Goal: Task Accomplishment & Management: Use online tool/utility

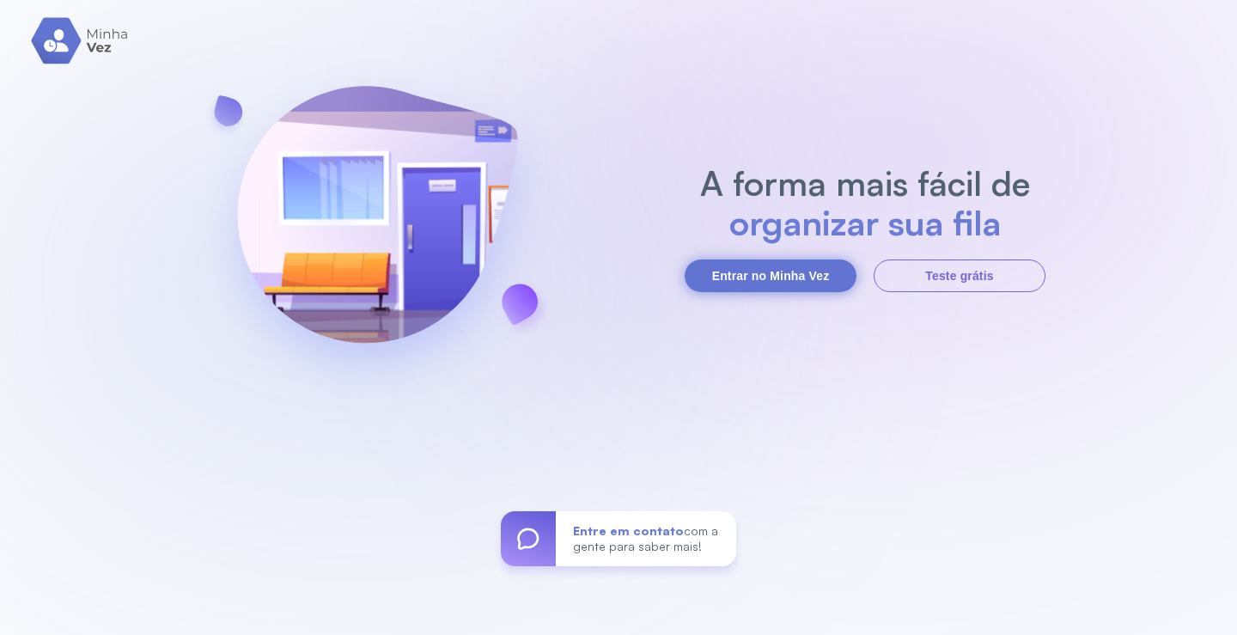
click at [781, 280] on button "Entrar no Minha Vez" at bounding box center [770, 275] width 172 height 33
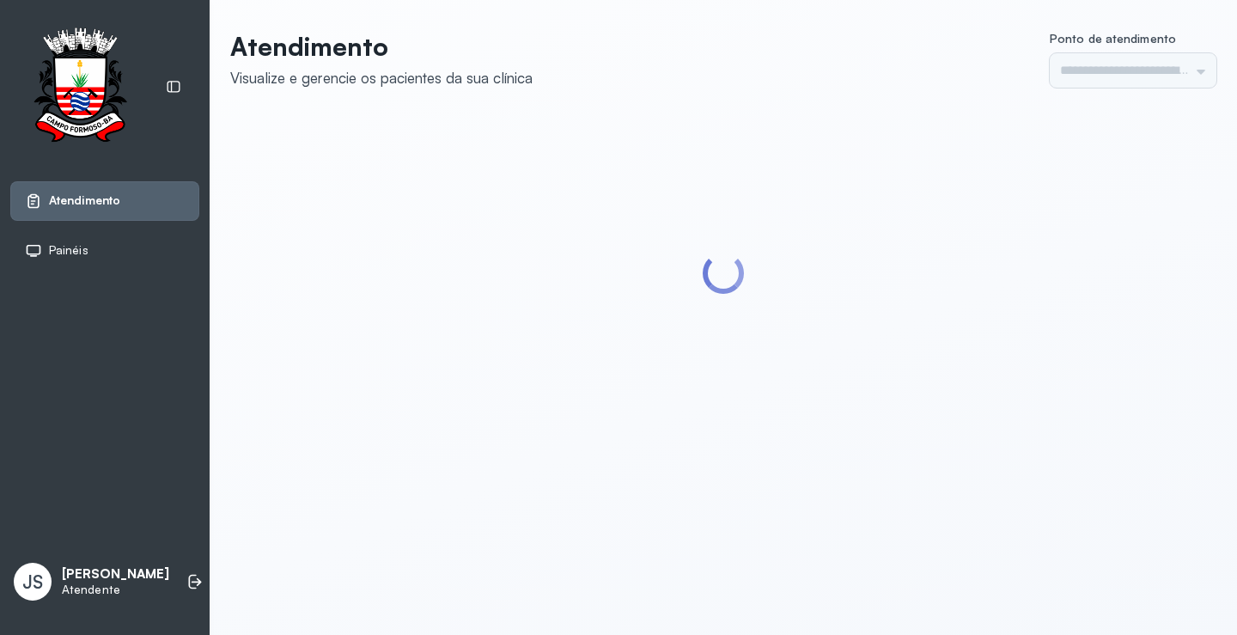
type input "*********"
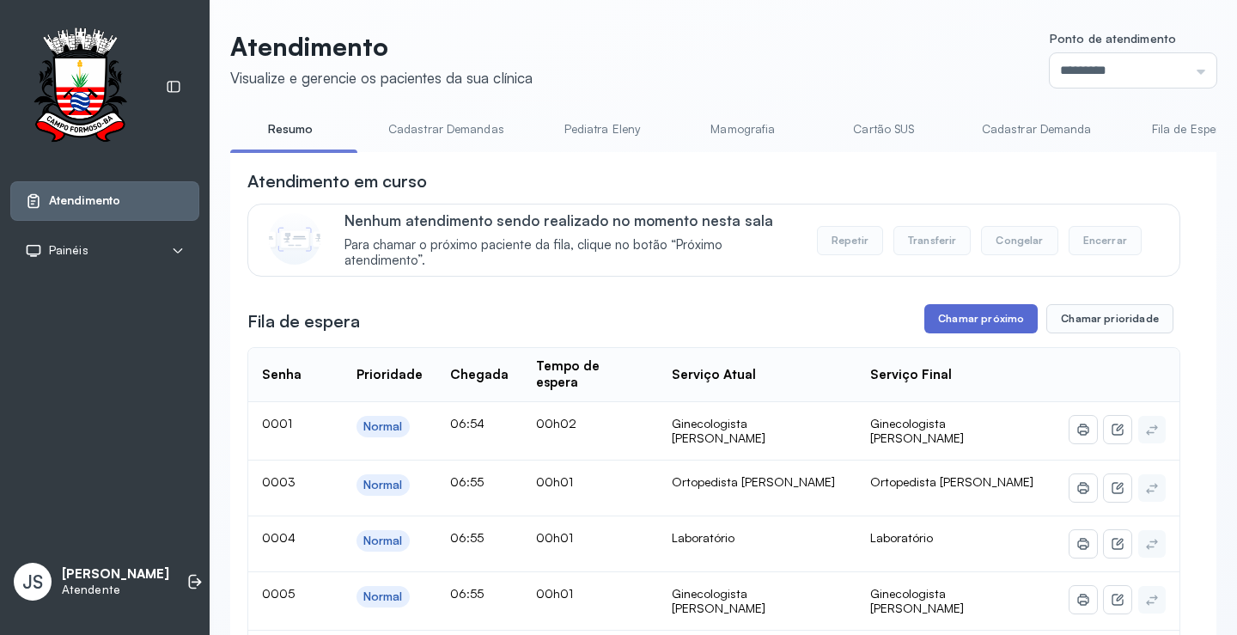
click at [980, 325] on button "Chamar próximo" at bounding box center [980, 318] width 113 height 29
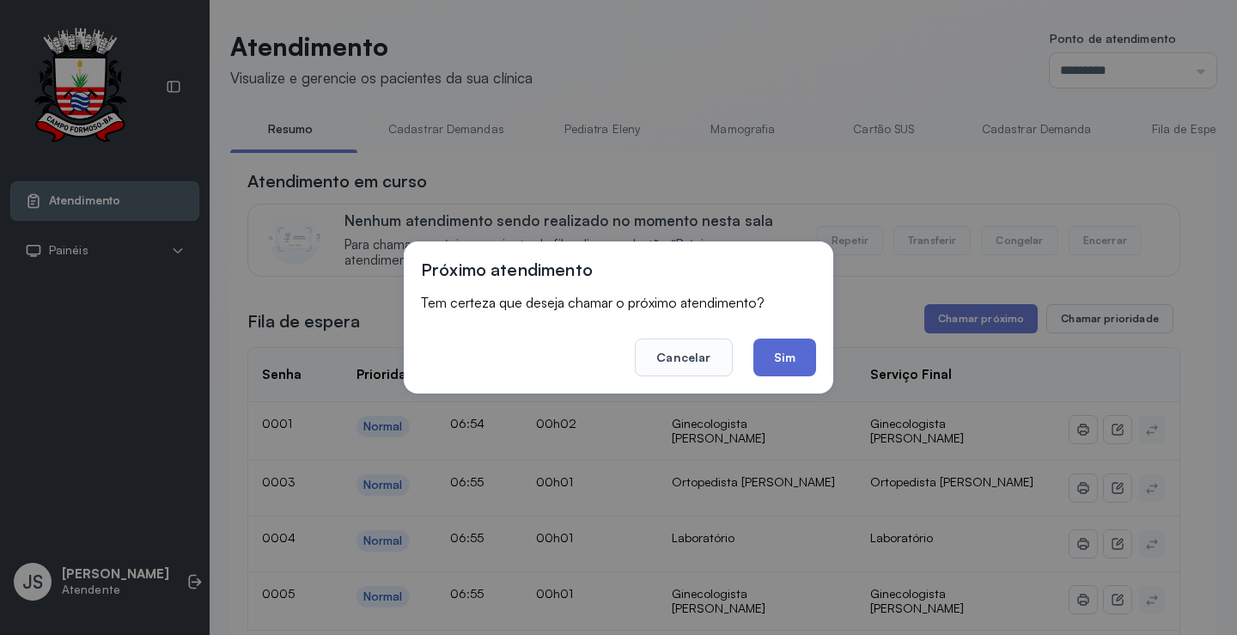
click at [785, 352] on button "Sim" at bounding box center [784, 357] width 63 height 38
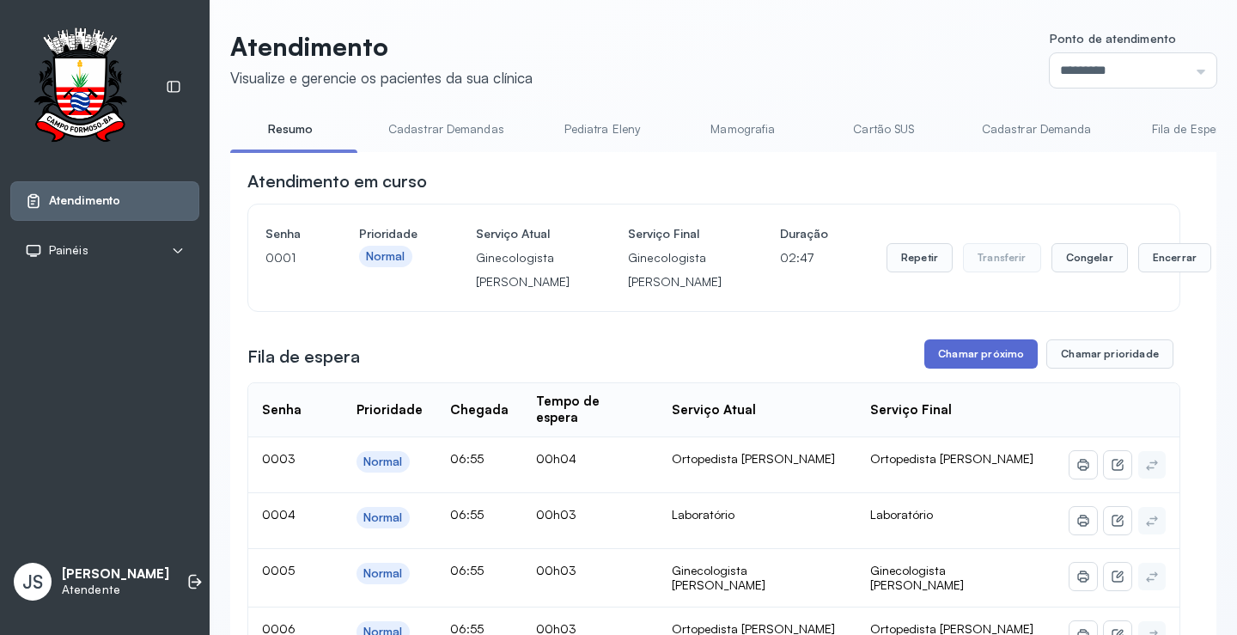
click at [983, 368] on button "Chamar próximo" at bounding box center [980, 353] width 113 height 29
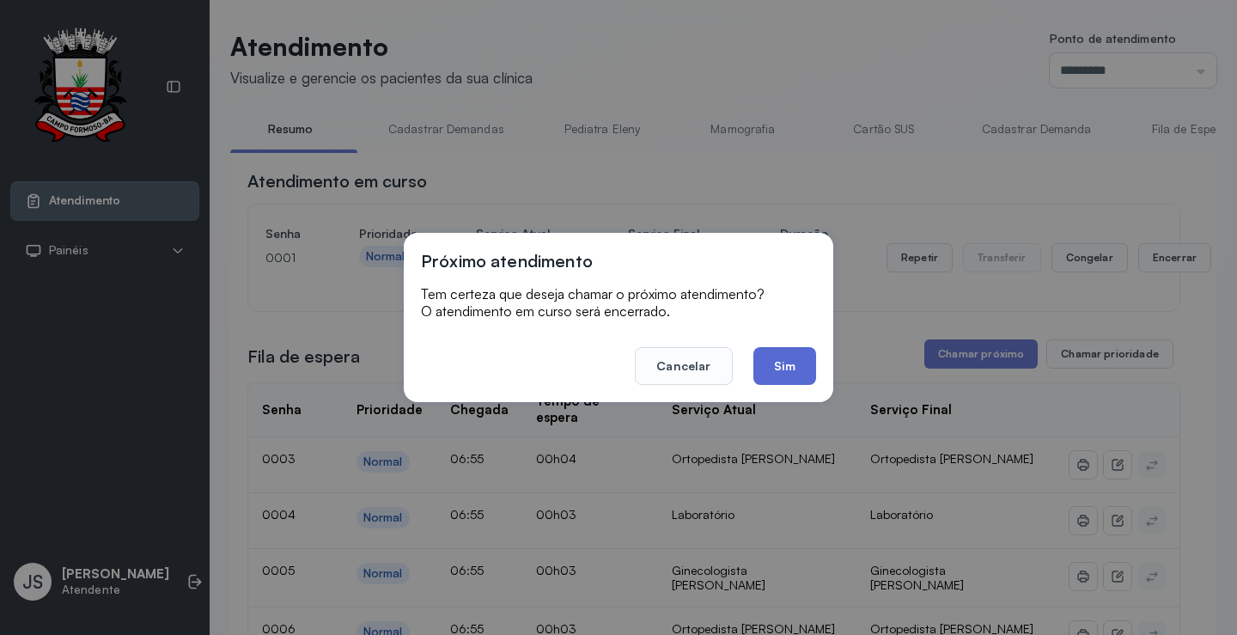
click at [800, 370] on button "Sim" at bounding box center [784, 366] width 63 height 38
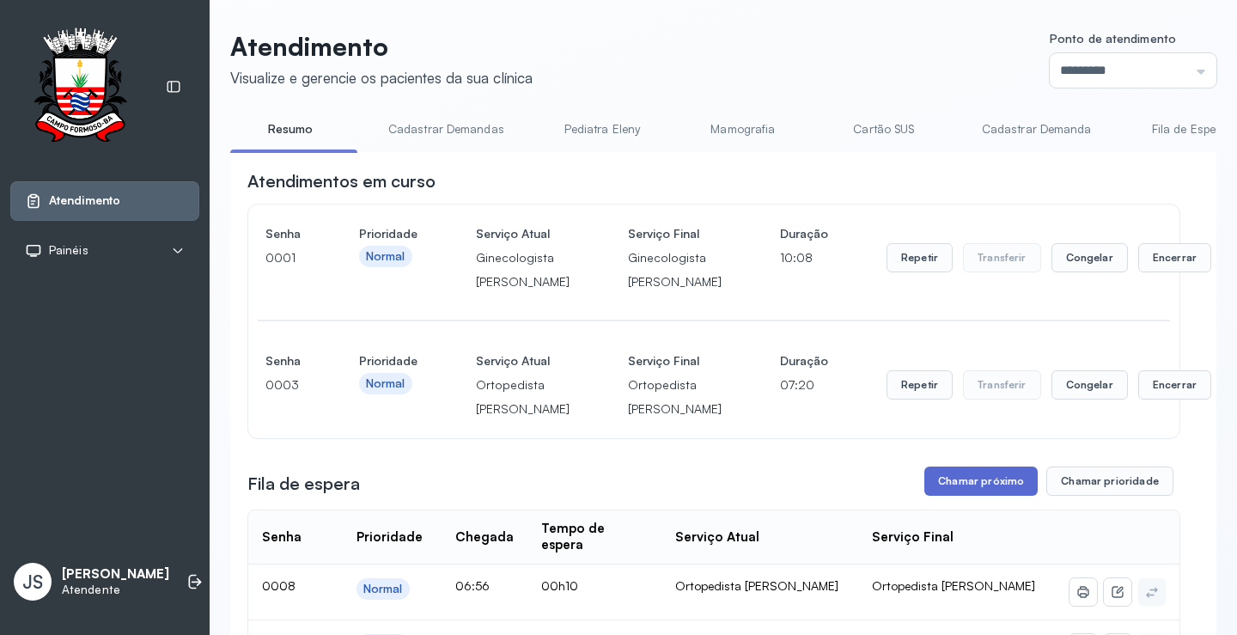
click at [987, 496] on button "Chamar próximo" at bounding box center [980, 480] width 113 height 29
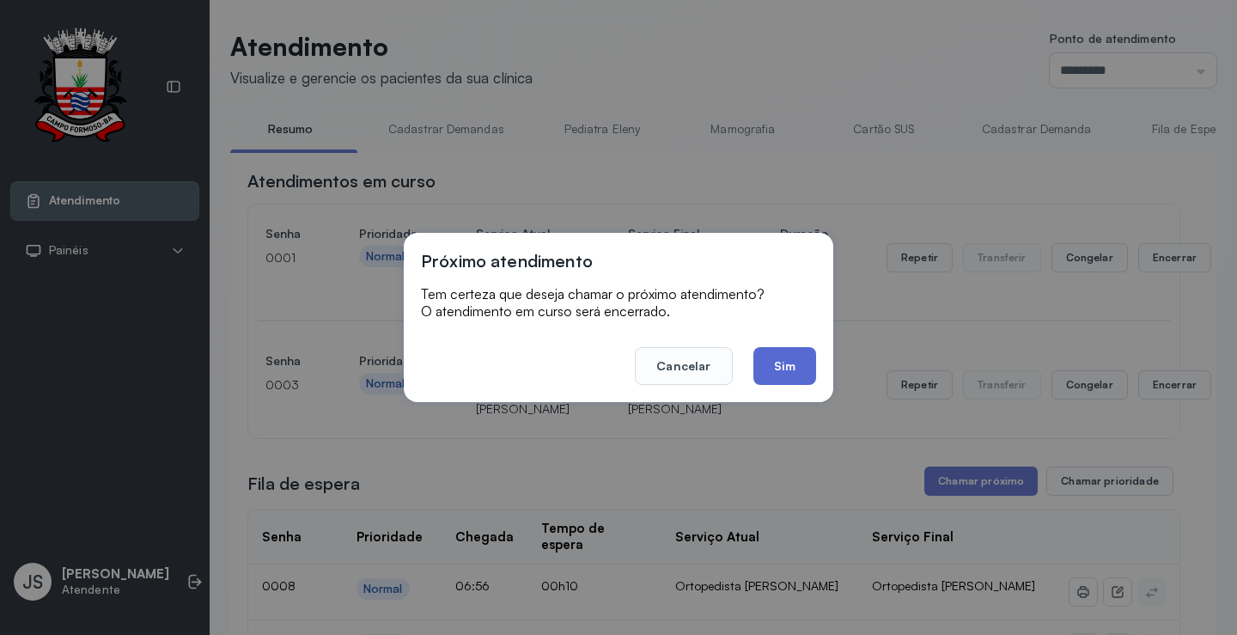
click at [781, 358] on button "Sim" at bounding box center [784, 366] width 63 height 38
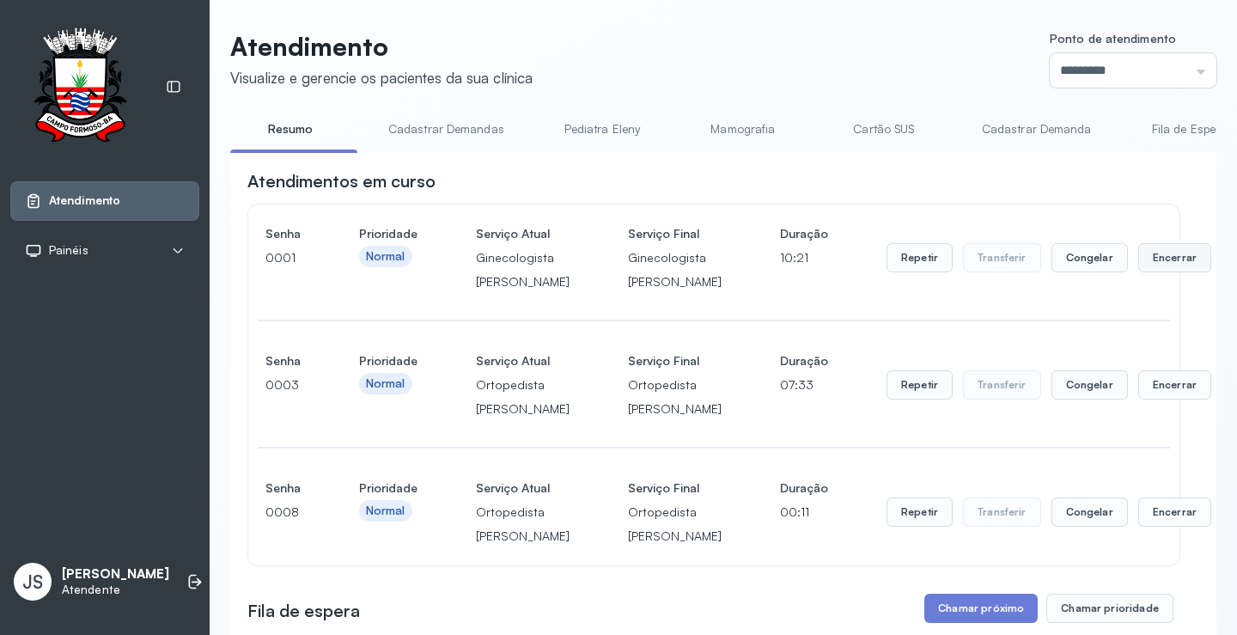
click at [1138, 272] on button "Encerrar" at bounding box center [1174, 257] width 73 height 29
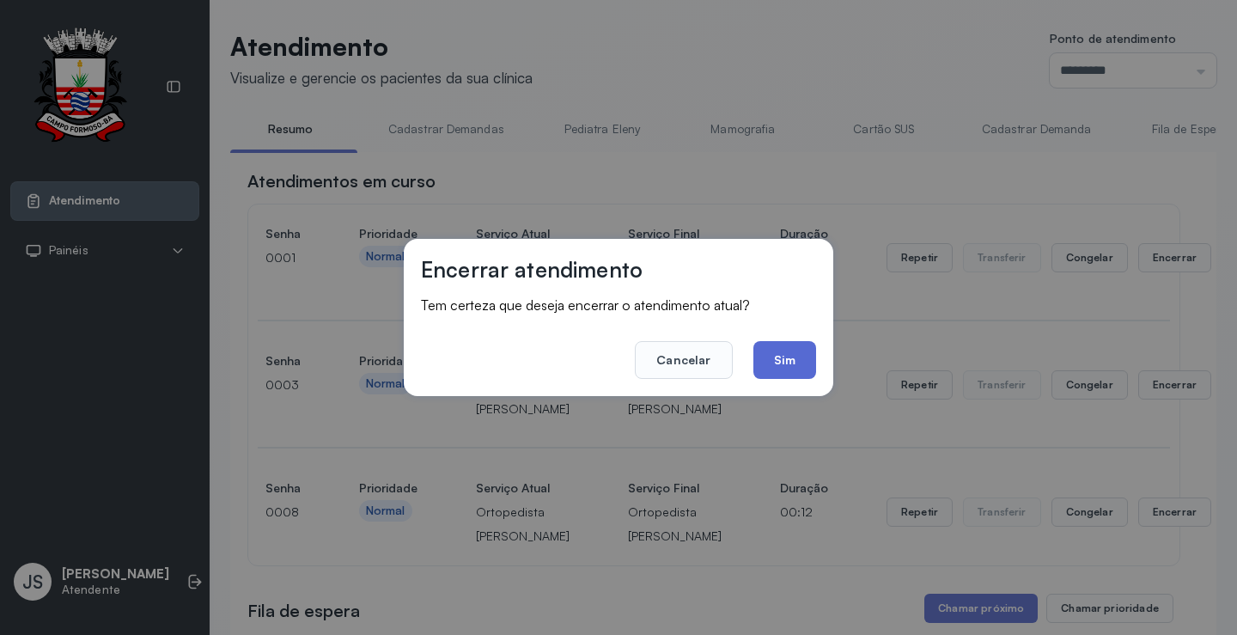
click at [800, 359] on button "Sim" at bounding box center [784, 360] width 63 height 38
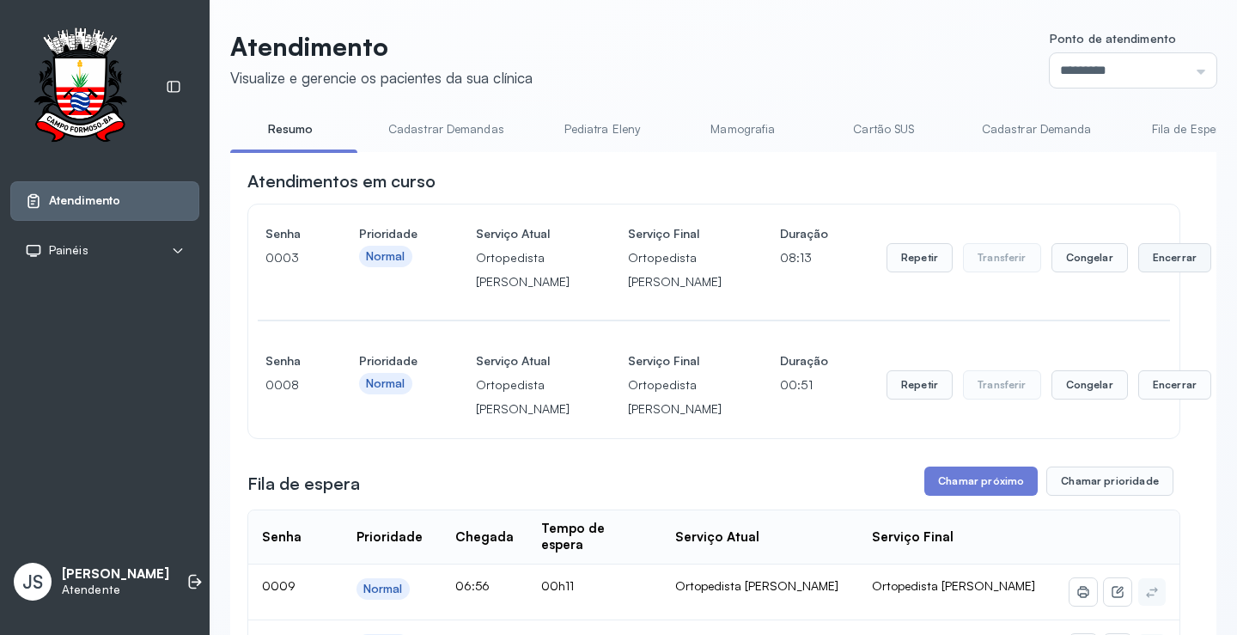
click at [1138, 272] on button "Encerrar" at bounding box center [1174, 257] width 73 height 29
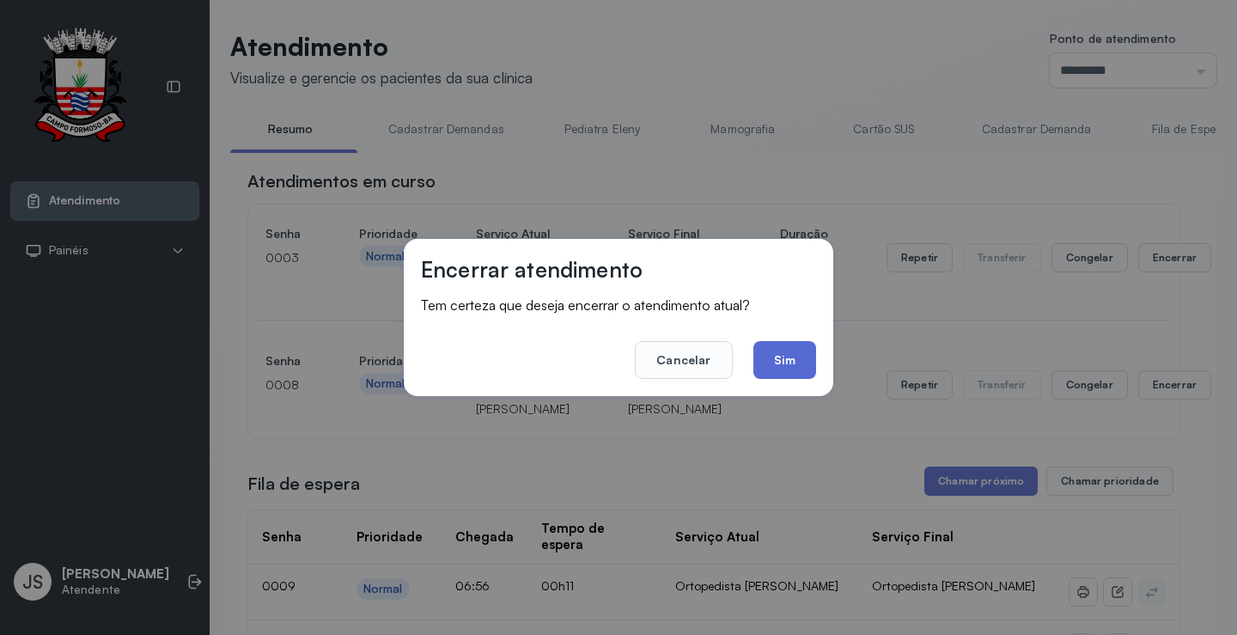
click at [794, 359] on button "Sim" at bounding box center [784, 360] width 63 height 38
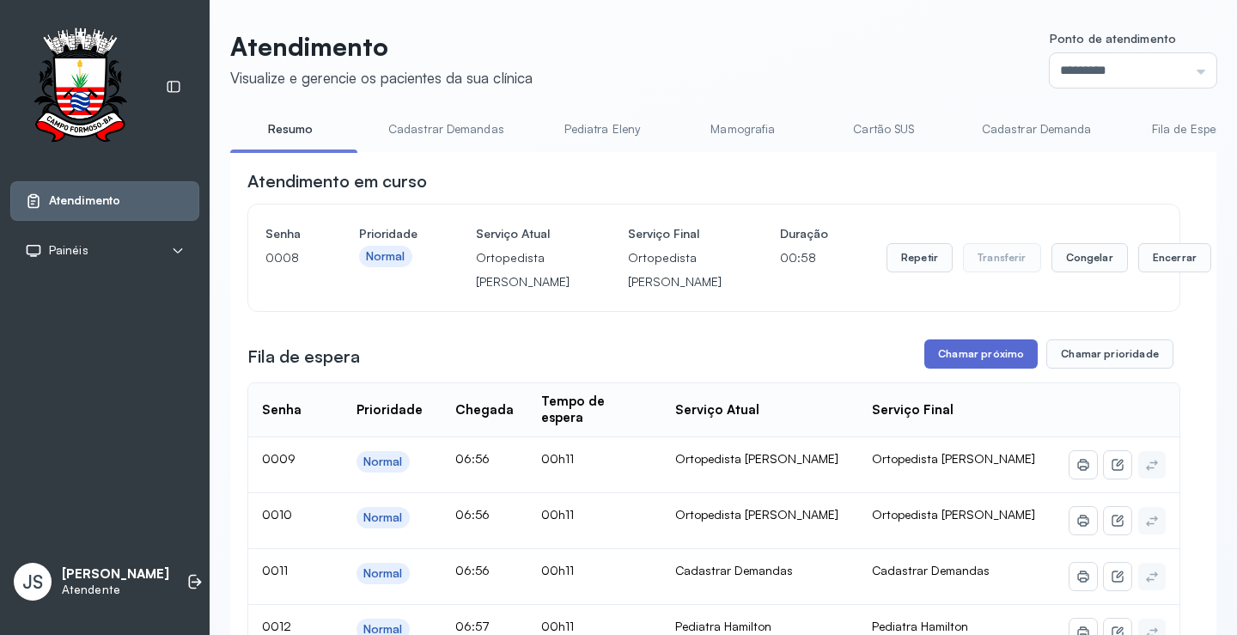
click at [964, 368] on button "Chamar próximo" at bounding box center [980, 353] width 113 height 29
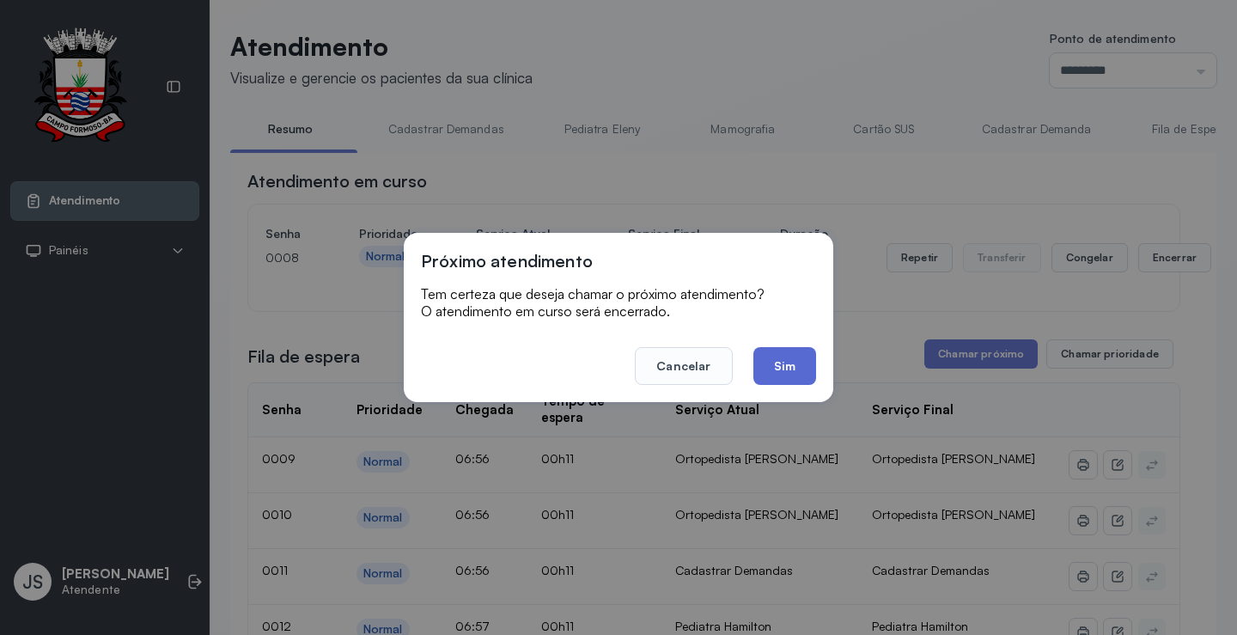
click at [786, 363] on button "Sim" at bounding box center [784, 366] width 63 height 38
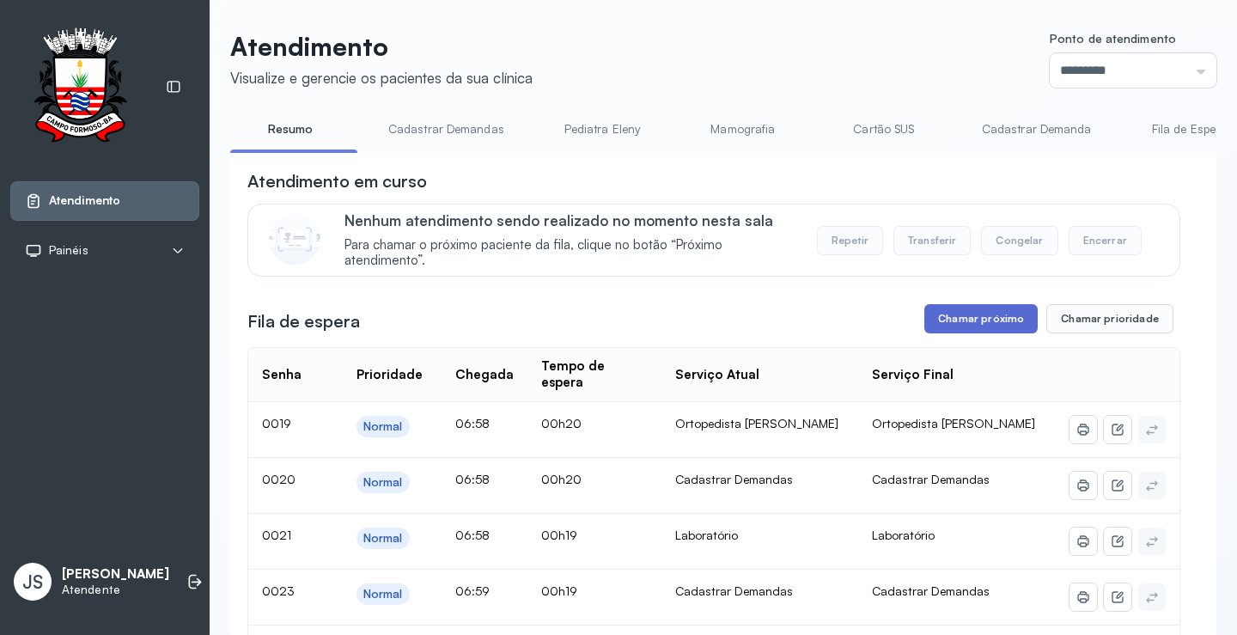
click at [967, 320] on button "Chamar próximo" at bounding box center [980, 318] width 113 height 29
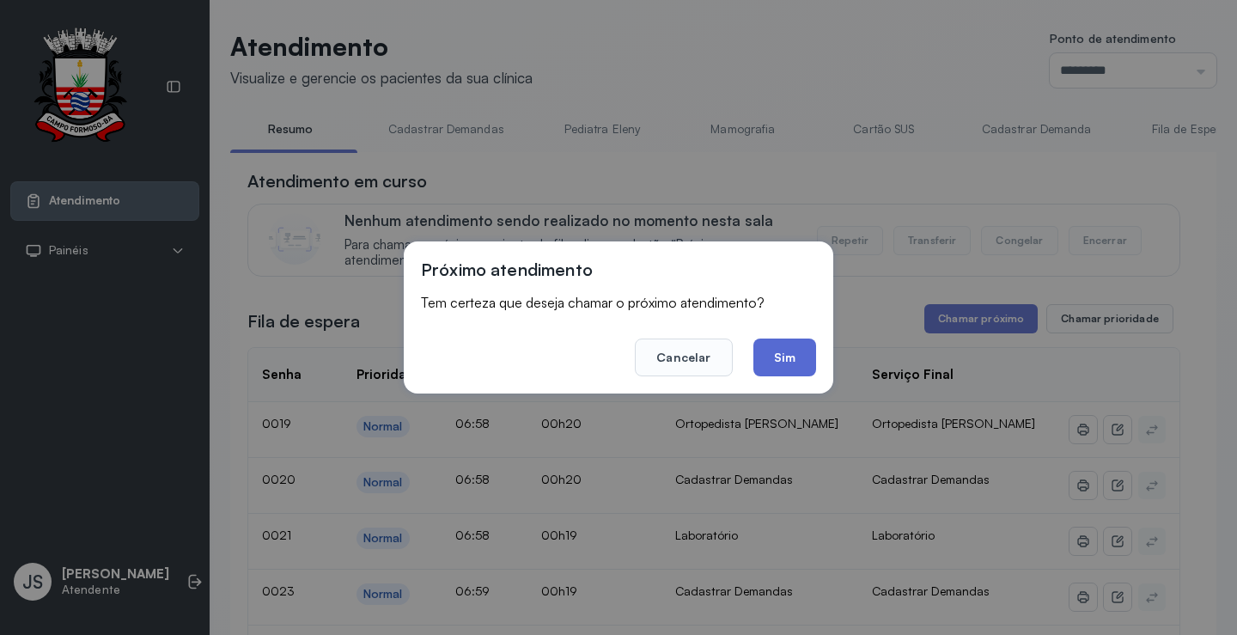
click at [791, 347] on button "Sim" at bounding box center [784, 357] width 63 height 38
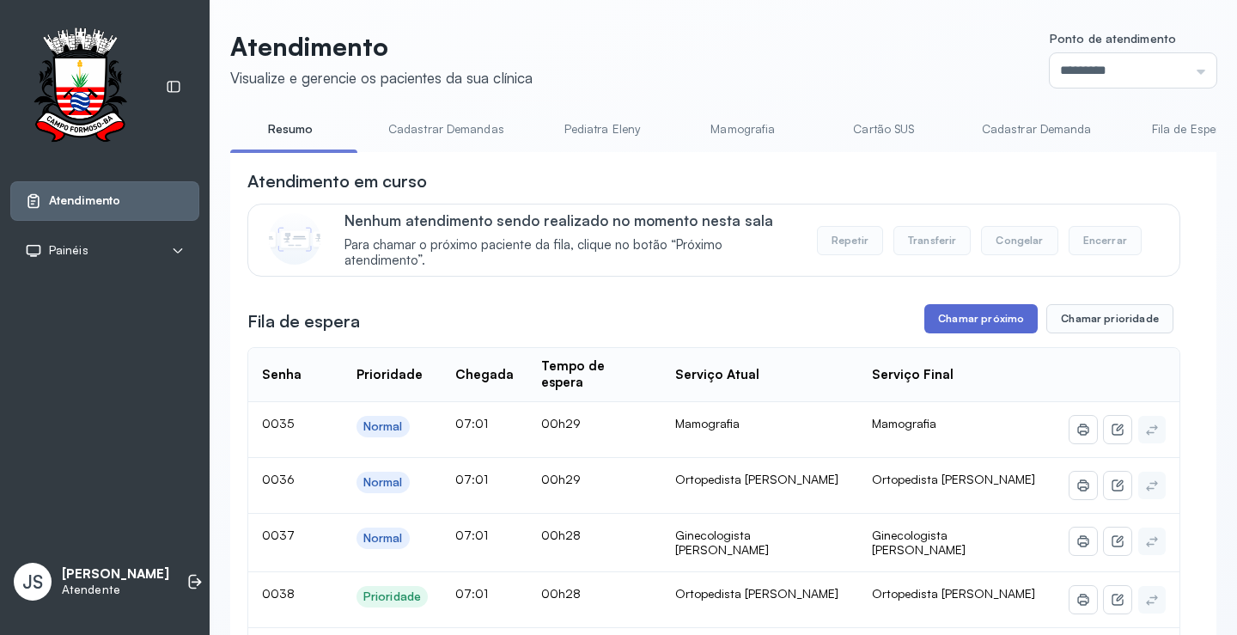
click at [986, 325] on button "Chamar próximo" at bounding box center [980, 318] width 113 height 29
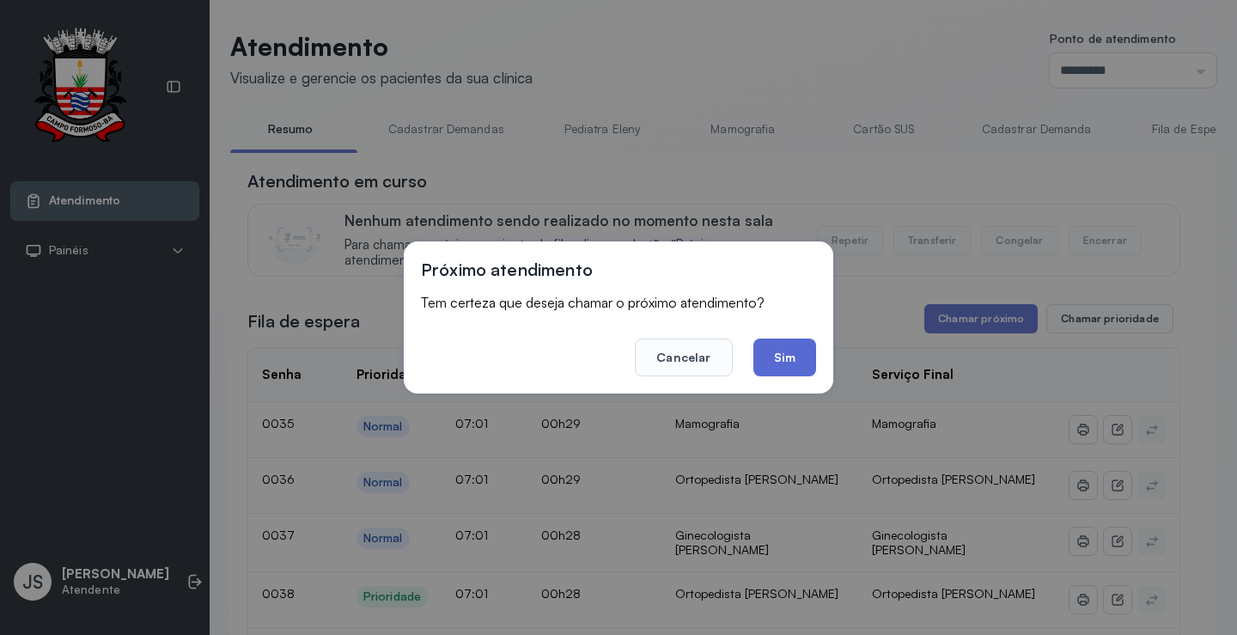
click at [785, 353] on button "Sim" at bounding box center [784, 357] width 63 height 38
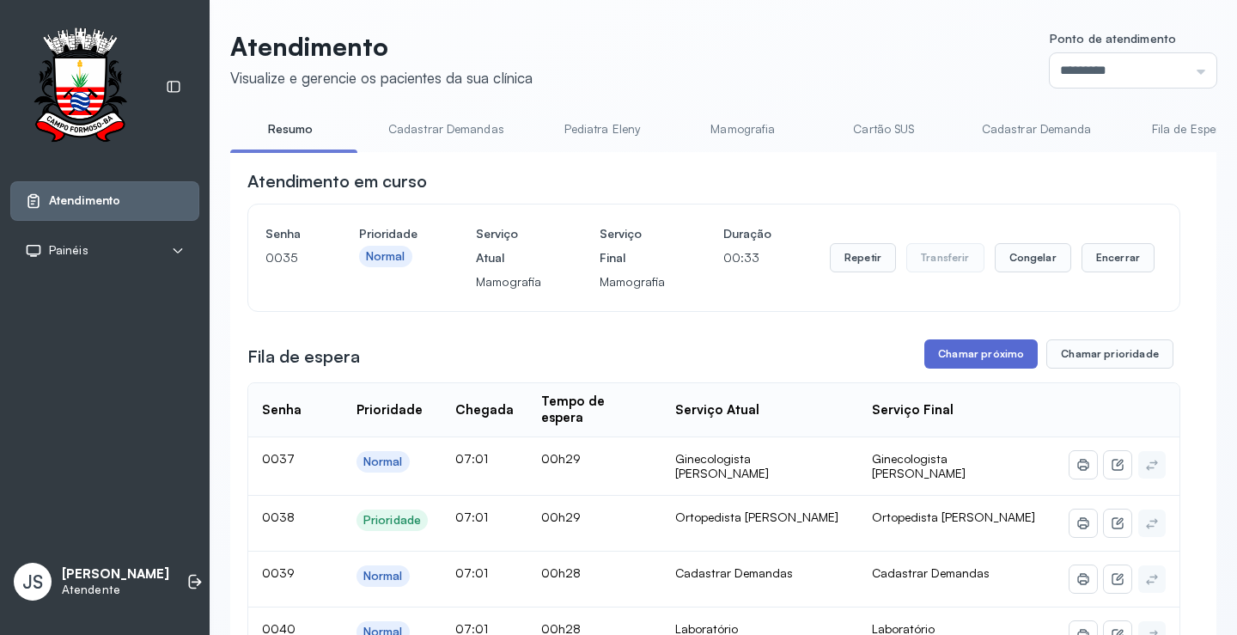
click at [977, 362] on button "Chamar próximo" at bounding box center [980, 353] width 113 height 29
click at [980, 355] on button "Chamar próximo" at bounding box center [980, 353] width 113 height 29
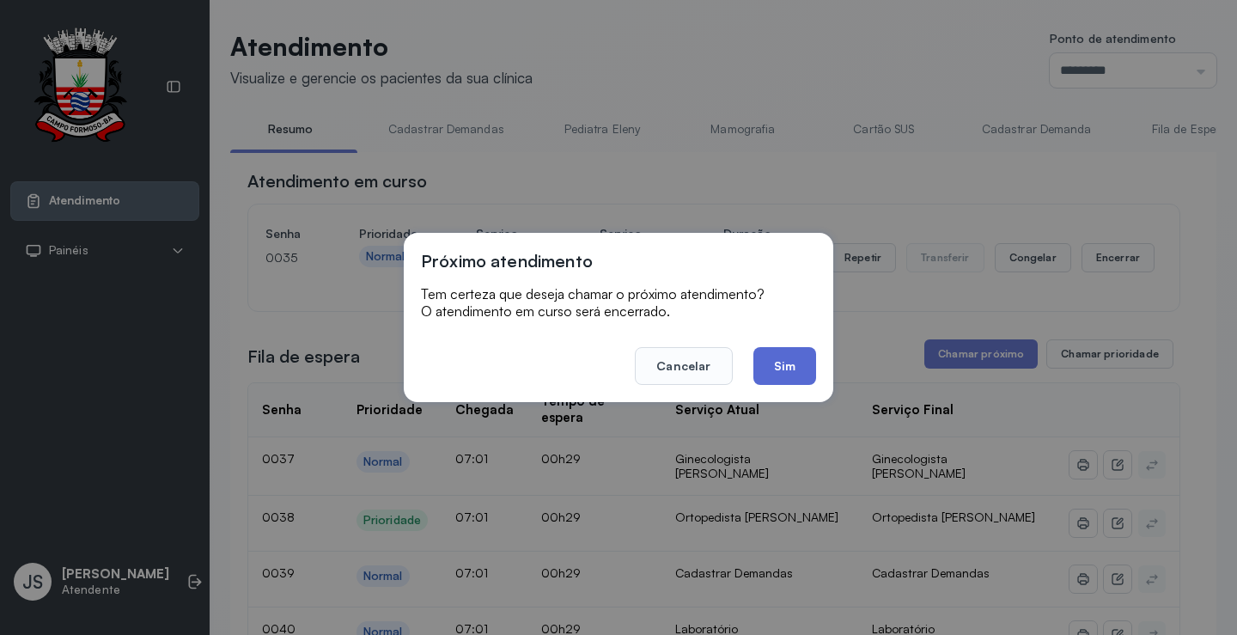
click at [787, 363] on button "Sim" at bounding box center [784, 366] width 63 height 38
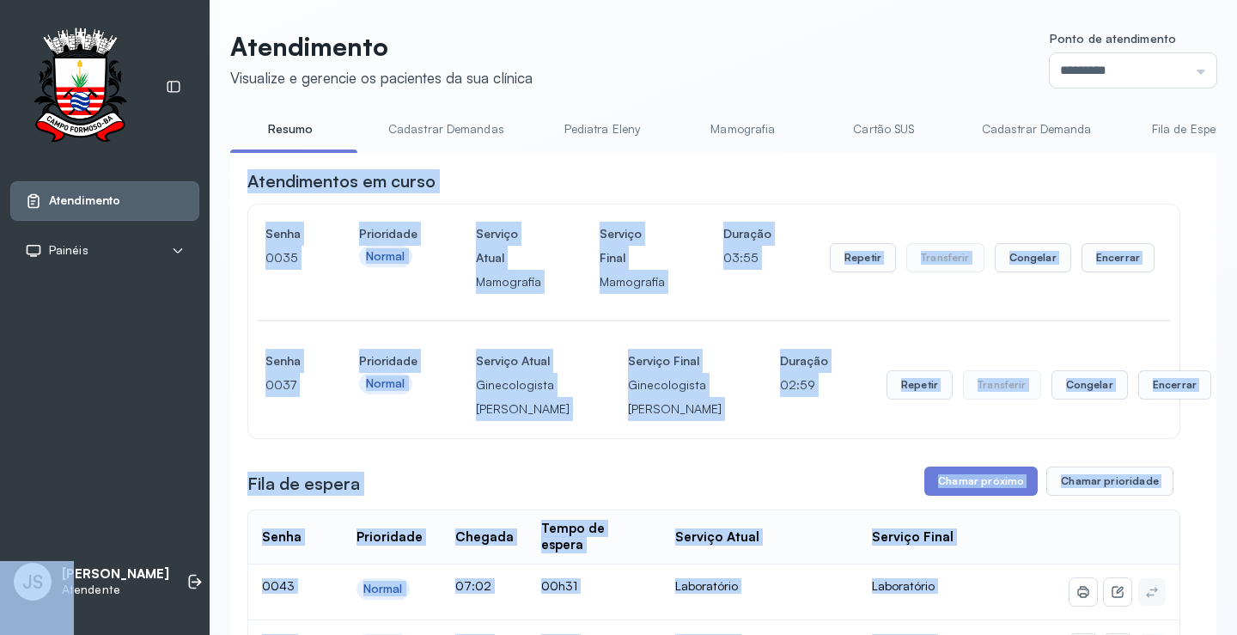
scroll to position [544, 0]
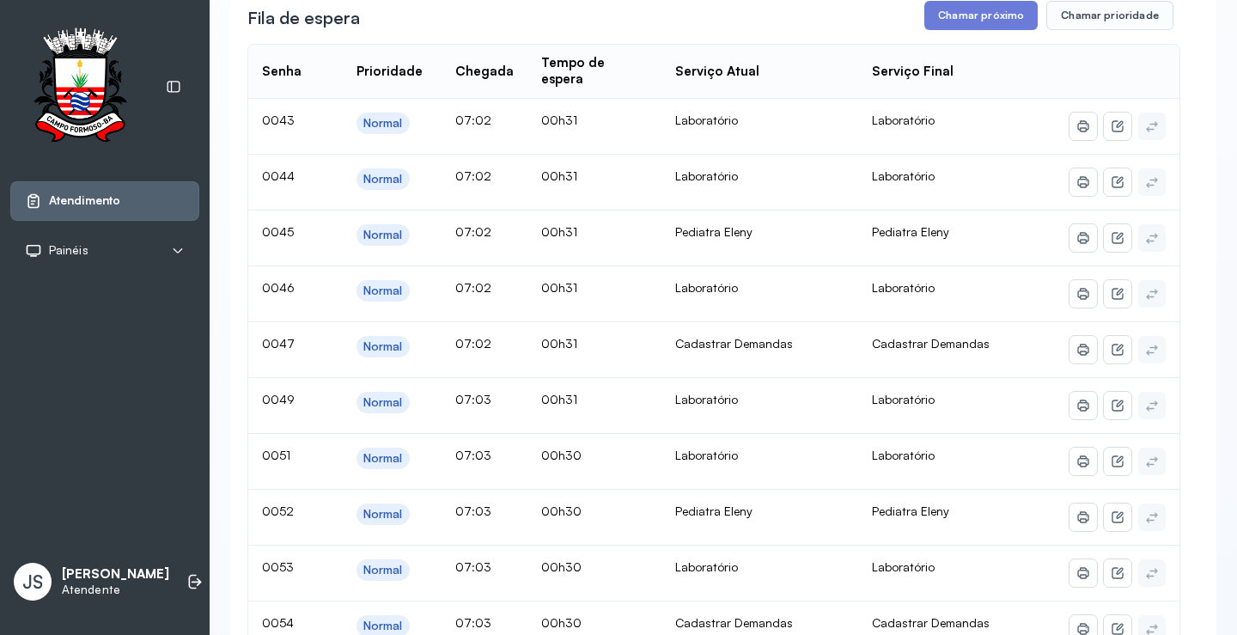
scroll to position [372, 0]
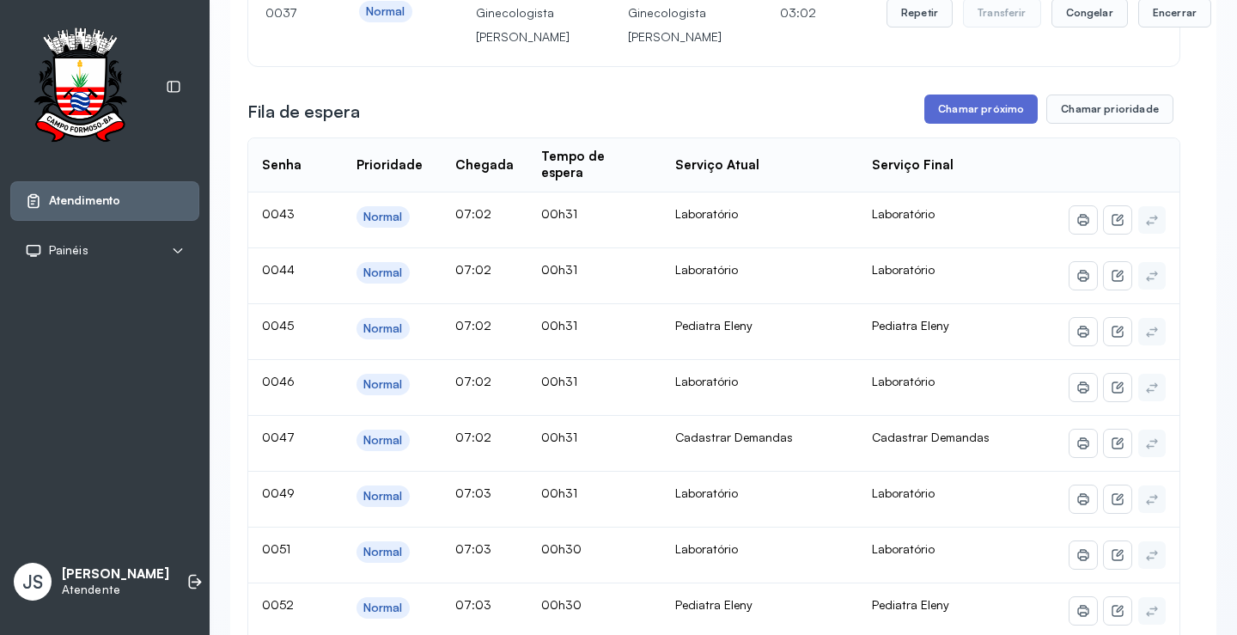
click at [1000, 124] on button "Chamar próximo" at bounding box center [980, 108] width 113 height 29
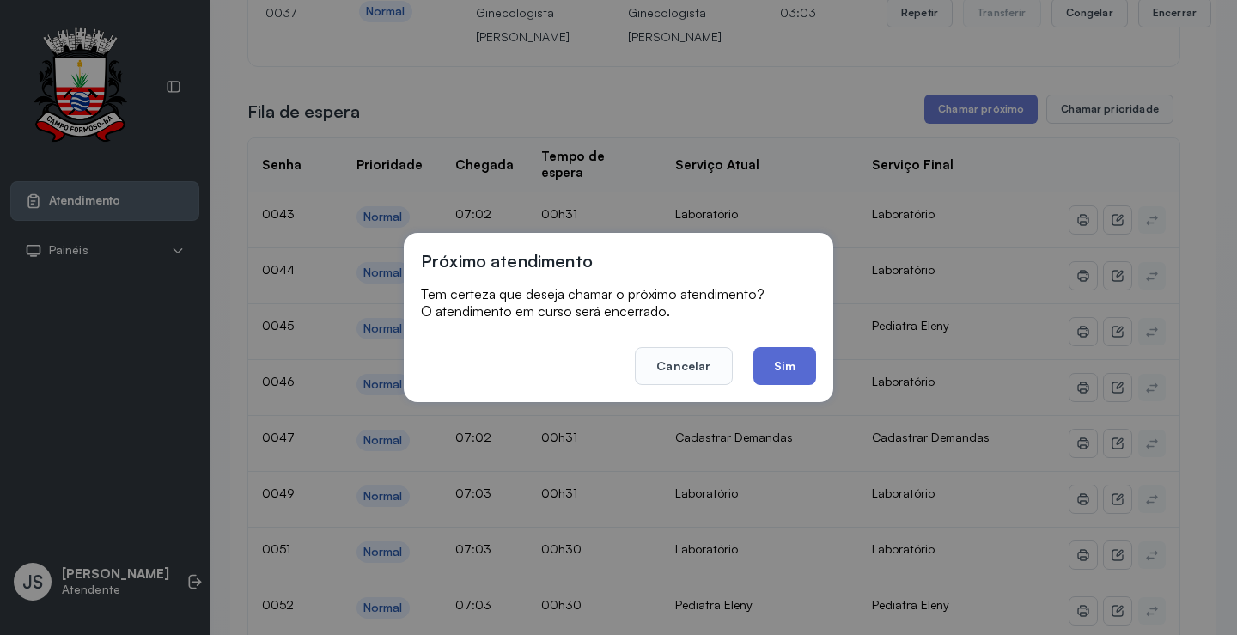
click at [779, 355] on button "Sim" at bounding box center [784, 366] width 63 height 38
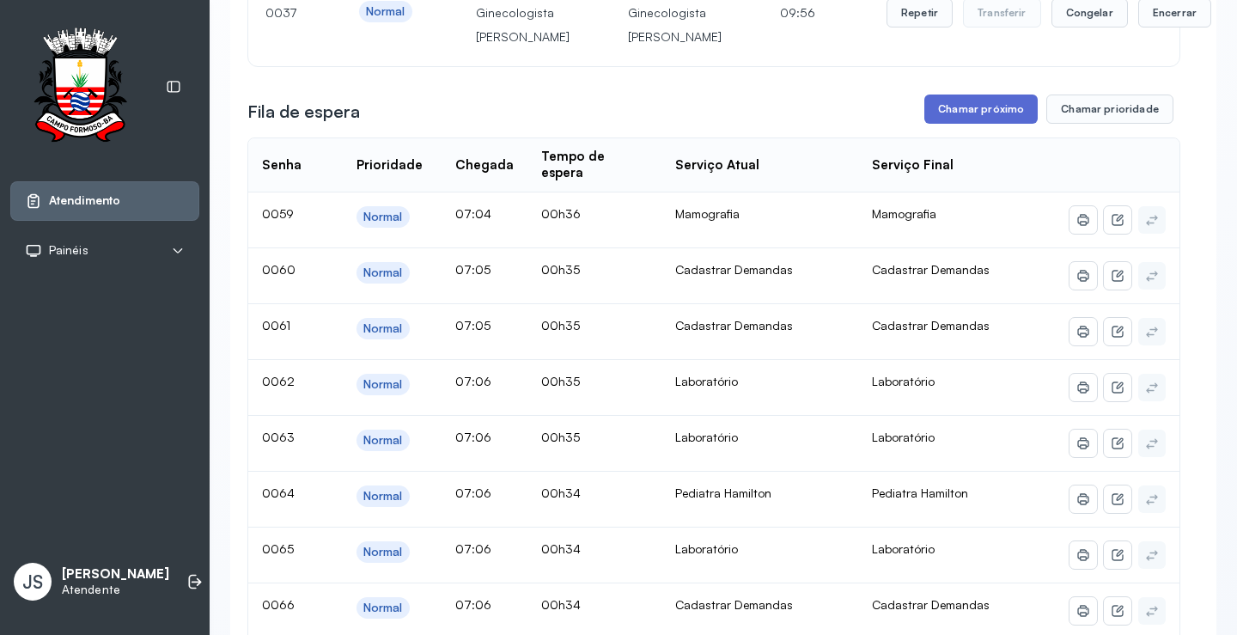
click at [951, 124] on button "Chamar próximo" at bounding box center [980, 108] width 113 height 29
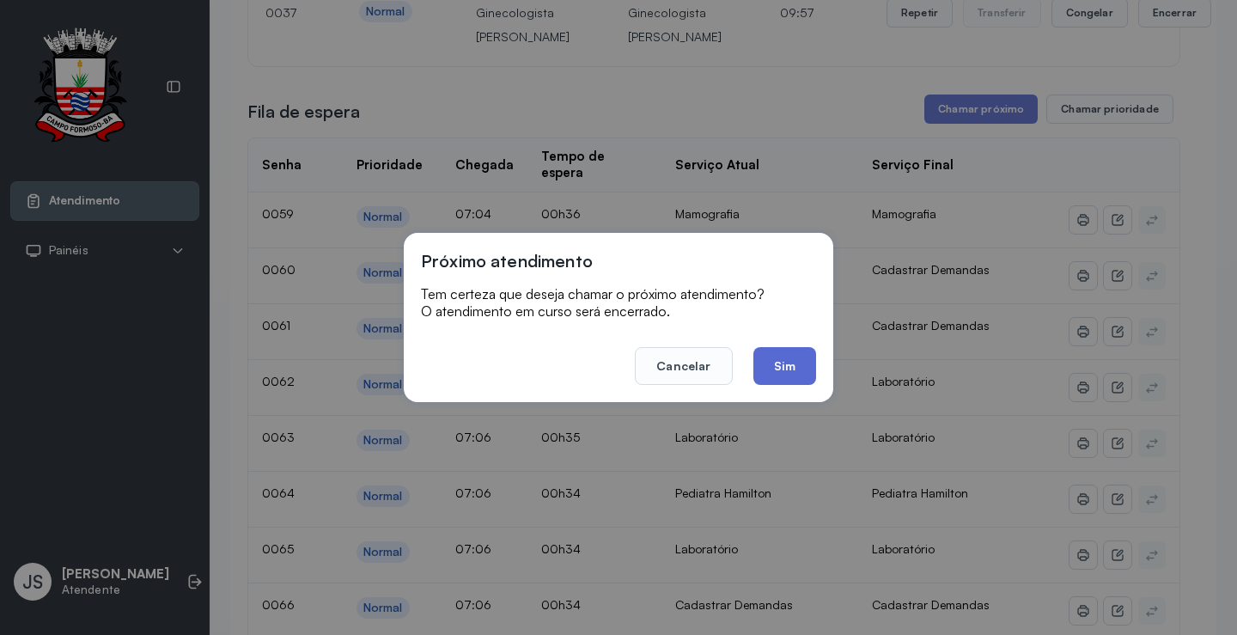
click at [786, 356] on button "Sim" at bounding box center [784, 366] width 63 height 38
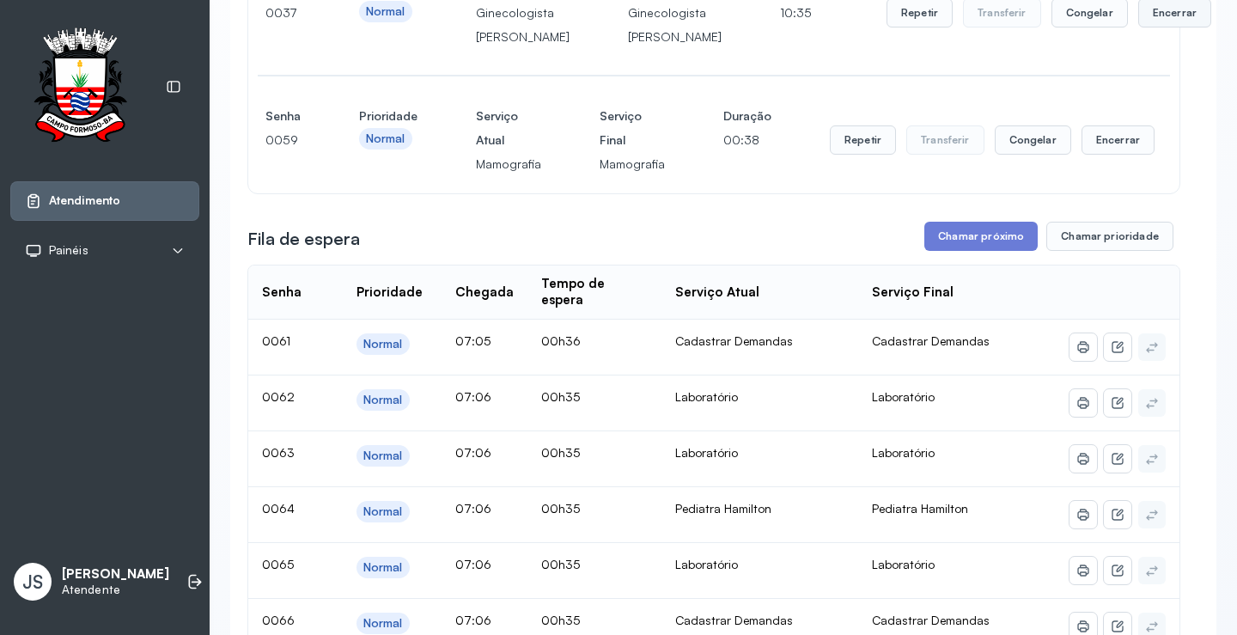
click at [1138, 23] on button "Encerrar" at bounding box center [1174, 12] width 73 height 29
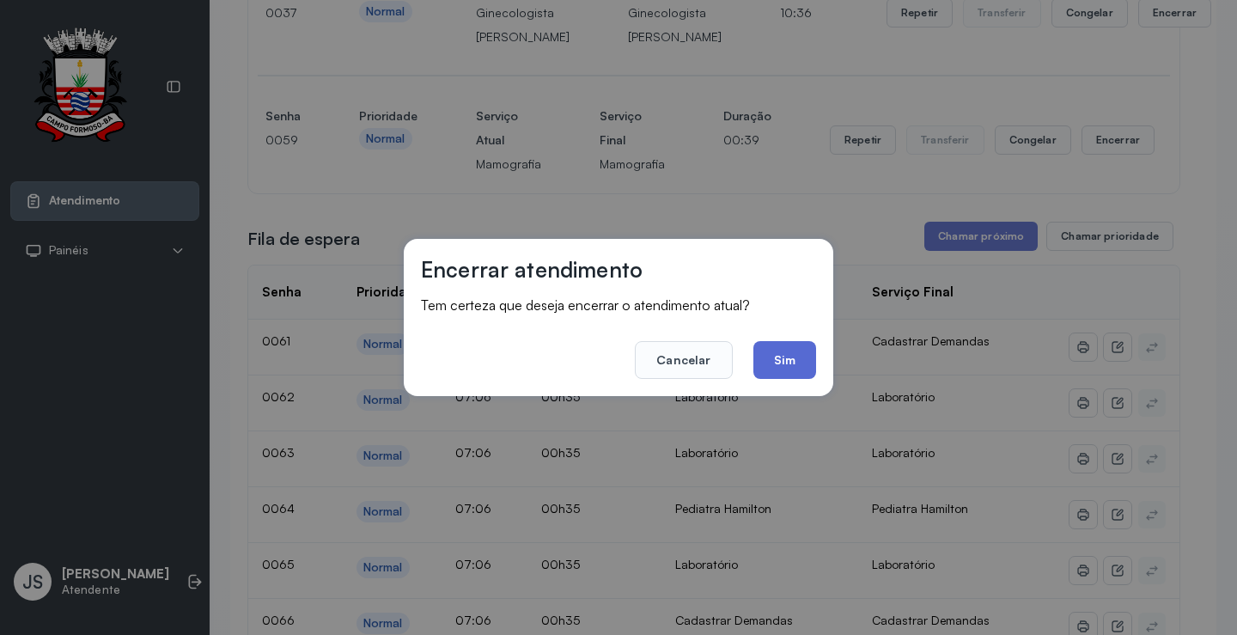
click at [792, 358] on button "Sim" at bounding box center [784, 360] width 63 height 38
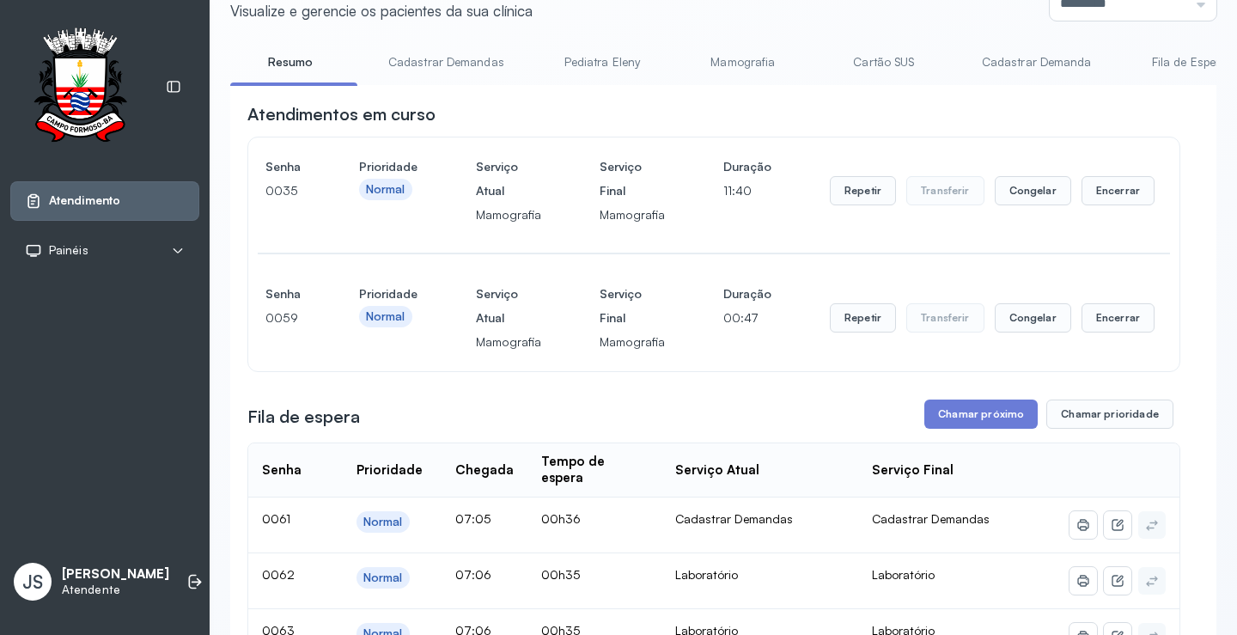
scroll to position [28, 0]
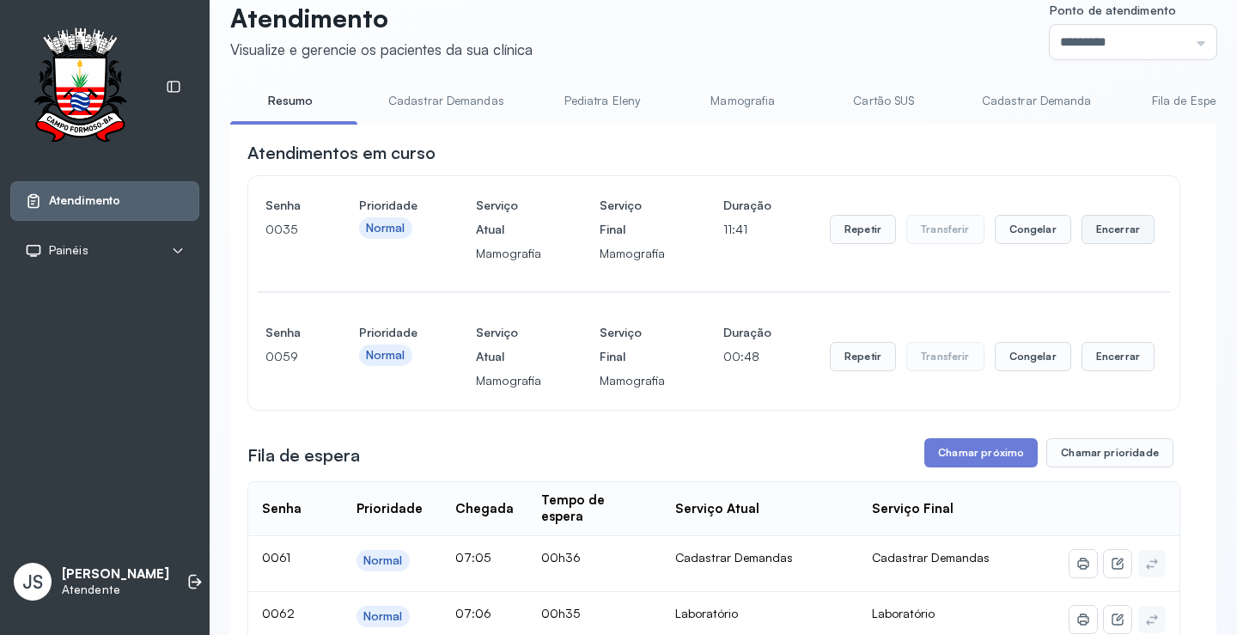
click at [1093, 234] on button "Encerrar" at bounding box center [1117, 229] width 73 height 29
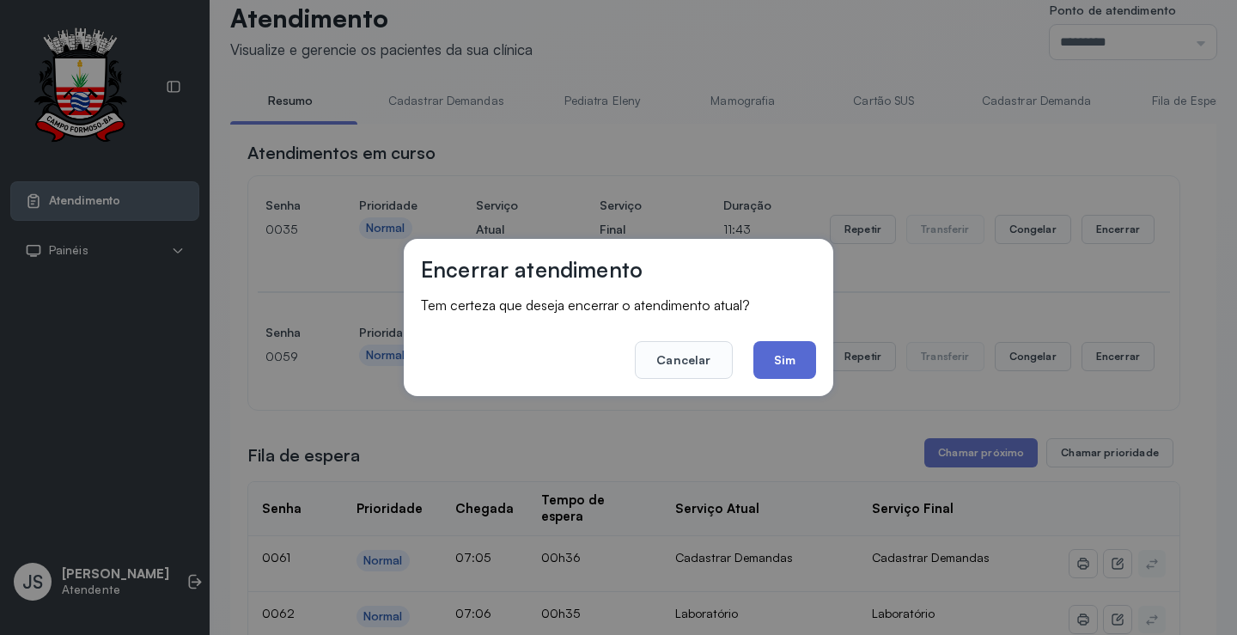
click at [799, 357] on button "Sim" at bounding box center [784, 360] width 63 height 38
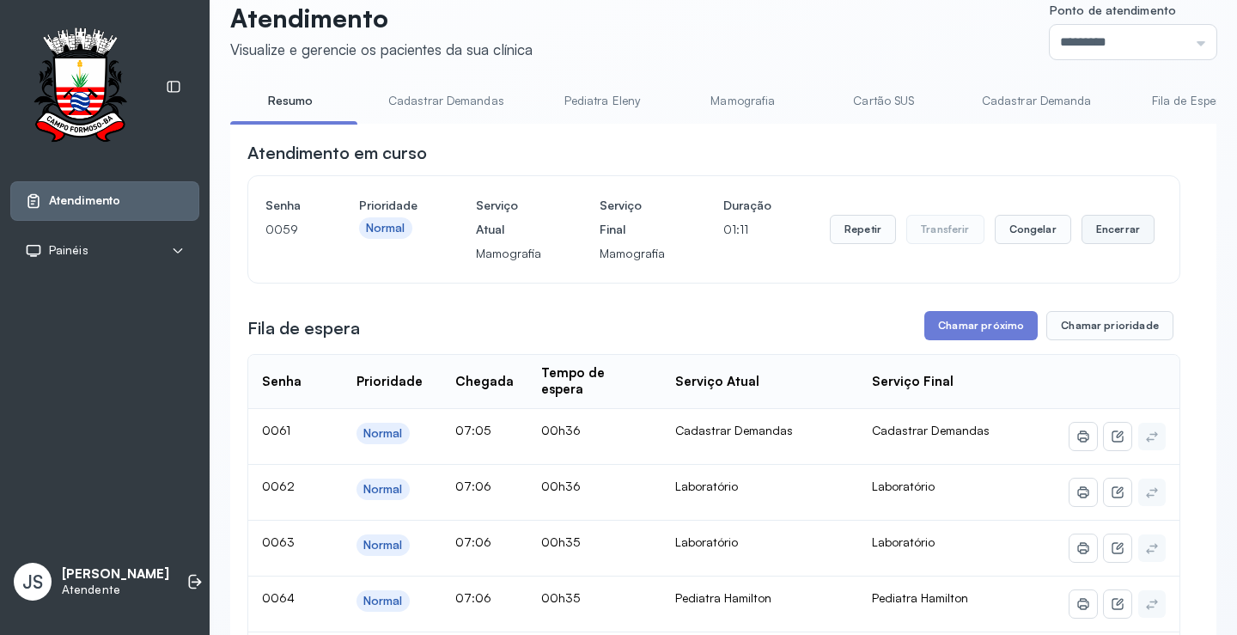
click at [1102, 237] on button "Encerrar" at bounding box center [1117, 229] width 73 height 29
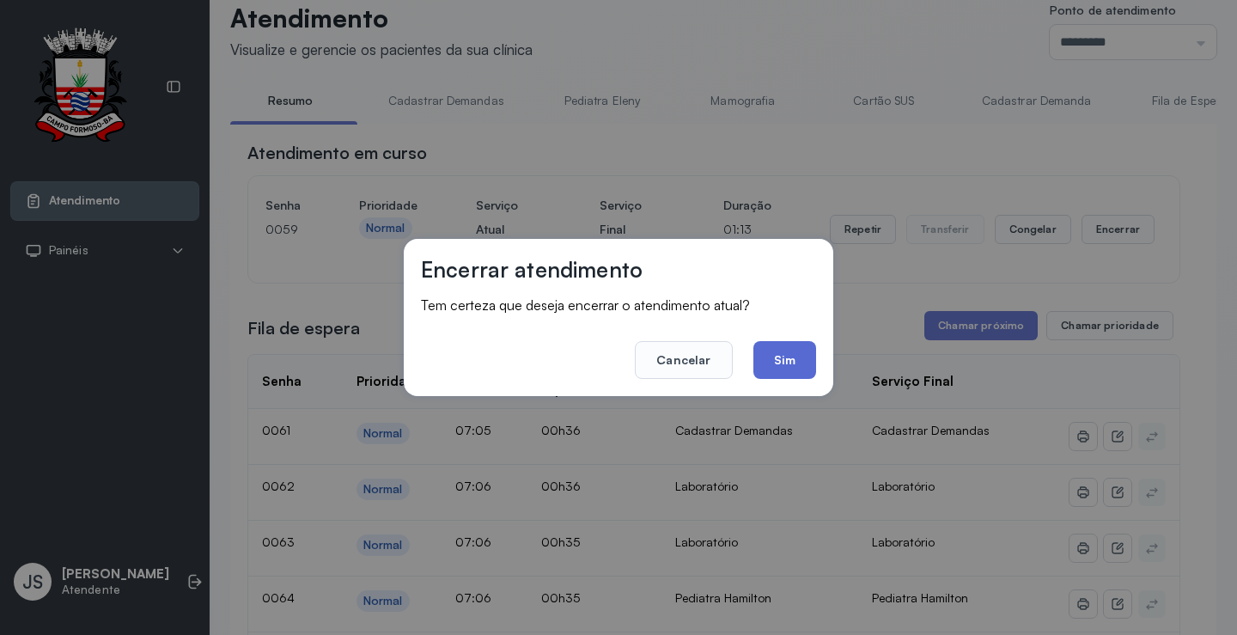
click at [801, 368] on button "Sim" at bounding box center [784, 360] width 63 height 38
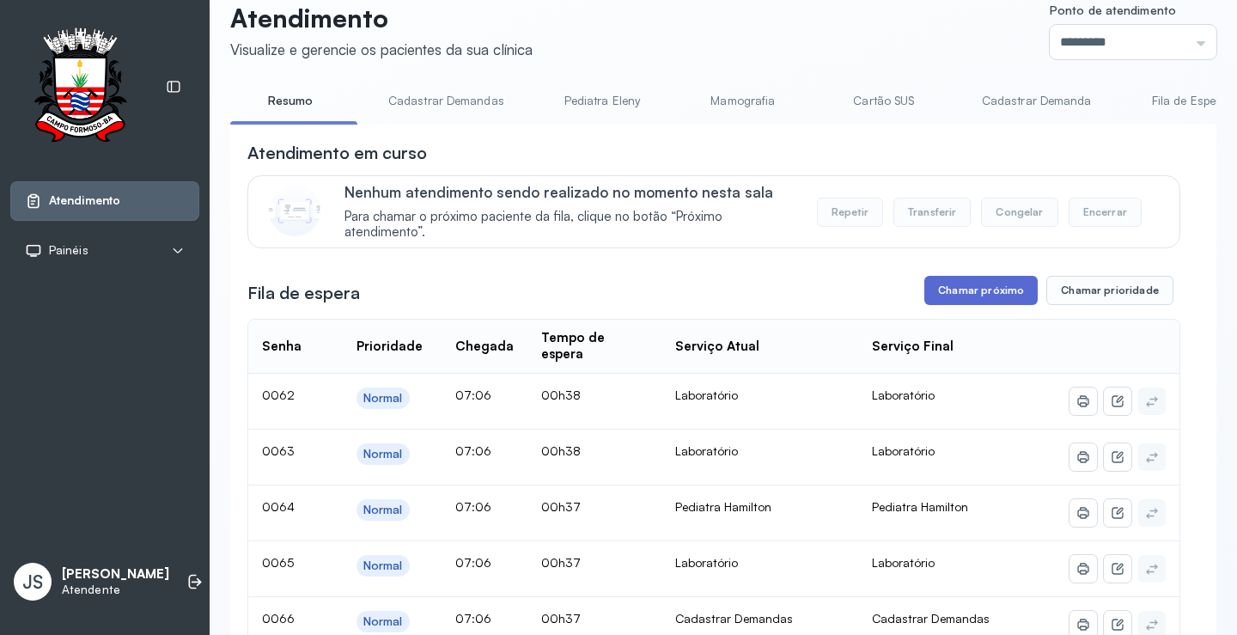
click at [975, 298] on button "Chamar próximo" at bounding box center [980, 290] width 113 height 29
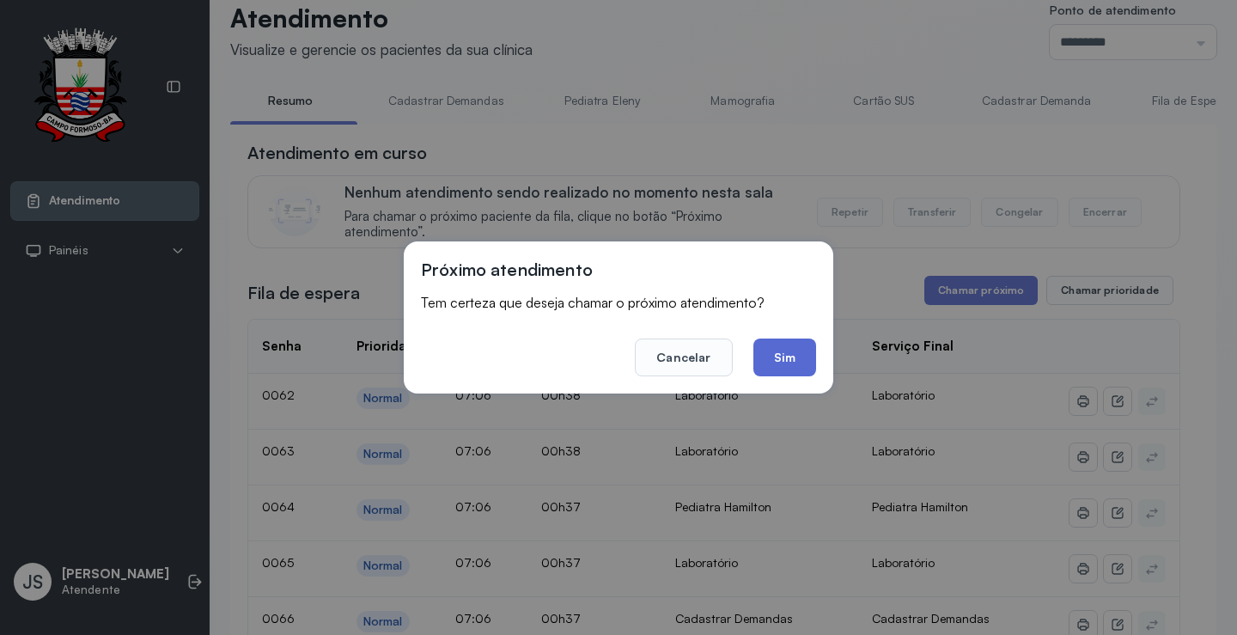
click at [807, 348] on button "Sim" at bounding box center [784, 357] width 63 height 38
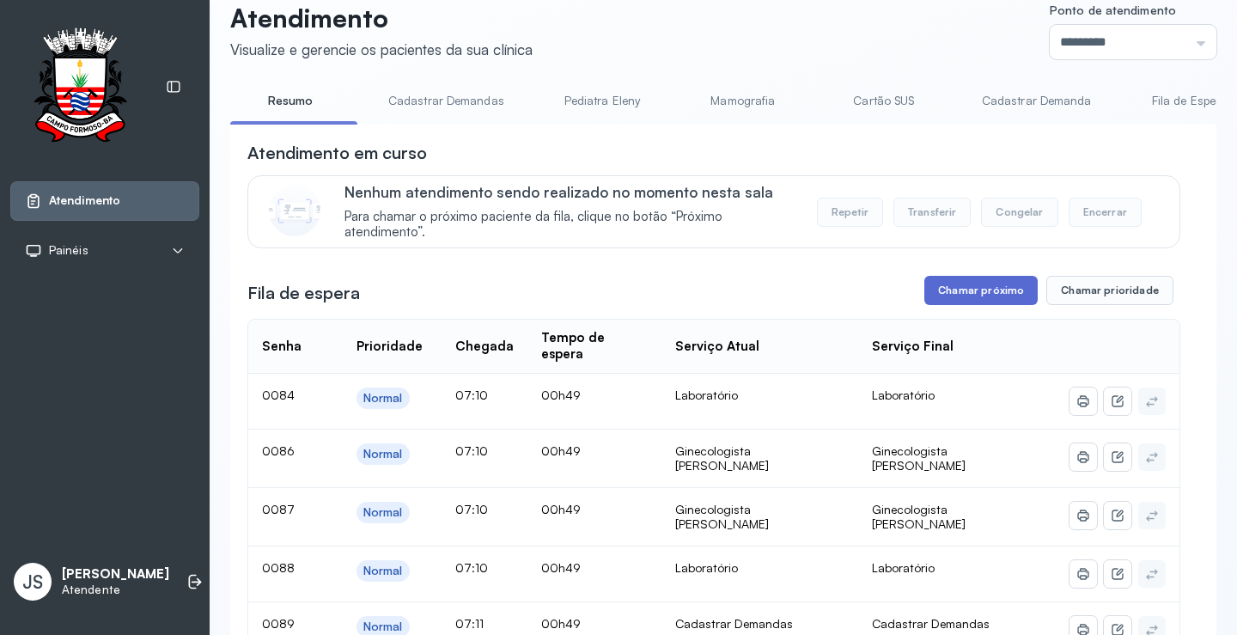
click at [988, 298] on button "Chamar próximo" at bounding box center [980, 290] width 113 height 29
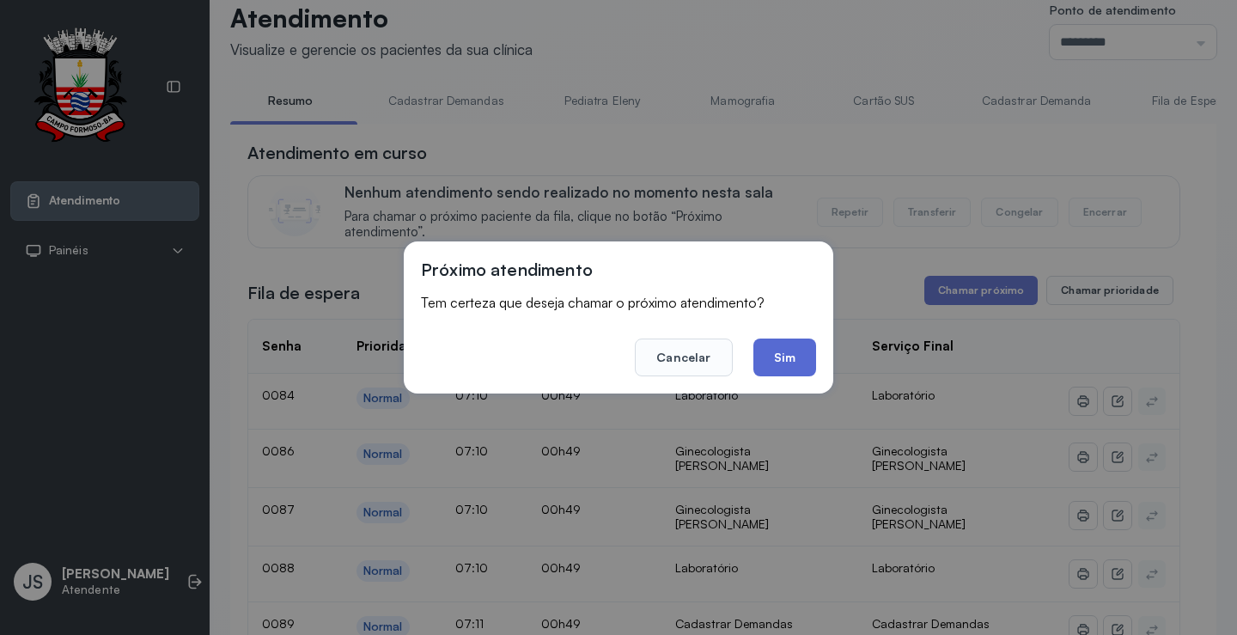
click at [787, 351] on button "Sim" at bounding box center [784, 357] width 63 height 38
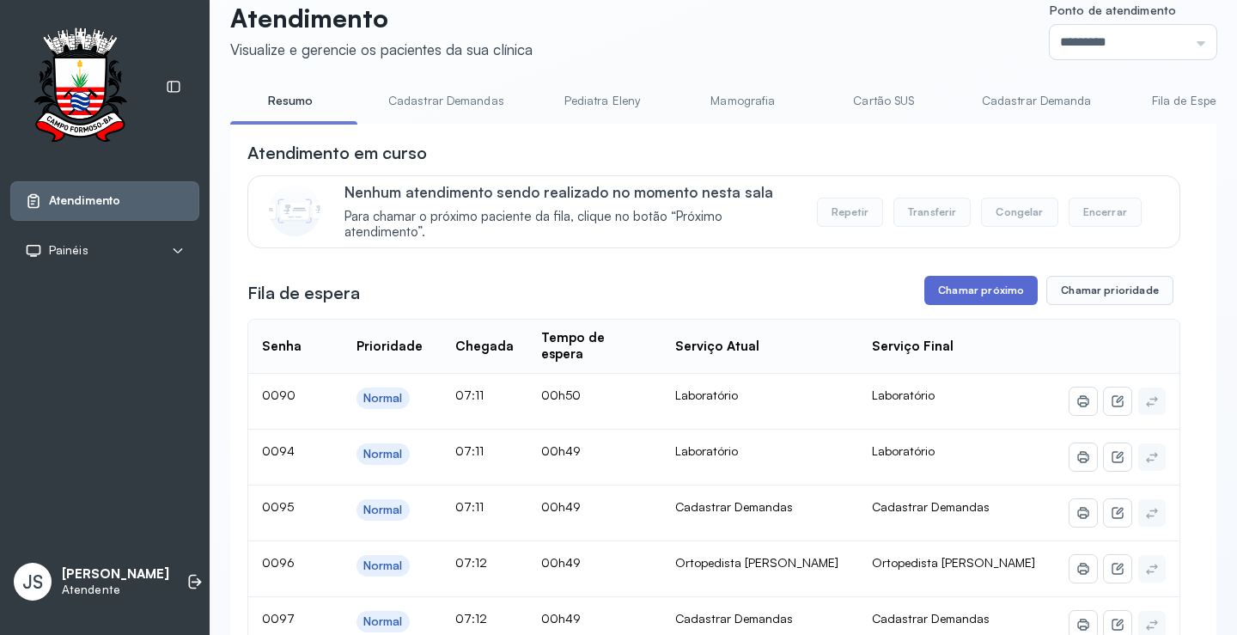
click at [985, 297] on button "Chamar próximo" at bounding box center [980, 290] width 113 height 29
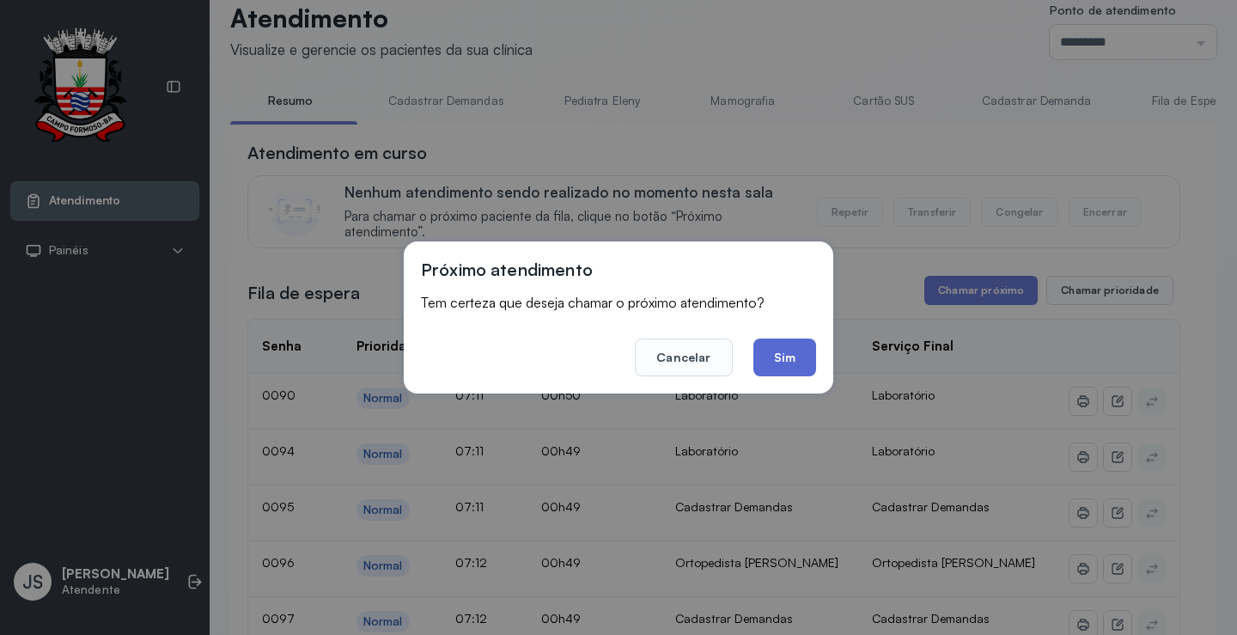
click at [794, 350] on button "Sim" at bounding box center [784, 357] width 63 height 38
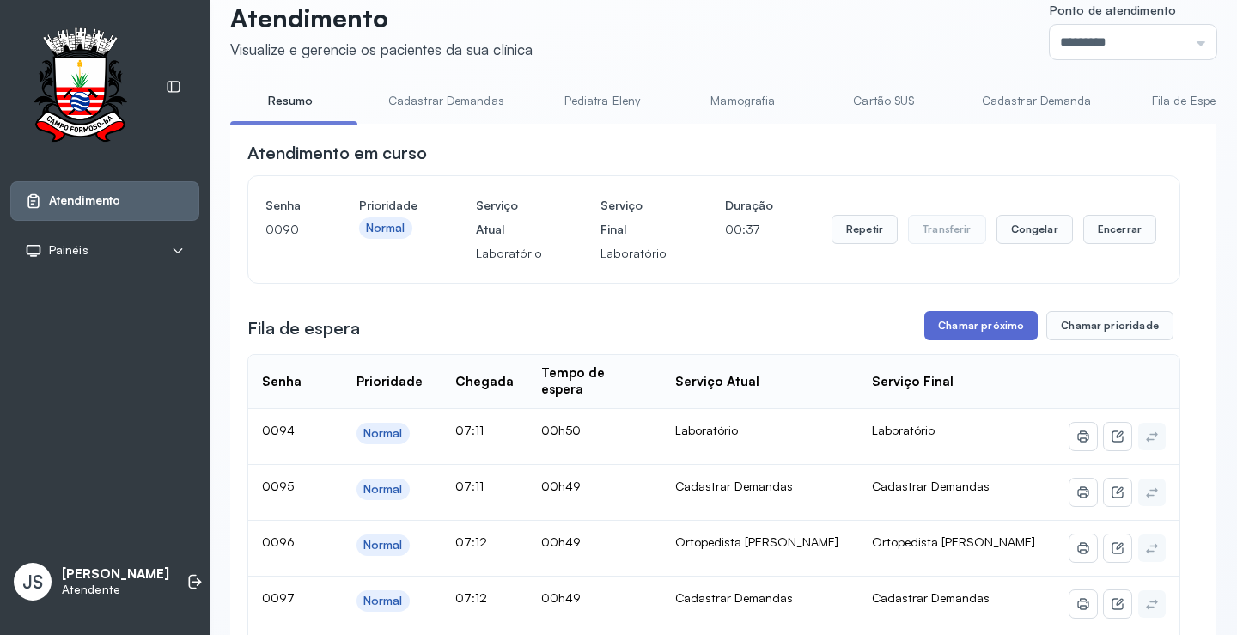
click at [996, 326] on button "Chamar próximo" at bounding box center [980, 325] width 113 height 29
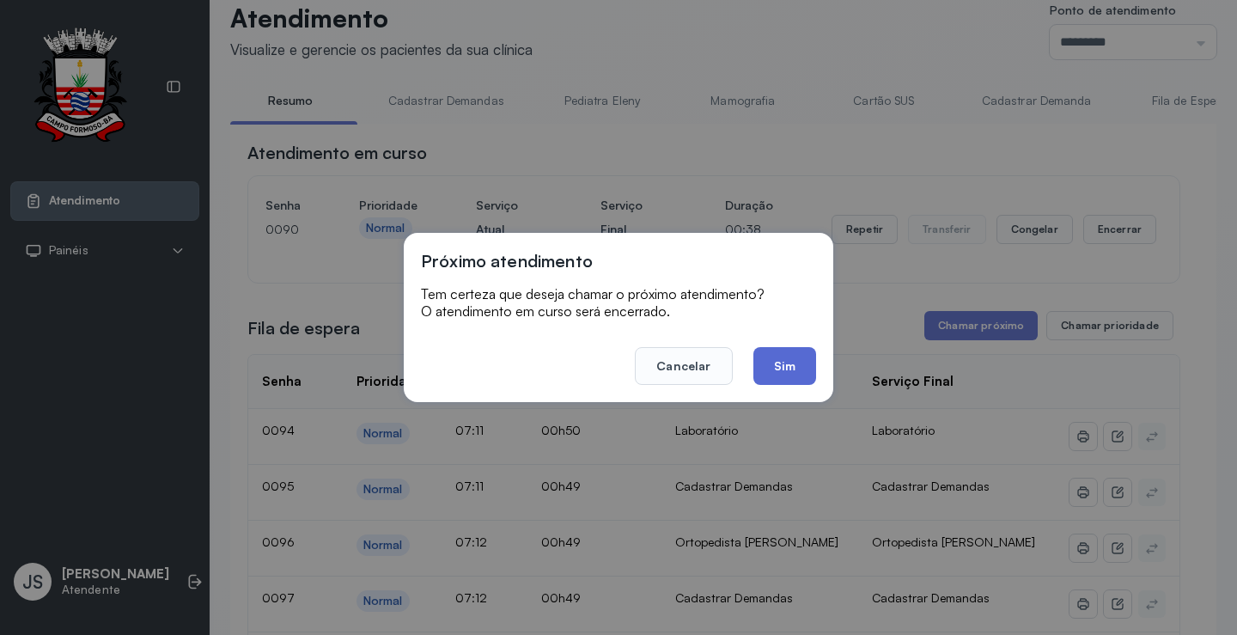
click at [792, 362] on button "Sim" at bounding box center [784, 366] width 63 height 38
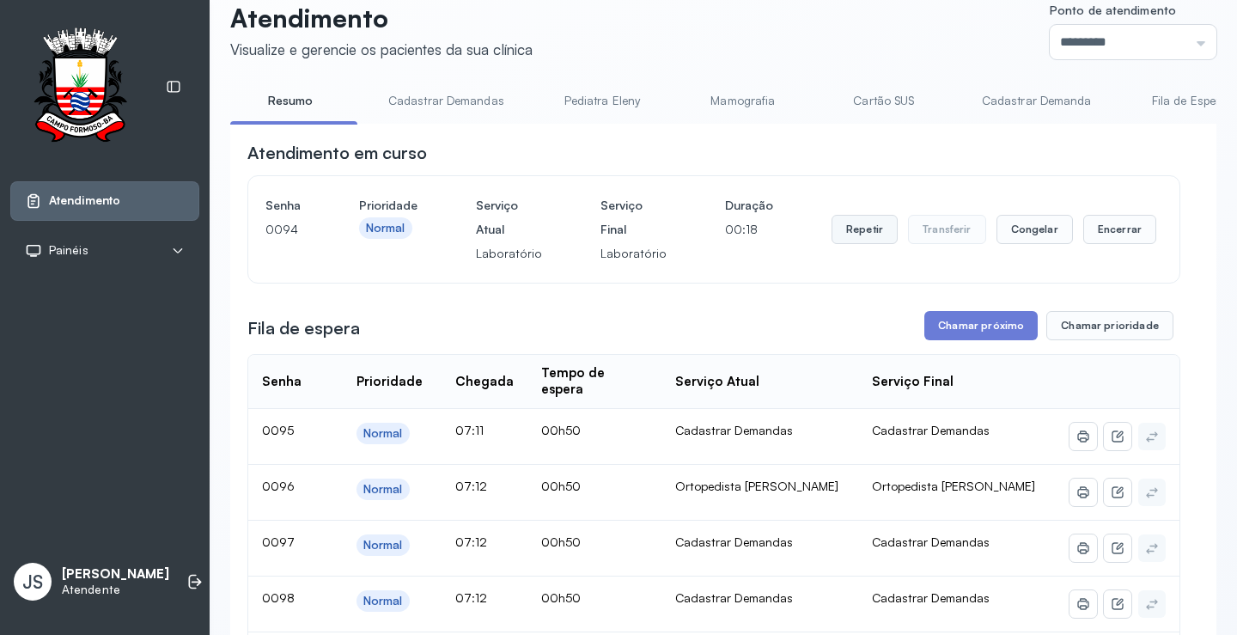
click at [842, 234] on button "Repetir" at bounding box center [864, 229] width 66 height 29
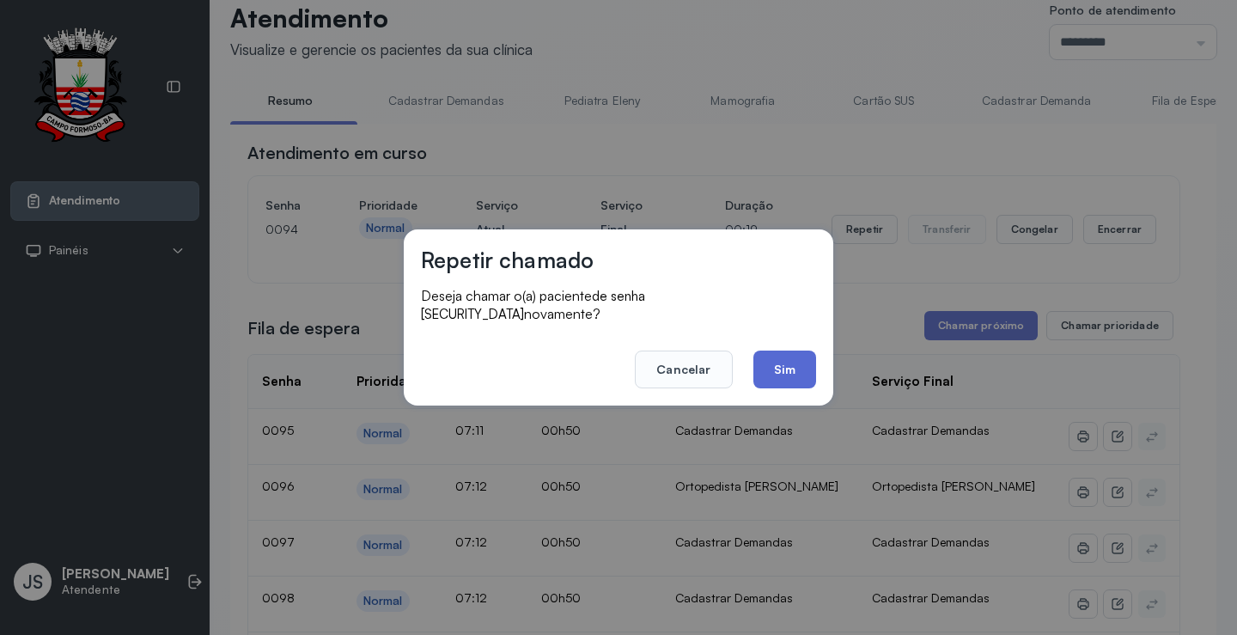
click at [778, 362] on button "Sim" at bounding box center [784, 369] width 63 height 38
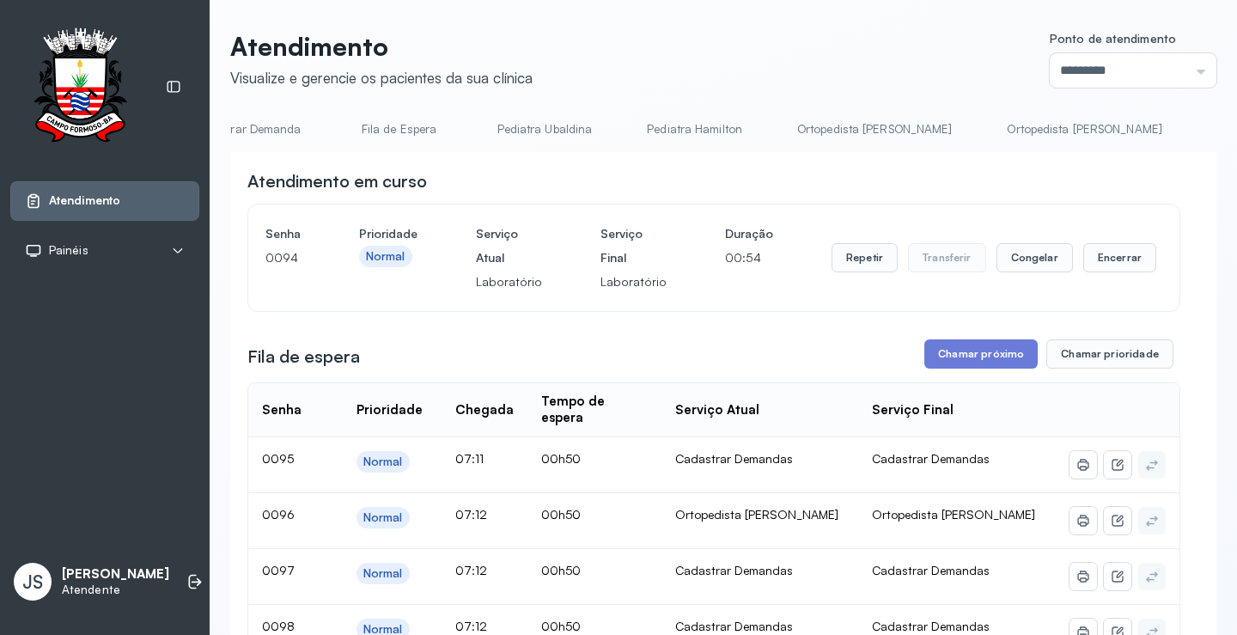
scroll to position [0, 815]
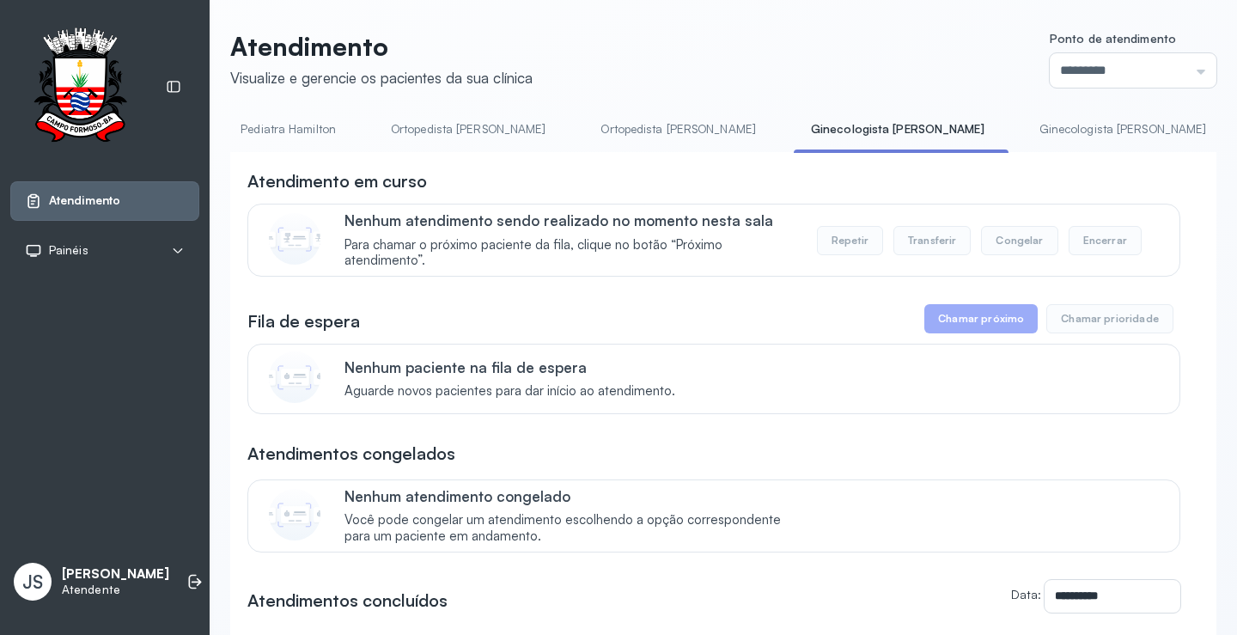
scroll to position [0, 1256]
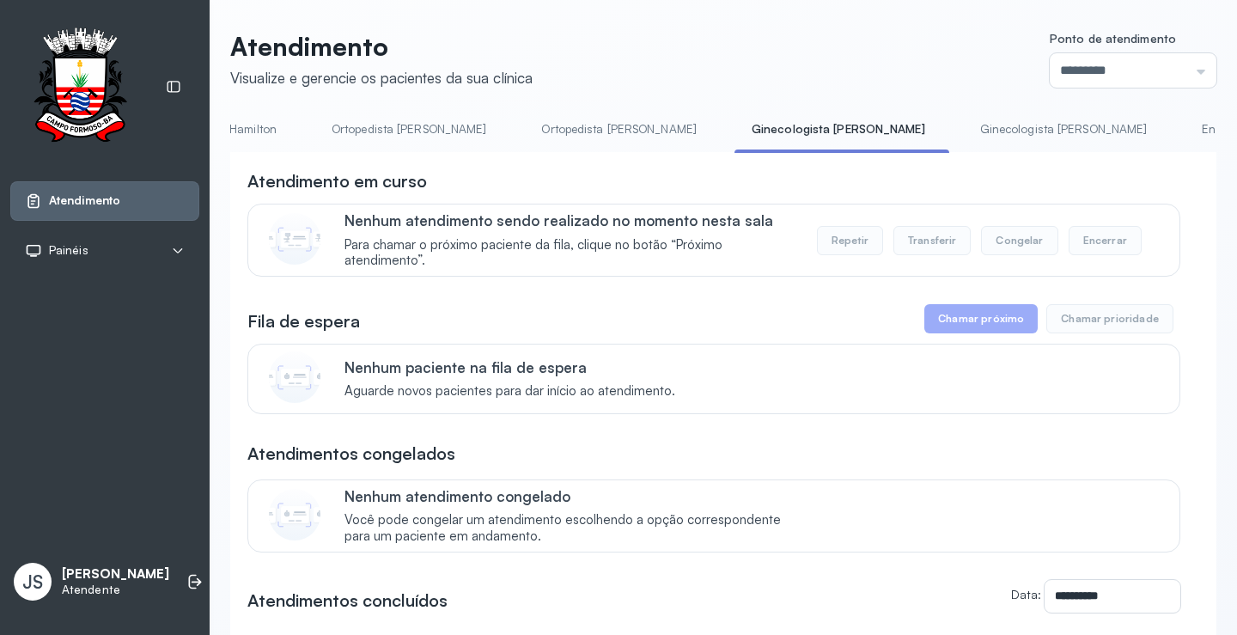
click at [963, 135] on link "Ginecologista [PERSON_NAME]" at bounding box center [1064, 129] width 202 height 28
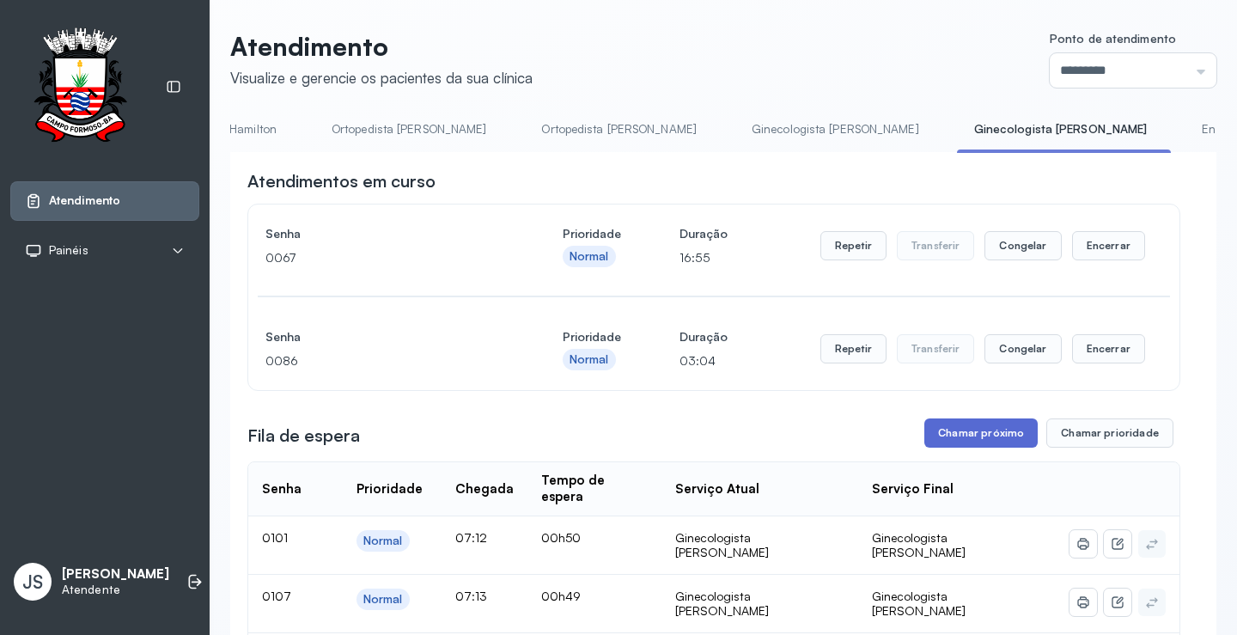
click at [974, 440] on button "Chamar próximo" at bounding box center [980, 432] width 113 height 29
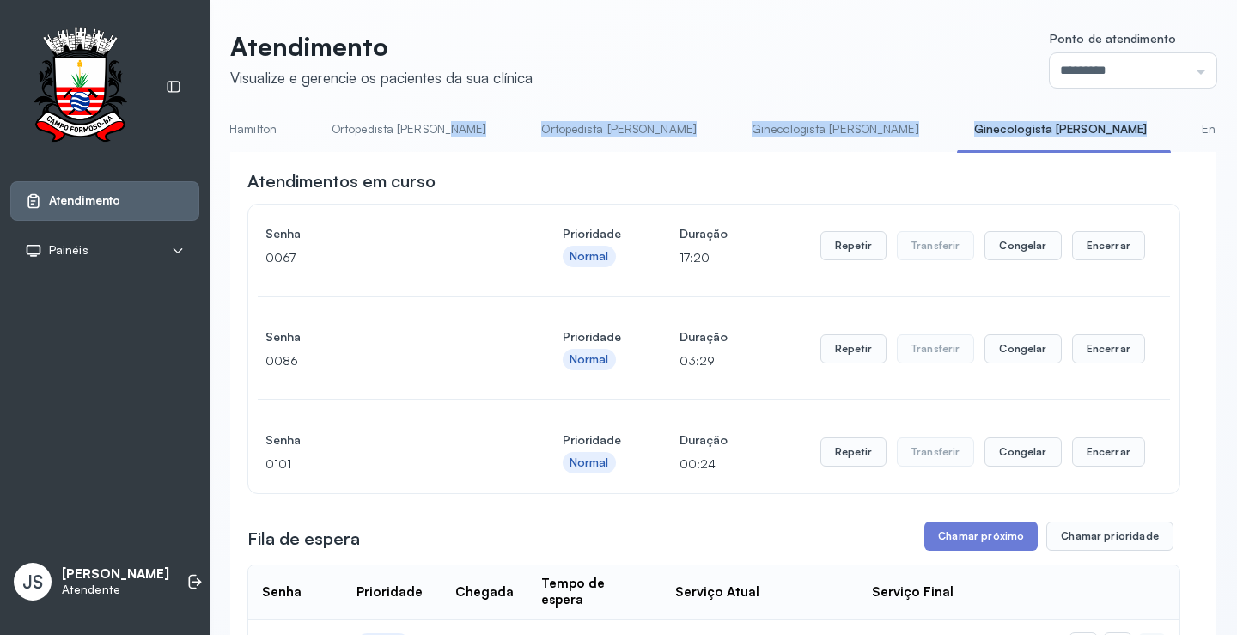
drag, startPoint x: 797, startPoint y: 149, endPoint x: 425, endPoint y: 137, distance: 372.1
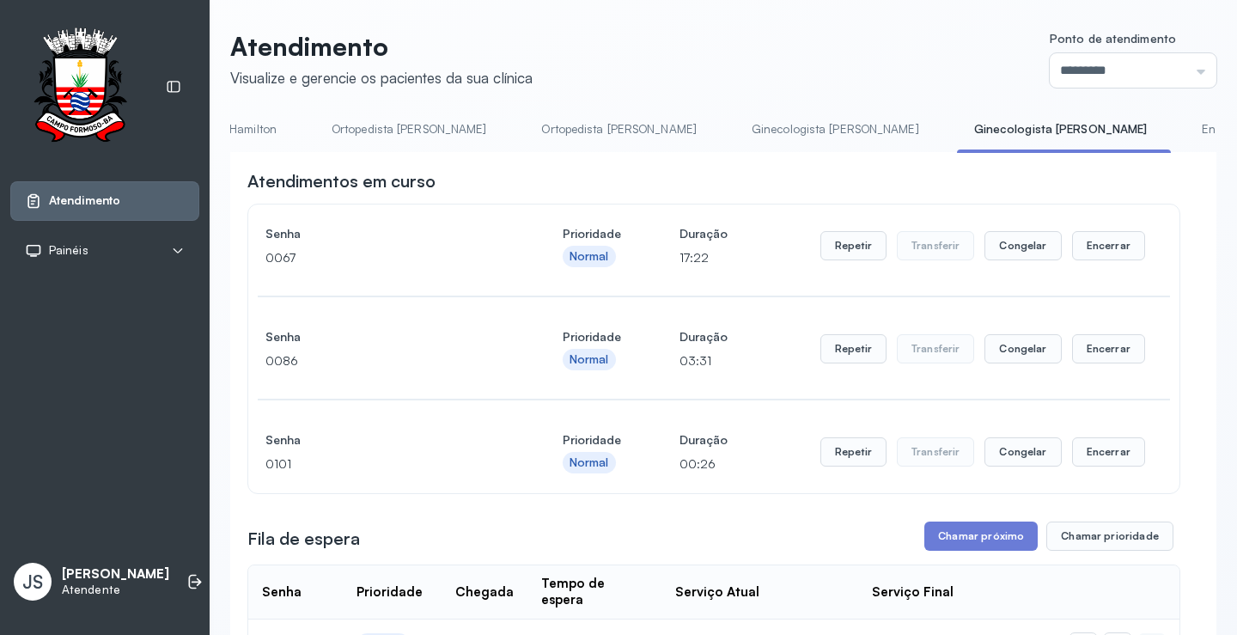
click at [499, 189] on div "Atendimentos em curso" at bounding box center [713, 181] width 933 height 24
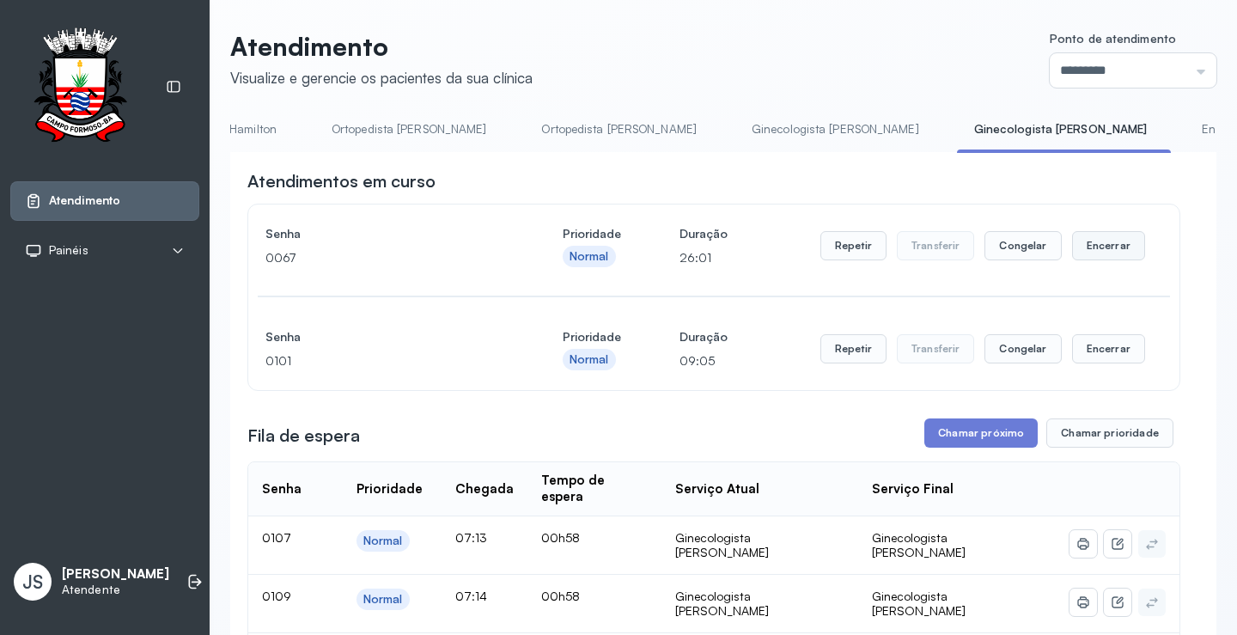
click at [1102, 248] on button "Encerrar" at bounding box center [1108, 245] width 73 height 29
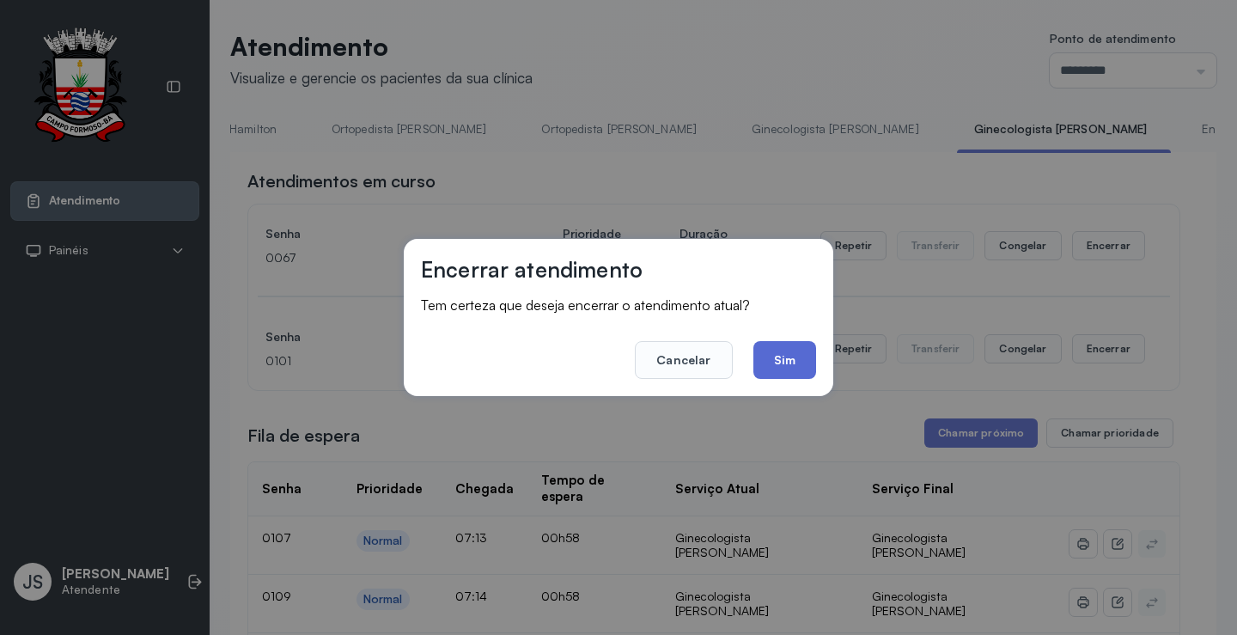
click at [804, 365] on button "Sim" at bounding box center [784, 360] width 63 height 38
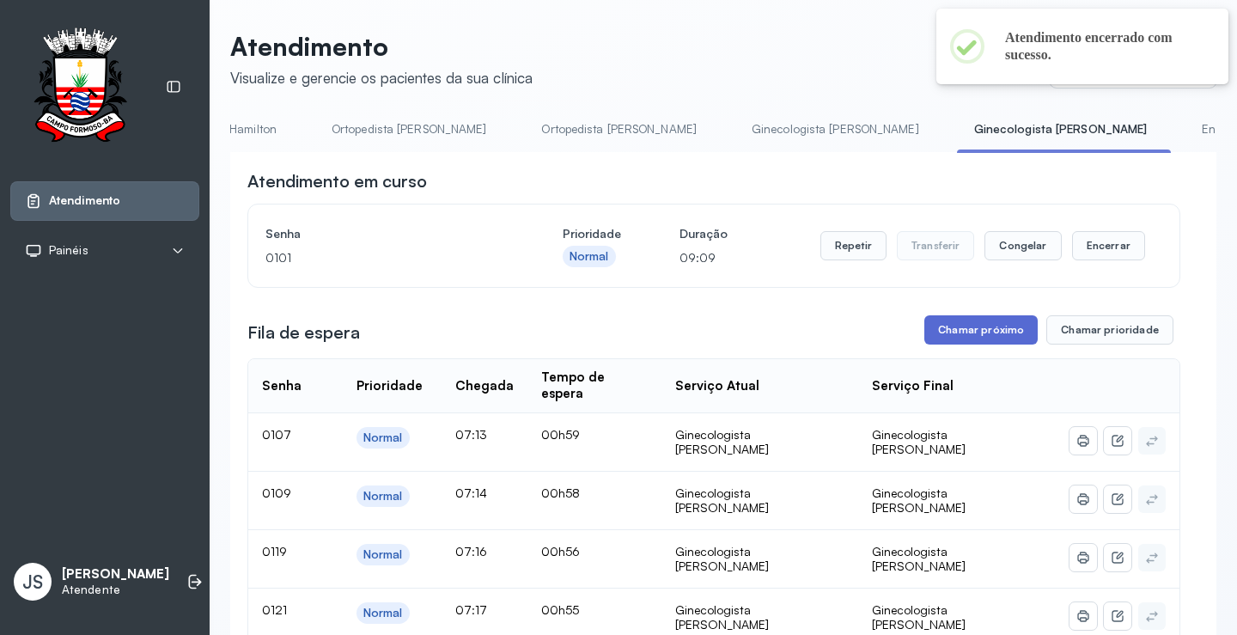
click at [1002, 344] on button "Chamar próximo" at bounding box center [980, 329] width 113 height 29
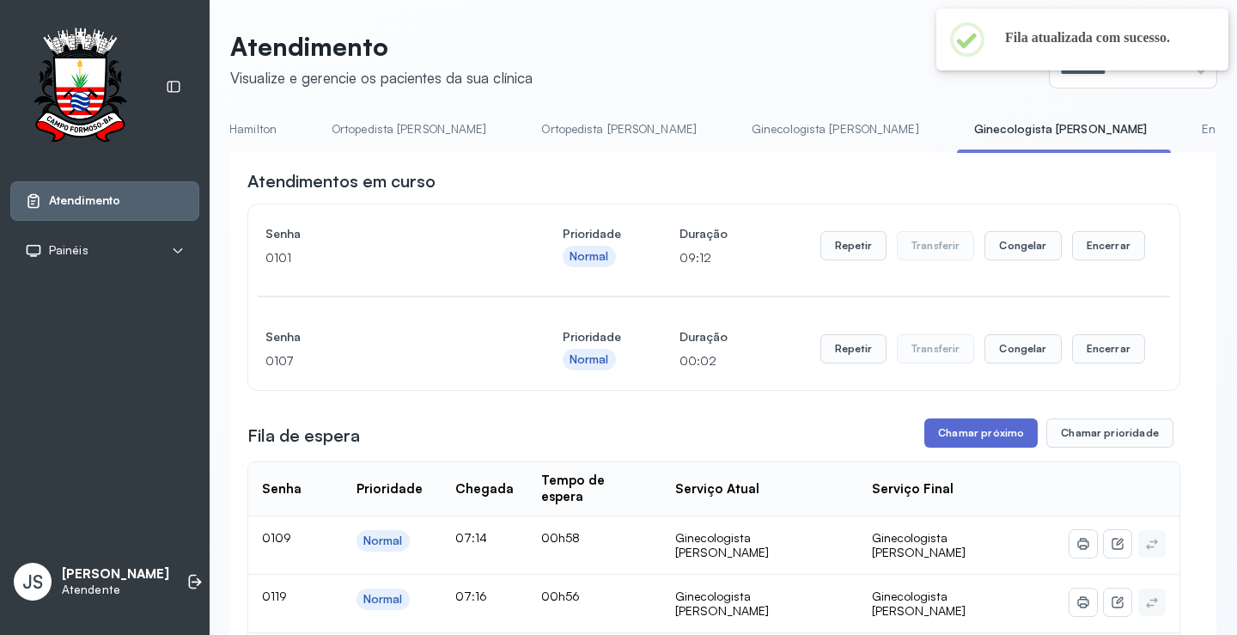
click at [968, 437] on button "Chamar próximo" at bounding box center [980, 432] width 113 height 29
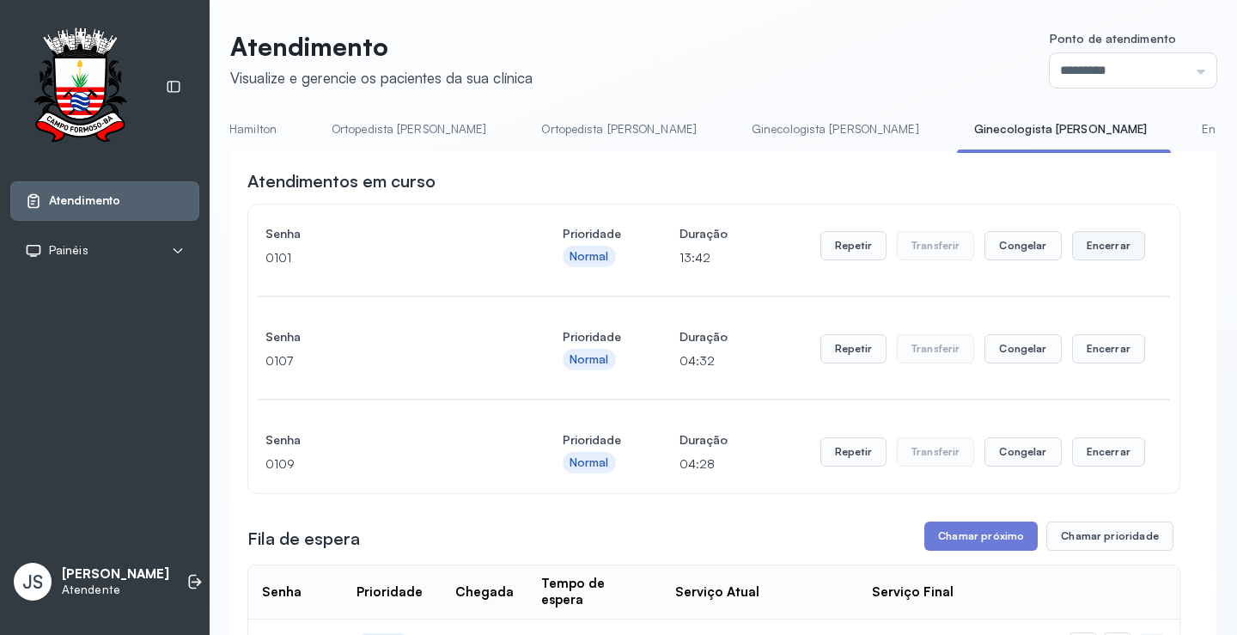
click at [1103, 248] on button "Encerrar" at bounding box center [1108, 245] width 73 height 29
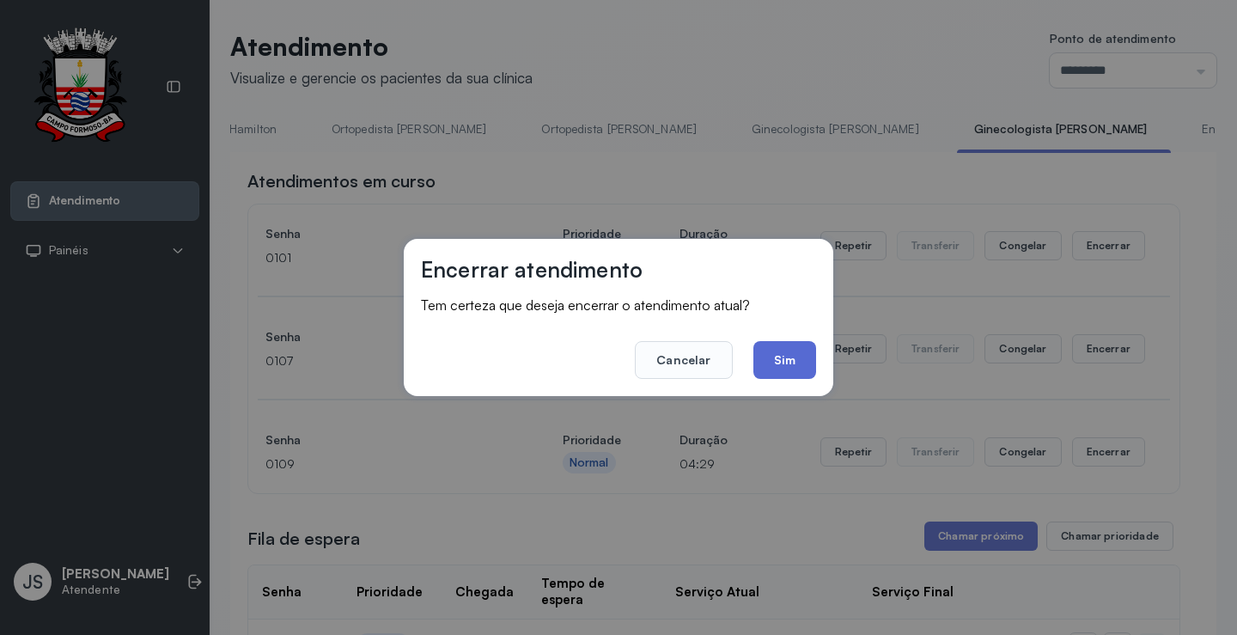
click at [797, 361] on button "Sim" at bounding box center [784, 360] width 63 height 38
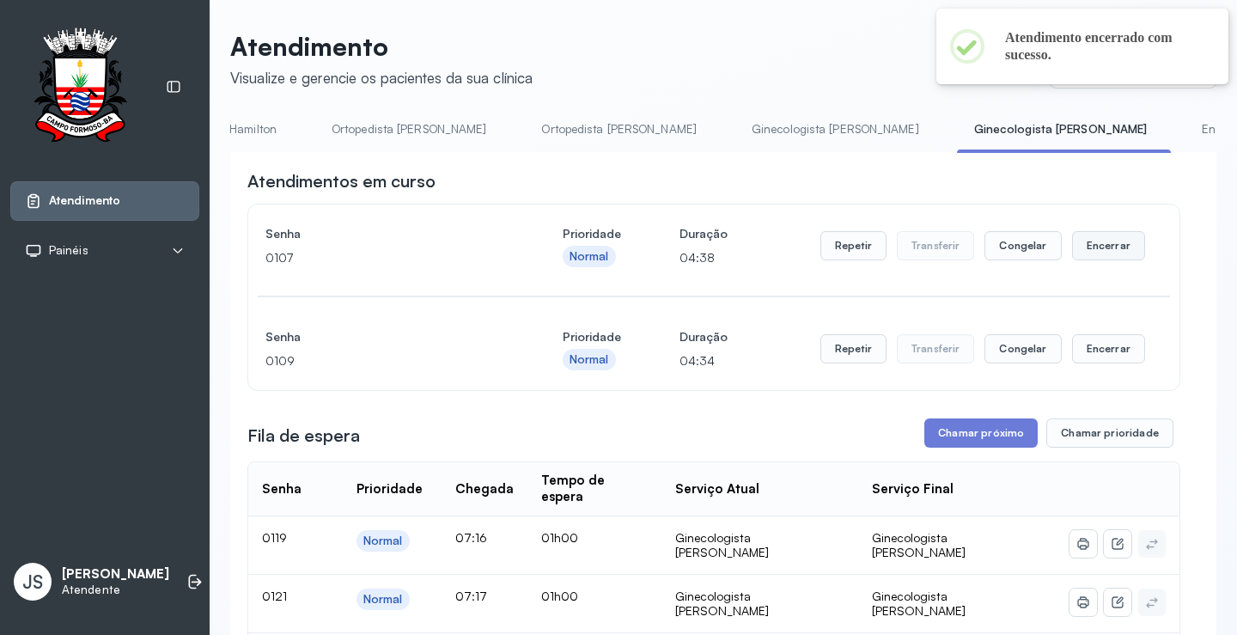
click at [1100, 249] on button "Encerrar" at bounding box center [1108, 245] width 73 height 29
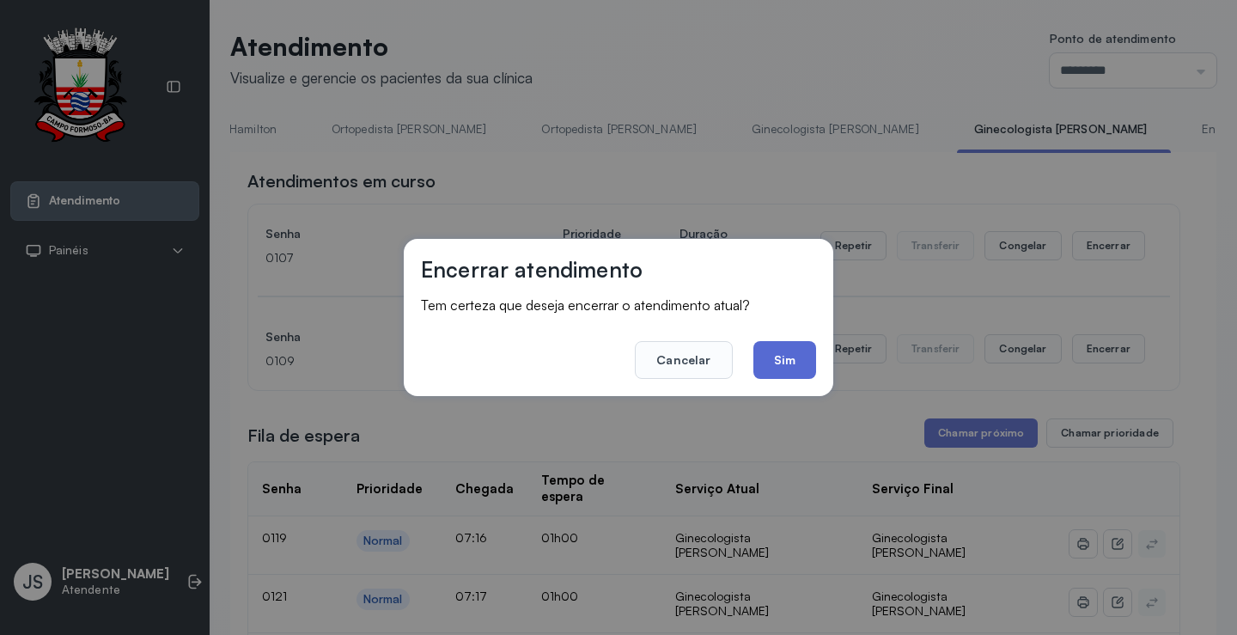
click at [806, 345] on button "Sim" at bounding box center [784, 360] width 63 height 38
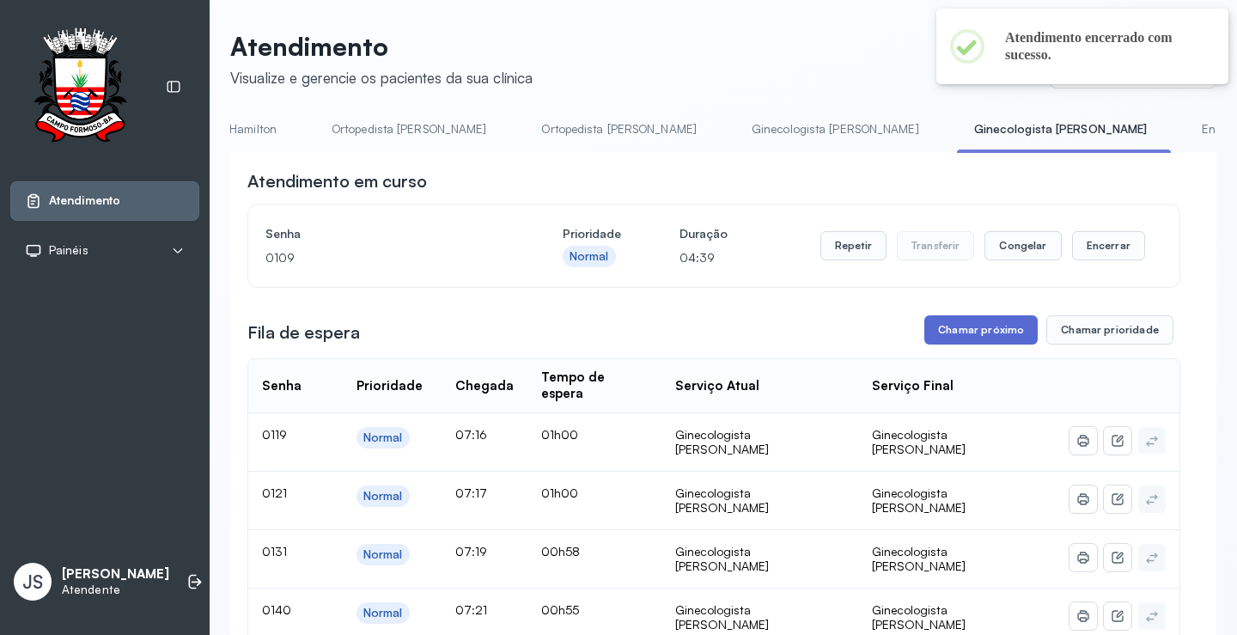
click at [992, 334] on button "Chamar próximo" at bounding box center [980, 329] width 113 height 29
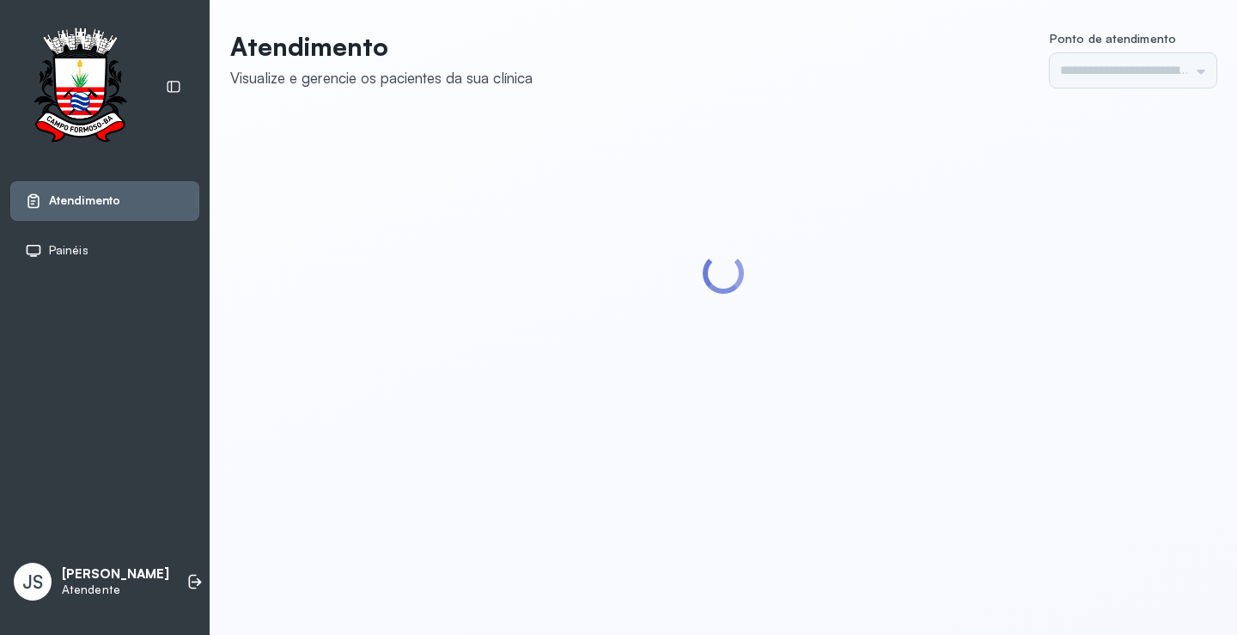
type input "*********"
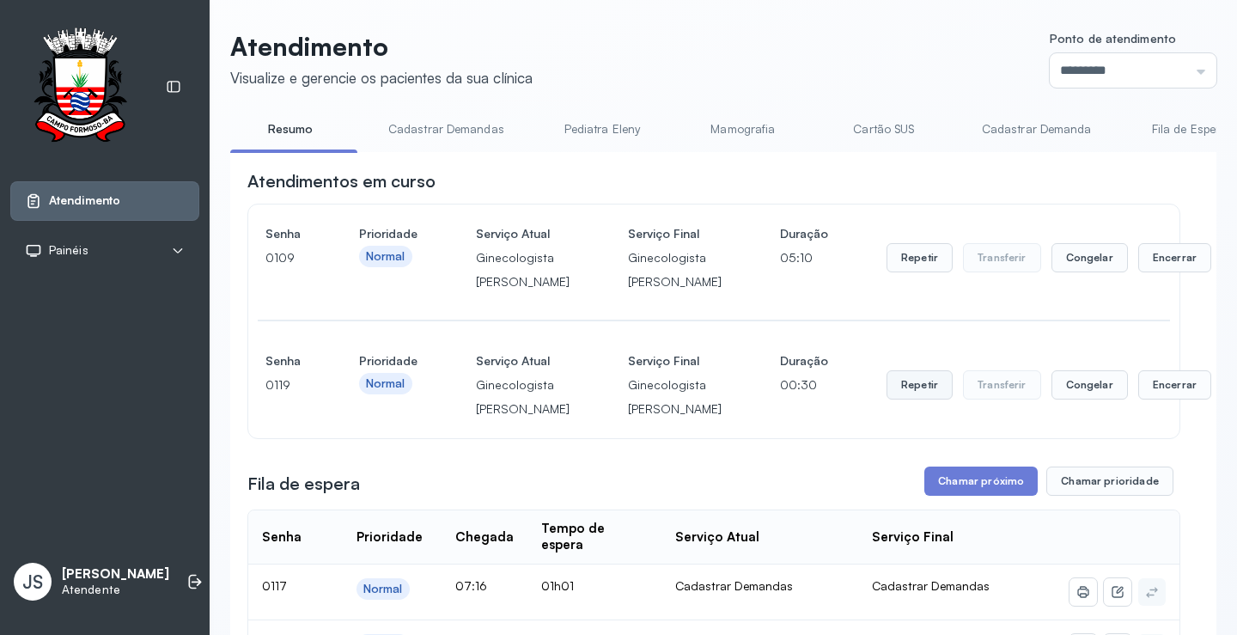
click at [886, 399] on button "Repetir" at bounding box center [919, 384] width 66 height 29
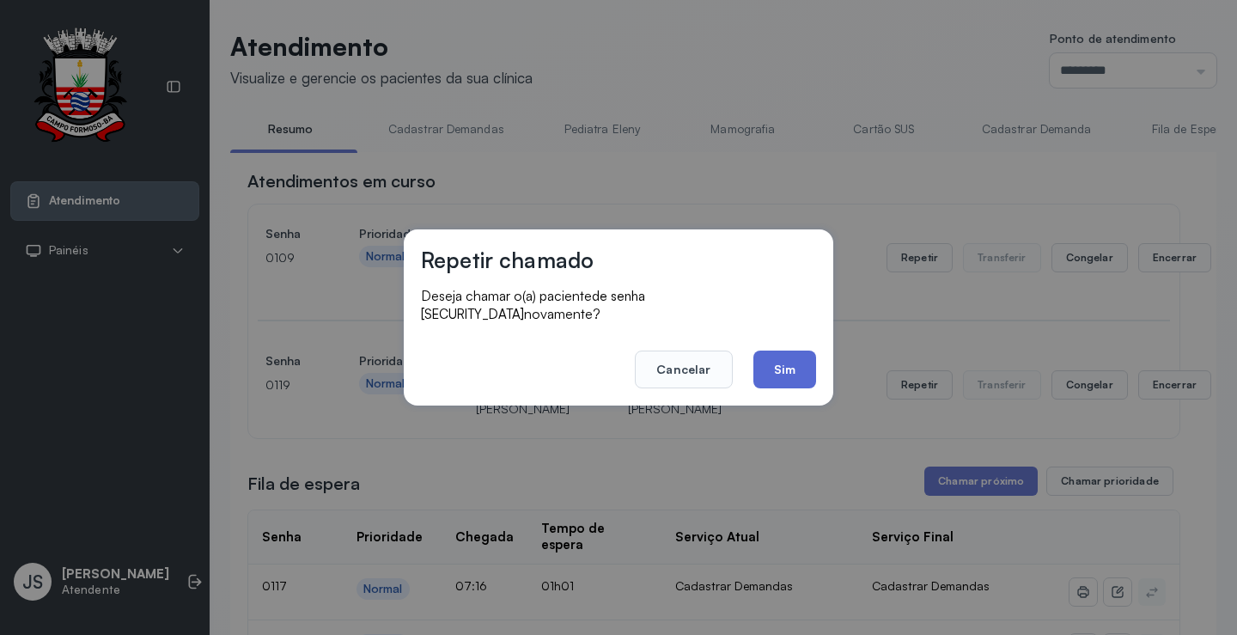
click at [793, 363] on button "Sim" at bounding box center [784, 369] width 63 height 38
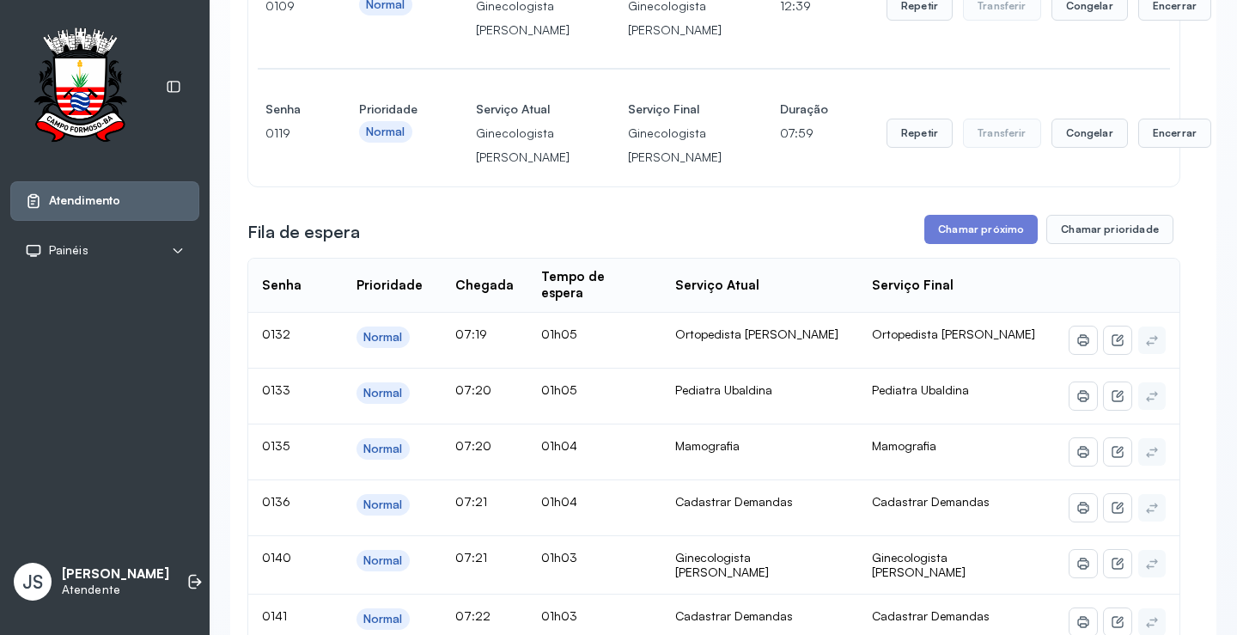
scroll to position [258, 0]
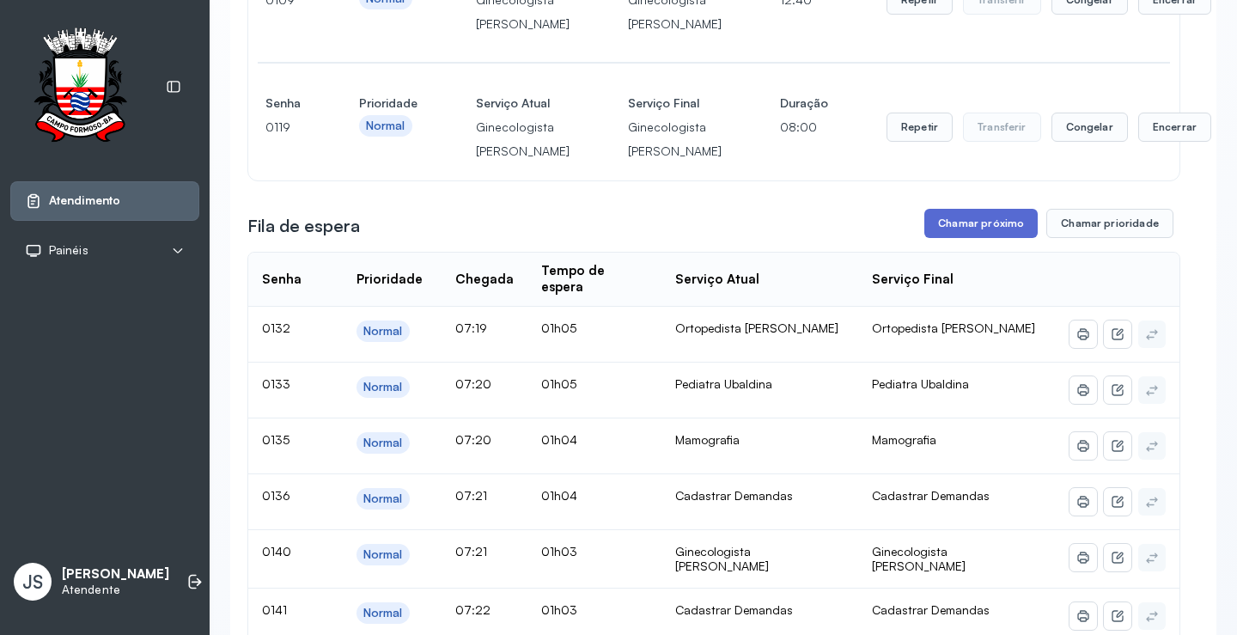
click at [969, 238] on button "Chamar próximo" at bounding box center [980, 223] width 113 height 29
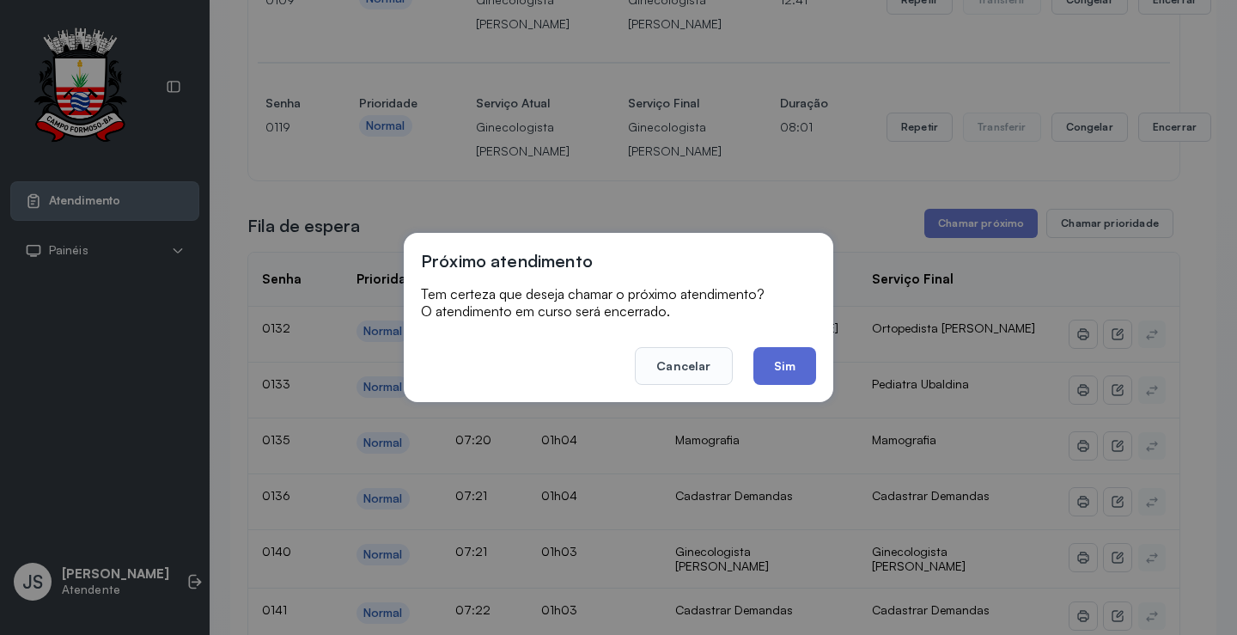
click at [805, 358] on button "Sim" at bounding box center [784, 366] width 63 height 38
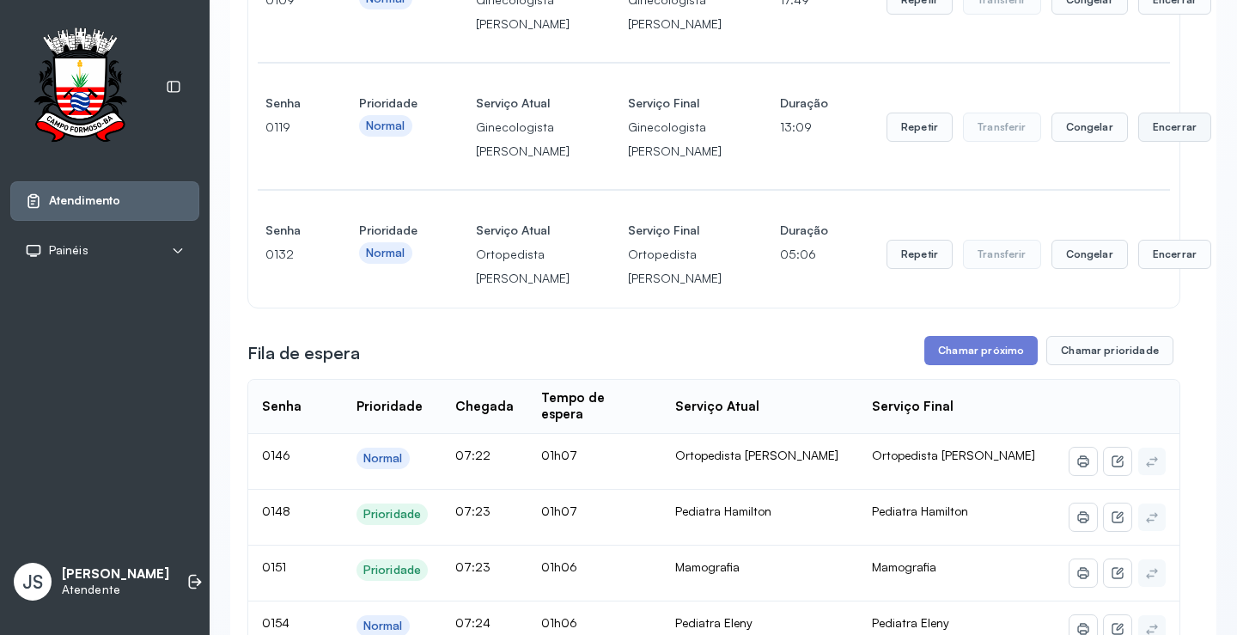
click at [1138, 142] on button "Encerrar" at bounding box center [1174, 126] width 73 height 29
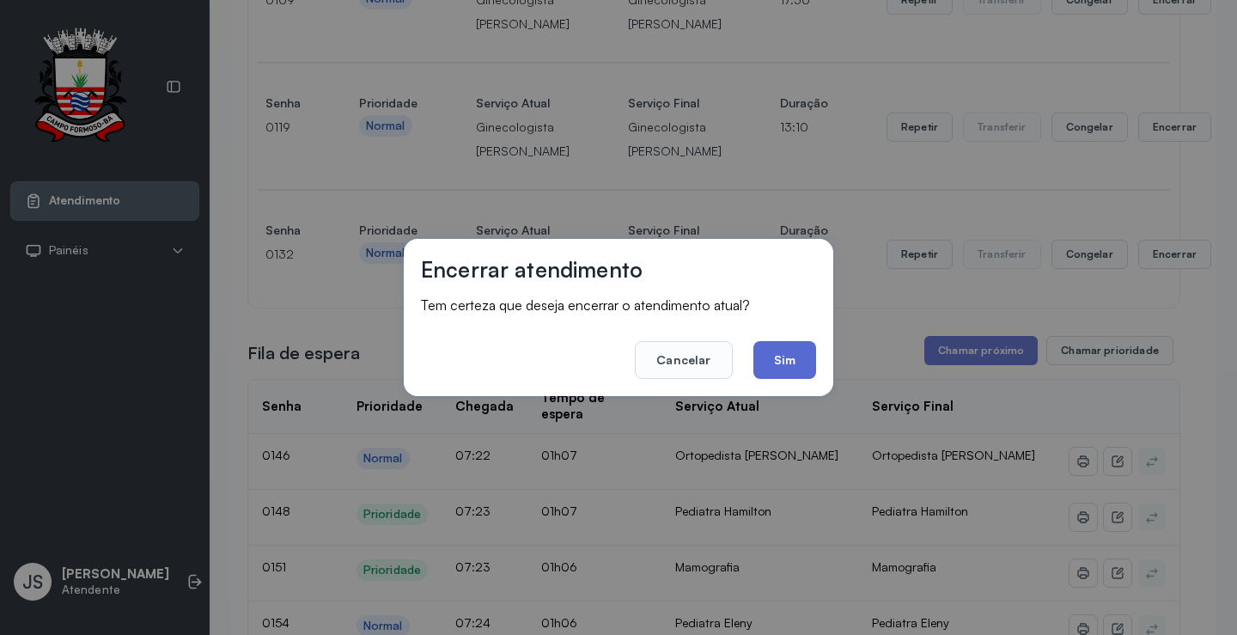
click at [785, 349] on button "Sim" at bounding box center [784, 360] width 63 height 38
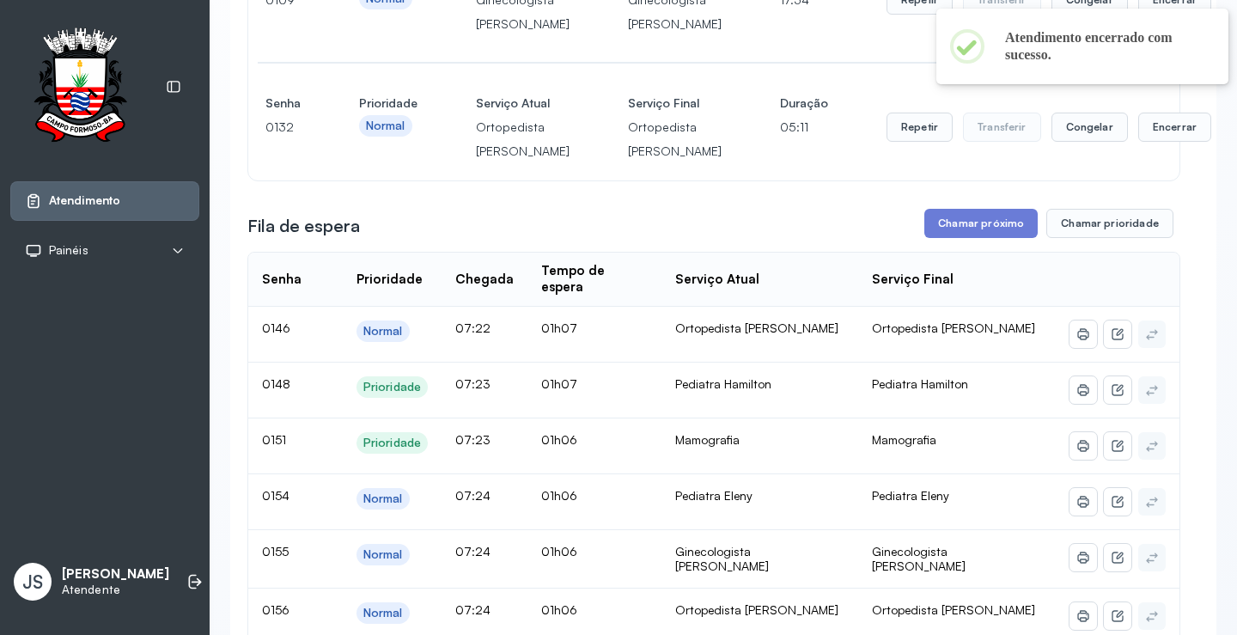
scroll to position [172, 0]
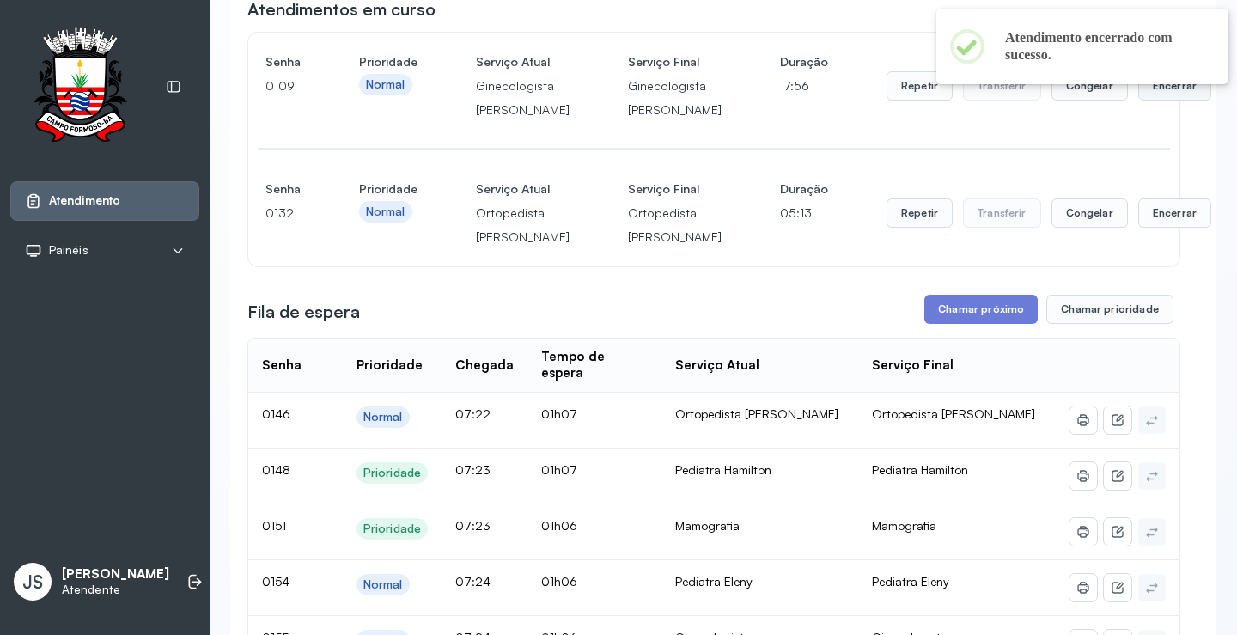
click at [1138, 95] on button "Encerrar" at bounding box center [1174, 85] width 73 height 29
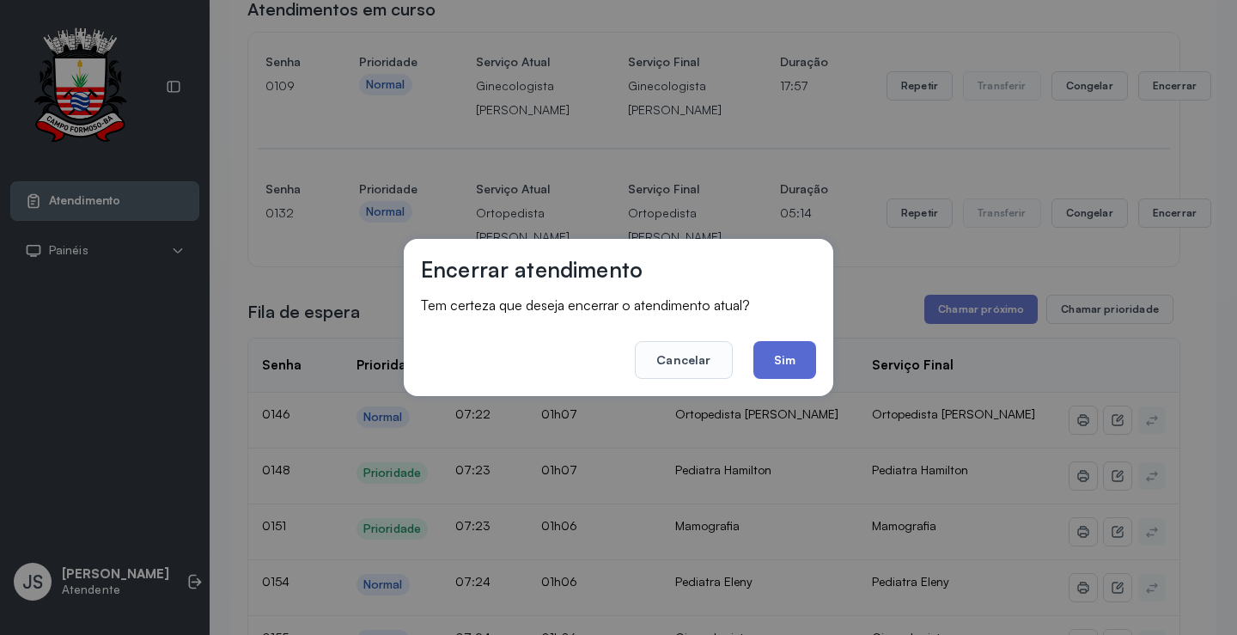
click at [788, 348] on button "Sim" at bounding box center [784, 360] width 63 height 38
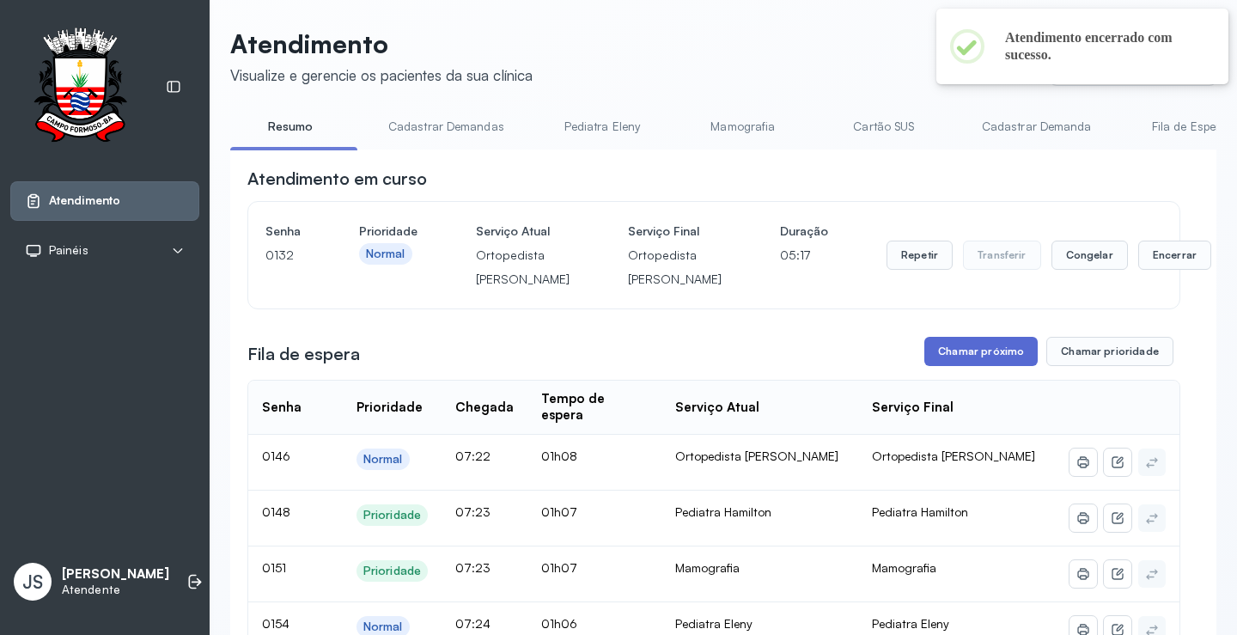
scroll to position [0, 0]
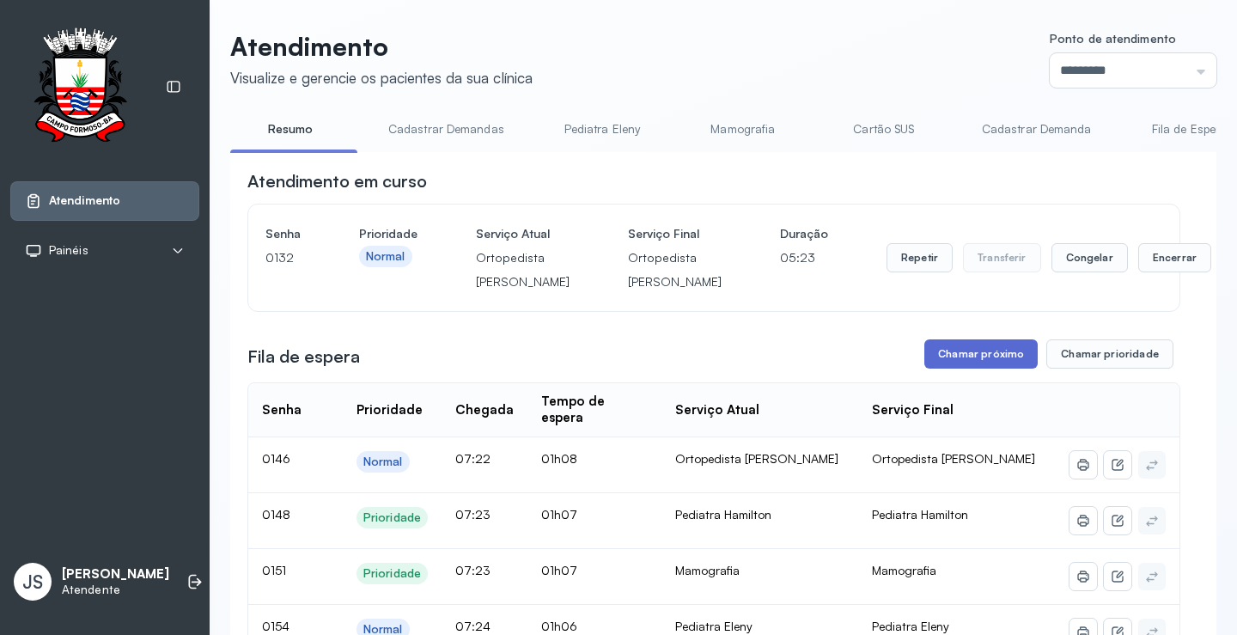
click at [977, 368] on button "Chamar próximo" at bounding box center [980, 353] width 113 height 29
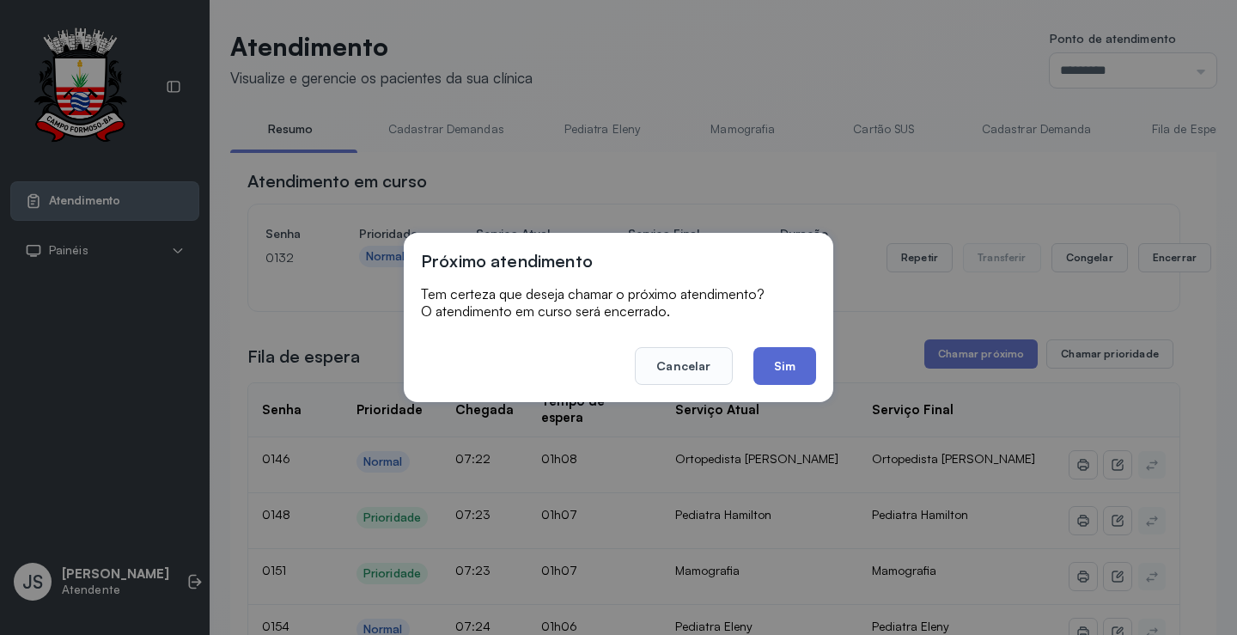
click at [793, 368] on button "Sim" at bounding box center [784, 366] width 63 height 38
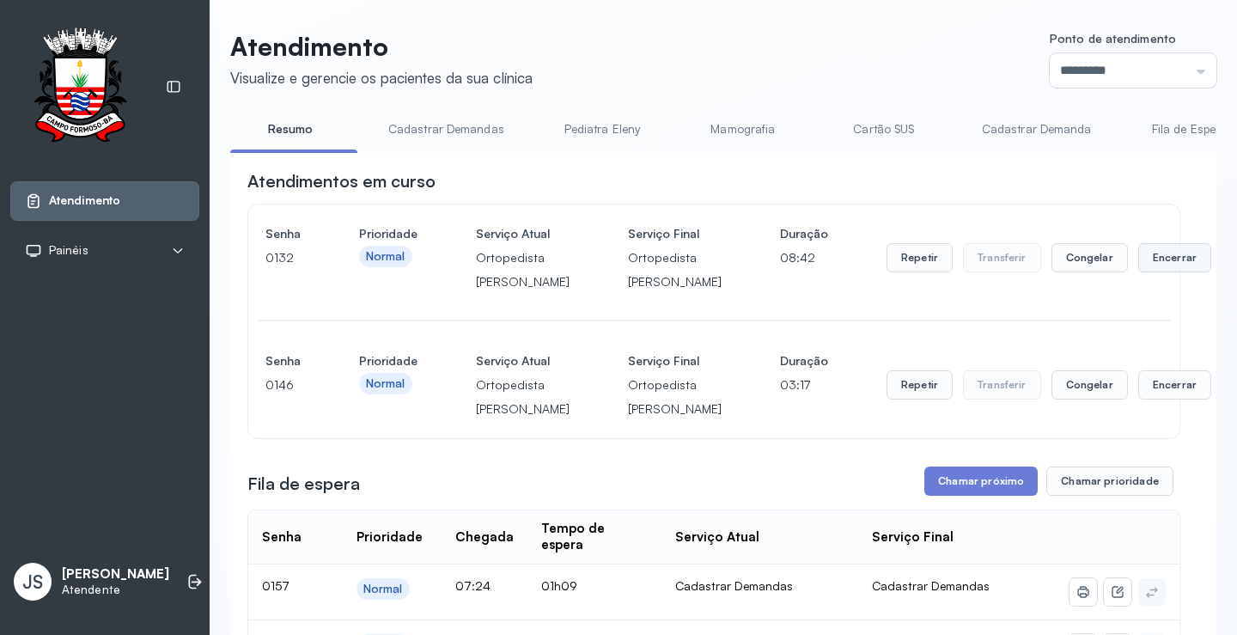
click at [1138, 272] on button "Encerrar" at bounding box center [1174, 257] width 73 height 29
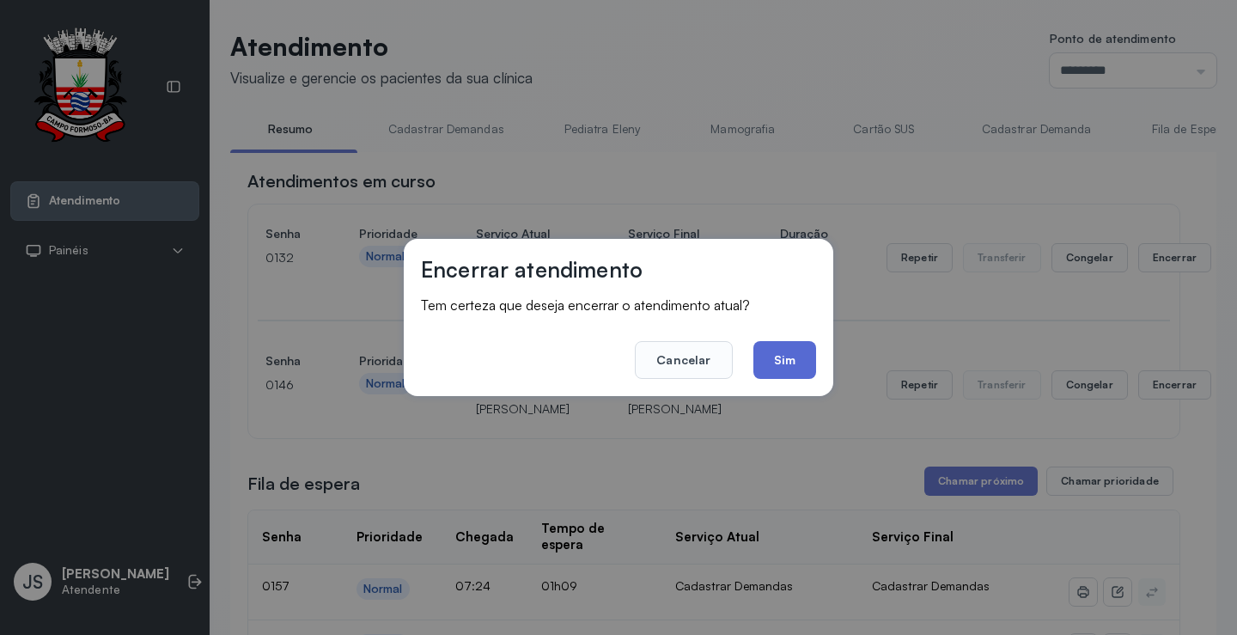
click at [793, 356] on button "Sim" at bounding box center [784, 360] width 63 height 38
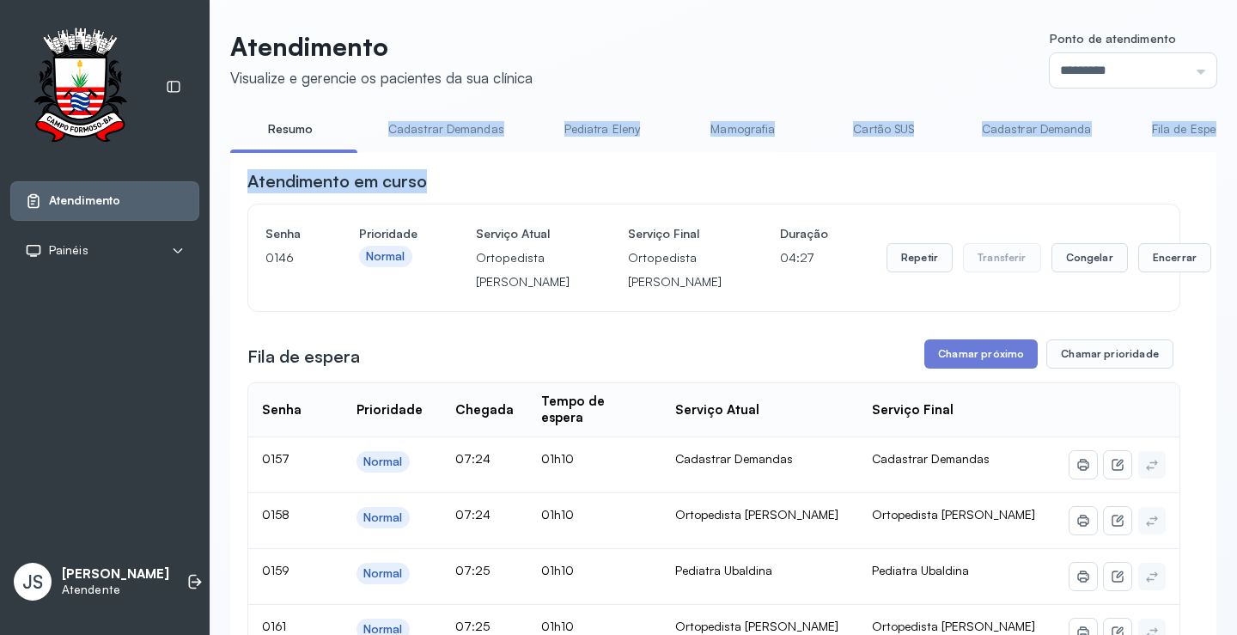
drag, startPoint x: 352, startPoint y: 149, endPoint x: 529, endPoint y: 163, distance: 177.4
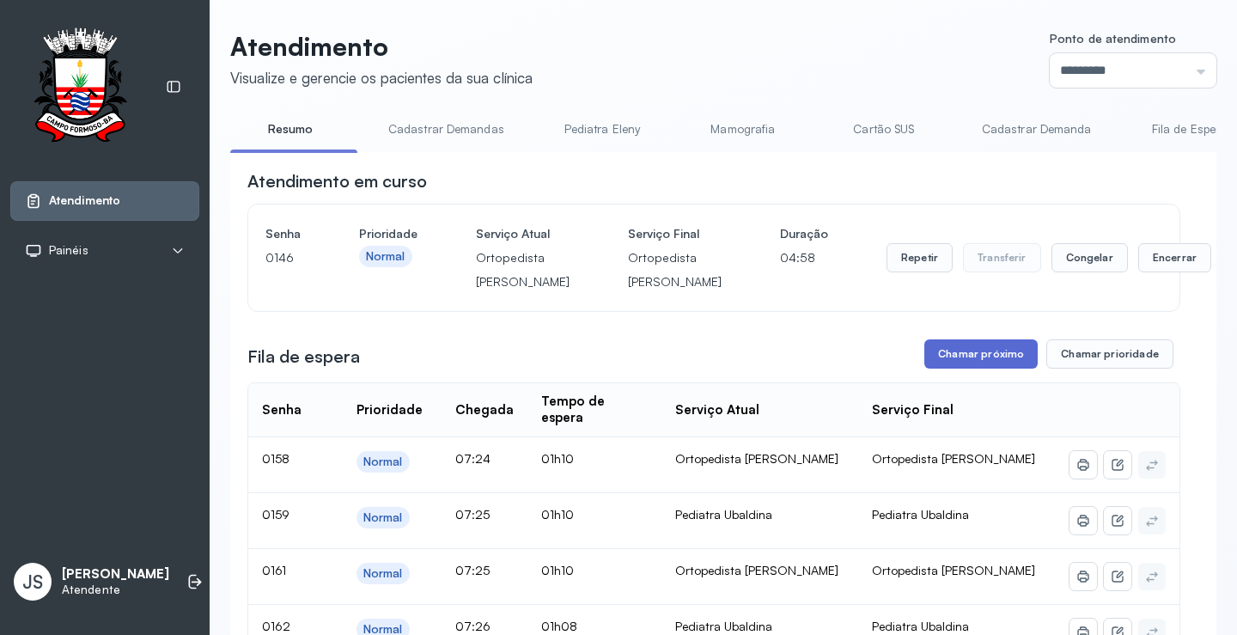
click at [984, 368] on button "Chamar próximo" at bounding box center [980, 353] width 113 height 29
click at [981, 368] on button "Chamar próximo" at bounding box center [980, 353] width 113 height 29
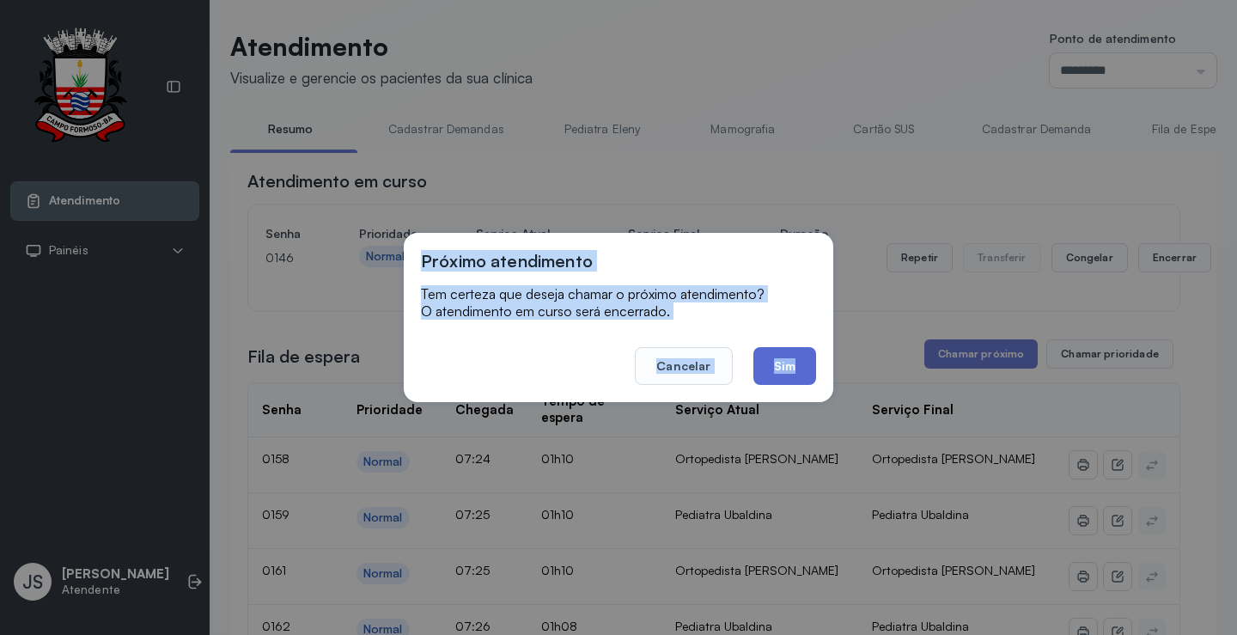
click at [782, 371] on button "Sim" at bounding box center [784, 366] width 63 height 38
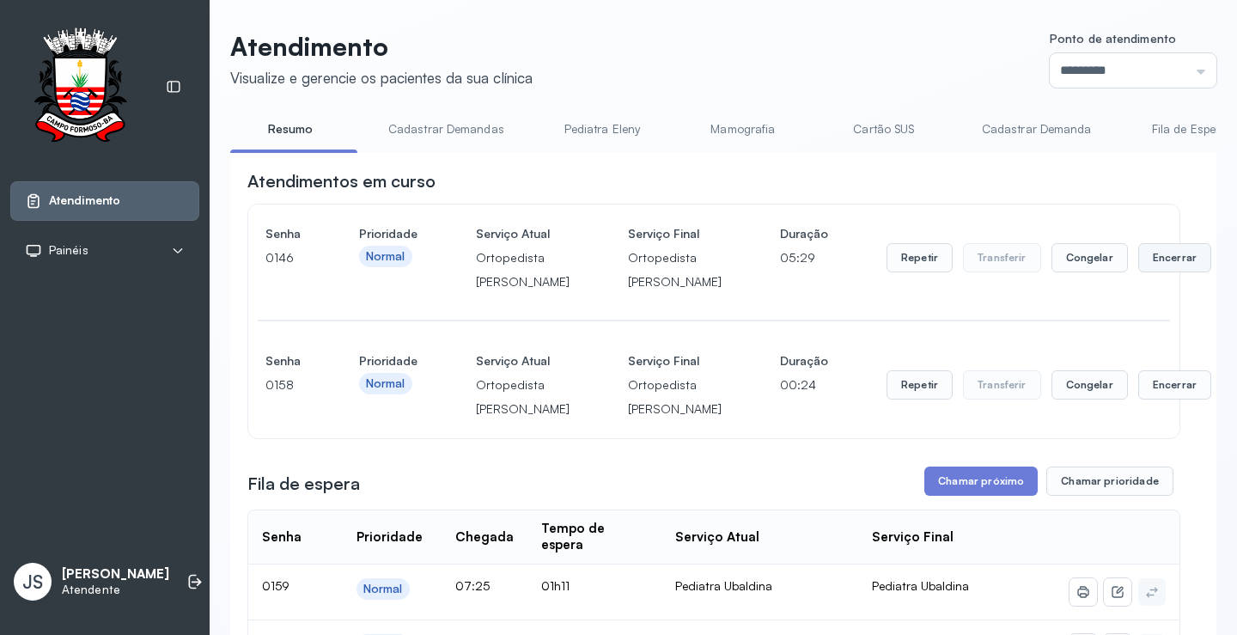
click at [1138, 272] on button "Encerrar" at bounding box center [1174, 257] width 73 height 29
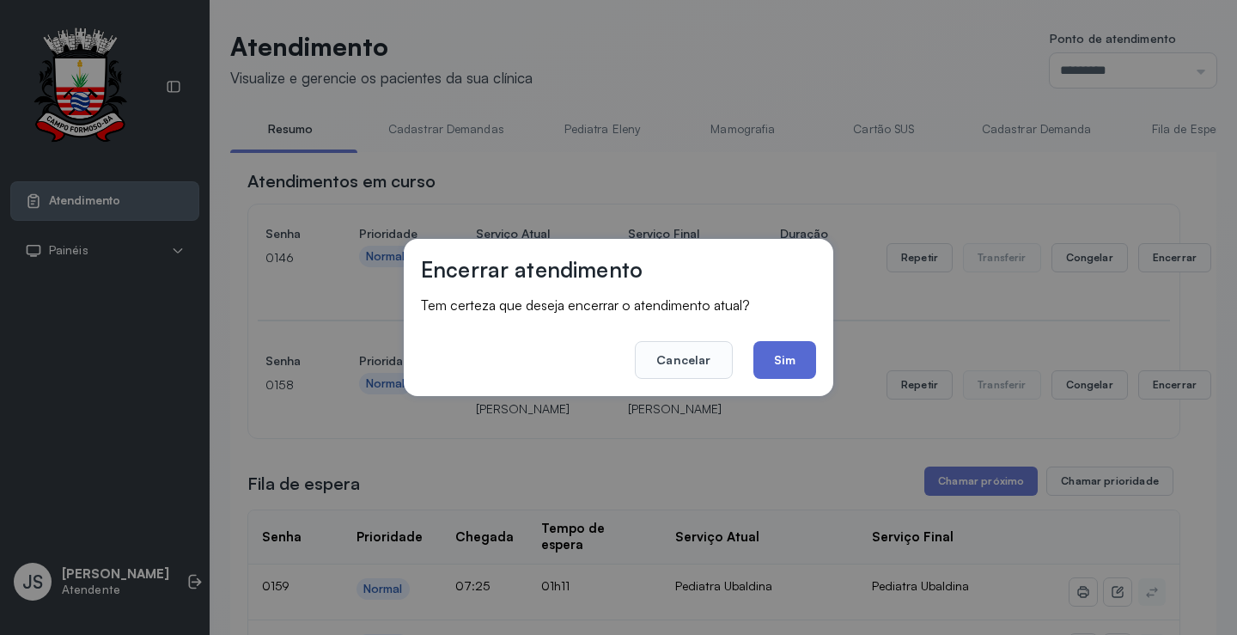
click at [787, 353] on button "Sim" at bounding box center [784, 360] width 63 height 38
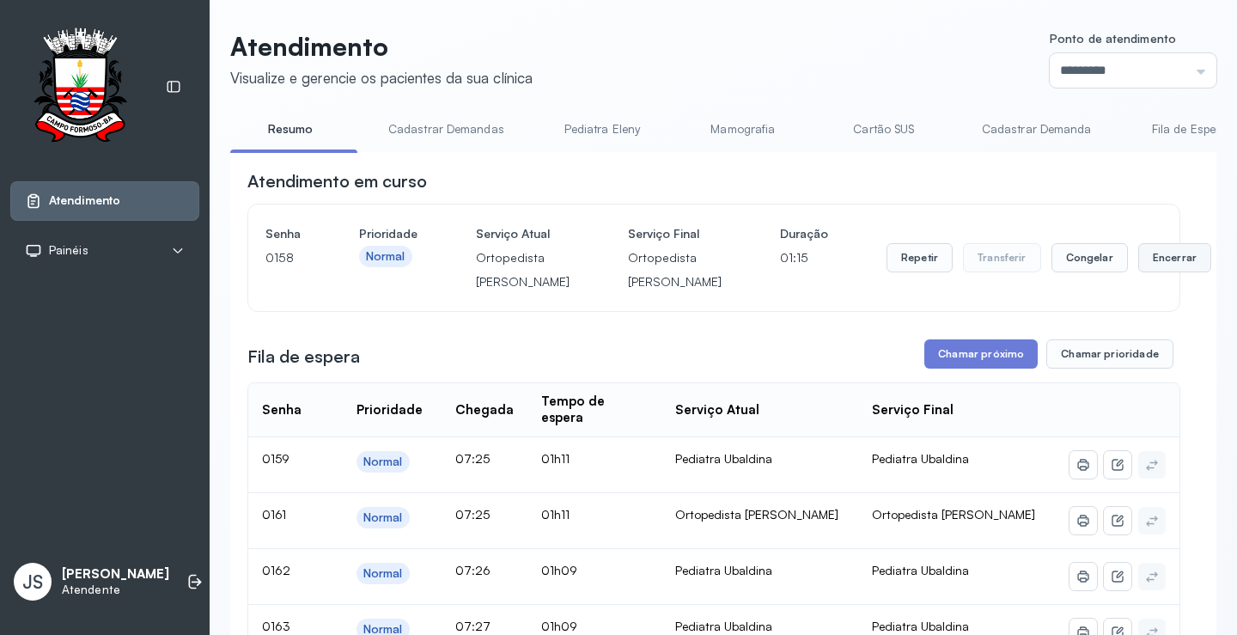
click at [1138, 272] on button "Encerrar" at bounding box center [1174, 257] width 73 height 29
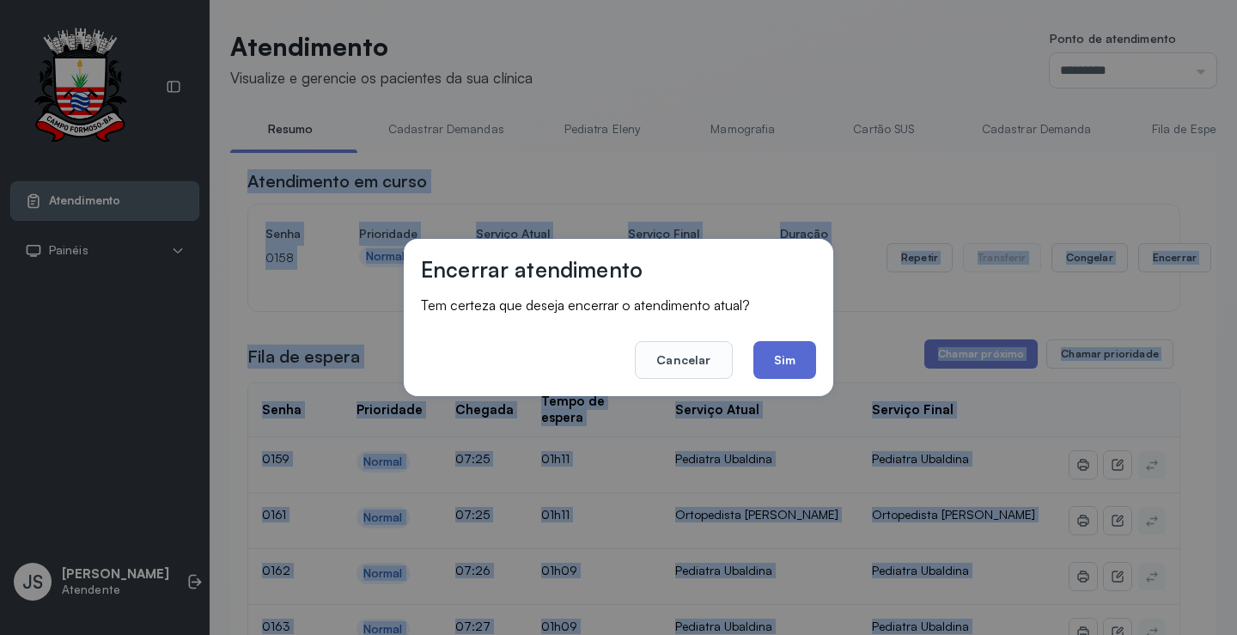
click at [789, 362] on button "Sim" at bounding box center [784, 360] width 63 height 38
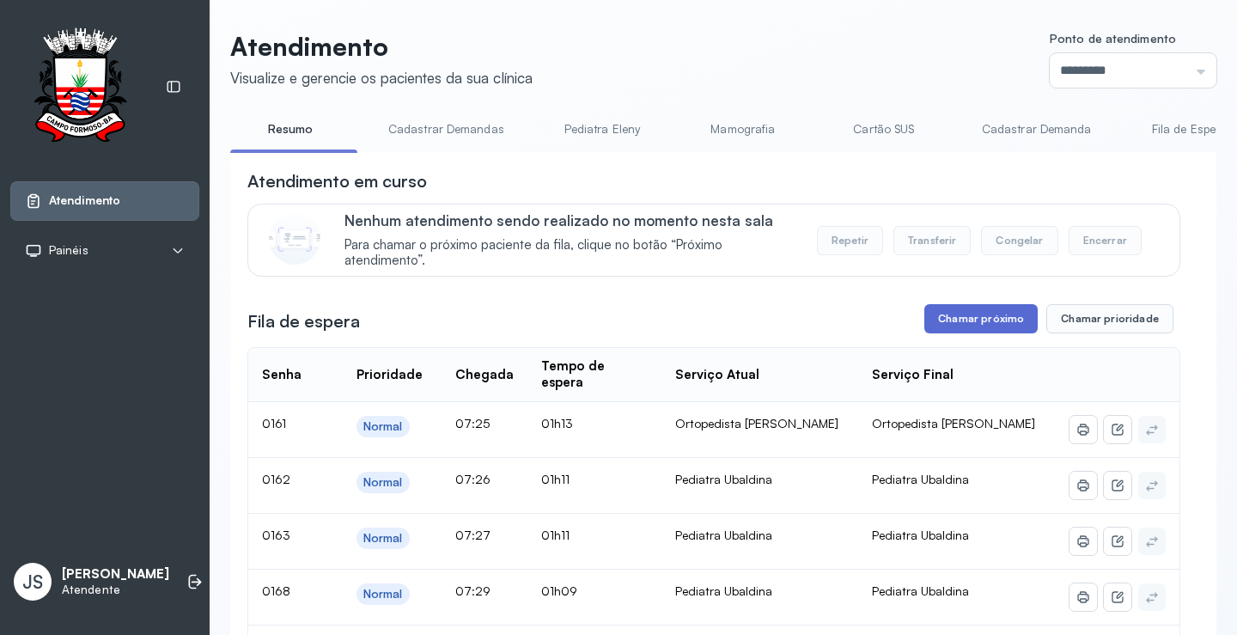
click at [970, 327] on button "Chamar próximo" at bounding box center [980, 318] width 113 height 29
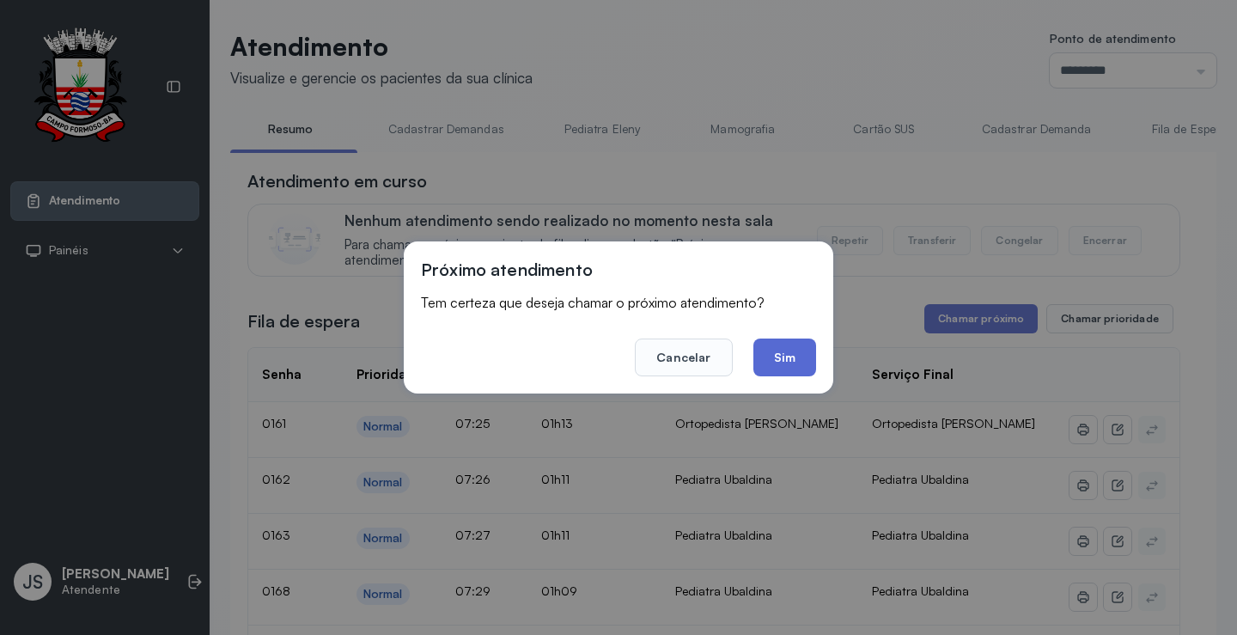
click at [794, 363] on button "Sim" at bounding box center [784, 357] width 63 height 38
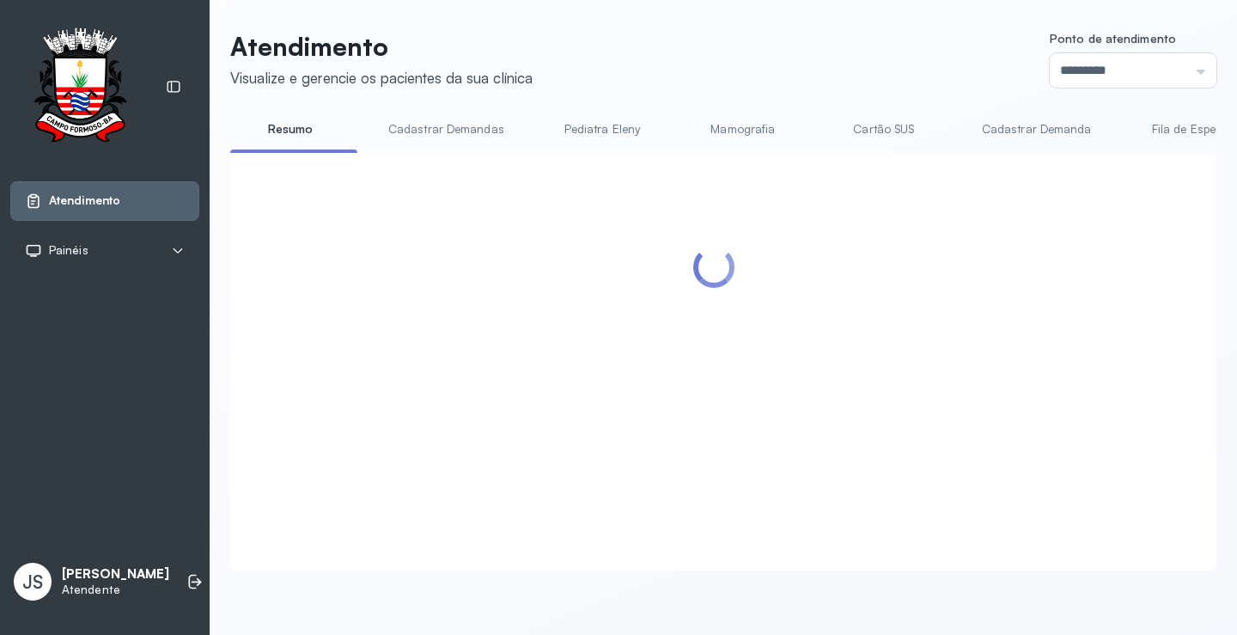
click at [794, 363] on div at bounding box center [713, 340] width 933 height 343
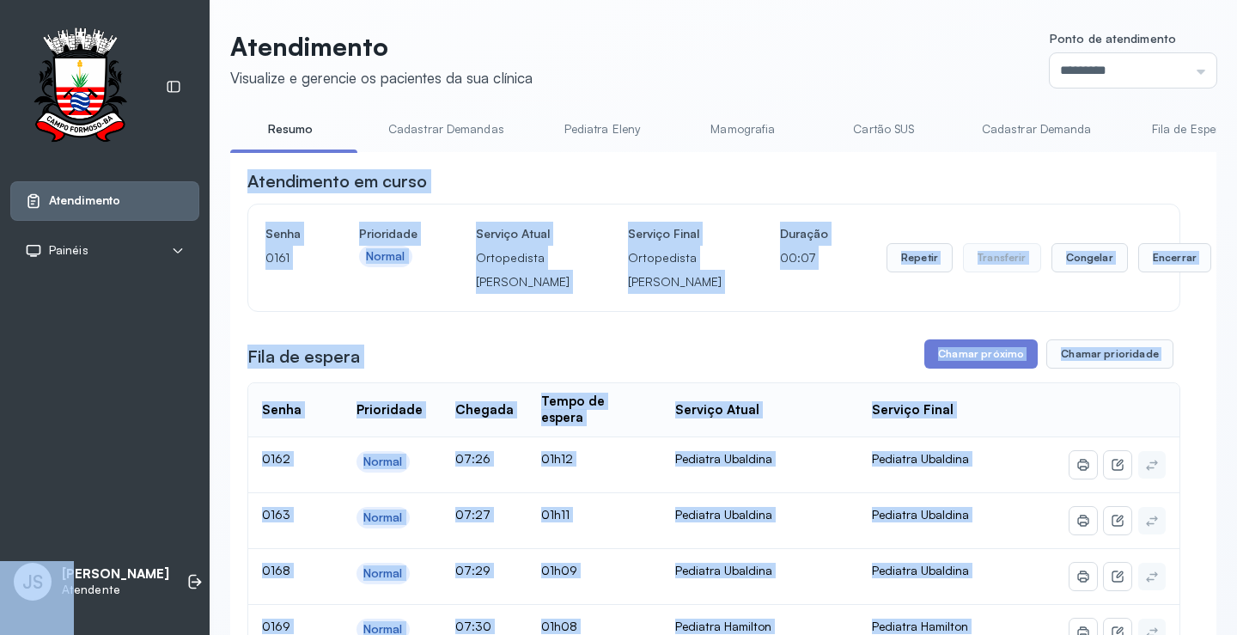
click at [1090, 179] on div "Atendimento em curso" at bounding box center [713, 181] width 933 height 24
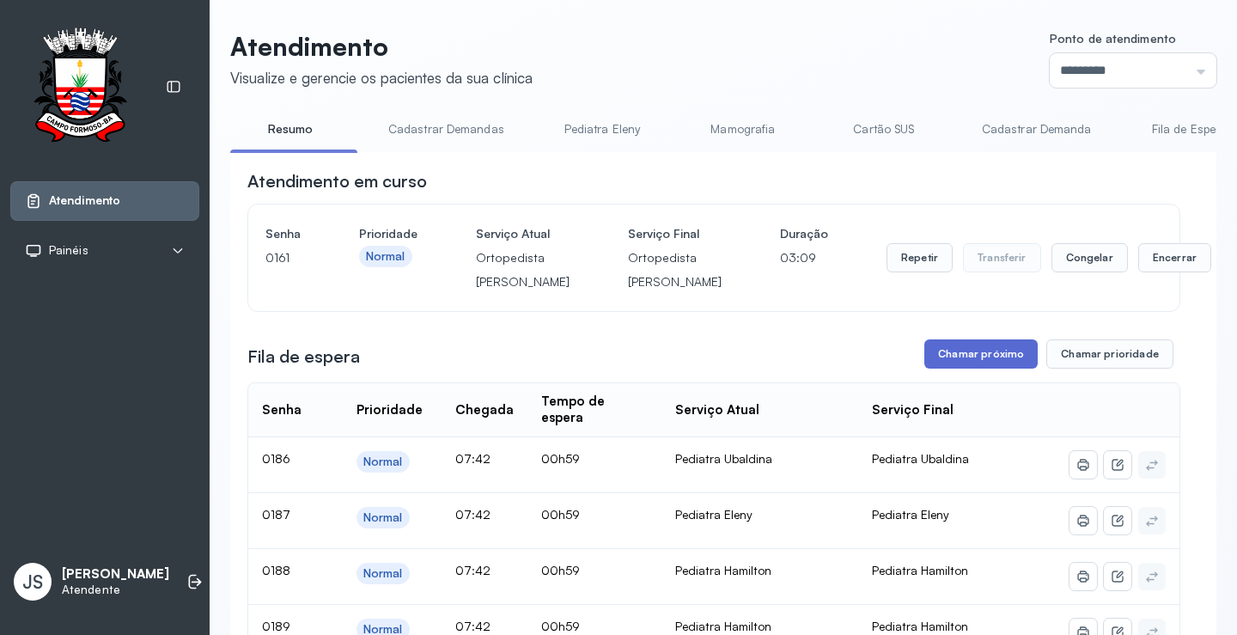
click at [997, 368] on button "Chamar próximo" at bounding box center [980, 353] width 113 height 29
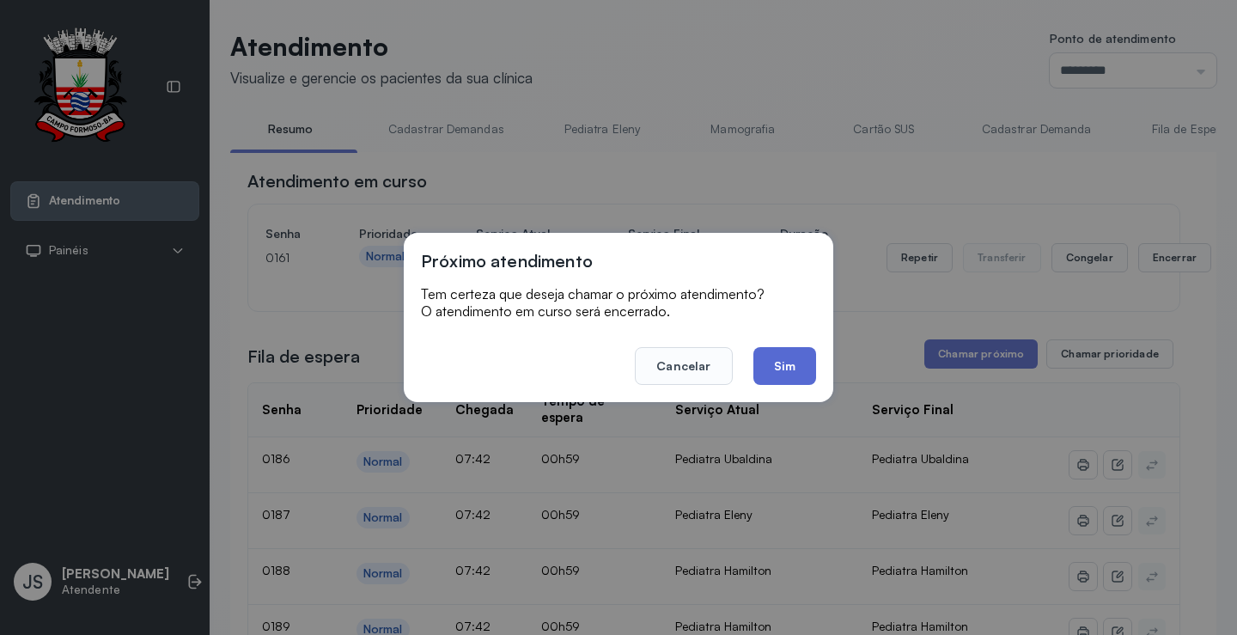
click at [781, 365] on button "Sim" at bounding box center [784, 366] width 63 height 38
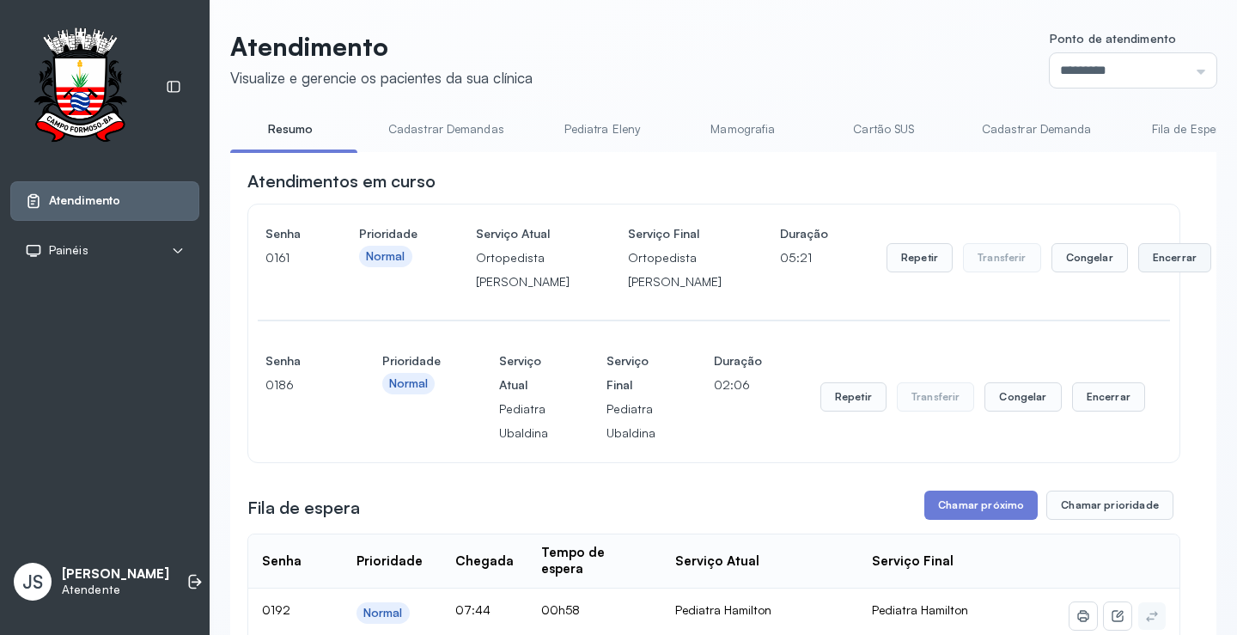
click at [1138, 272] on button "Encerrar" at bounding box center [1174, 257] width 73 height 29
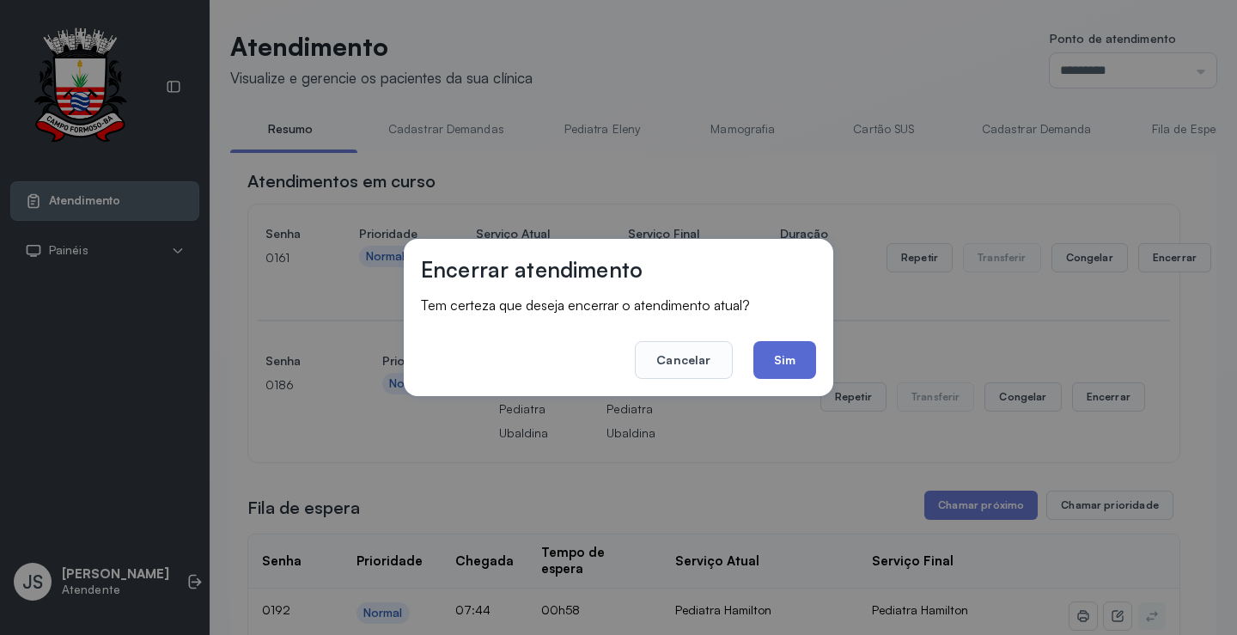
click at [774, 344] on button "Sim" at bounding box center [784, 360] width 63 height 38
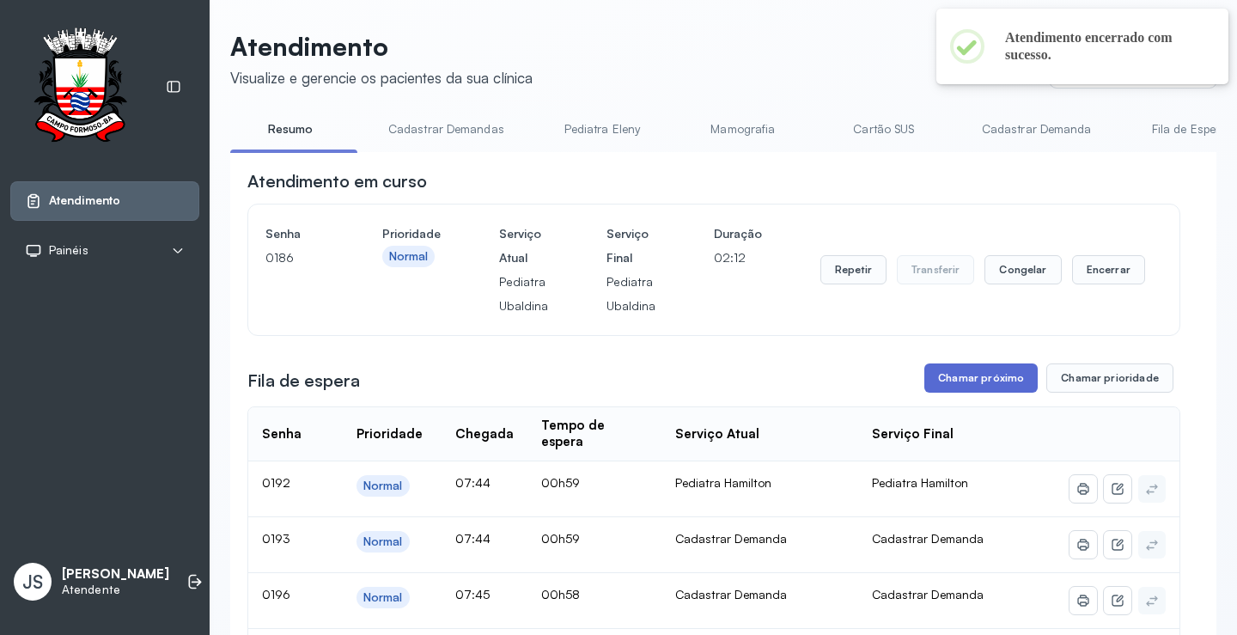
click at [977, 379] on button "Chamar próximo" at bounding box center [980, 377] width 113 height 29
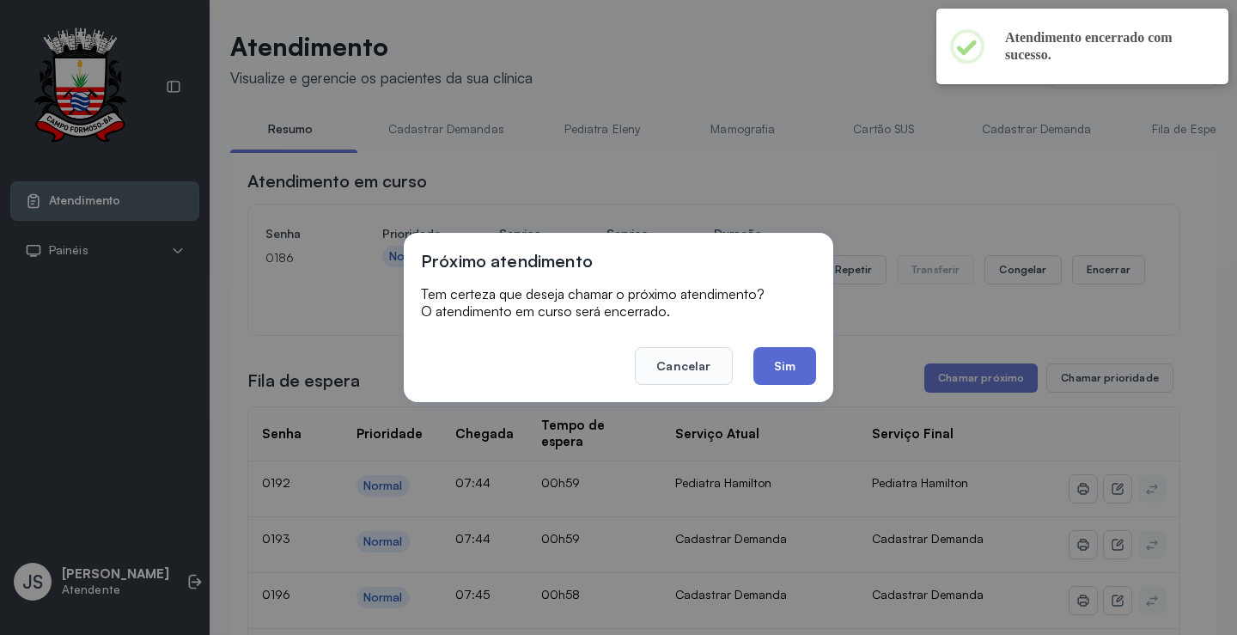
click at [790, 358] on button "Sim" at bounding box center [784, 366] width 63 height 38
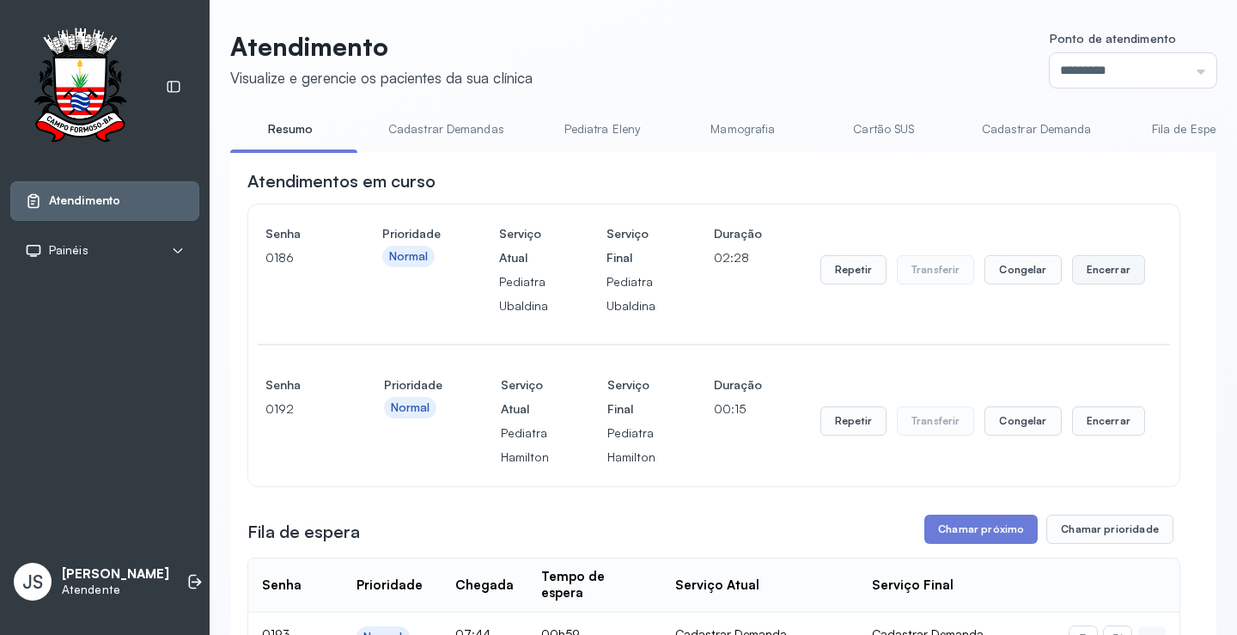
click at [1113, 284] on button "Encerrar" at bounding box center [1108, 269] width 73 height 29
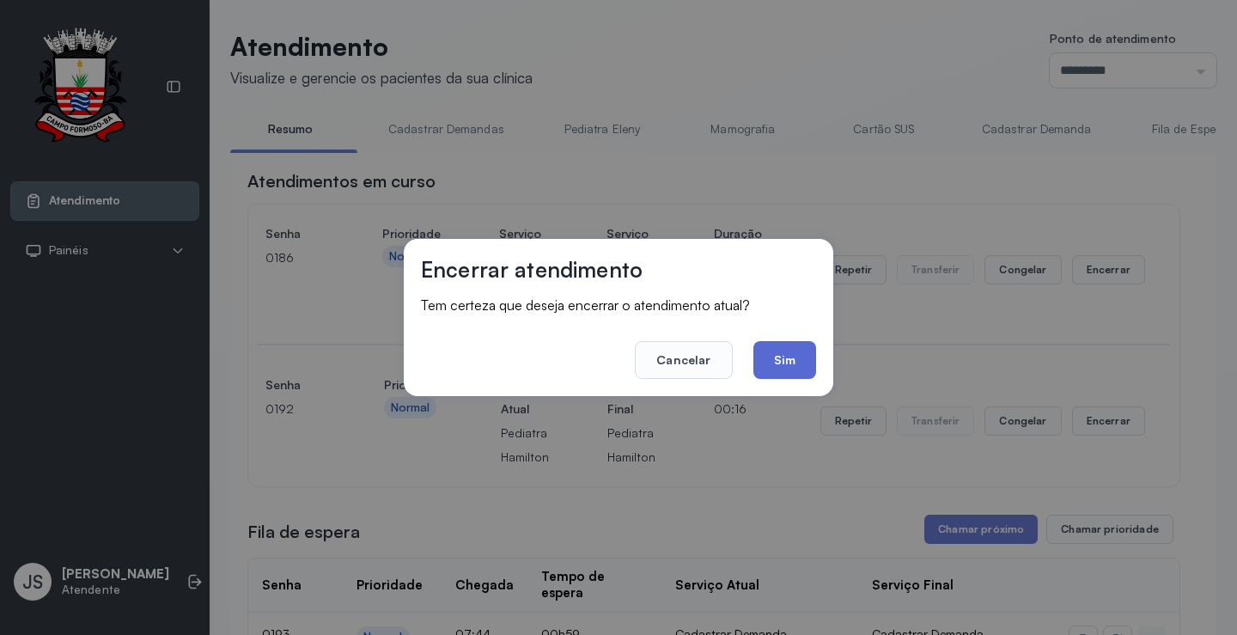
click at [805, 361] on button "Sim" at bounding box center [784, 360] width 63 height 38
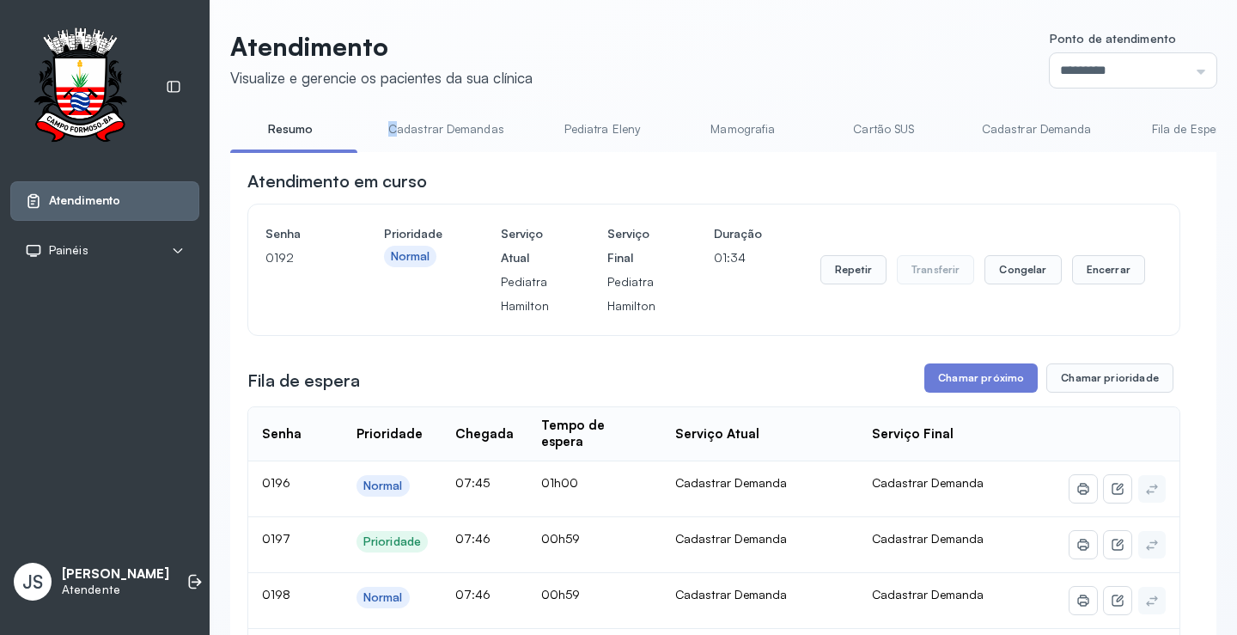
drag, startPoint x: 344, startPoint y: 152, endPoint x: 396, endPoint y: 152, distance: 52.4
click at [396, 152] on ul "Resumo Cadastrar Demandas Pediatra [PERSON_NAME] Cartão SUS Cadastrar [PERSON_N…" at bounding box center [723, 134] width 986 height 39
click at [983, 380] on button "Chamar próximo" at bounding box center [980, 377] width 113 height 29
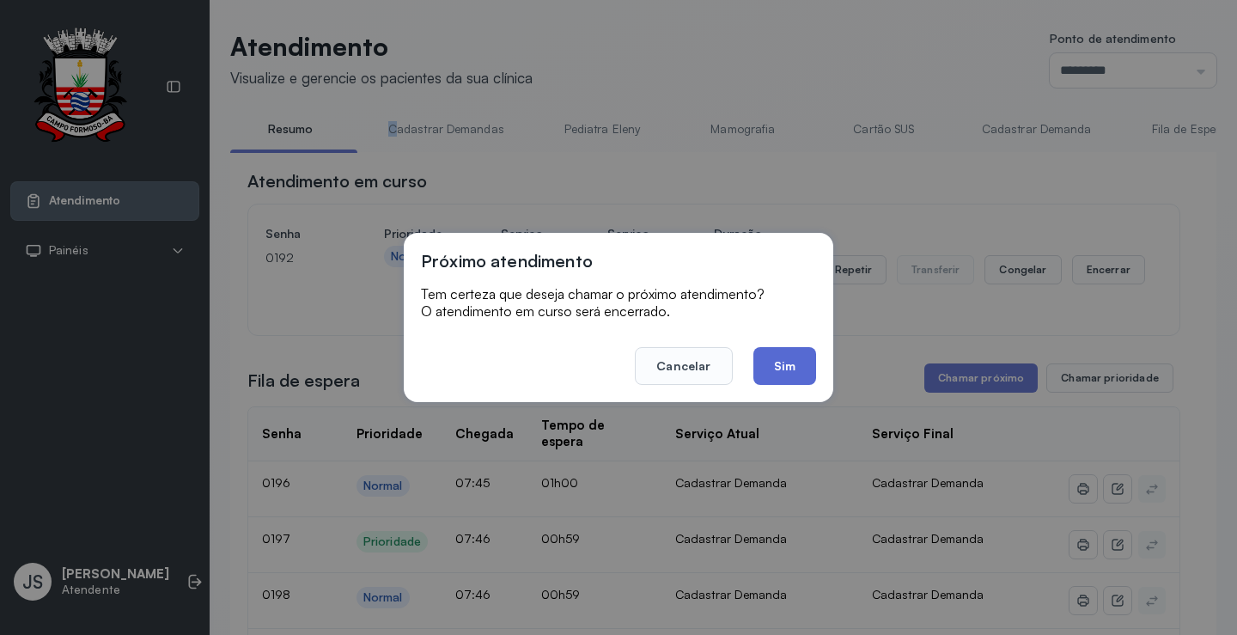
click at [789, 369] on button "Sim" at bounding box center [784, 366] width 63 height 38
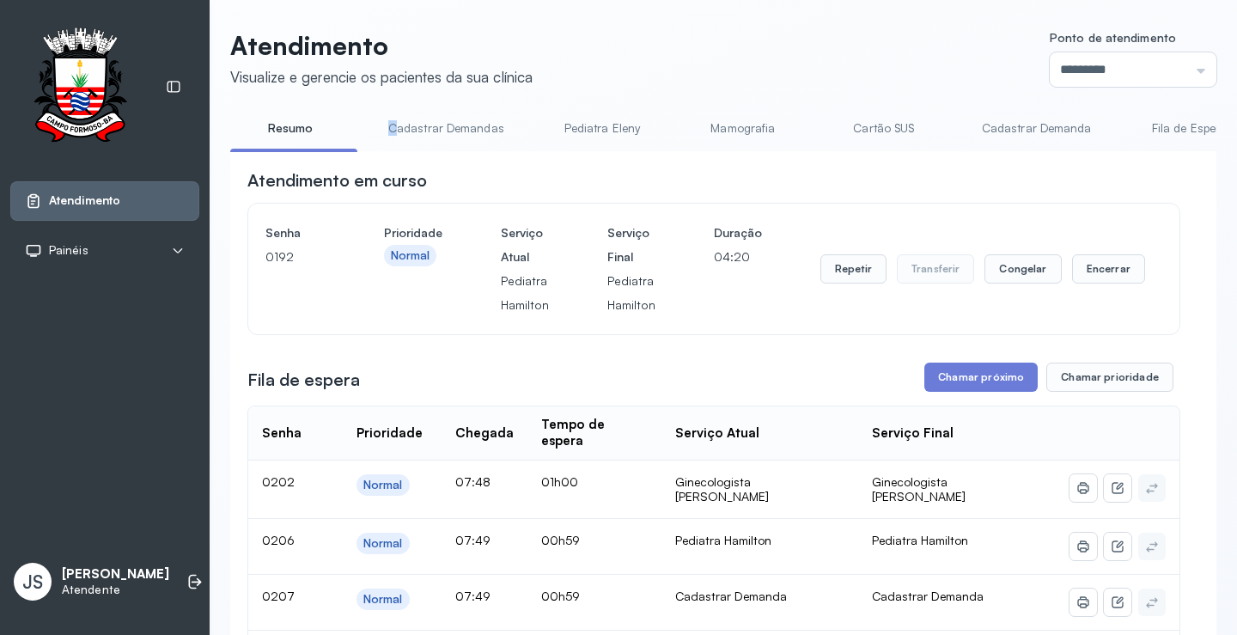
scroll to position [172, 0]
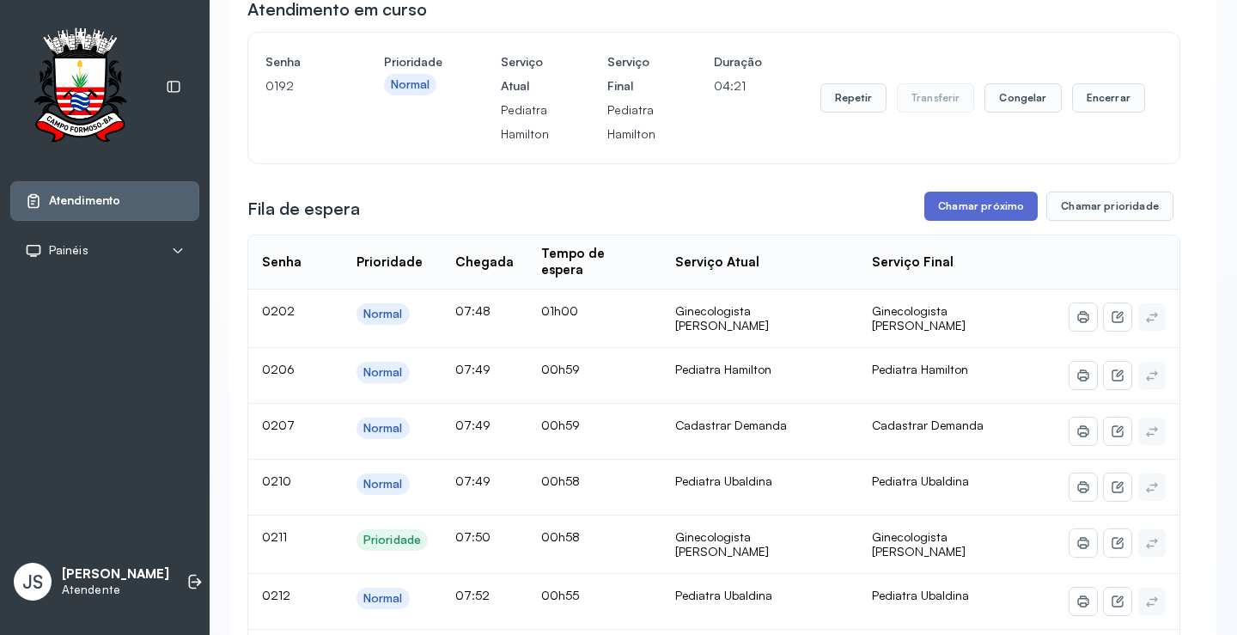
click at [969, 206] on button "Chamar próximo" at bounding box center [980, 206] width 113 height 29
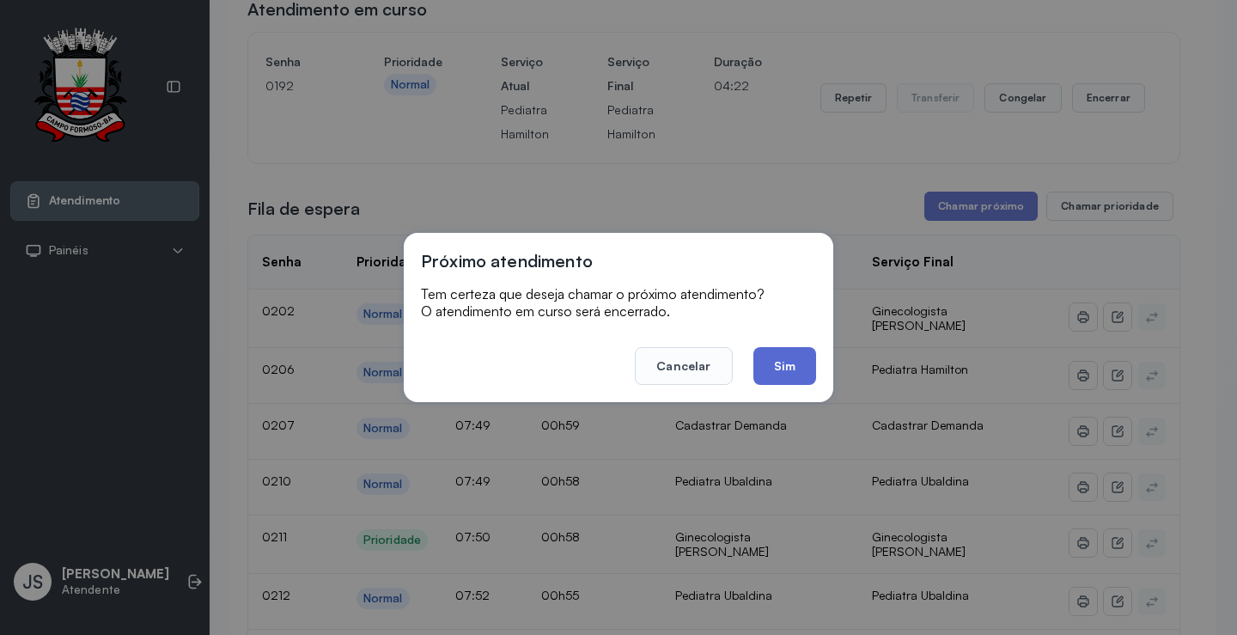
click at [786, 375] on button "Sim" at bounding box center [784, 366] width 63 height 38
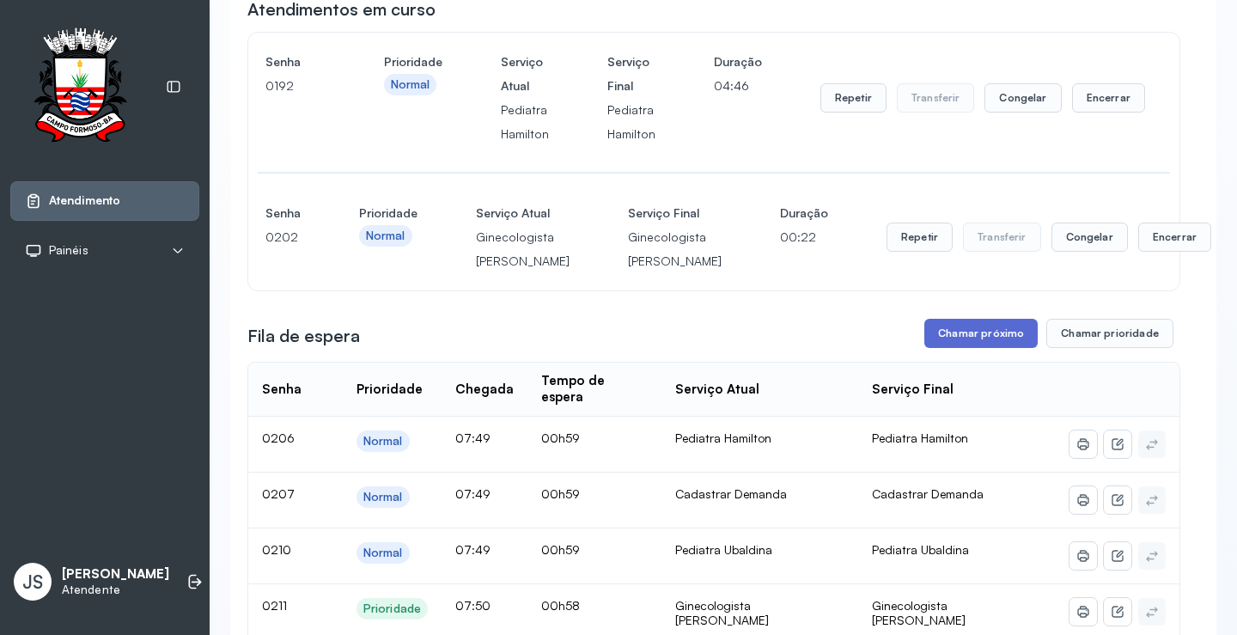
click at [1000, 348] on button "Chamar próximo" at bounding box center [980, 333] width 113 height 29
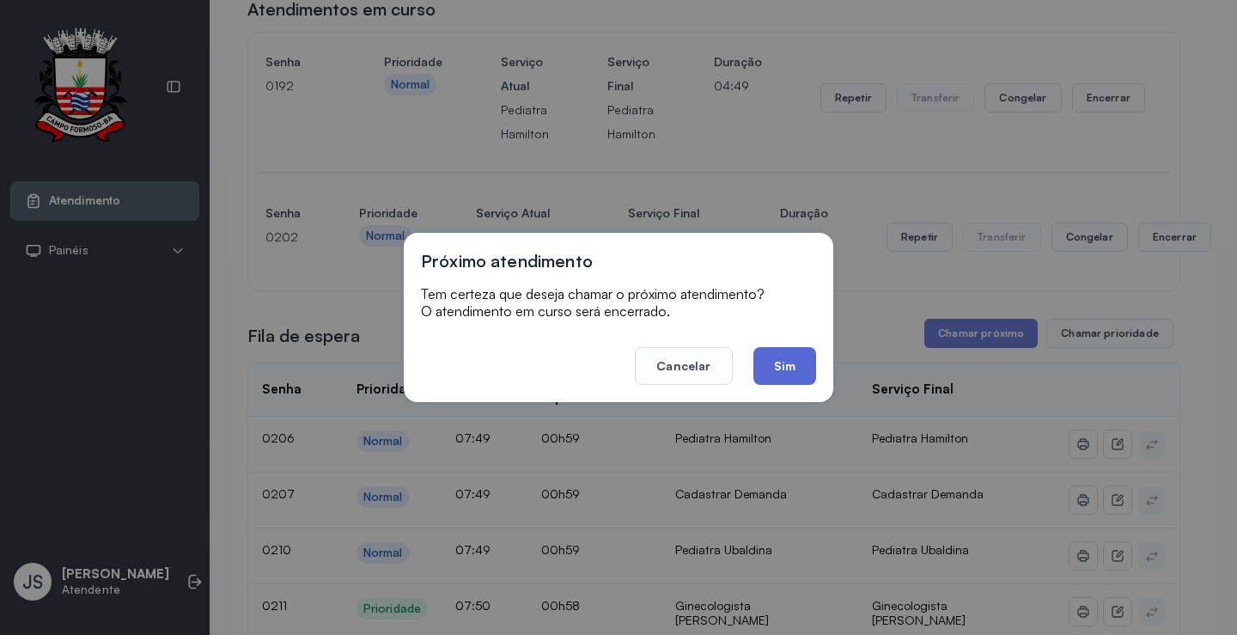
click at [793, 361] on button "Sim" at bounding box center [784, 366] width 63 height 38
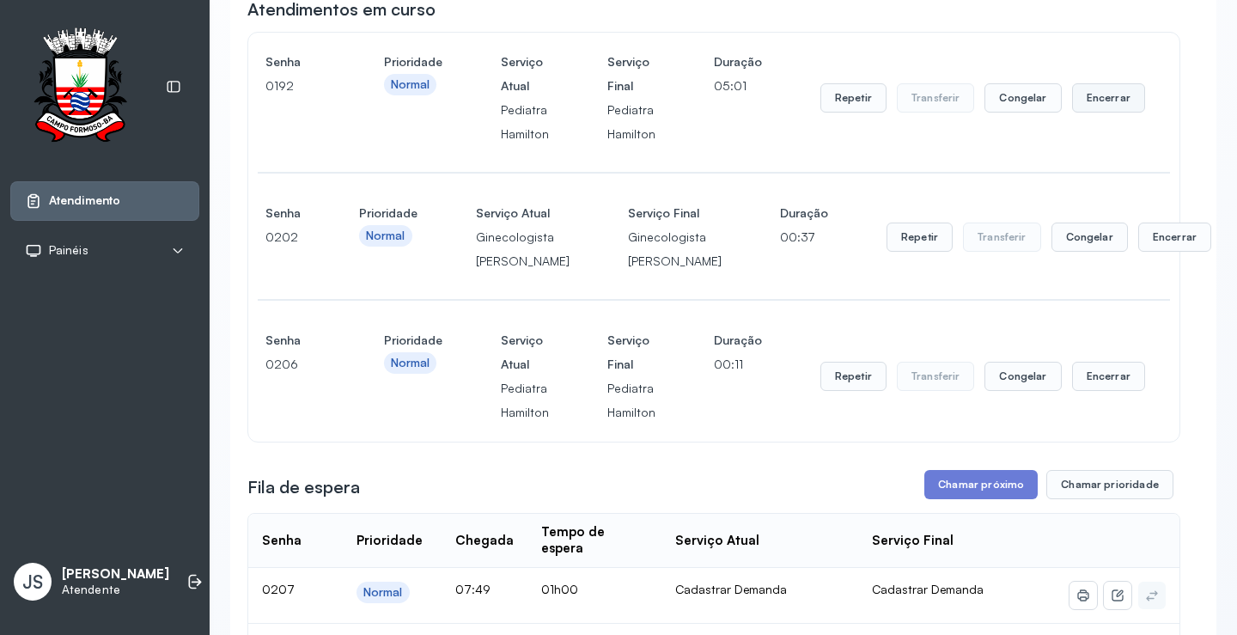
click at [1103, 107] on button "Encerrar" at bounding box center [1108, 97] width 73 height 29
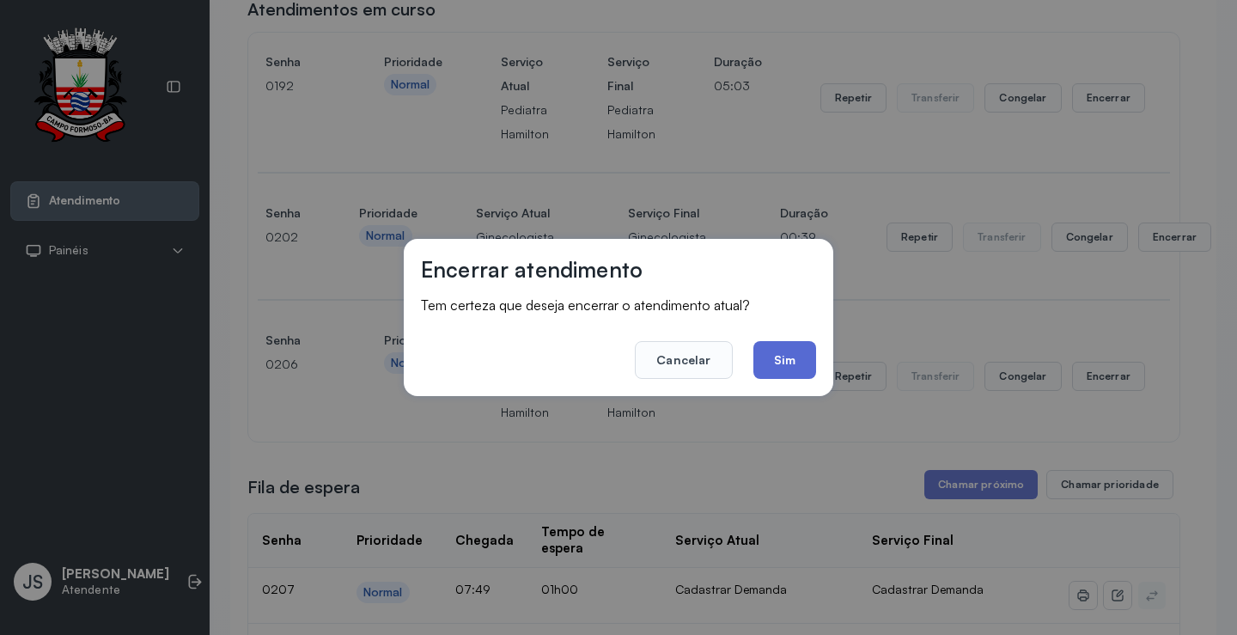
click at [796, 347] on button "Sim" at bounding box center [784, 360] width 63 height 38
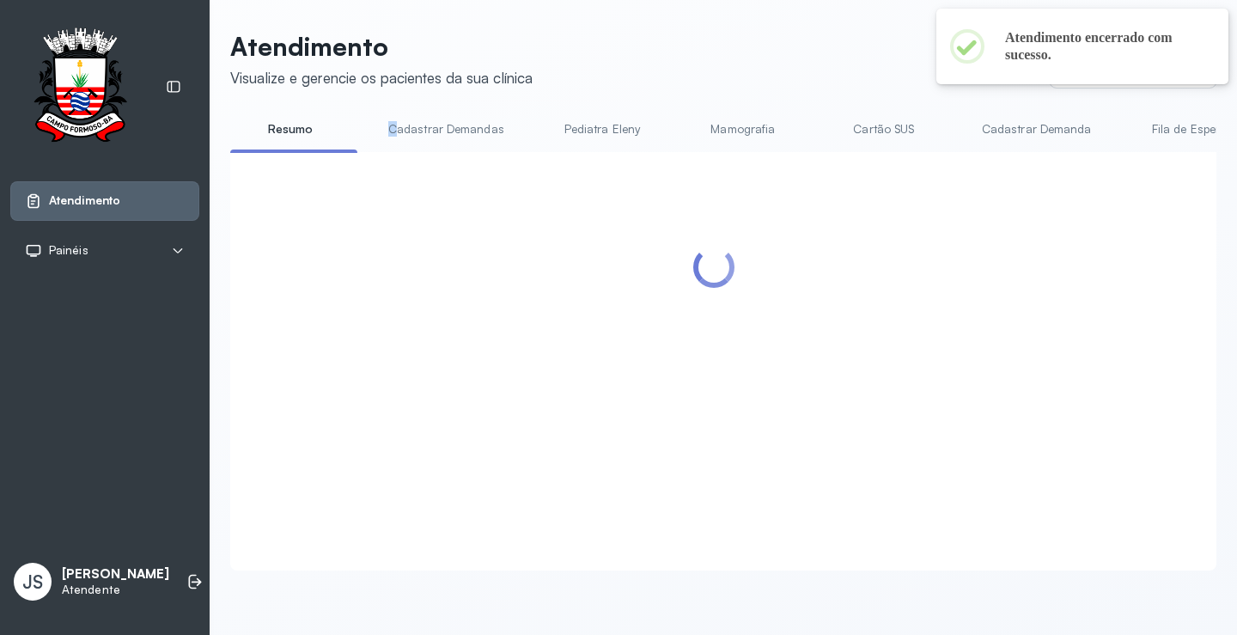
scroll to position [0, 0]
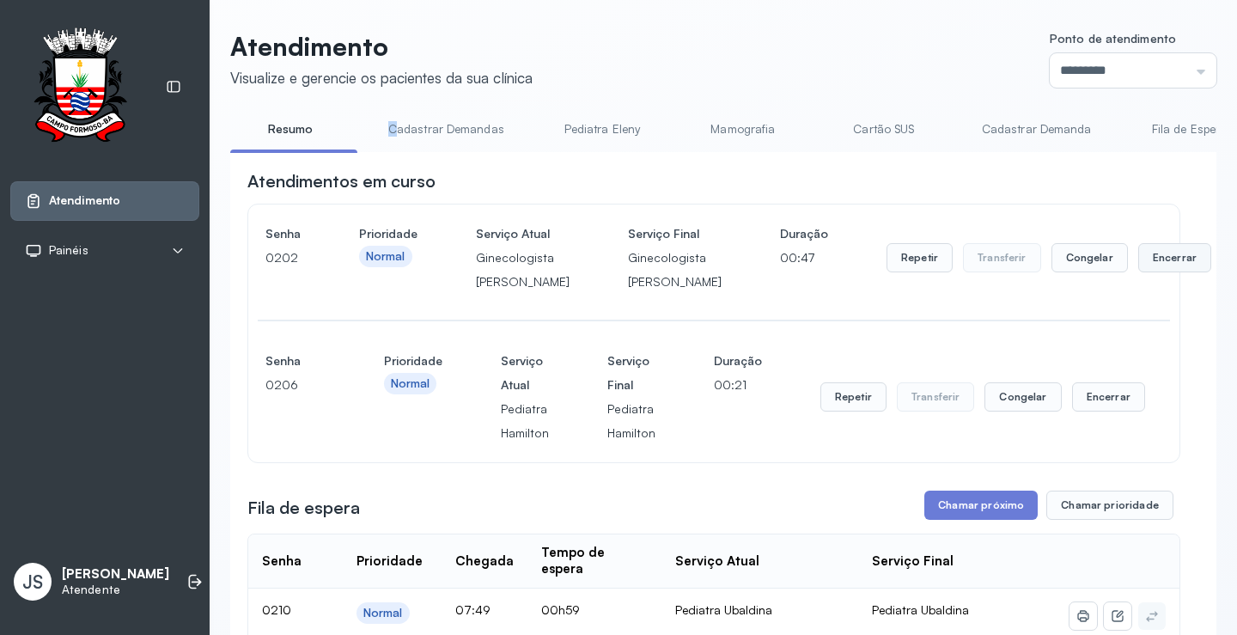
click at [1138, 272] on button "Encerrar" at bounding box center [1174, 257] width 73 height 29
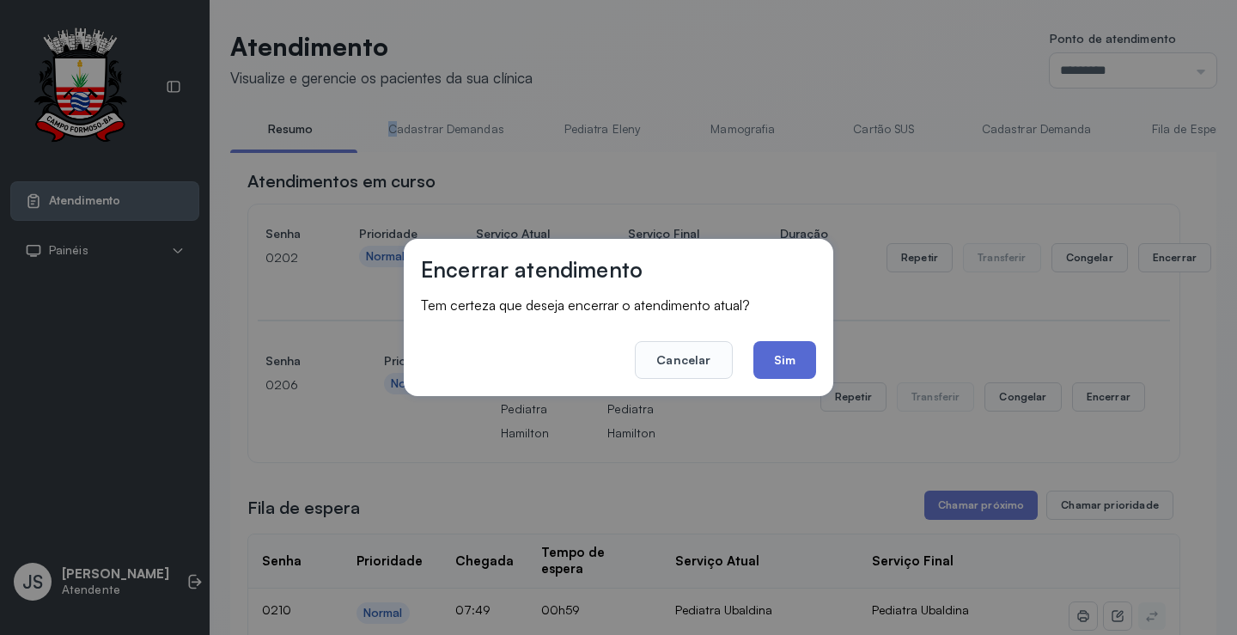
click at [774, 356] on button "Sim" at bounding box center [784, 360] width 63 height 38
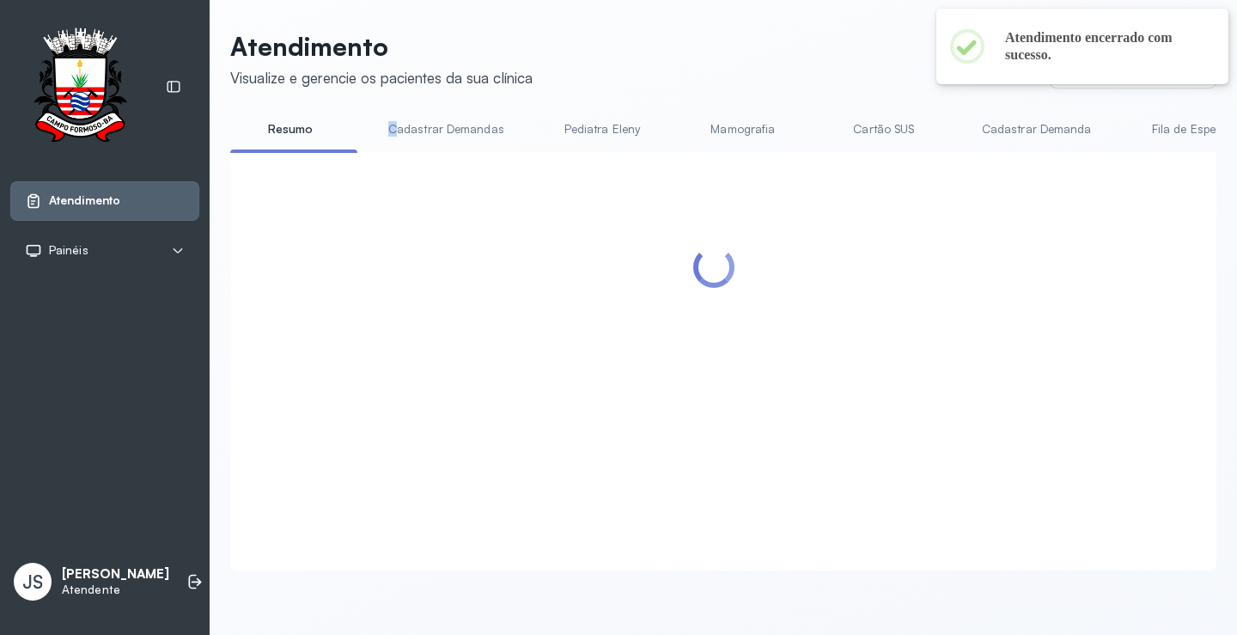
scroll to position [1, 0]
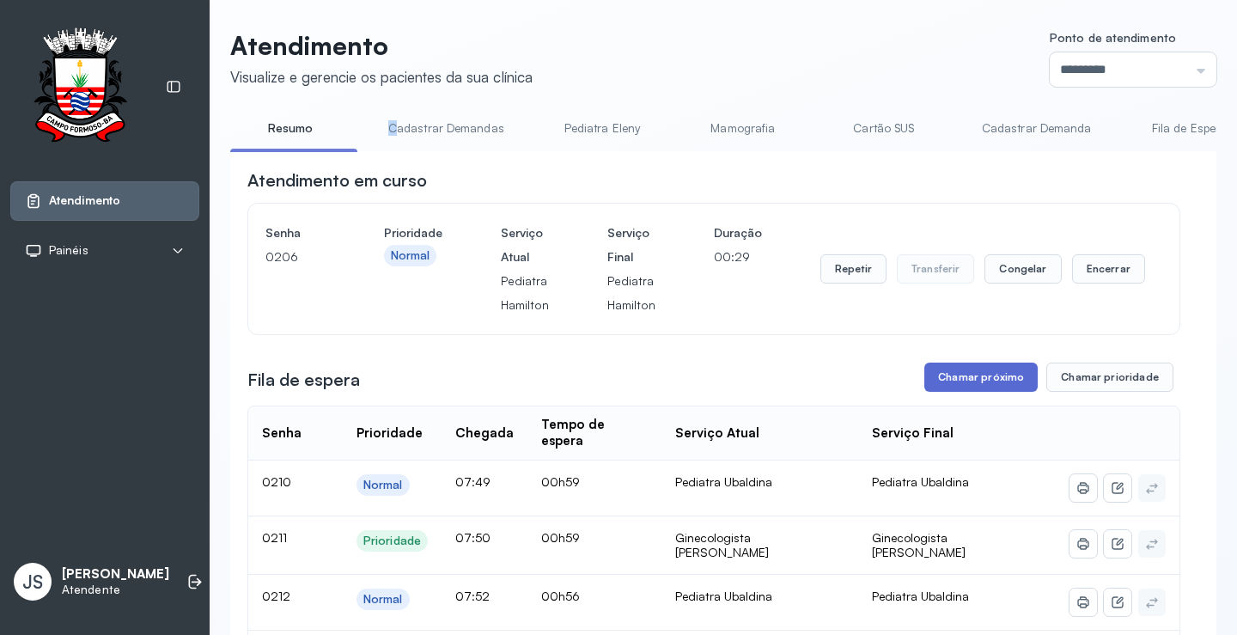
click at [976, 384] on button "Chamar próximo" at bounding box center [980, 376] width 113 height 29
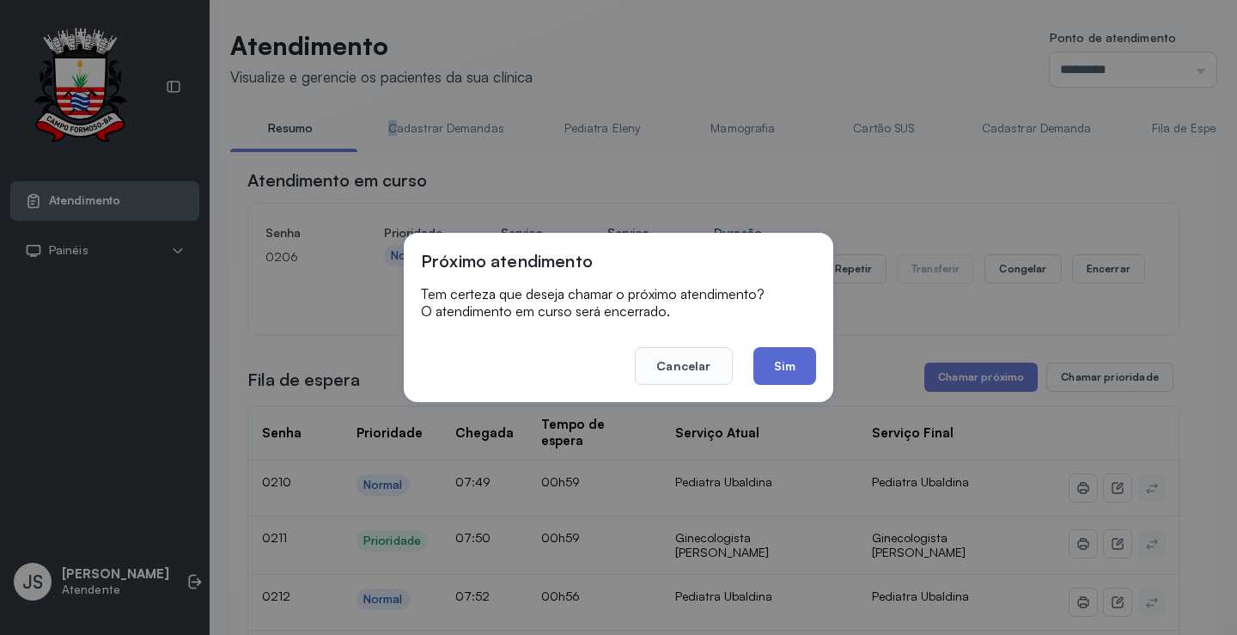
click at [784, 365] on button "Sim" at bounding box center [784, 366] width 63 height 38
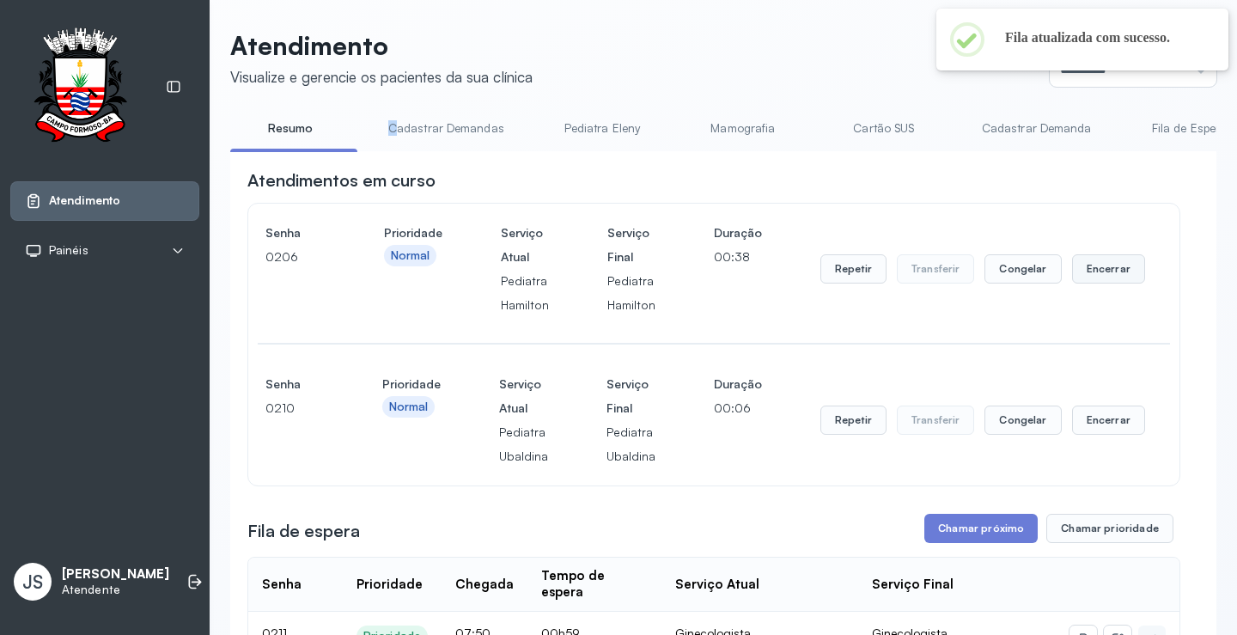
click at [1083, 267] on button "Encerrar" at bounding box center [1108, 268] width 73 height 29
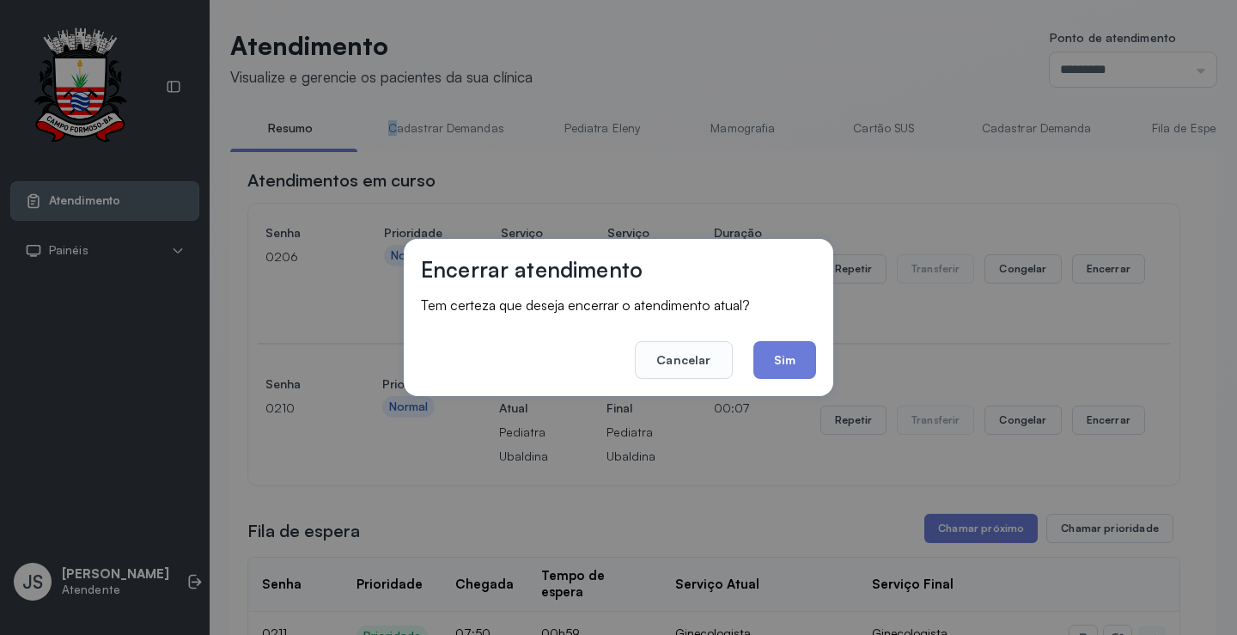
drag, startPoint x: 775, startPoint y: 358, endPoint x: 788, endPoint y: 346, distance: 17.6
click at [776, 358] on button "Sim" at bounding box center [784, 360] width 63 height 38
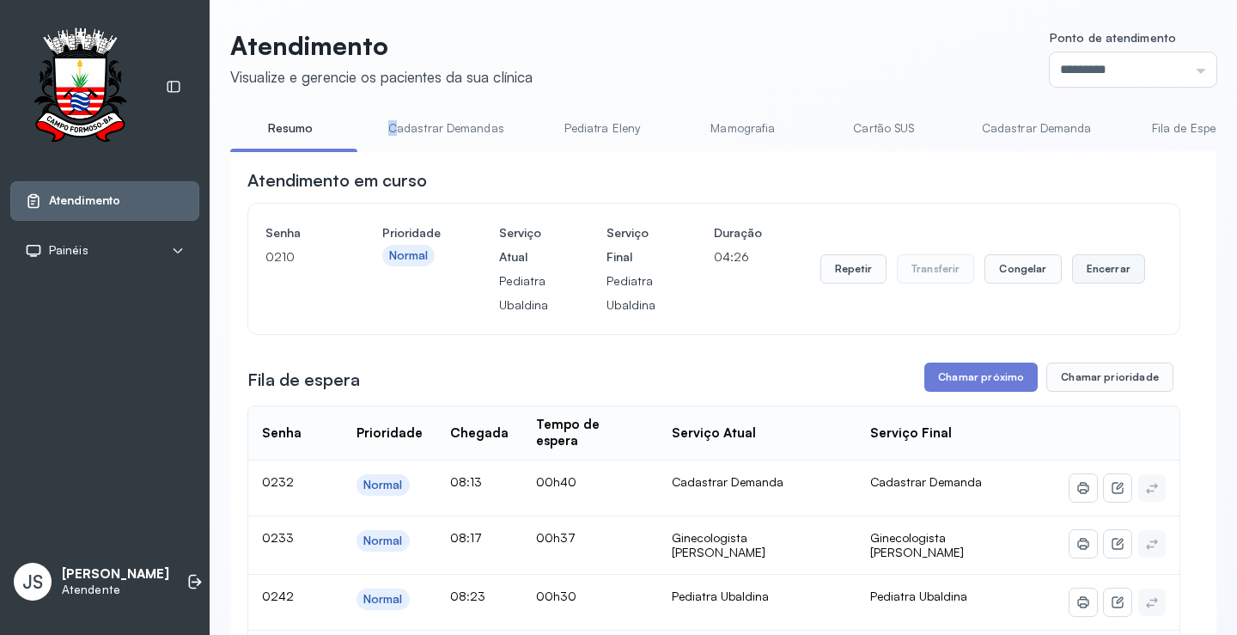
click at [1099, 277] on button "Encerrar" at bounding box center [1108, 268] width 73 height 29
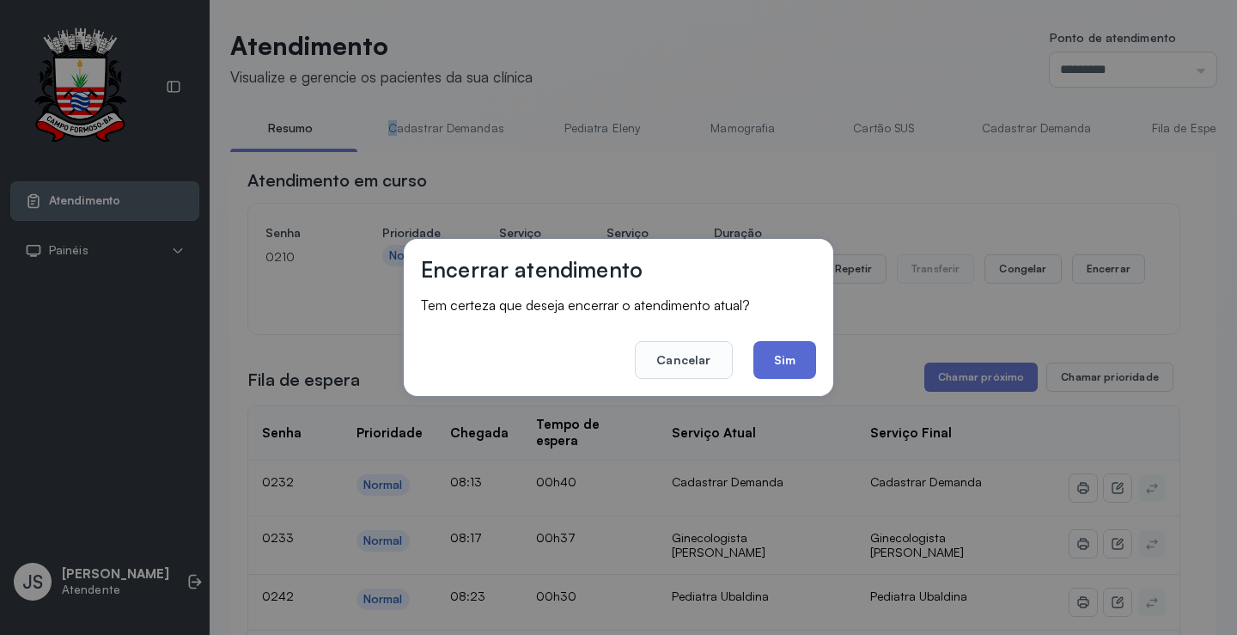
click at [800, 353] on button "Sim" at bounding box center [784, 360] width 63 height 38
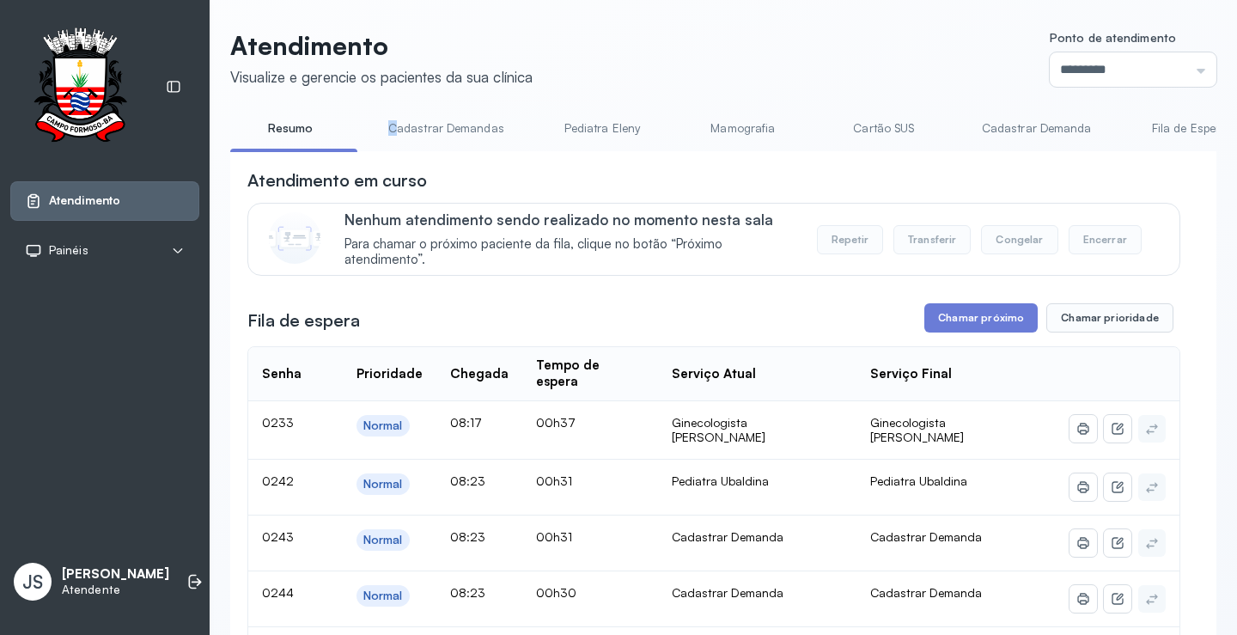
click at [994, 322] on button "Chamar próximo" at bounding box center [980, 317] width 113 height 29
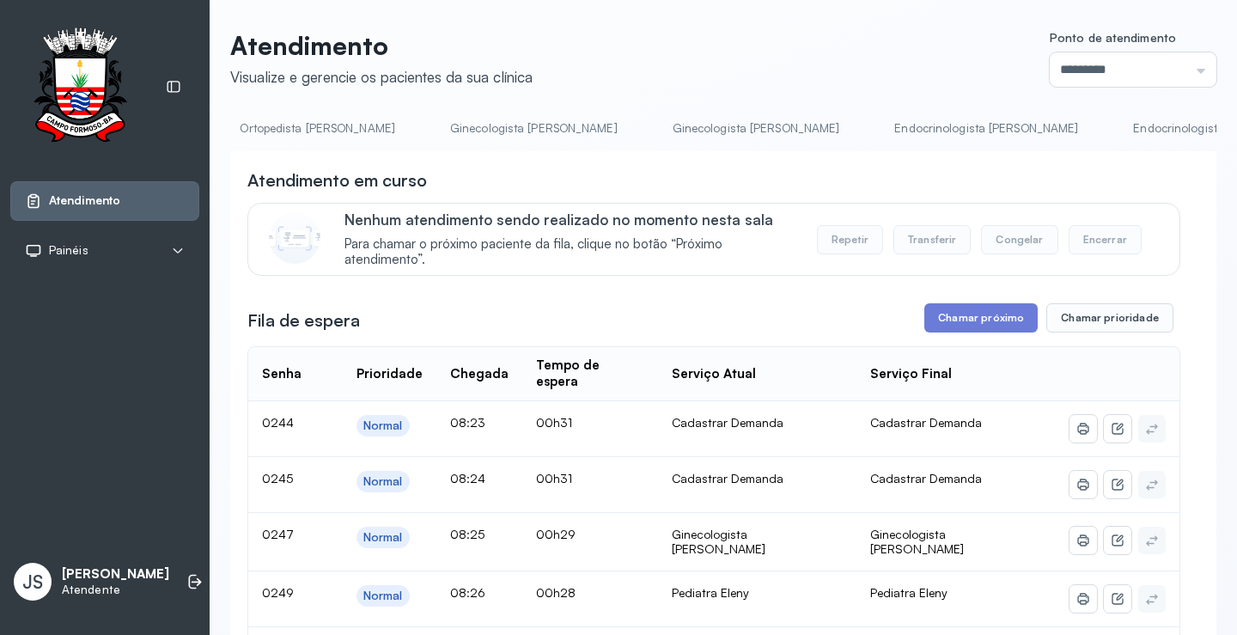
scroll to position [0, 1714]
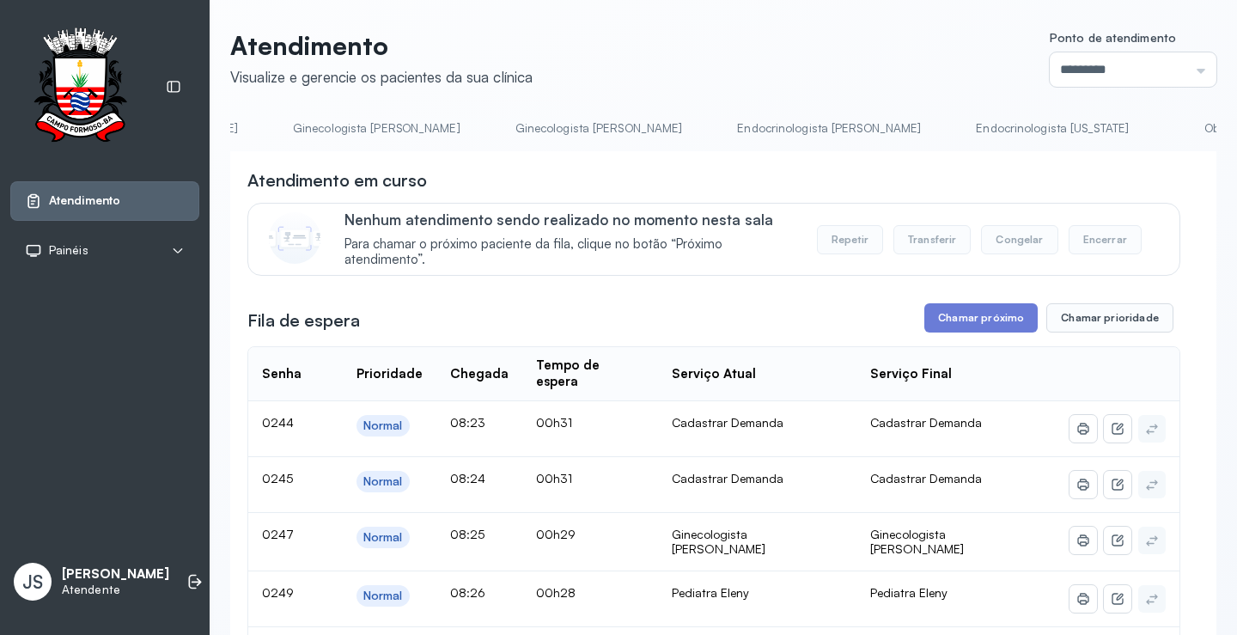
drag, startPoint x: 996, startPoint y: 180, endPoint x: 1054, endPoint y: 173, distance: 57.9
click at [1054, 173] on div "Atendimento em curso" at bounding box center [713, 180] width 933 height 24
click at [498, 131] on link "Ginecologista [PERSON_NAME]" at bounding box center [599, 128] width 202 height 28
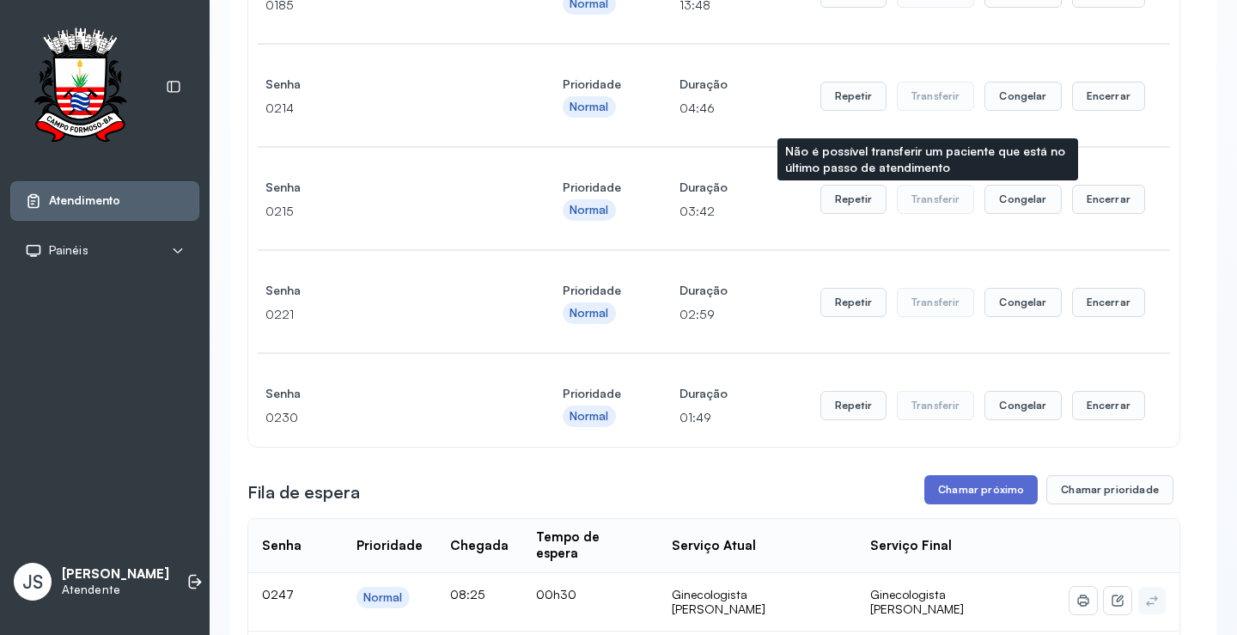
scroll to position [516, 0]
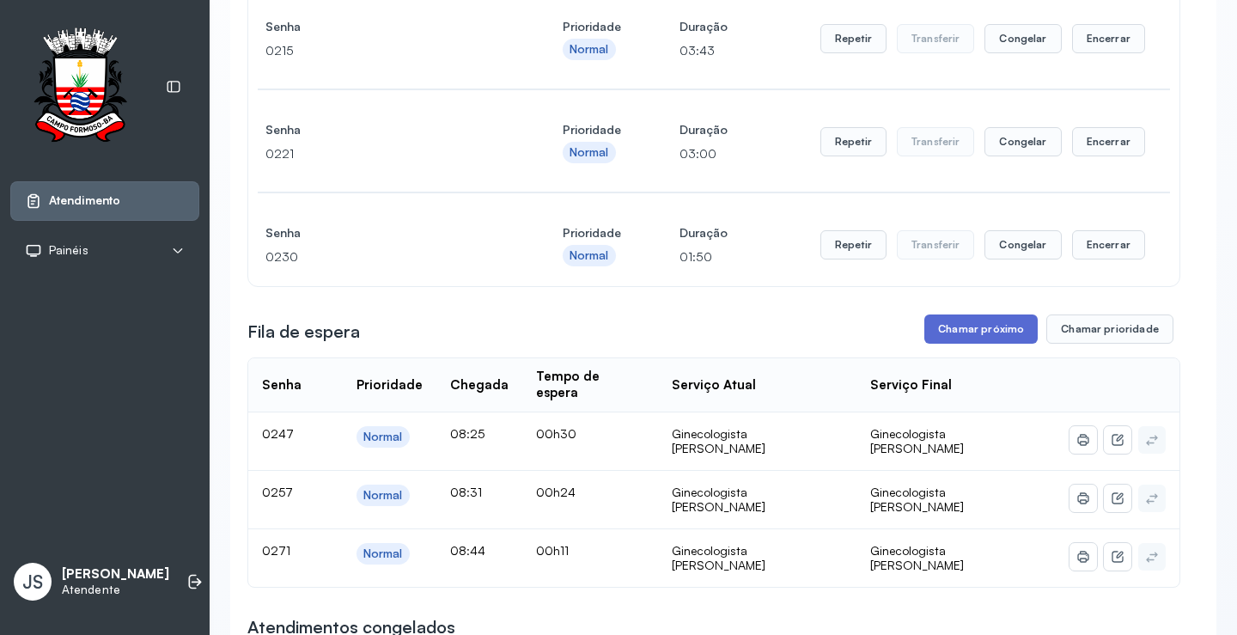
click at [952, 325] on button "Chamar próximo" at bounding box center [980, 328] width 113 height 29
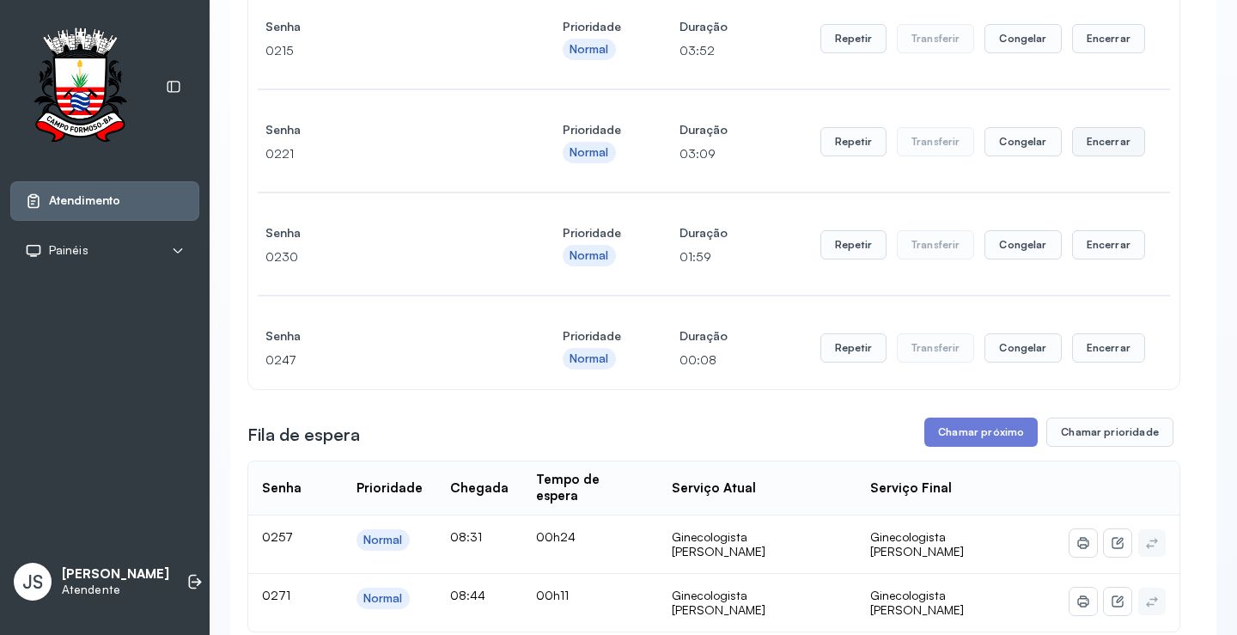
click at [1119, 145] on button "Encerrar" at bounding box center [1108, 141] width 73 height 29
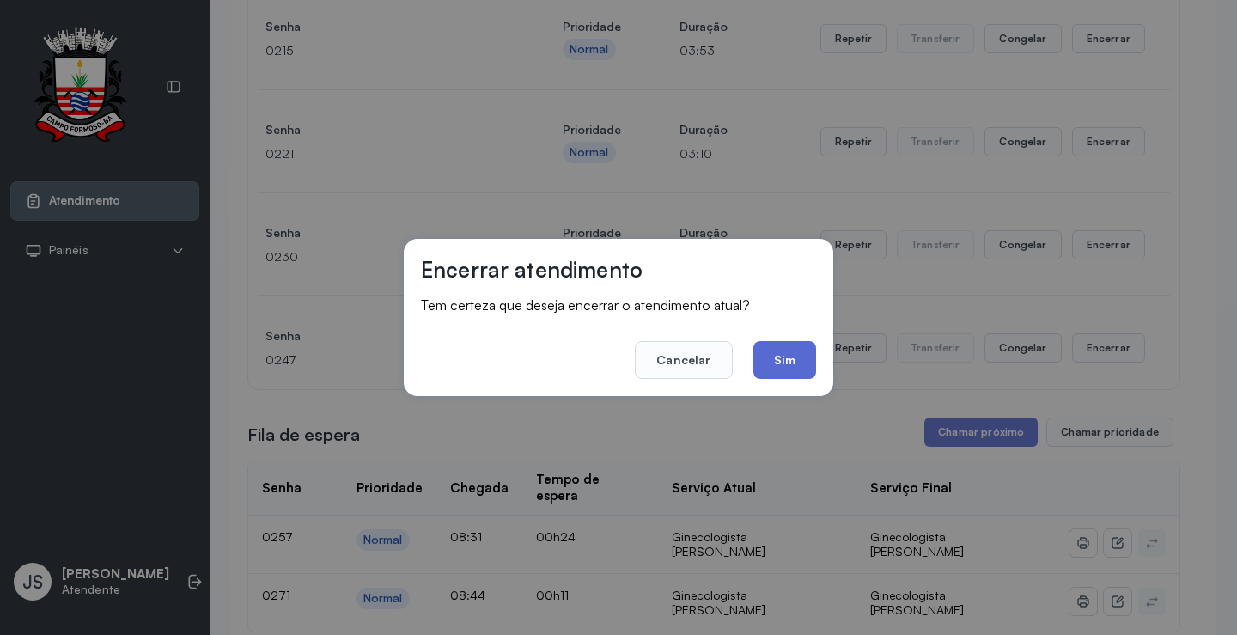
click at [794, 359] on button "Sim" at bounding box center [784, 360] width 63 height 38
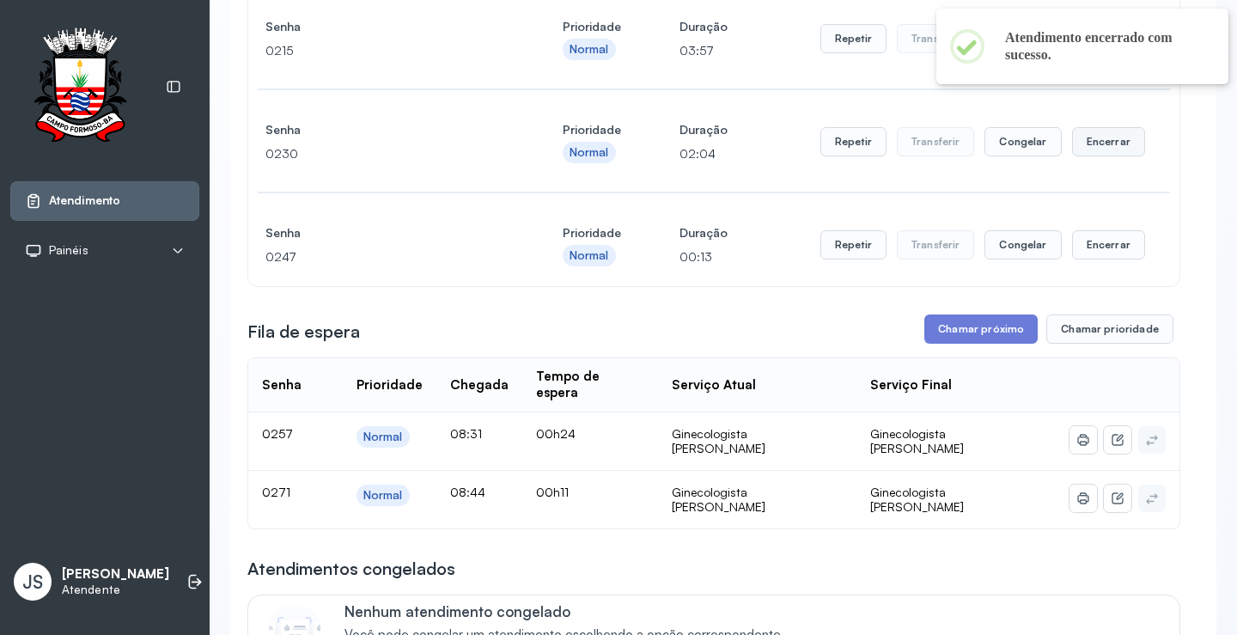
click at [1097, 147] on button "Encerrar" at bounding box center [1108, 141] width 73 height 29
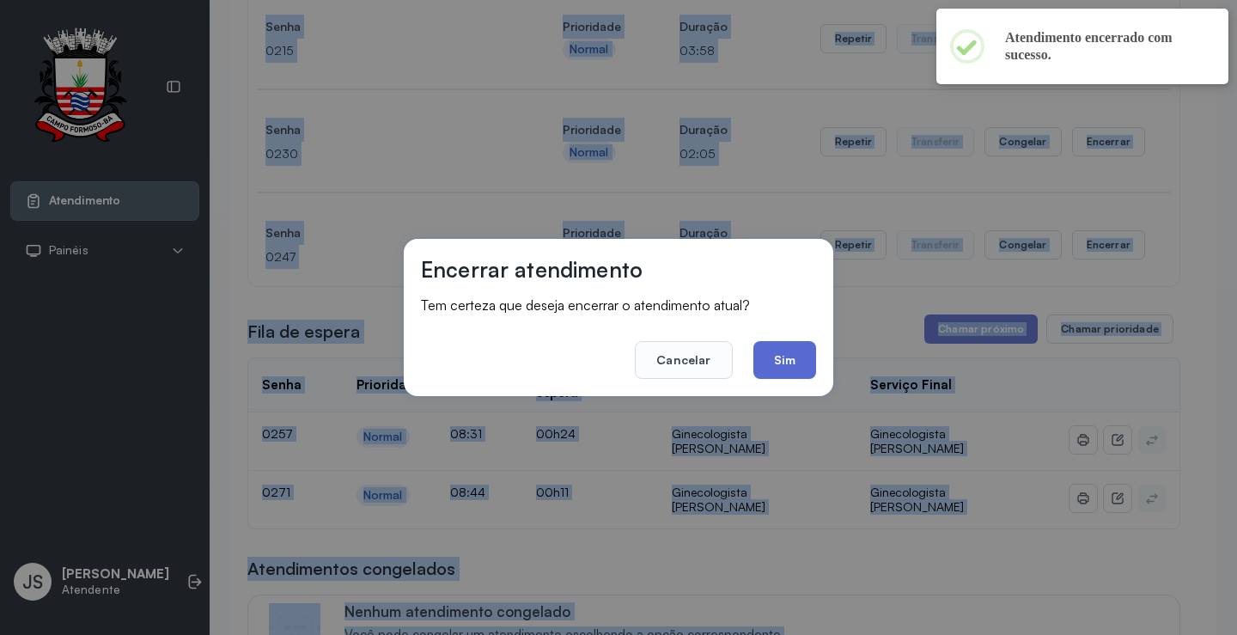
click at [799, 364] on button "Sim" at bounding box center [784, 360] width 63 height 38
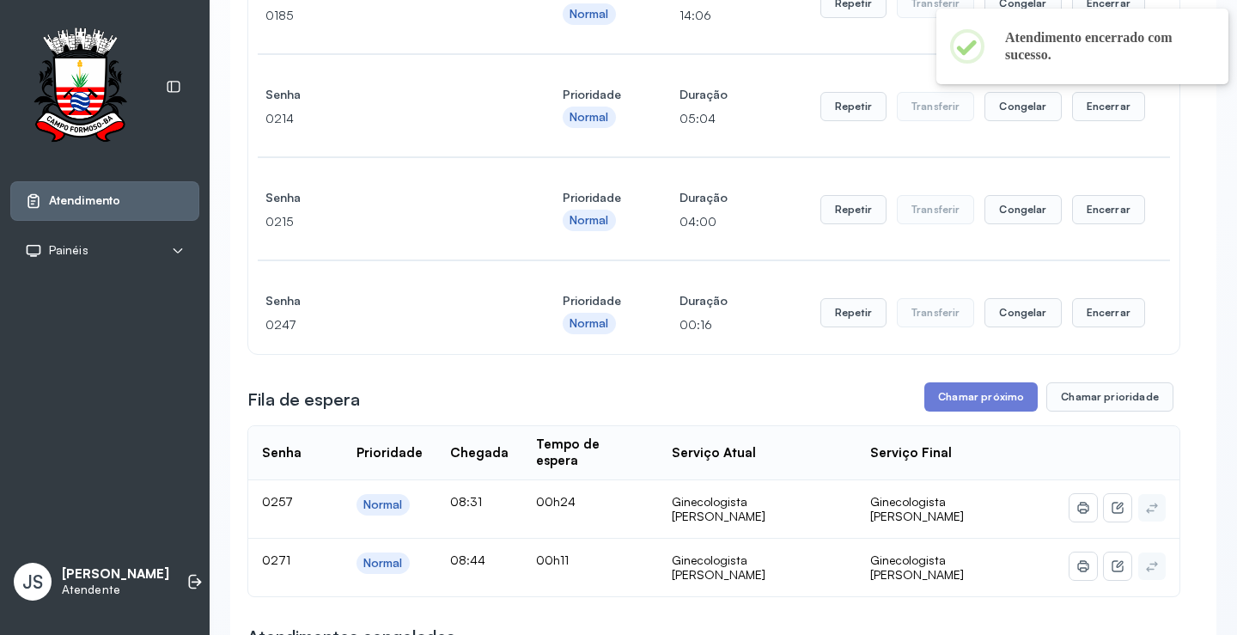
scroll to position [344, 0]
click at [1095, 112] on button "Encerrar" at bounding box center [1108, 107] width 73 height 29
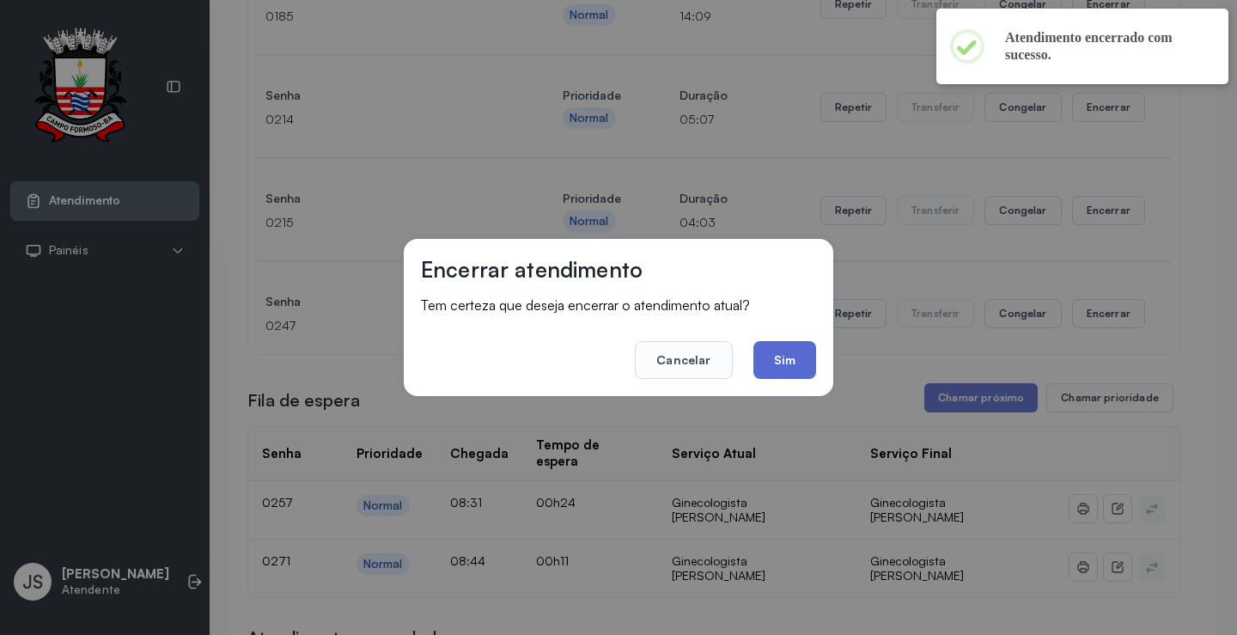
click at [787, 347] on button "Sim" at bounding box center [784, 360] width 63 height 38
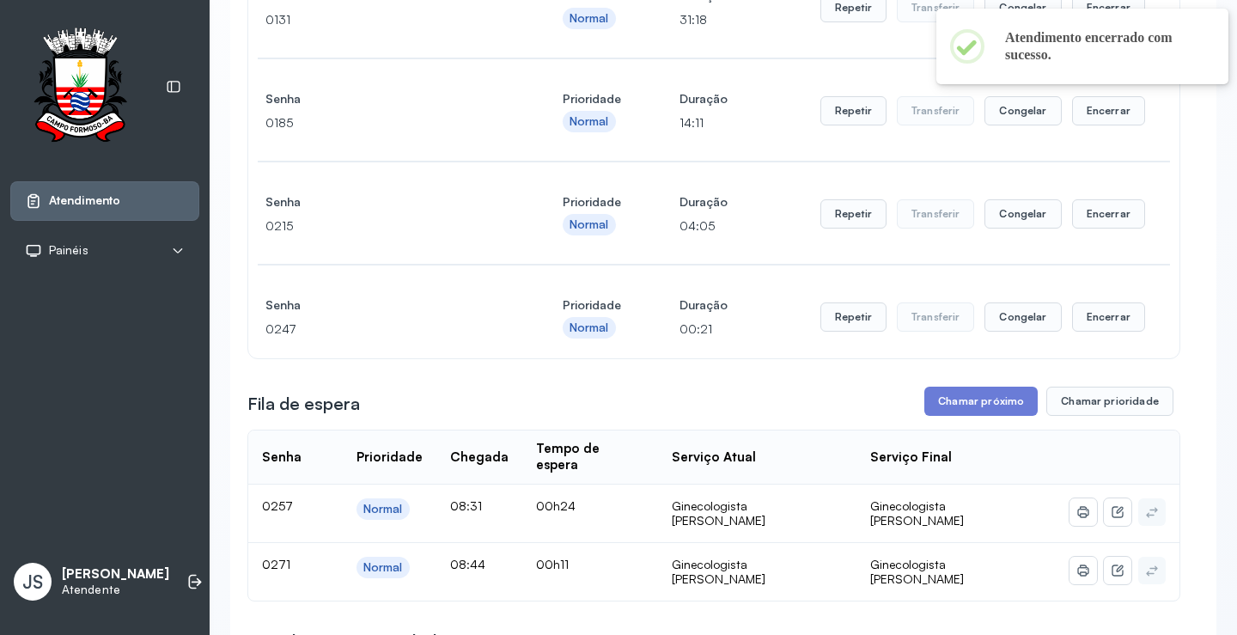
scroll to position [87, 0]
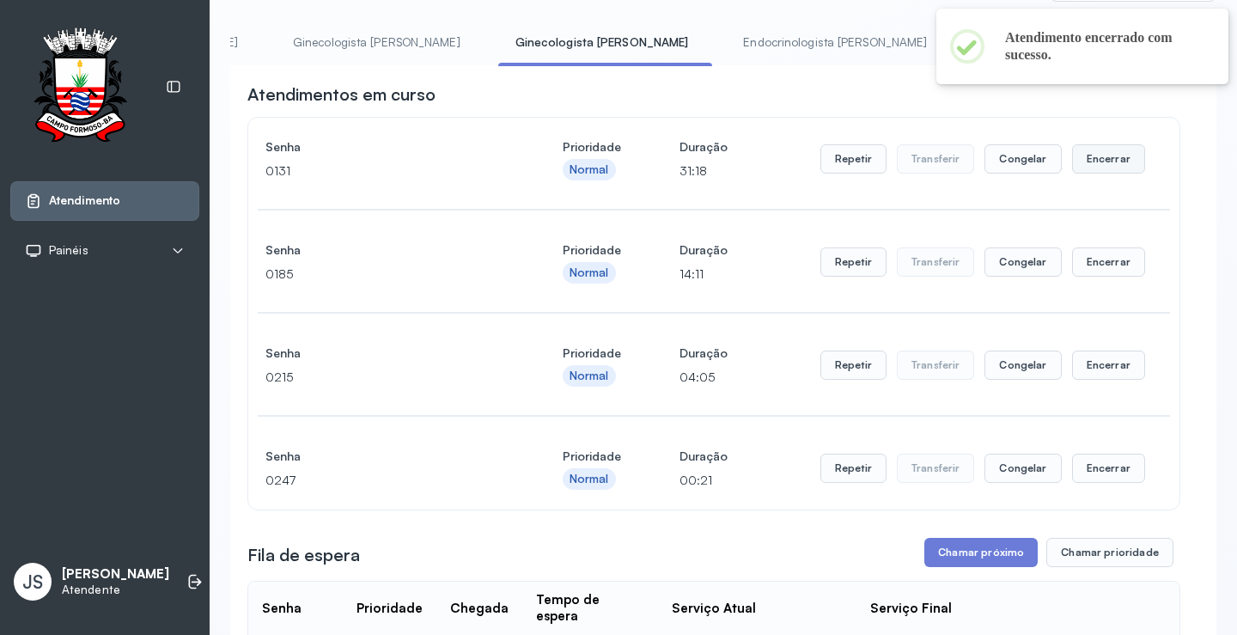
click at [1091, 166] on button "Encerrar" at bounding box center [1108, 158] width 73 height 29
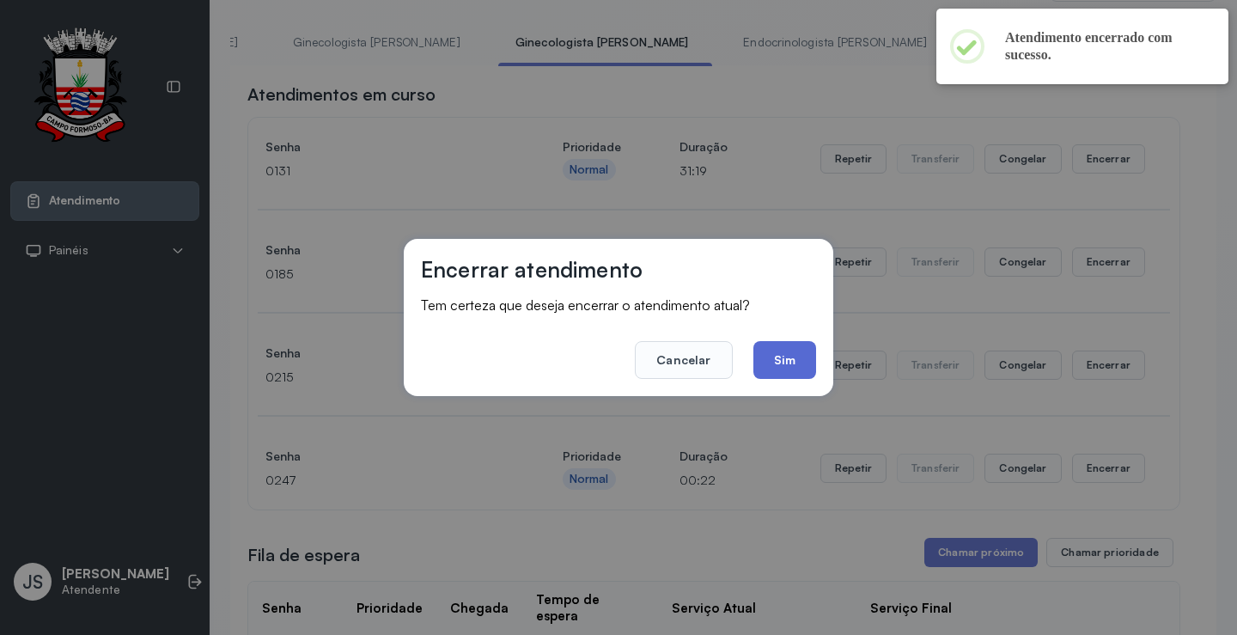
click at [784, 359] on button "Sim" at bounding box center [784, 360] width 63 height 38
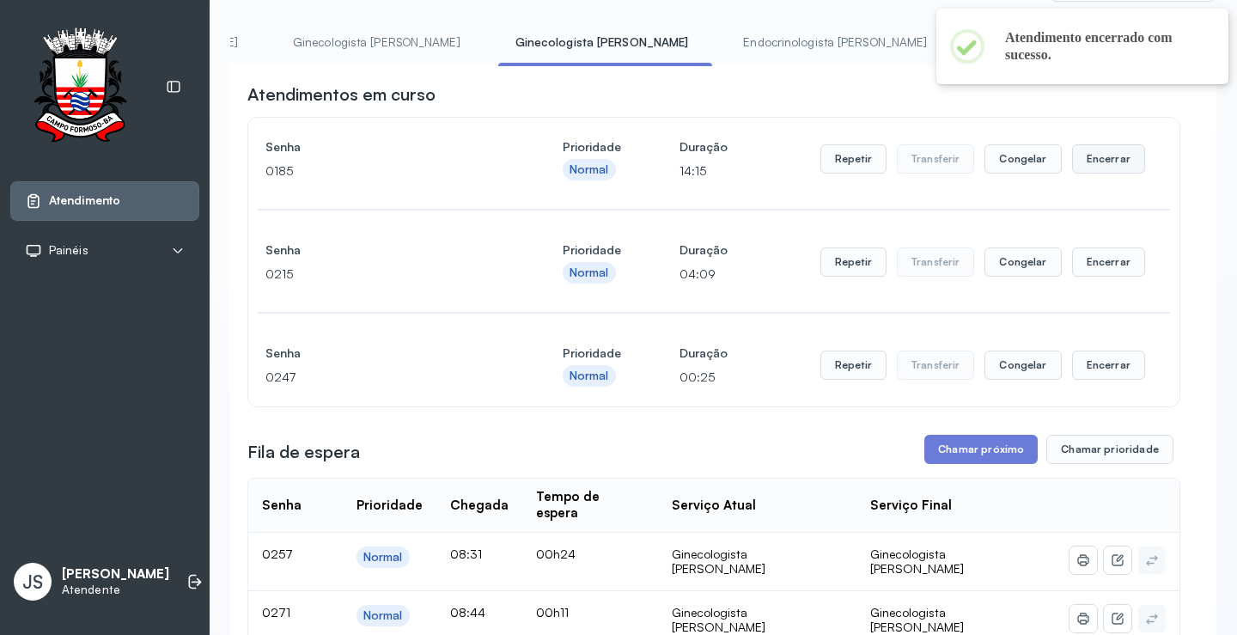
click at [1086, 160] on button "Encerrar" at bounding box center [1108, 158] width 73 height 29
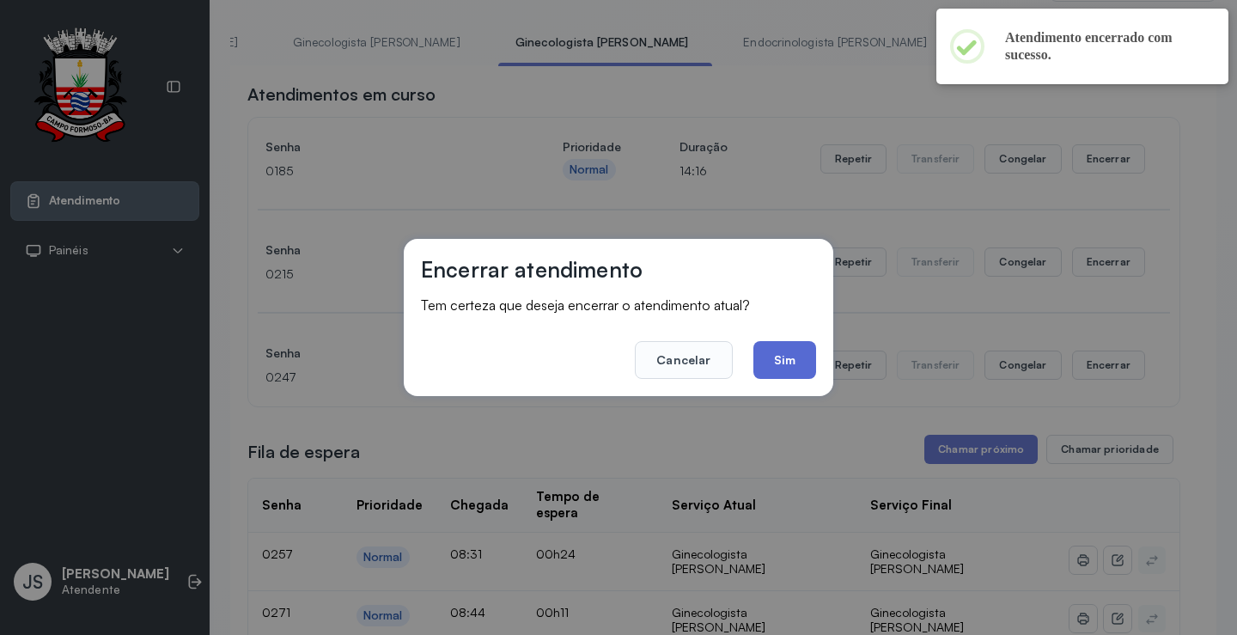
click at [803, 349] on button "Sim" at bounding box center [784, 360] width 63 height 38
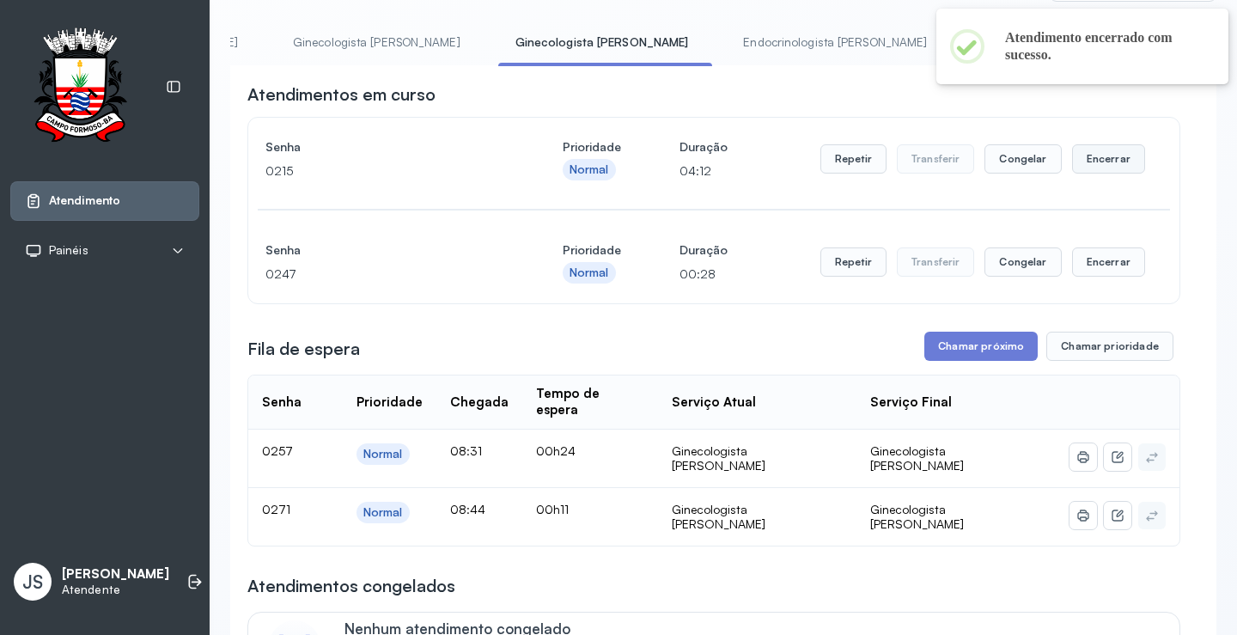
click at [1096, 166] on button "Encerrar" at bounding box center [1108, 158] width 73 height 29
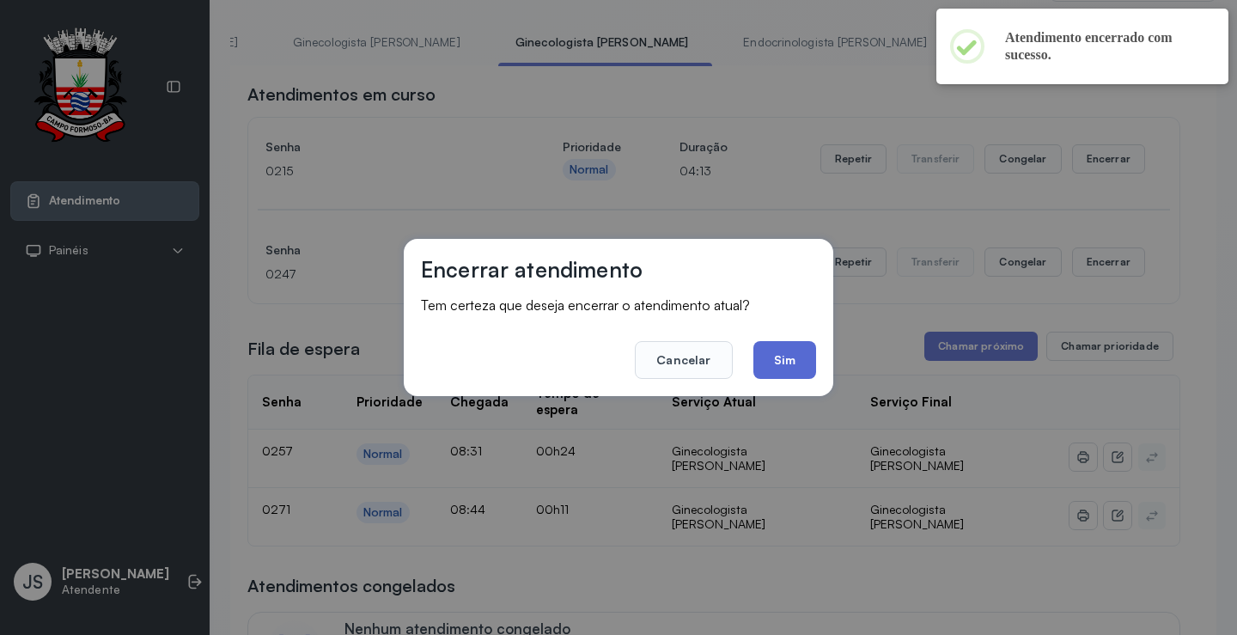
click at [783, 361] on button "Sim" at bounding box center [784, 360] width 63 height 38
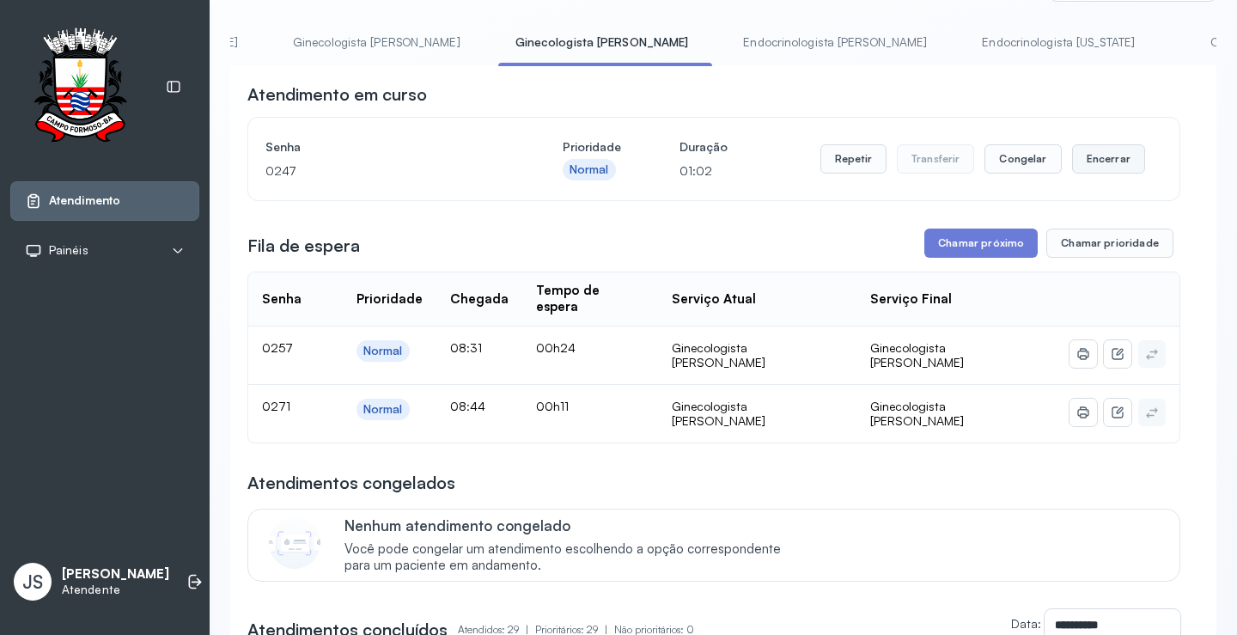
click at [1102, 164] on button "Encerrar" at bounding box center [1108, 158] width 73 height 29
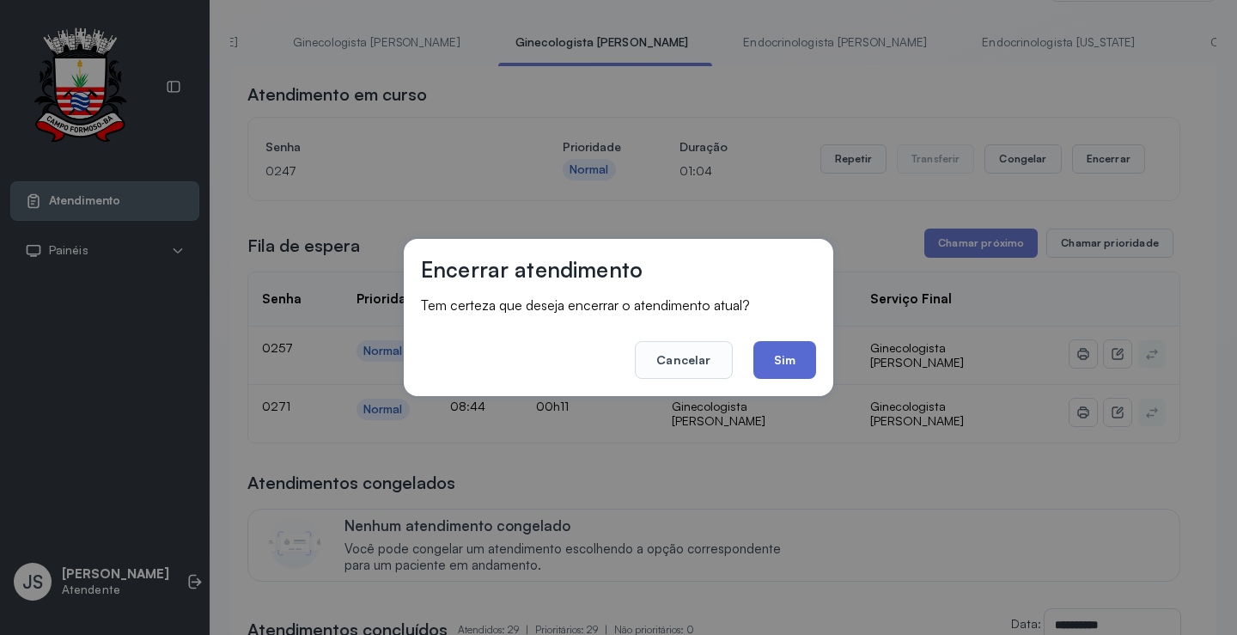
click at [793, 359] on button "Sim" at bounding box center [784, 360] width 63 height 38
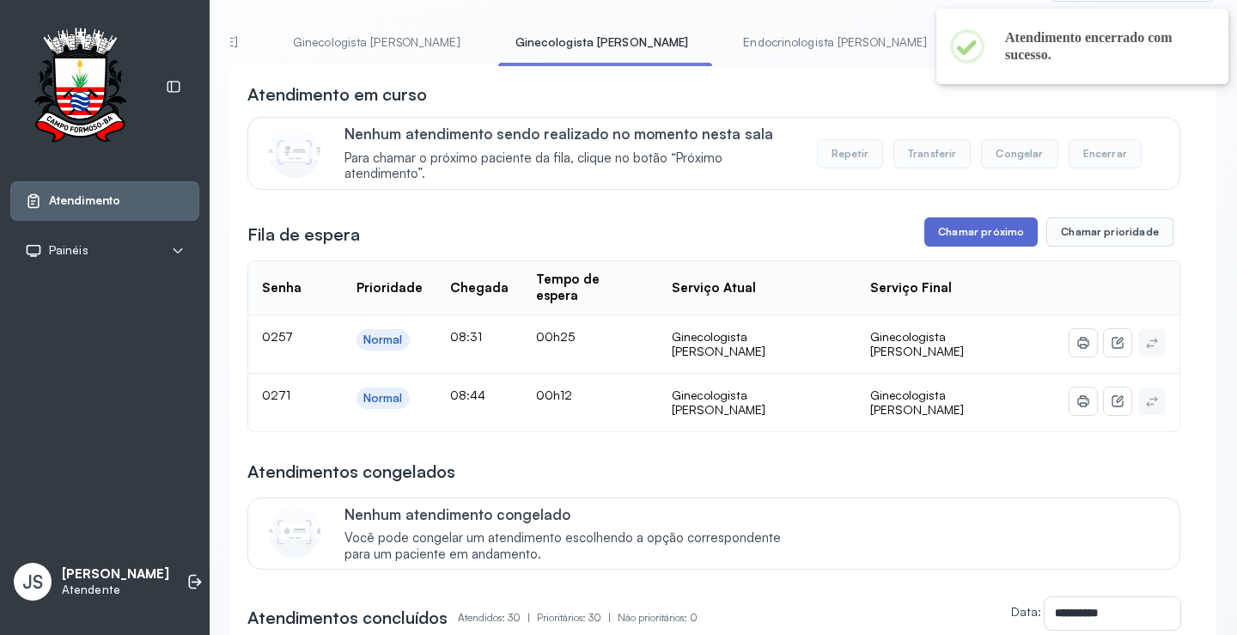
click at [955, 229] on button "Chamar próximo" at bounding box center [980, 231] width 113 height 29
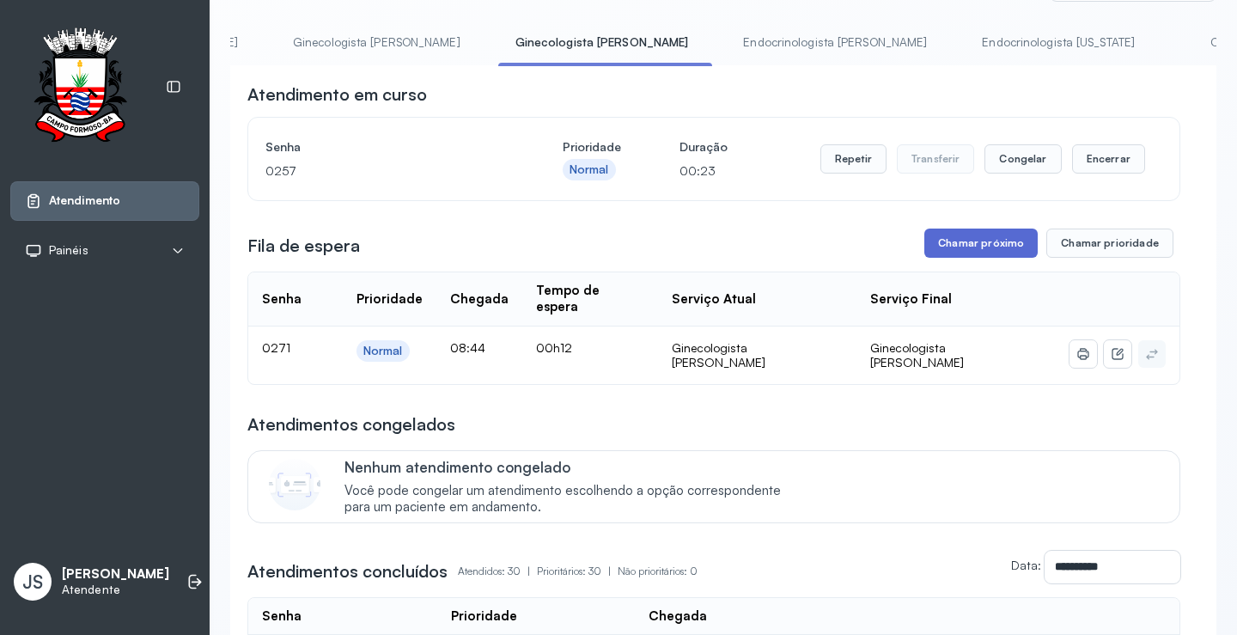
click at [998, 243] on button "Chamar próximo" at bounding box center [980, 242] width 113 height 29
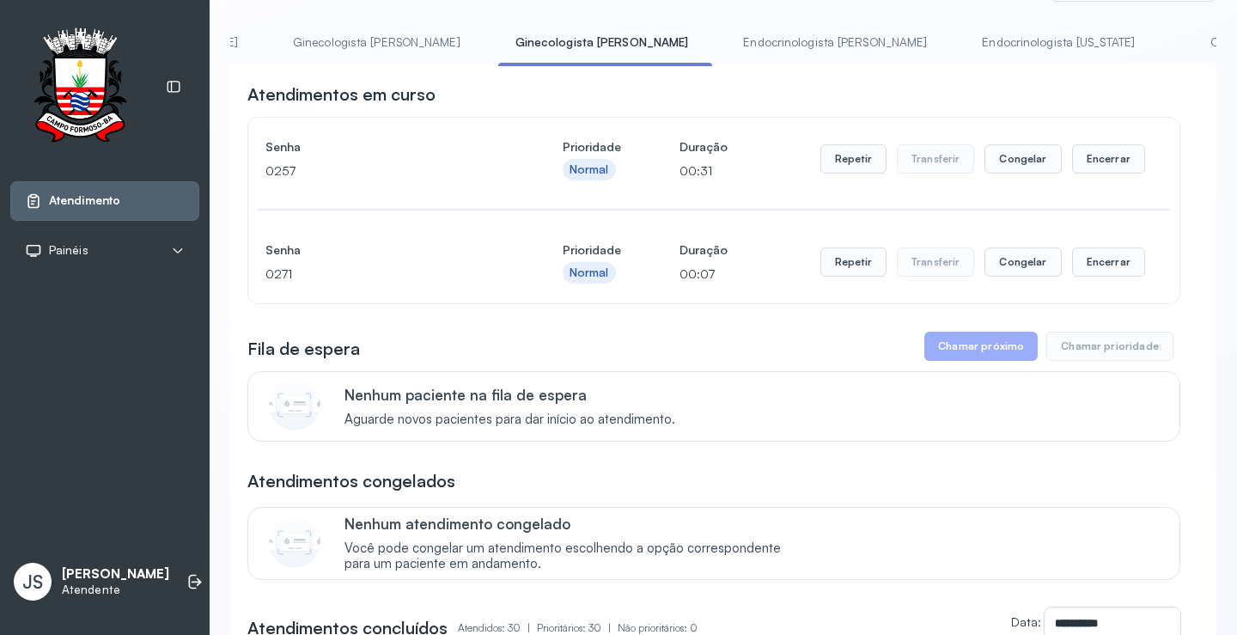
drag, startPoint x: 398, startPoint y: 63, endPoint x: 319, endPoint y: 61, distance: 79.0
click at [319, 61] on div "Resumo Cadastrar Demandas Pediatra [PERSON_NAME] Cartão SUS Cadastrar [PERSON_N…" at bounding box center [723, 47] width 986 height 39
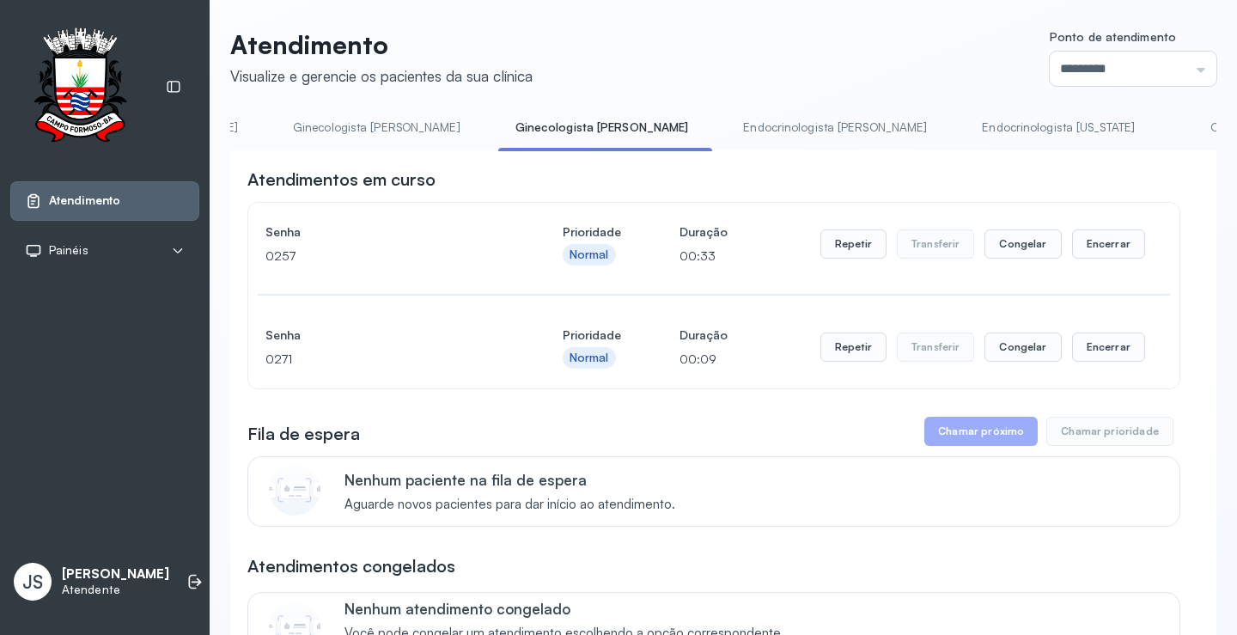
scroll to position [0, 0]
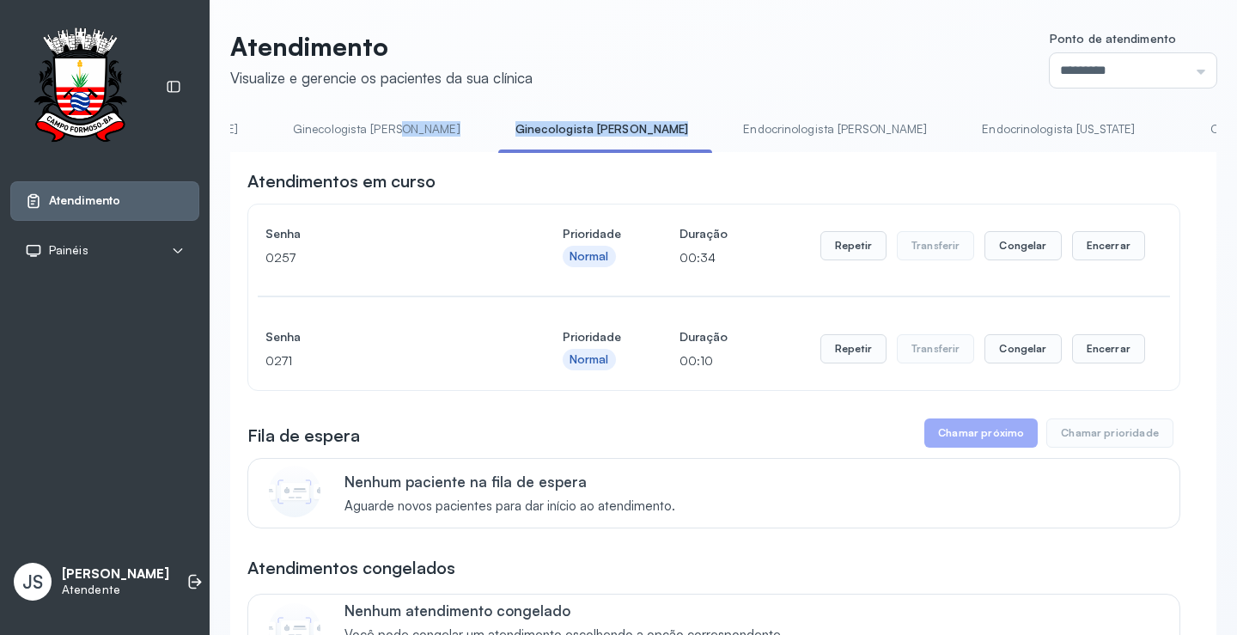
drag, startPoint x: 476, startPoint y: 150, endPoint x: 282, endPoint y: 153, distance: 194.1
click at [284, 153] on div "Resumo Cadastrar Demandas Pediatra [PERSON_NAME] Cartão SUS Cadastrar [PERSON_N…" at bounding box center [723, 134] width 986 height 39
click at [595, 572] on div "Atendimentos congelados" at bounding box center [713, 568] width 933 height 24
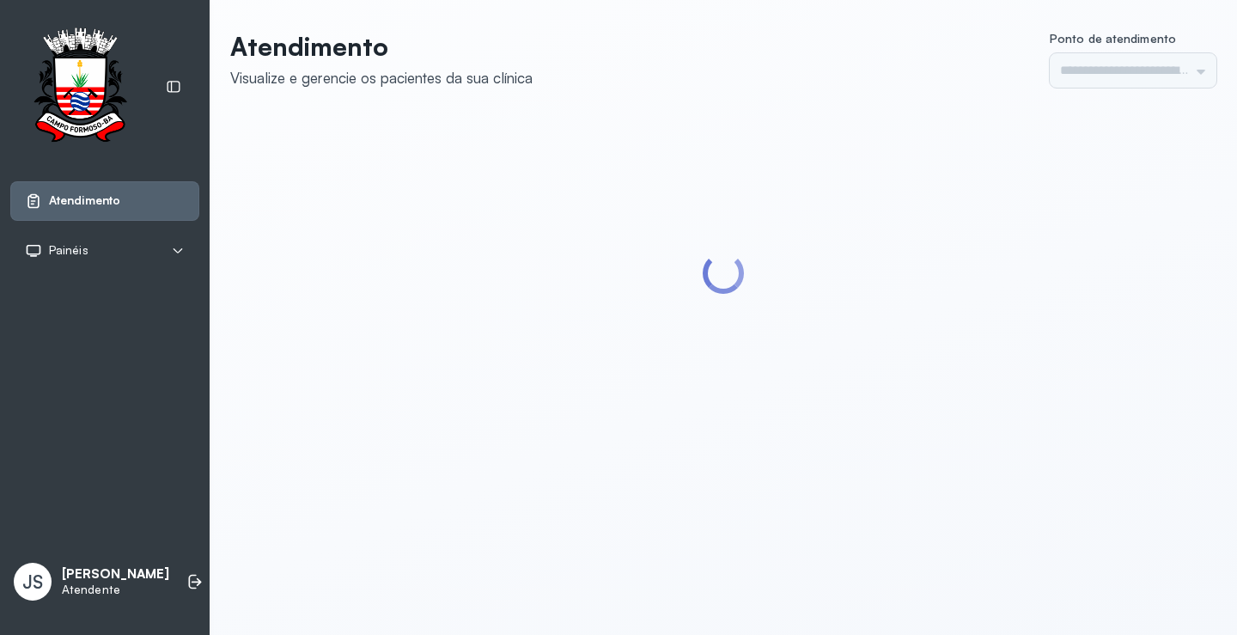
type input "*********"
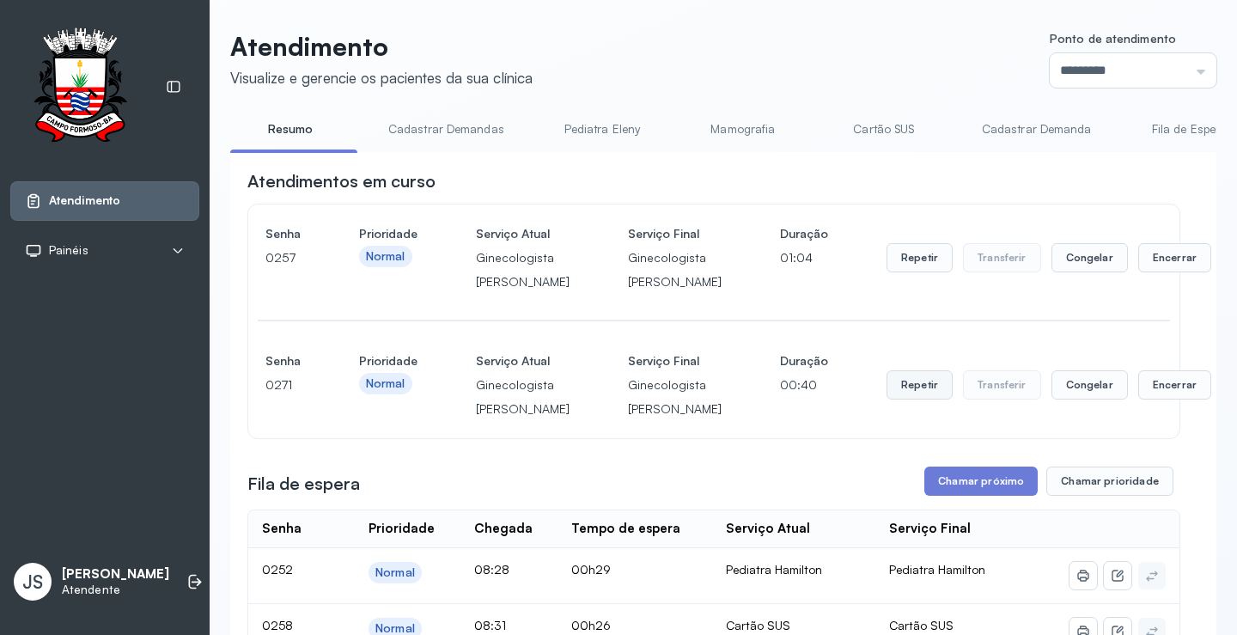
click at [886, 399] on button "Repetir" at bounding box center [919, 384] width 66 height 29
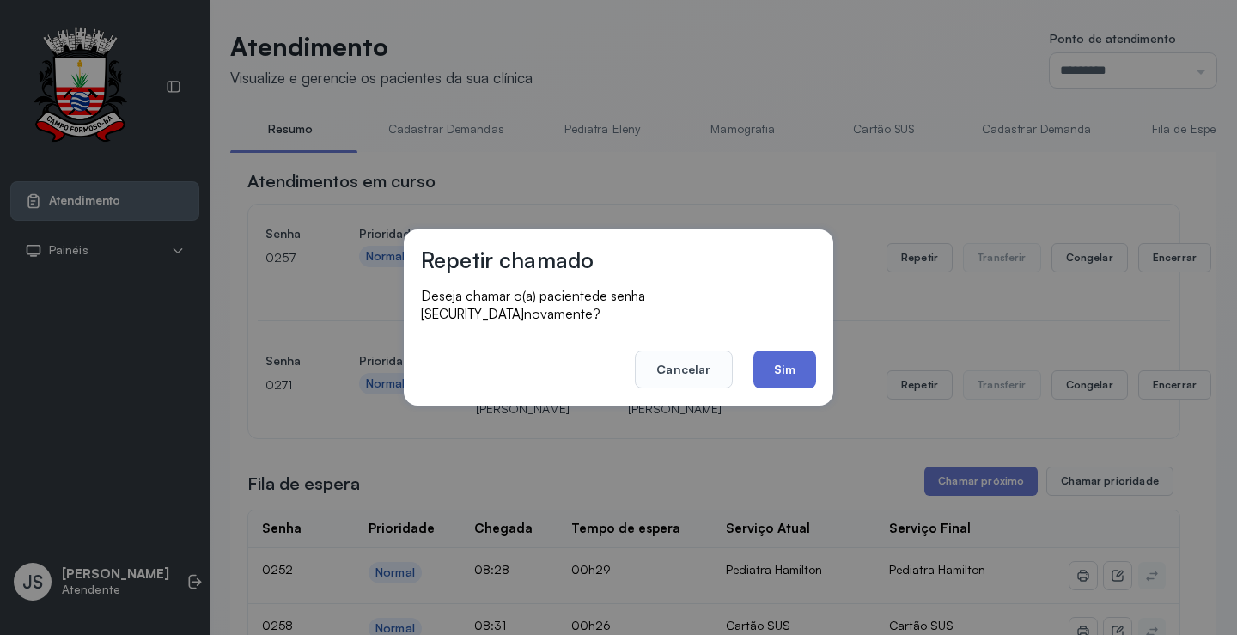
click at [782, 361] on button "Sim" at bounding box center [784, 369] width 63 height 38
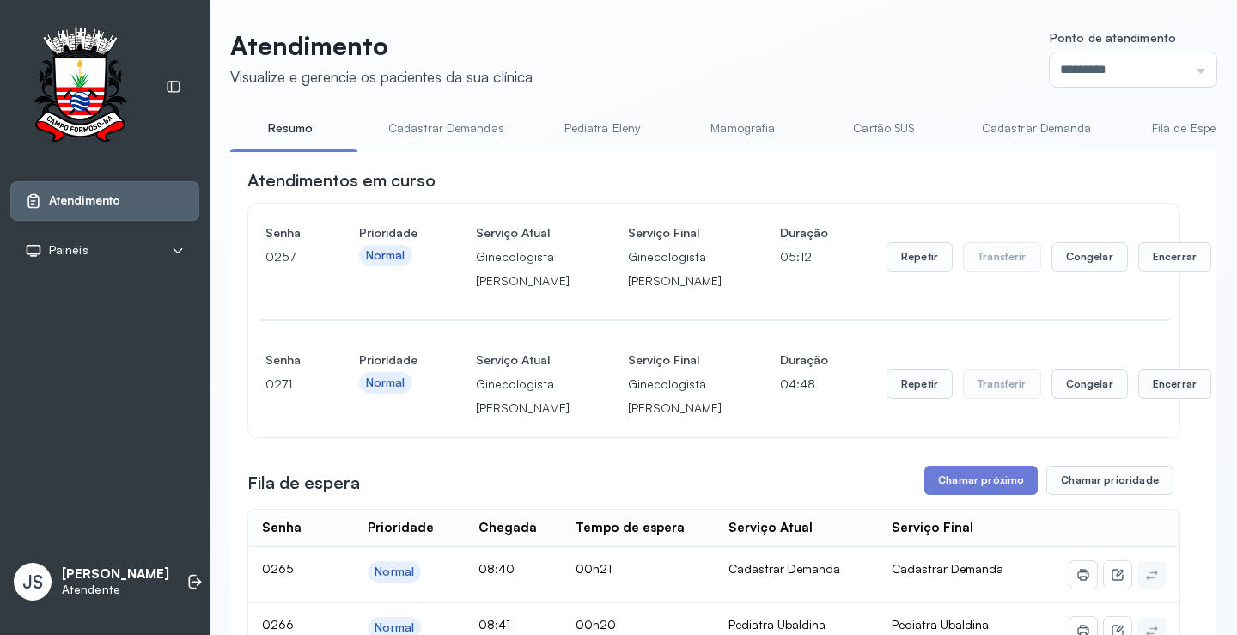
scroll to position [344, 0]
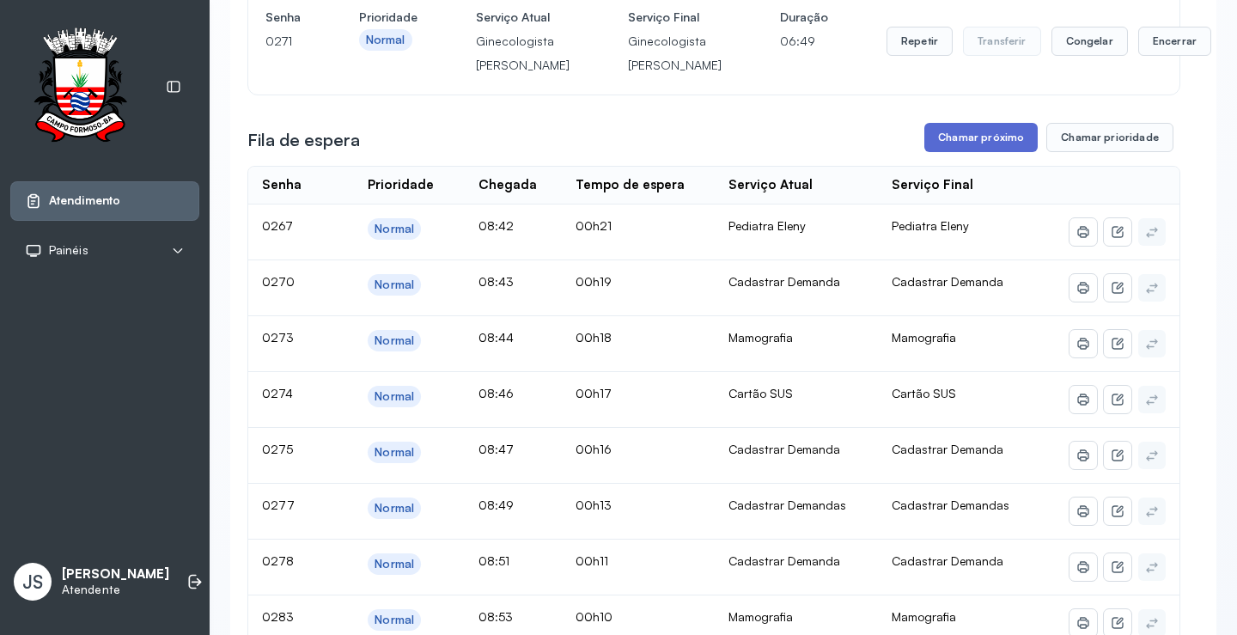
click at [986, 152] on button "Chamar próximo" at bounding box center [980, 137] width 113 height 29
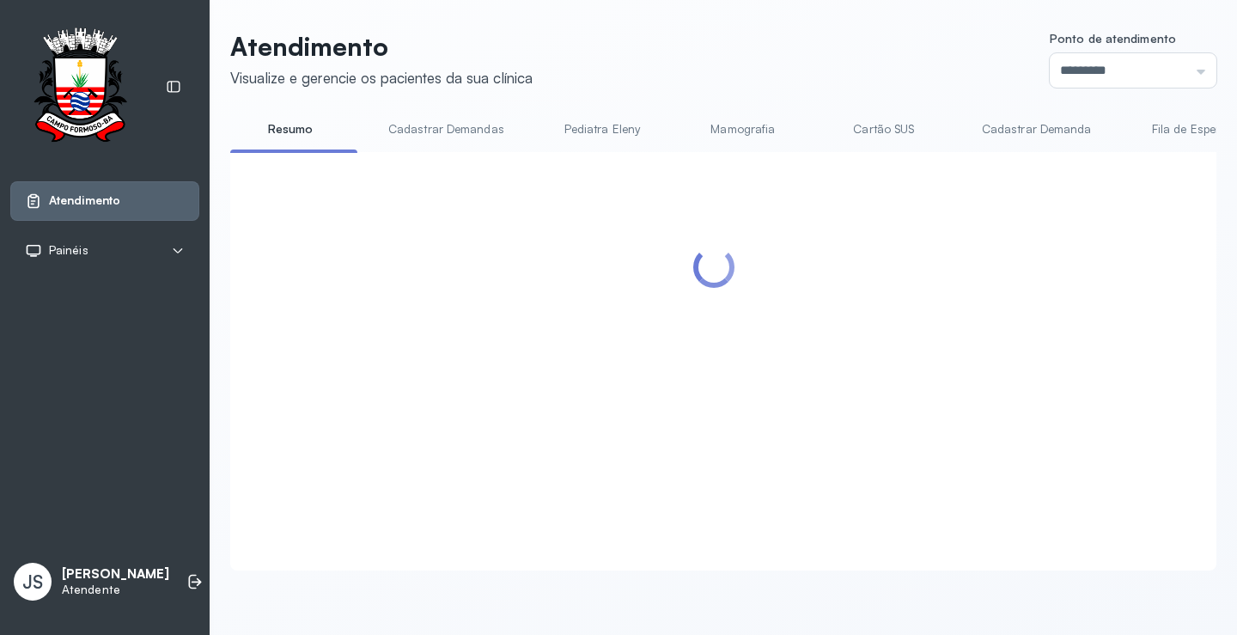
scroll to position [1, 0]
click at [786, 367] on div at bounding box center [713, 340] width 933 height 343
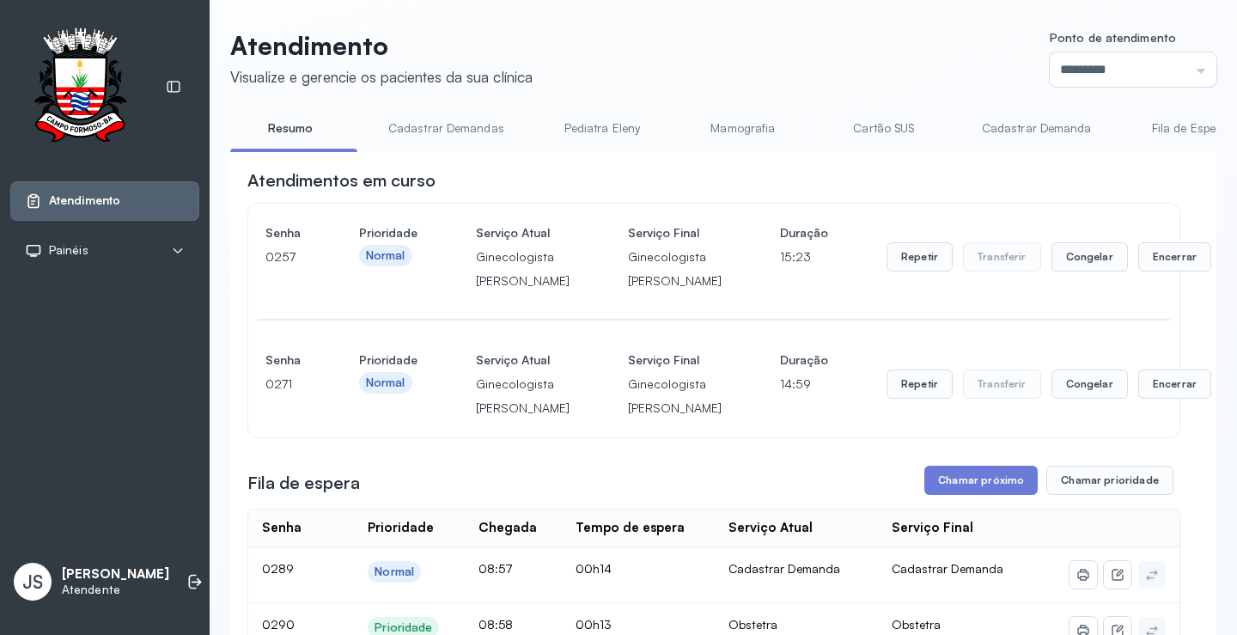
scroll to position [344, 0]
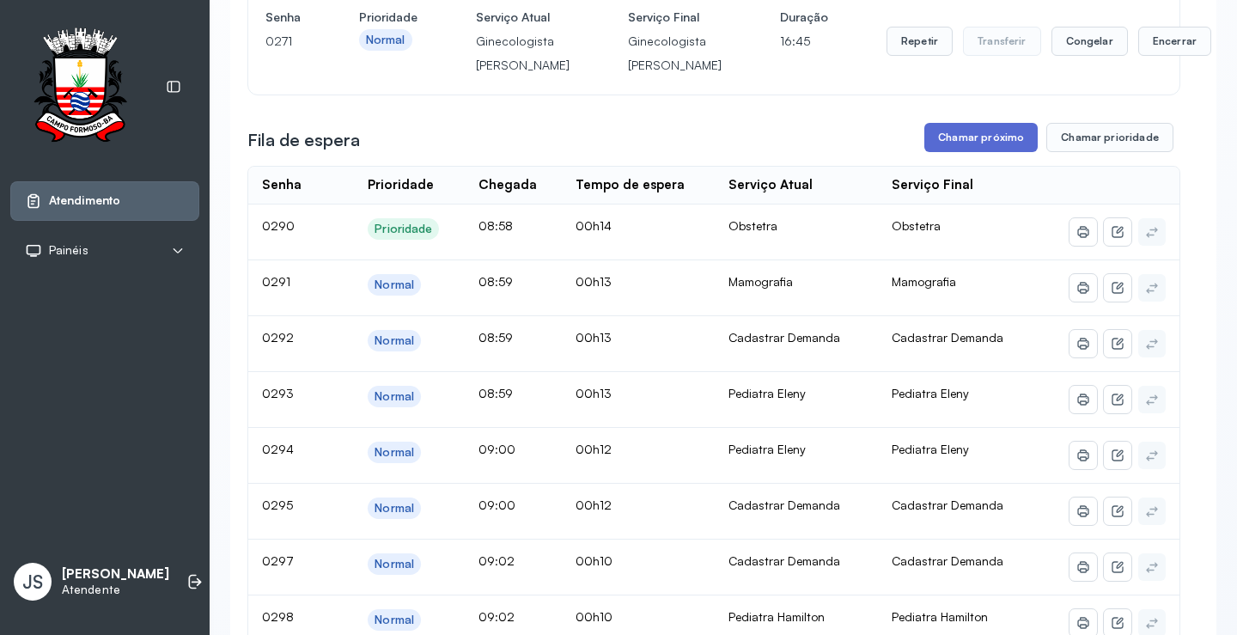
click at [975, 152] on button "Chamar próximo" at bounding box center [980, 137] width 113 height 29
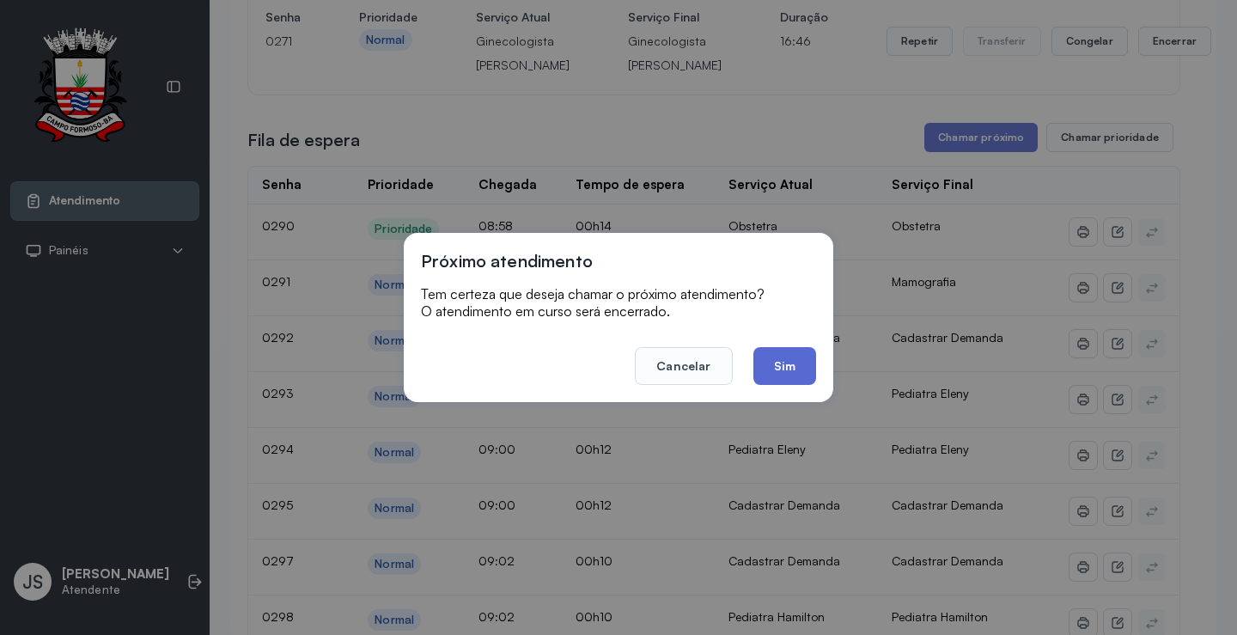
click at [790, 356] on button "Sim" at bounding box center [784, 366] width 63 height 38
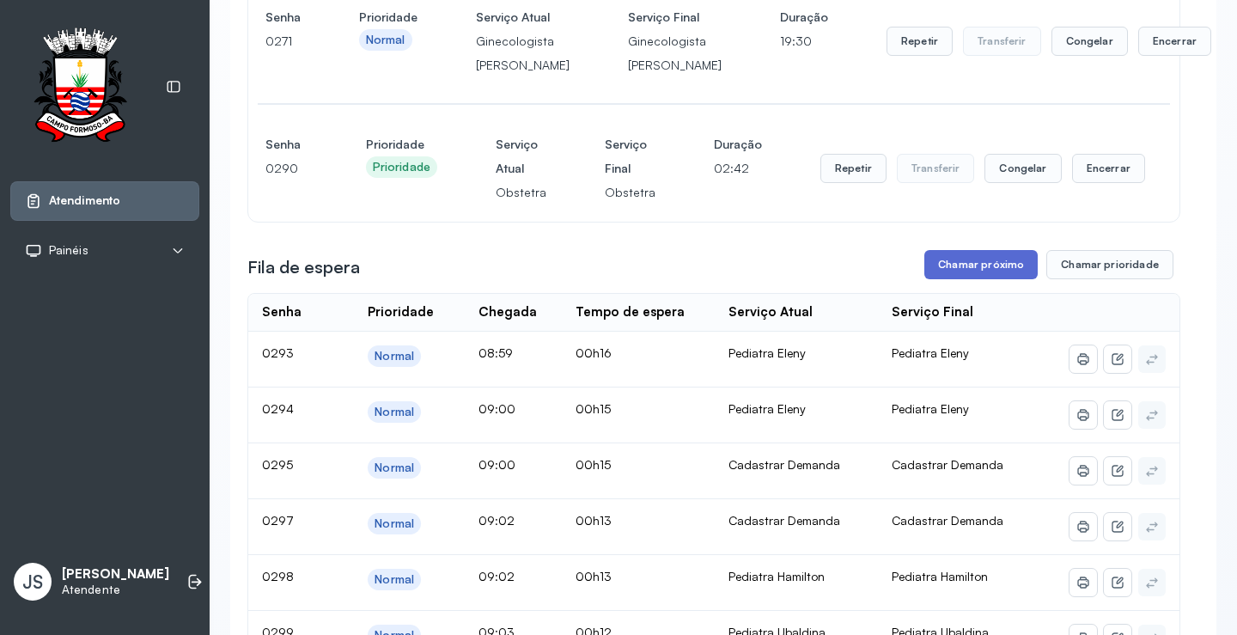
click at [987, 279] on button "Chamar próximo" at bounding box center [980, 264] width 113 height 29
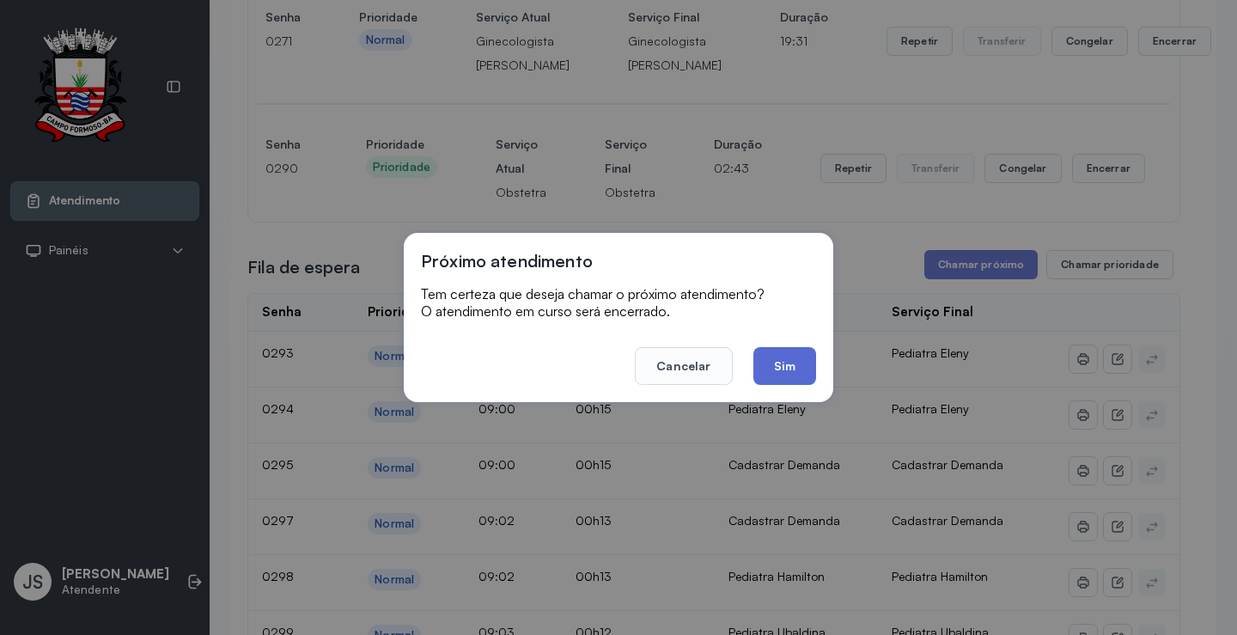
click at [773, 361] on button "Sim" at bounding box center [784, 366] width 63 height 38
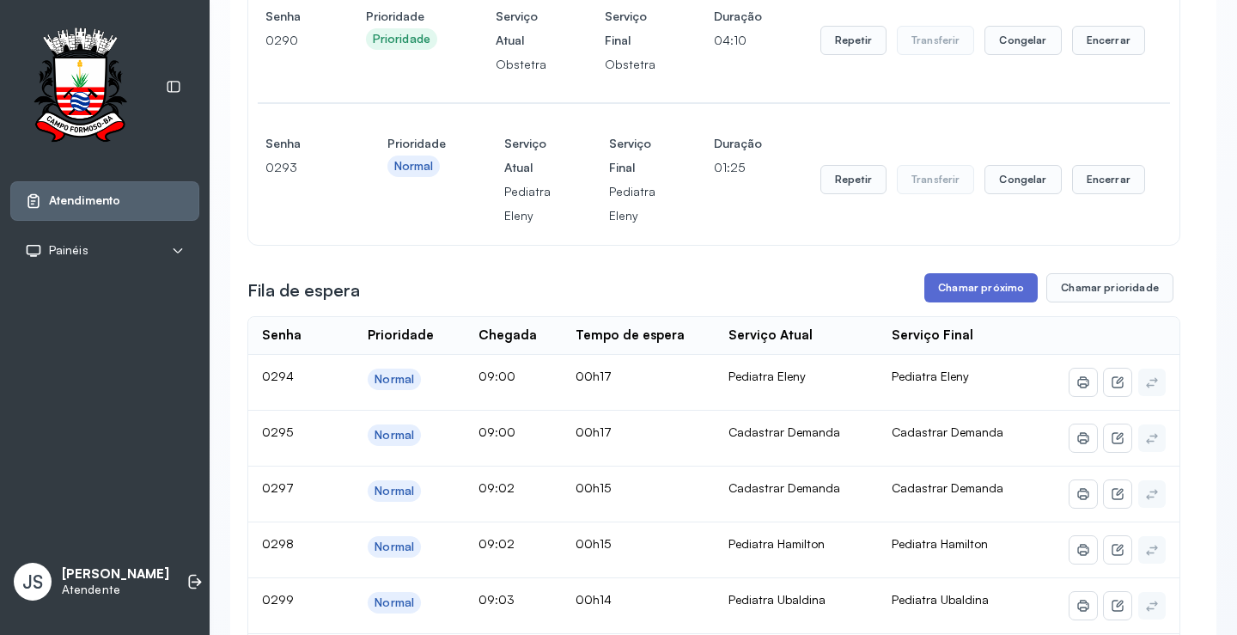
scroll to position [515, 0]
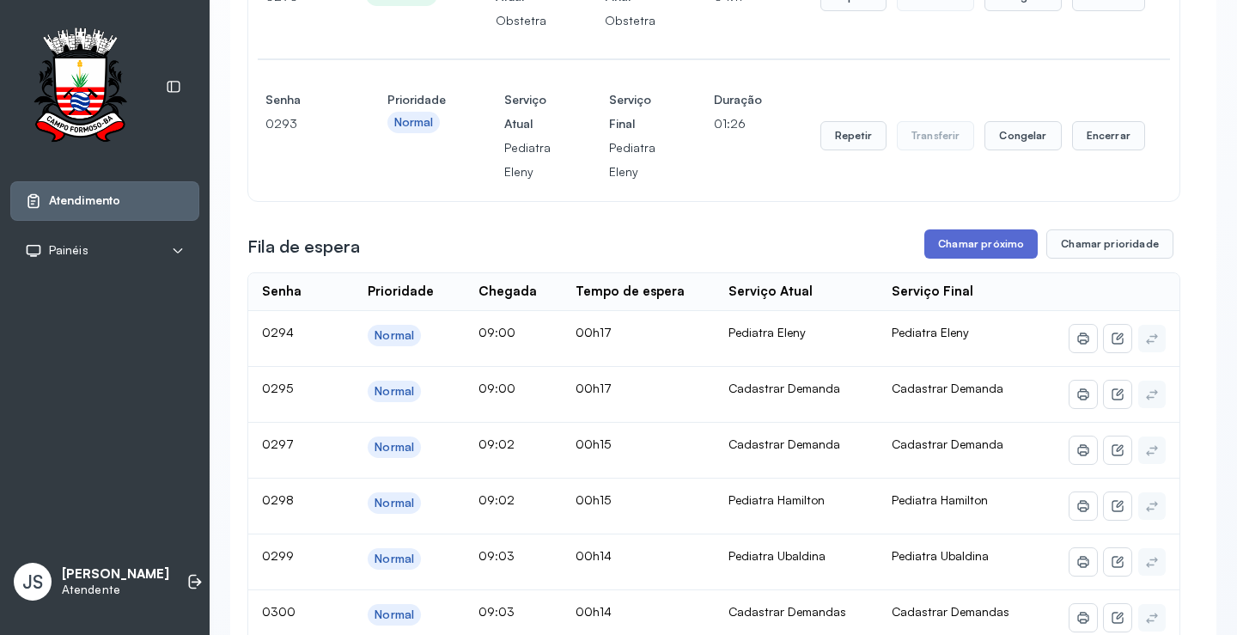
click at [981, 258] on button "Chamar próximo" at bounding box center [980, 243] width 113 height 29
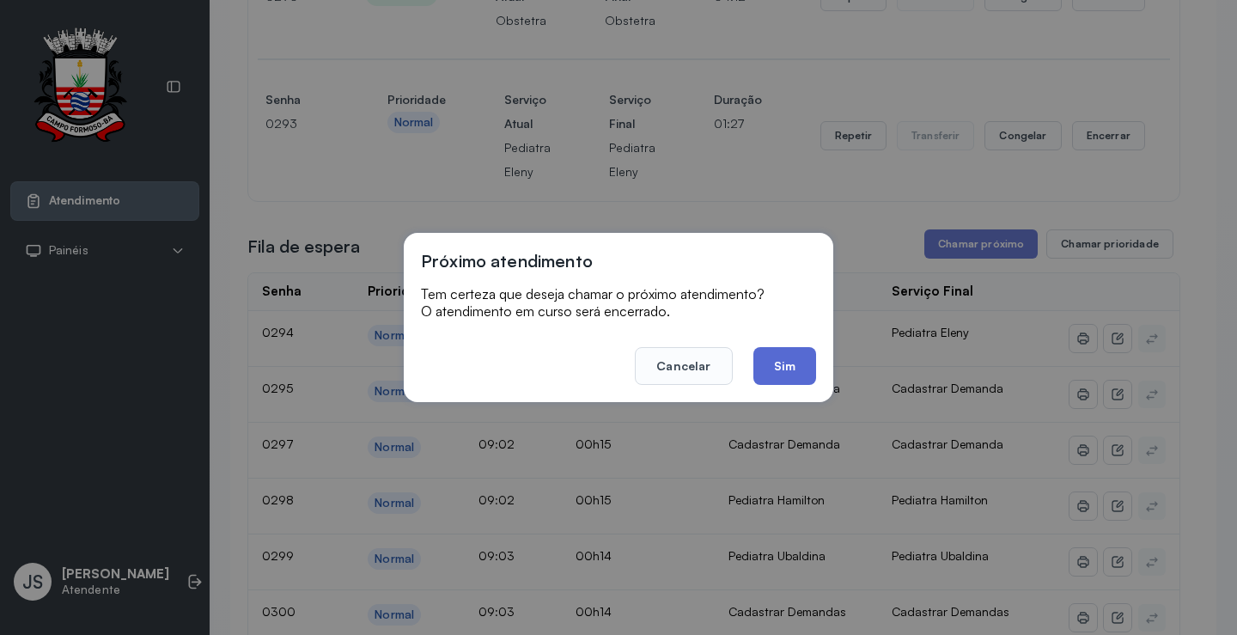
click at [798, 356] on button "Sim" at bounding box center [784, 366] width 63 height 38
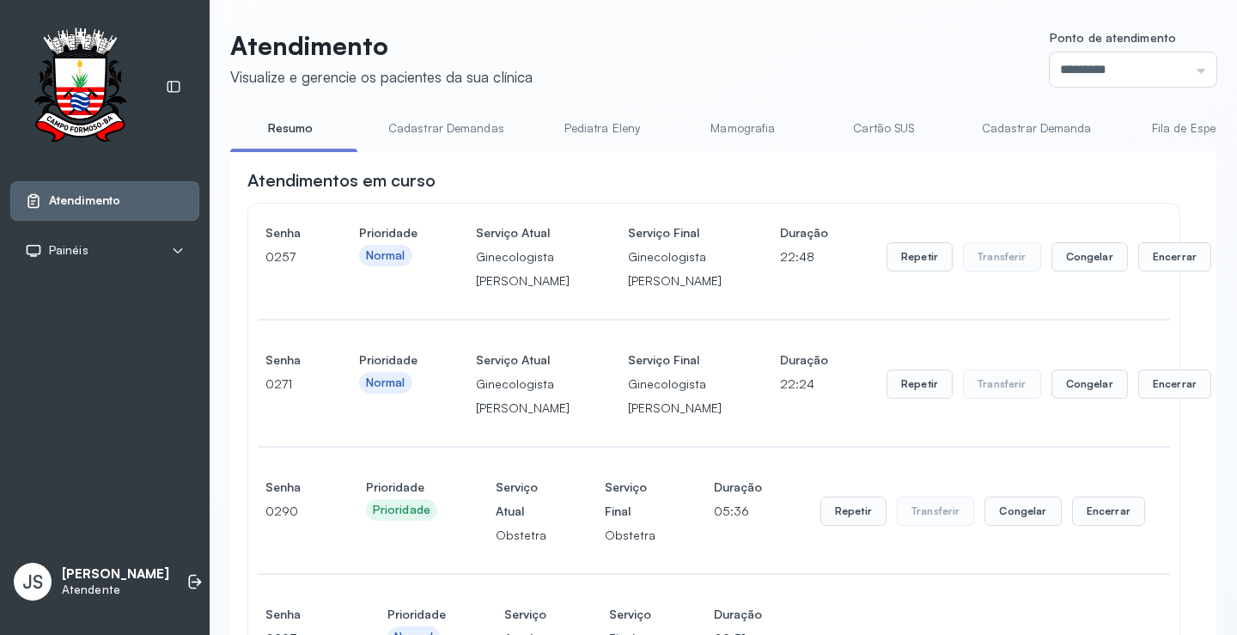
scroll to position [773, 0]
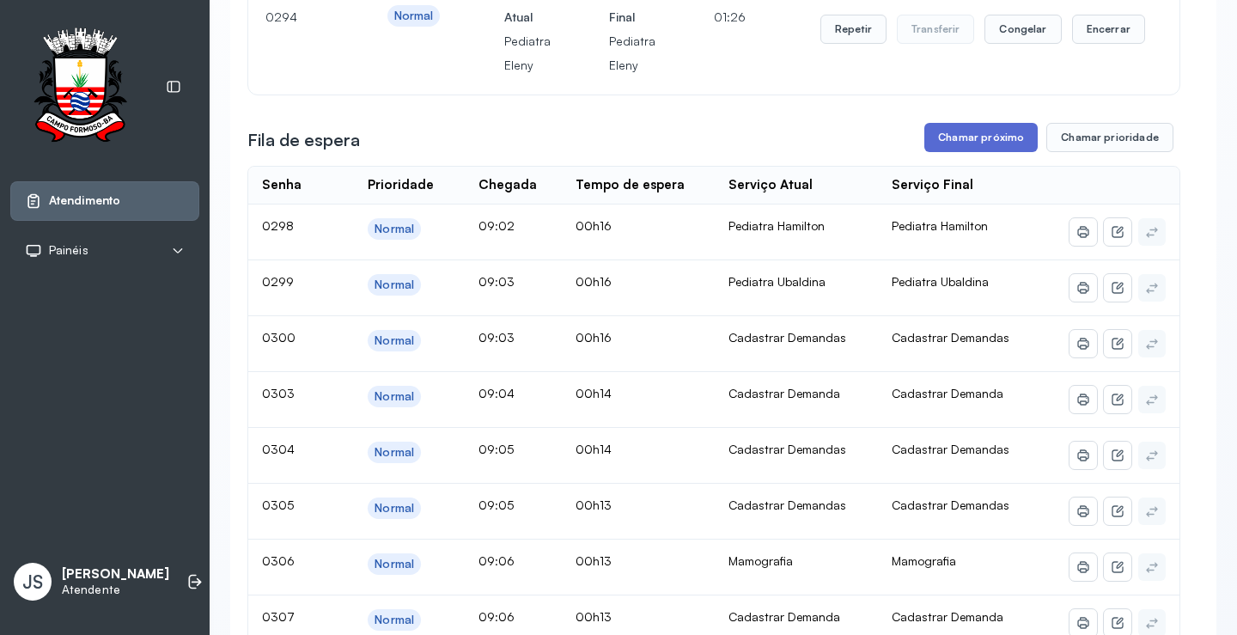
click at [989, 152] on button "Chamar próximo" at bounding box center [980, 137] width 113 height 29
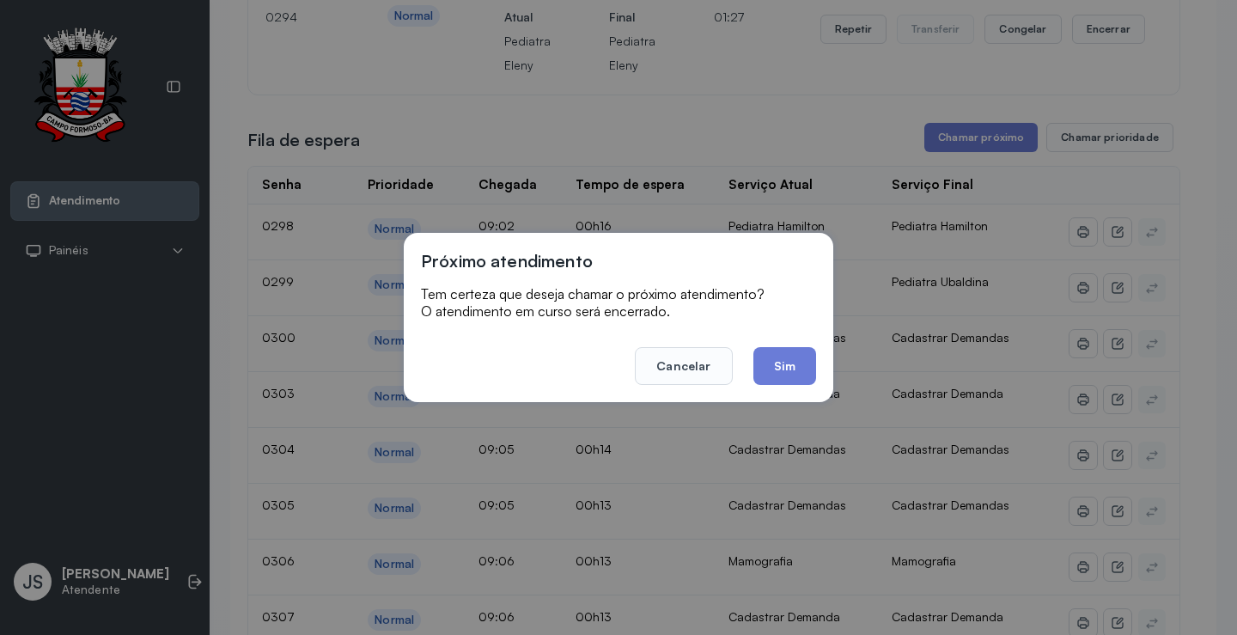
scroll to position [1, 0]
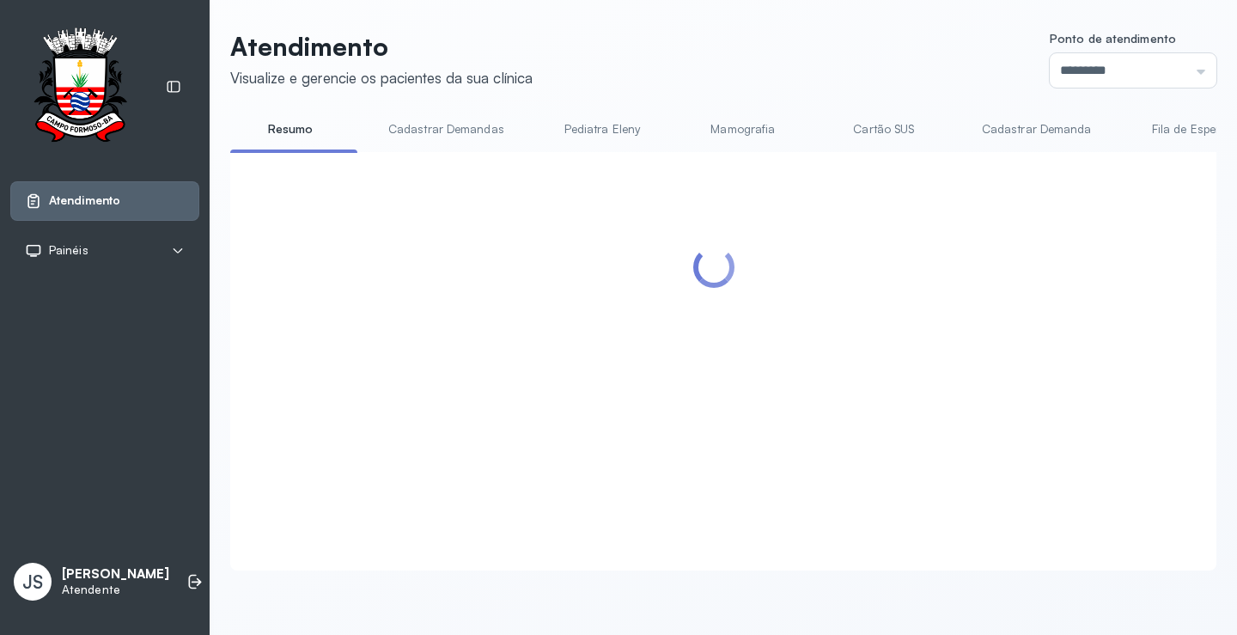
click at [806, 357] on div at bounding box center [713, 340] width 933 height 343
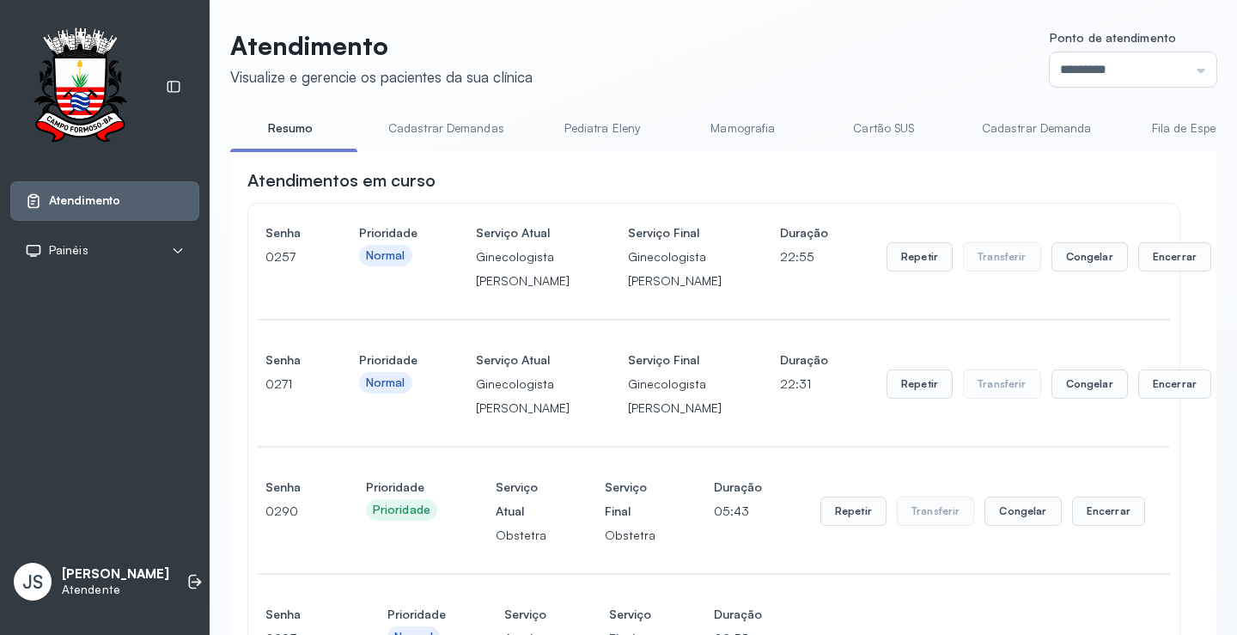
scroll to position [773, 0]
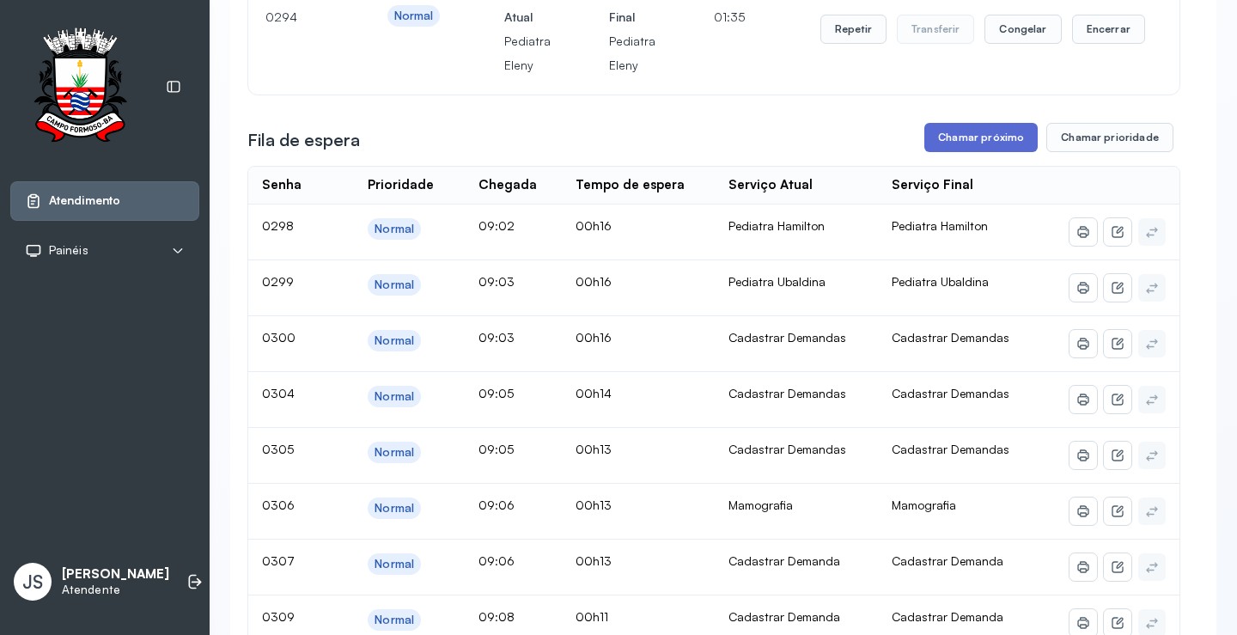
click at [954, 152] on button "Chamar próximo" at bounding box center [980, 137] width 113 height 29
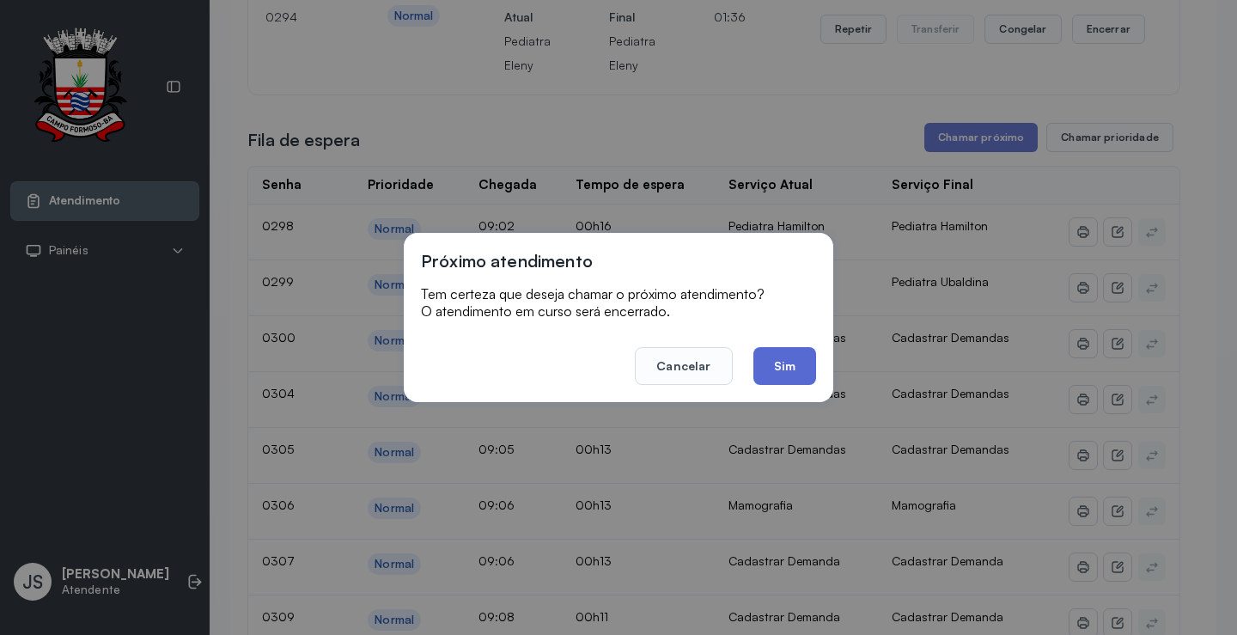
click at [783, 362] on button "Sim" at bounding box center [784, 366] width 63 height 38
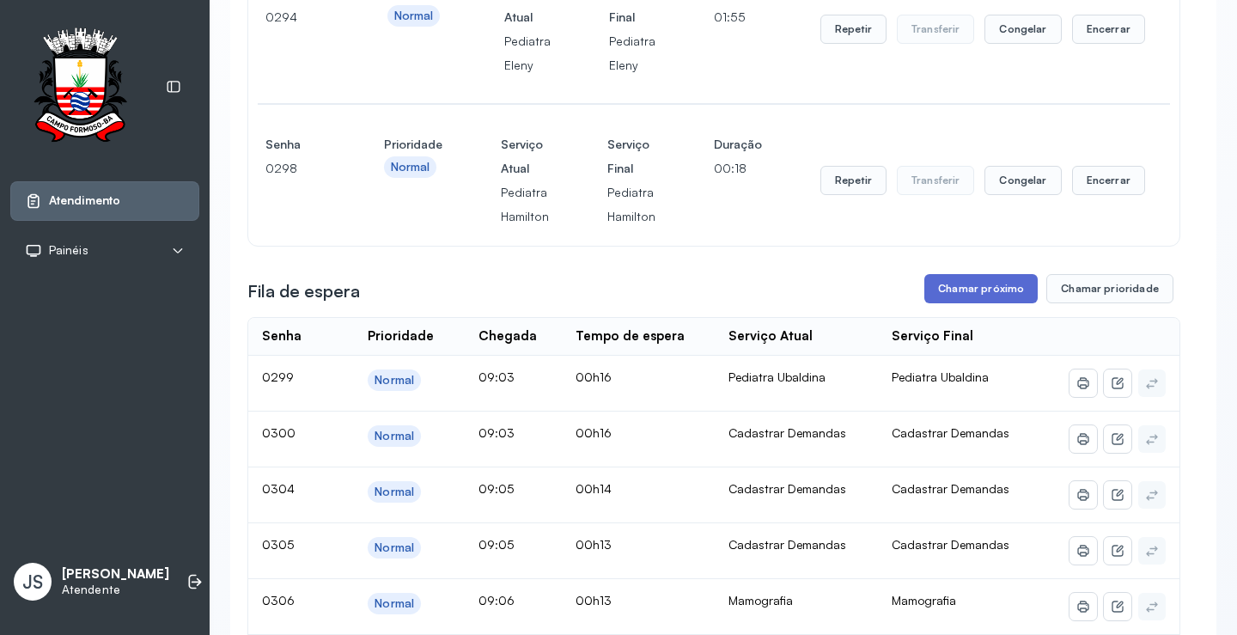
click at [1005, 303] on button "Chamar próximo" at bounding box center [980, 288] width 113 height 29
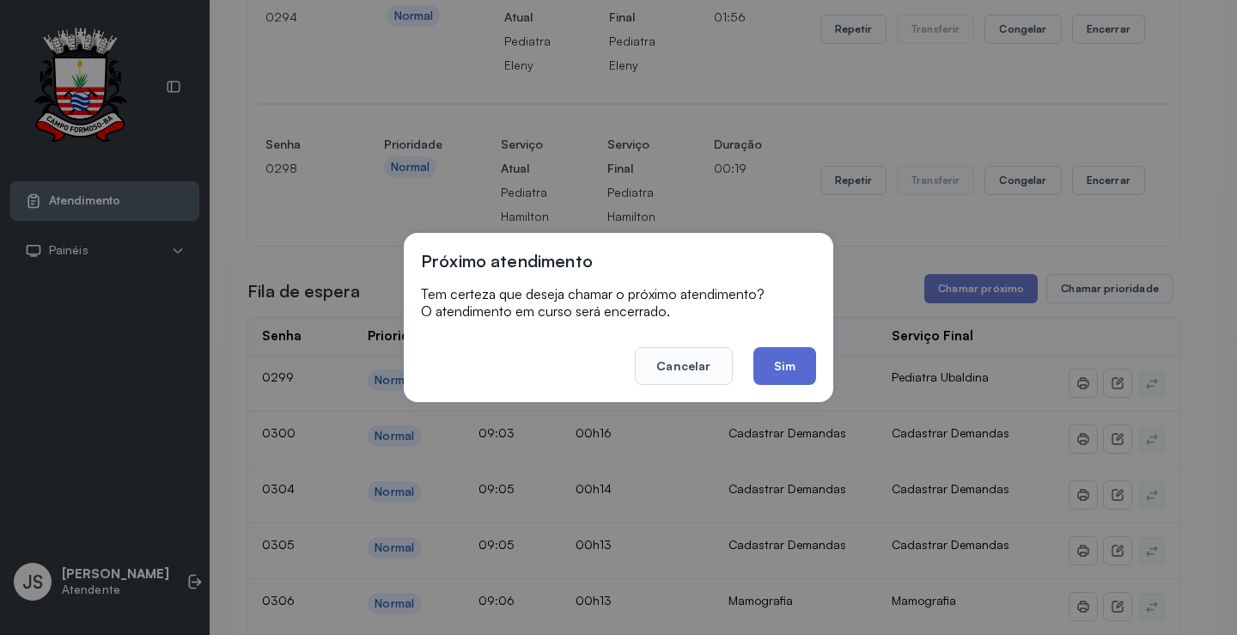
click at [798, 376] on button "Sim" at bounding box center [784, 366] width 63 height 38
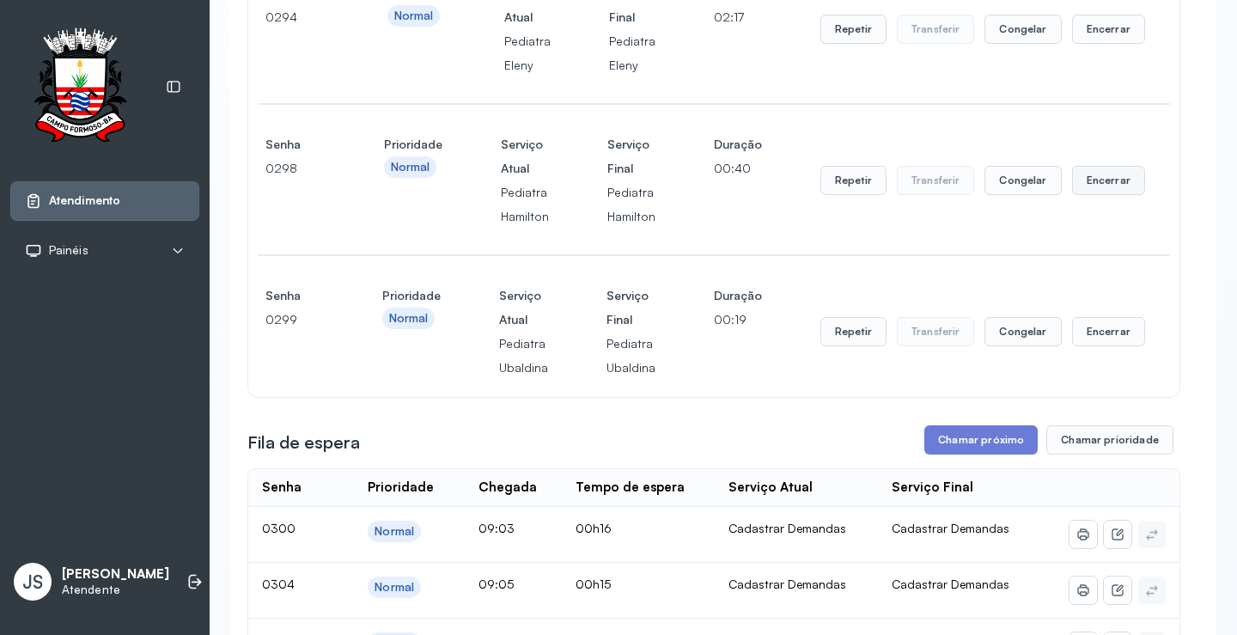
click at [1091, 195] on button "Encerrar" at bounding box center [1108, 180] width 73 height 29
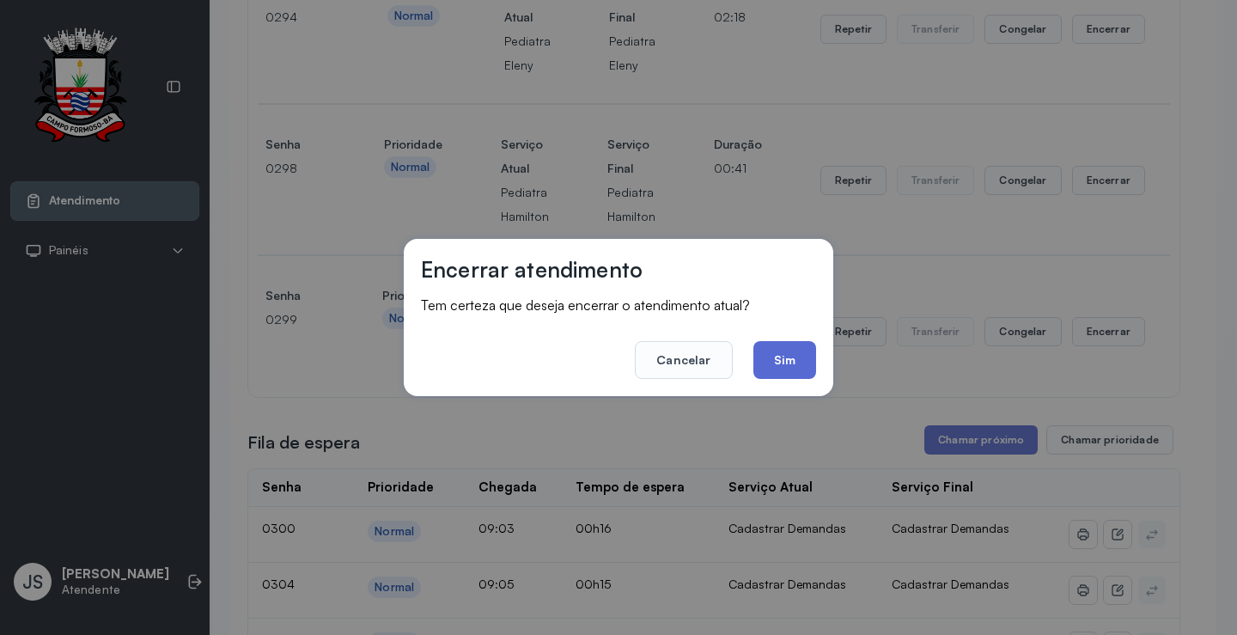
click at [795, 344] on button "Sim" at bounding box center [784, 360] width 63 height 38
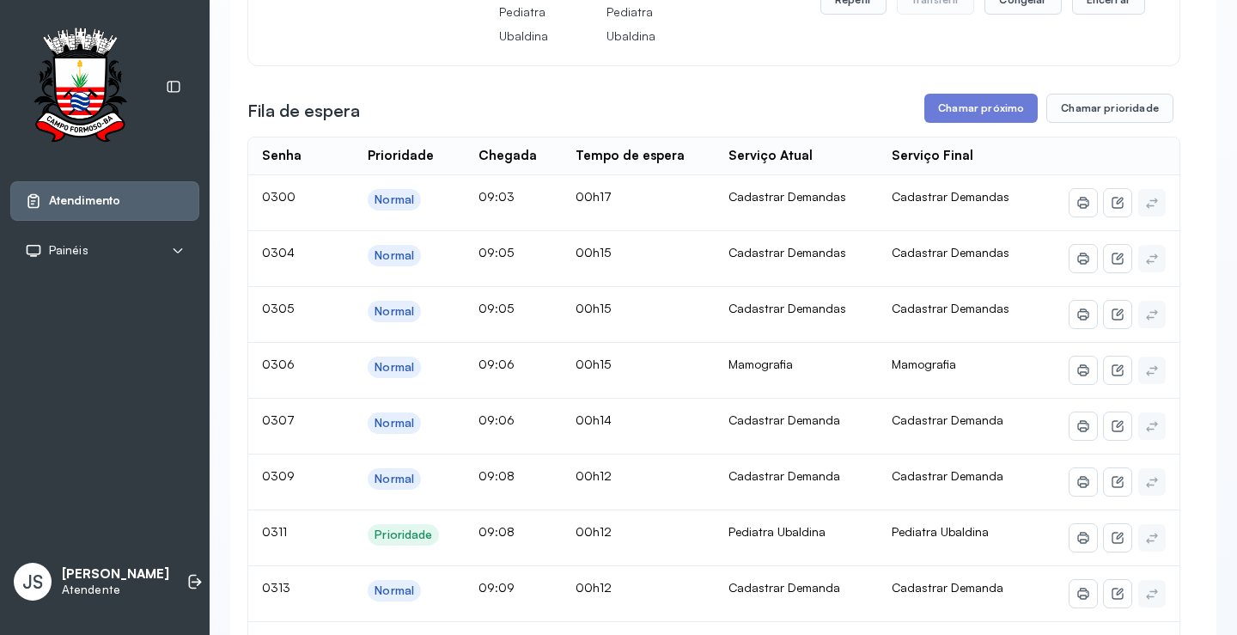
scroll to position [945, 0]
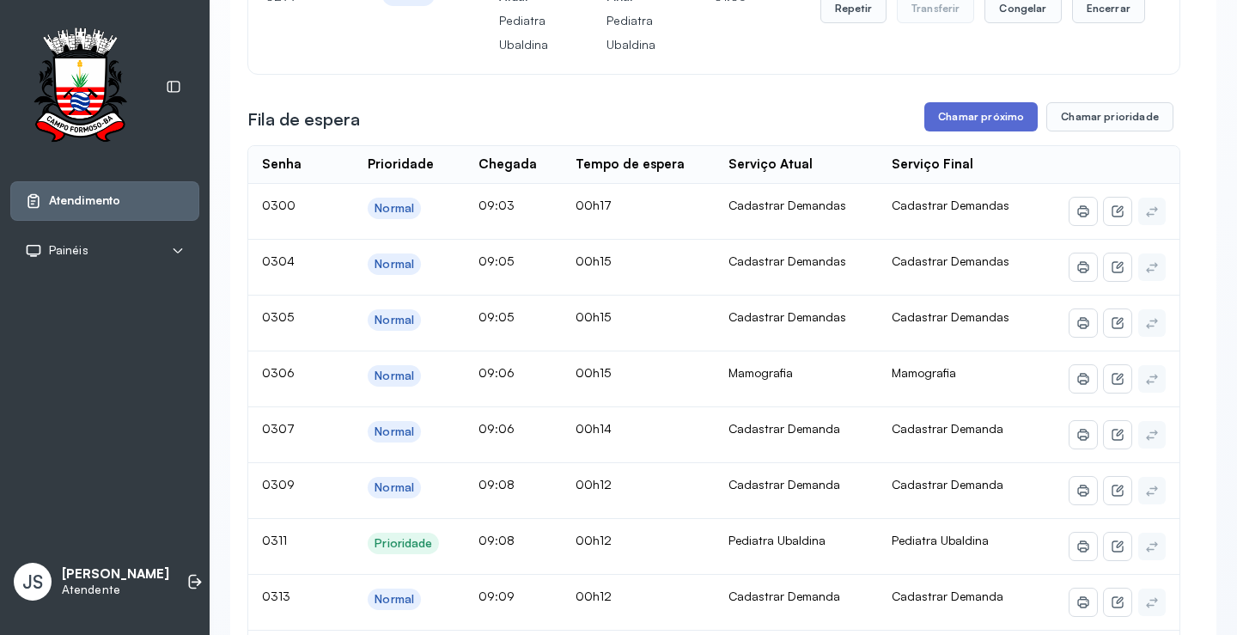
click at [959, 131] on button "Chamar próximo" at bounding box center [980, 116] width 113 height 29
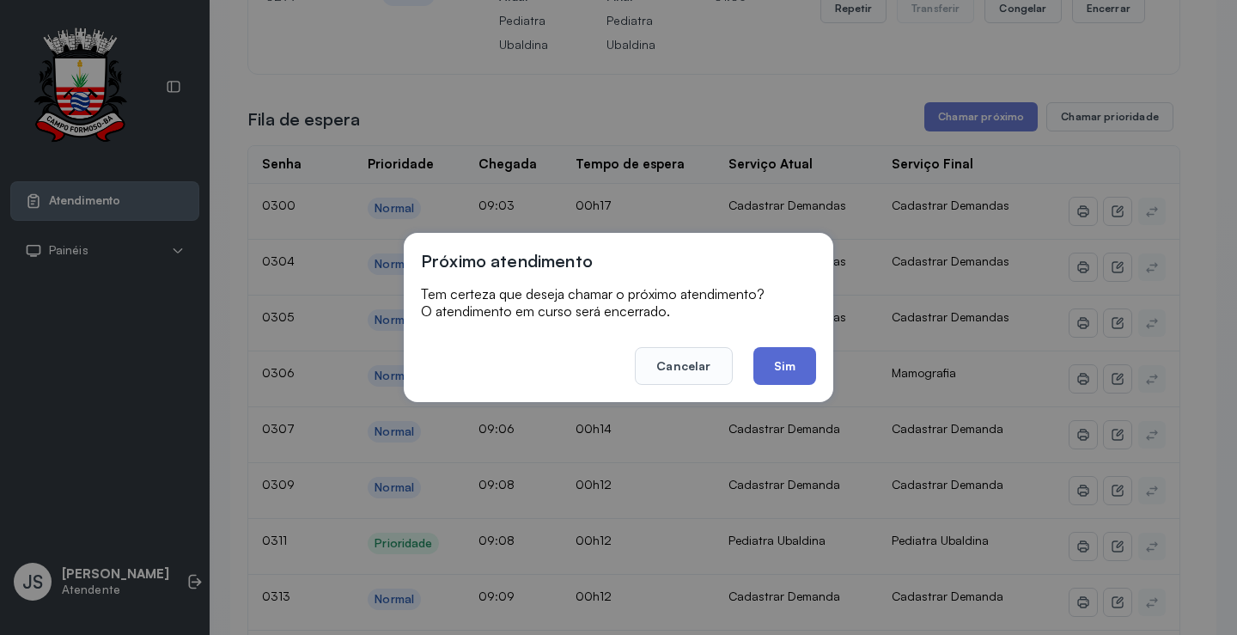
click at [792, 367] on button "Sim" at bounding box center [784, 366] width 63 height 38
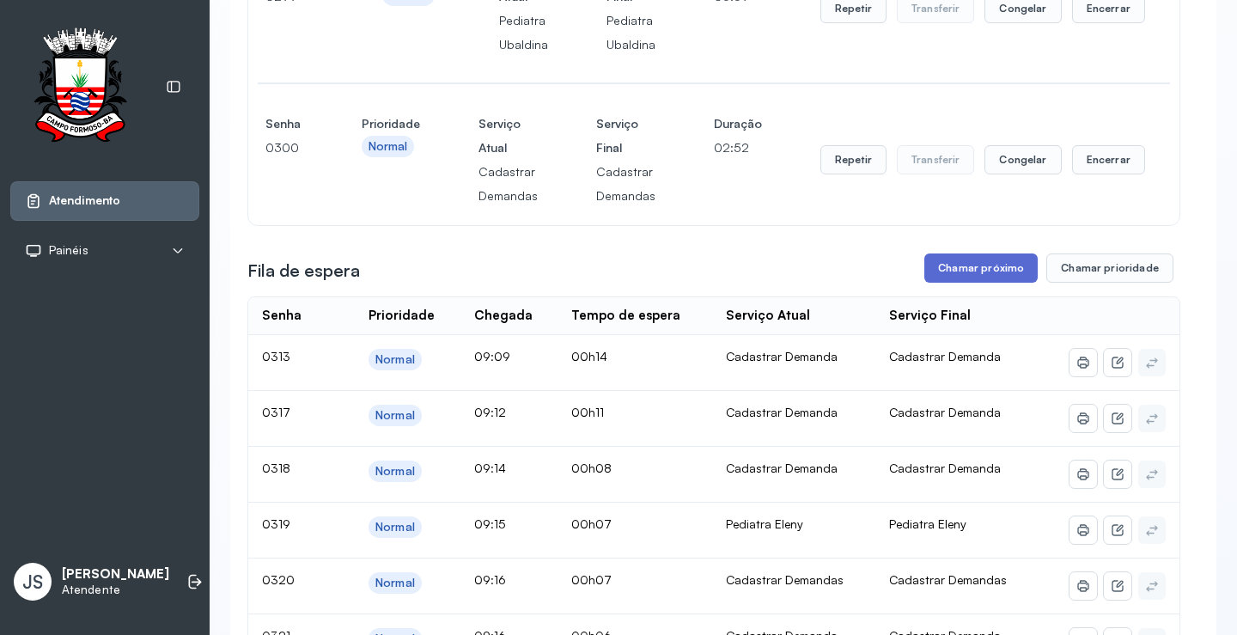
click at [994, 283] on button "Chamar próximo" at bounding box center [980, 267] width 113 height 29
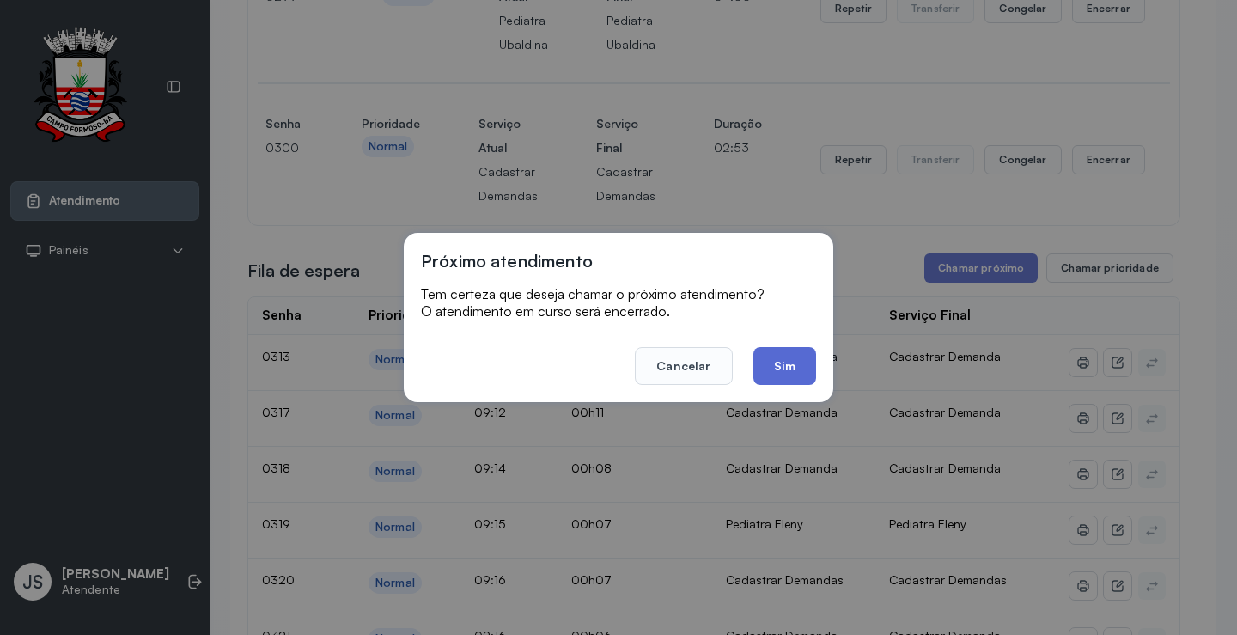
click at [799, 358] on button "Sim" at bounding box center [784, 366] width 63 height 38
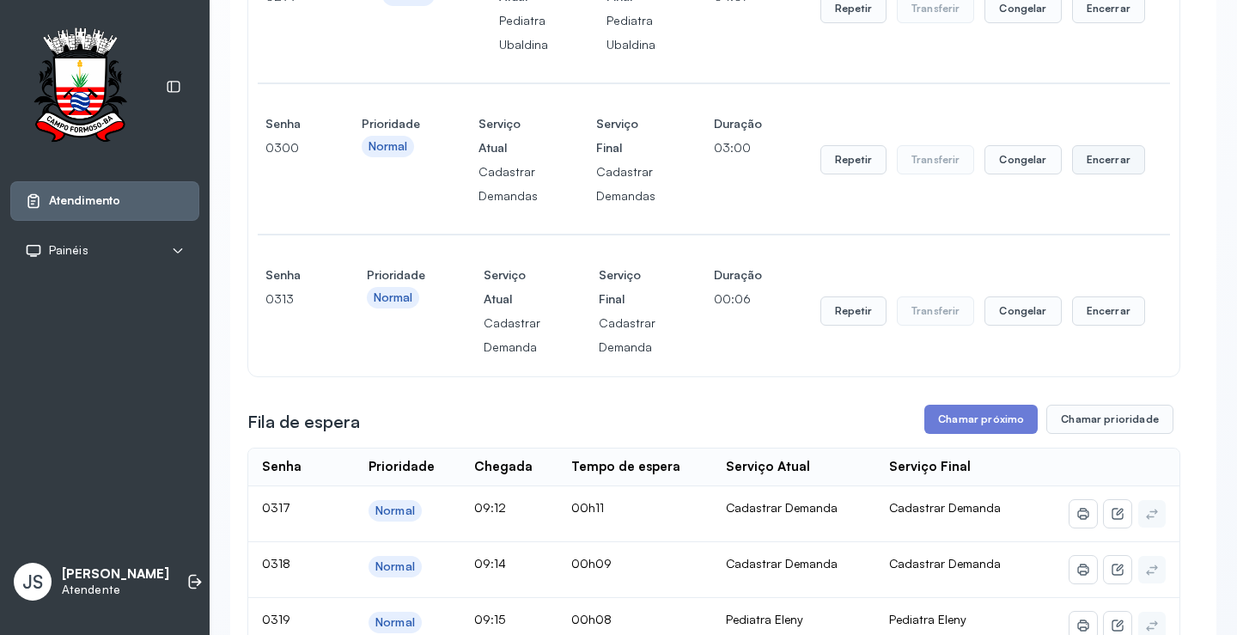
click at [1102, 174] on button "Encerrar" at bounding box center [1108, 159] width 73 height 29
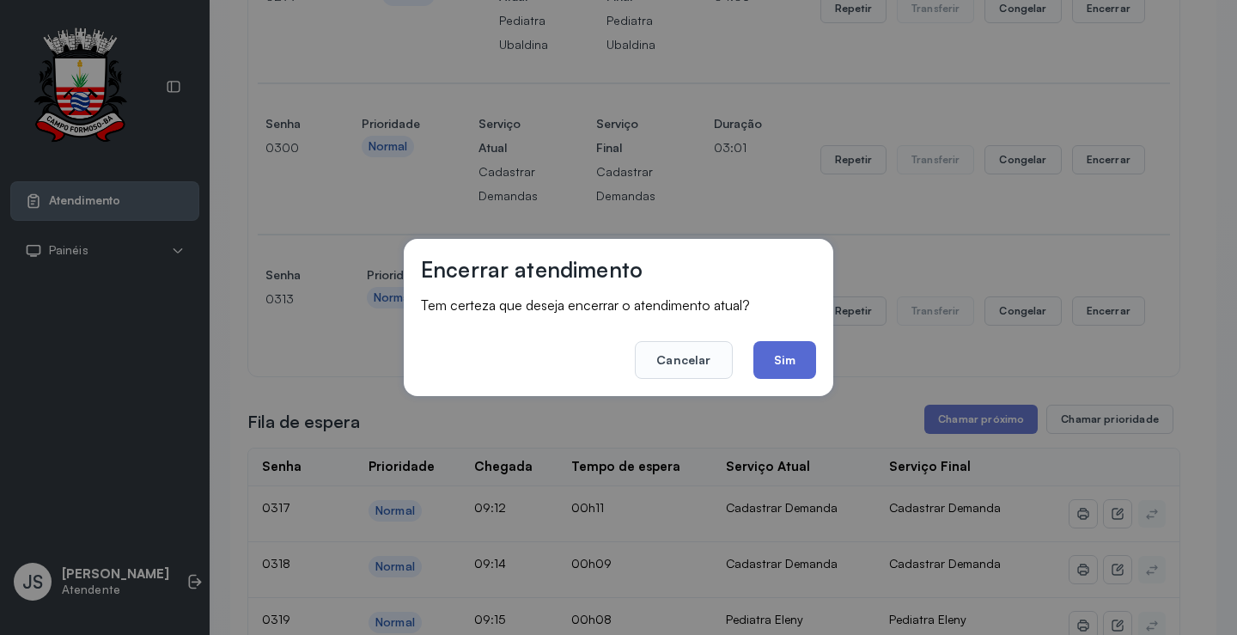
click at [785, 353] on button "Sim" at bounding box center [784, 360] width 63 height 38
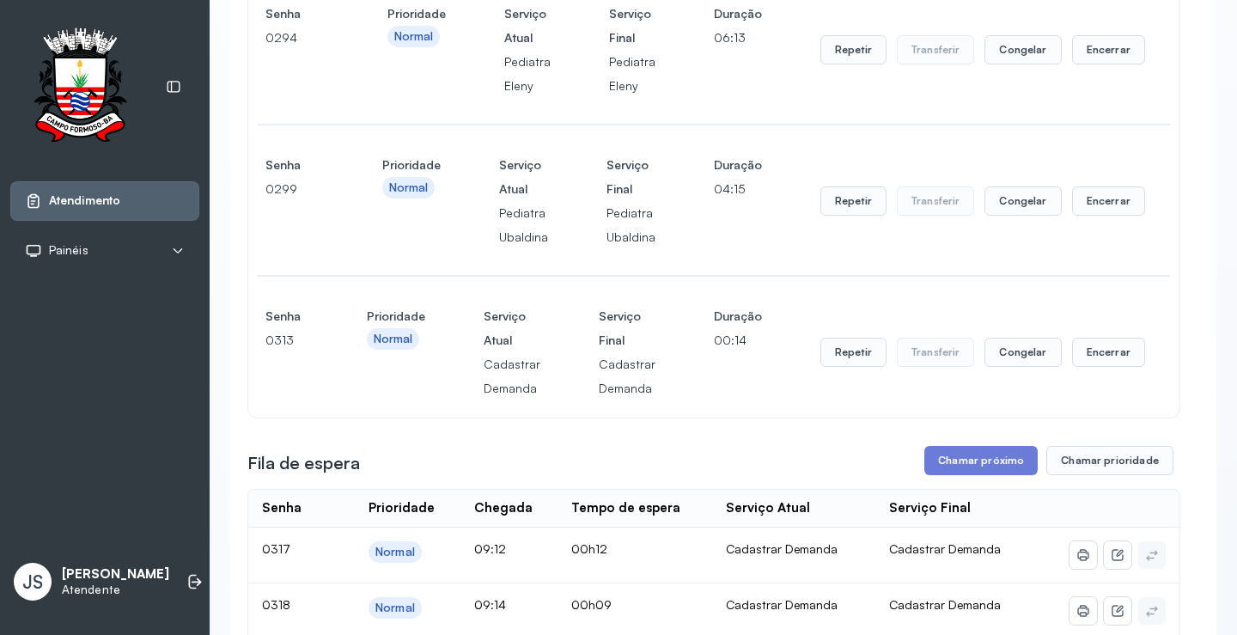
scroll to position [687, 0]
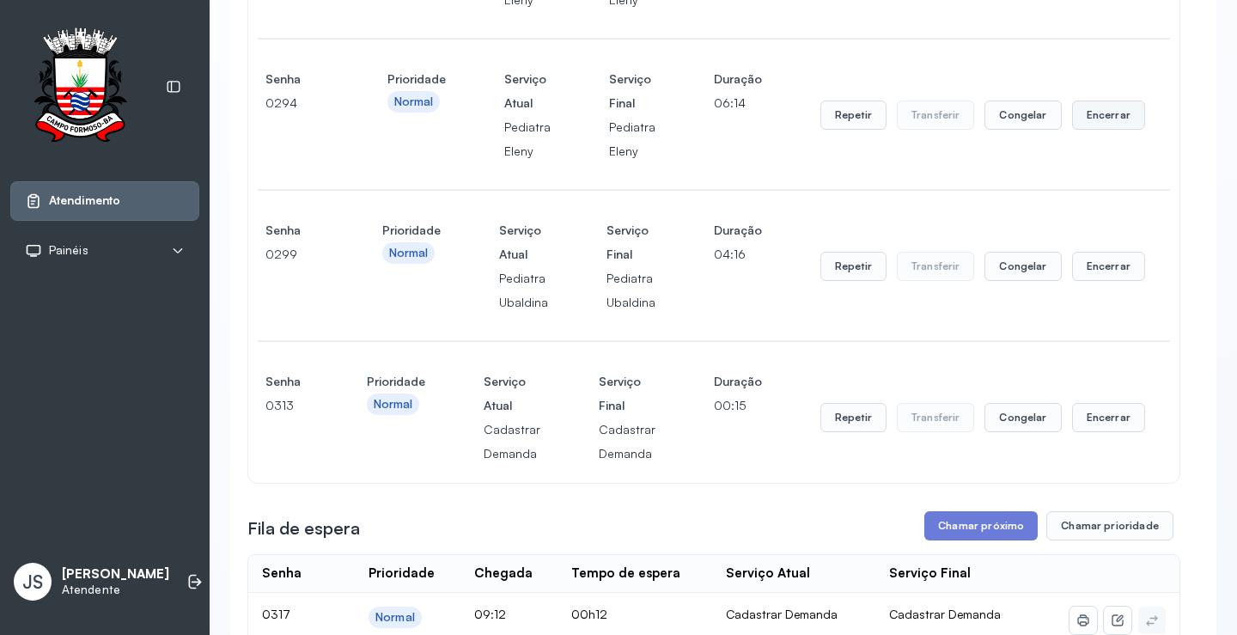
click at [1113, 130] on button "Encerrar" at bounding box center [1108, 114] width 73 height 29
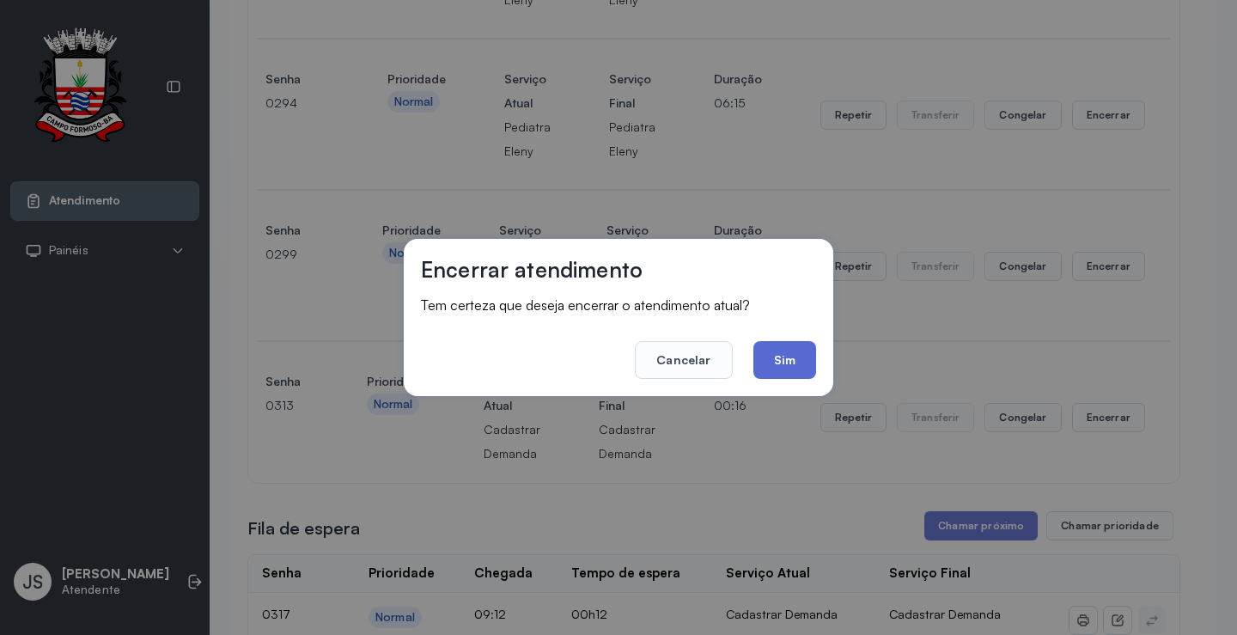
drag, startPoint x: 800, startPoint y: 356, endPoint x: 830, endPoint y: 322, distance: 45.1
click at [800, 356] on button "Sim" at bounding box center [784, 360] width 63 height 38
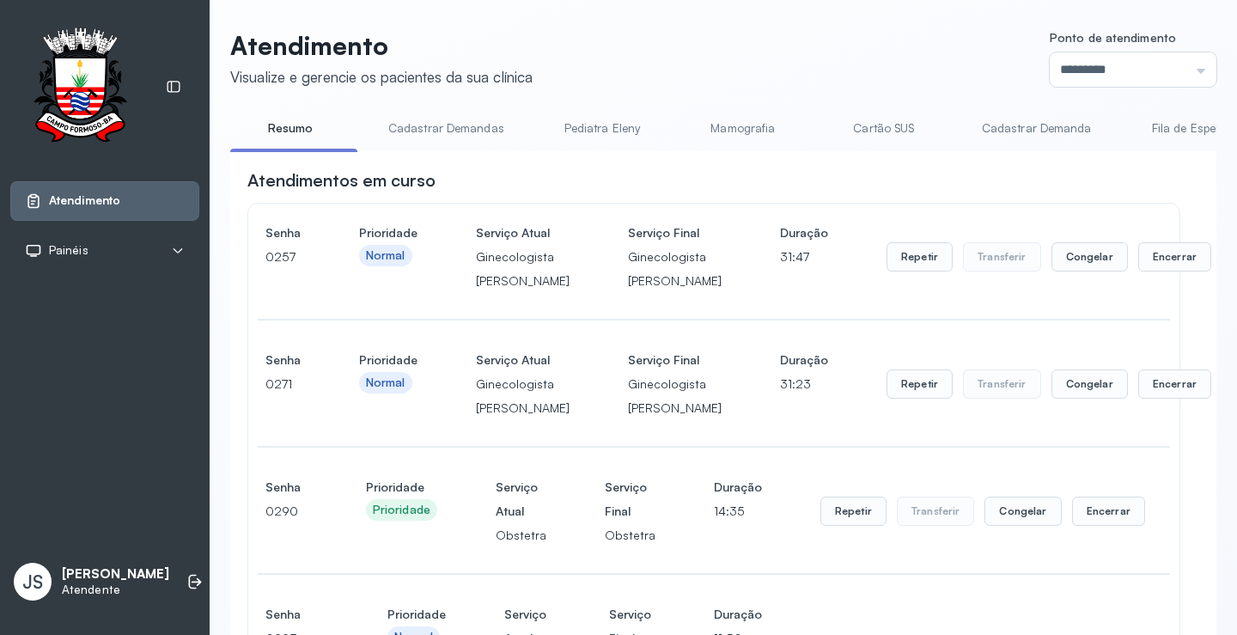
scroll to position [859, 0]
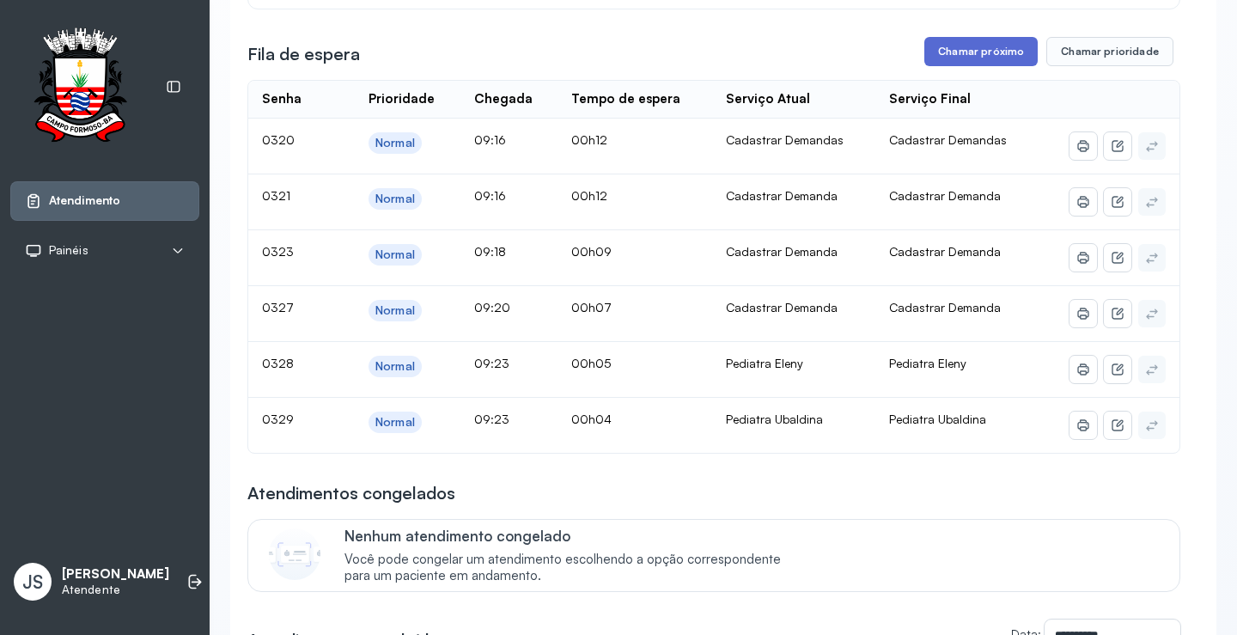
click at [976, 66] on button "Chamar próximo" at bounding box center [980, 51] width 113 height 29
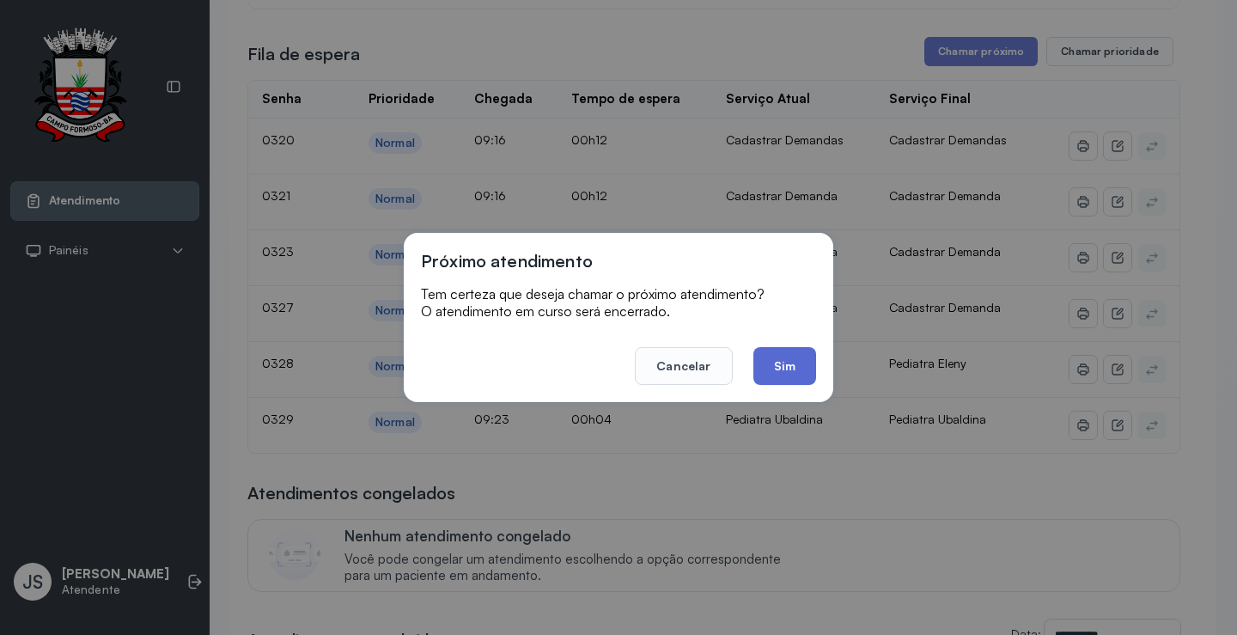
click at [776, 355] on button "Sim" at bounding box center [784, 366] width 63 height 38
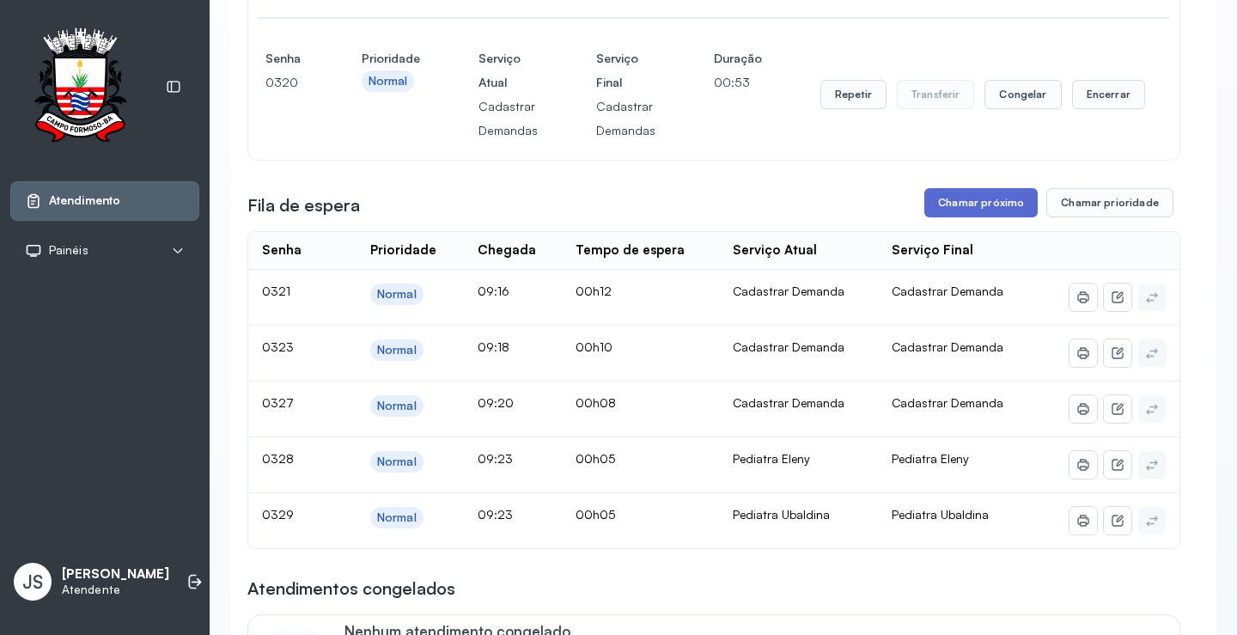
click at [995, 217] on button "Chamar próximo" at bounding box center [980, 202] width 113 height 29
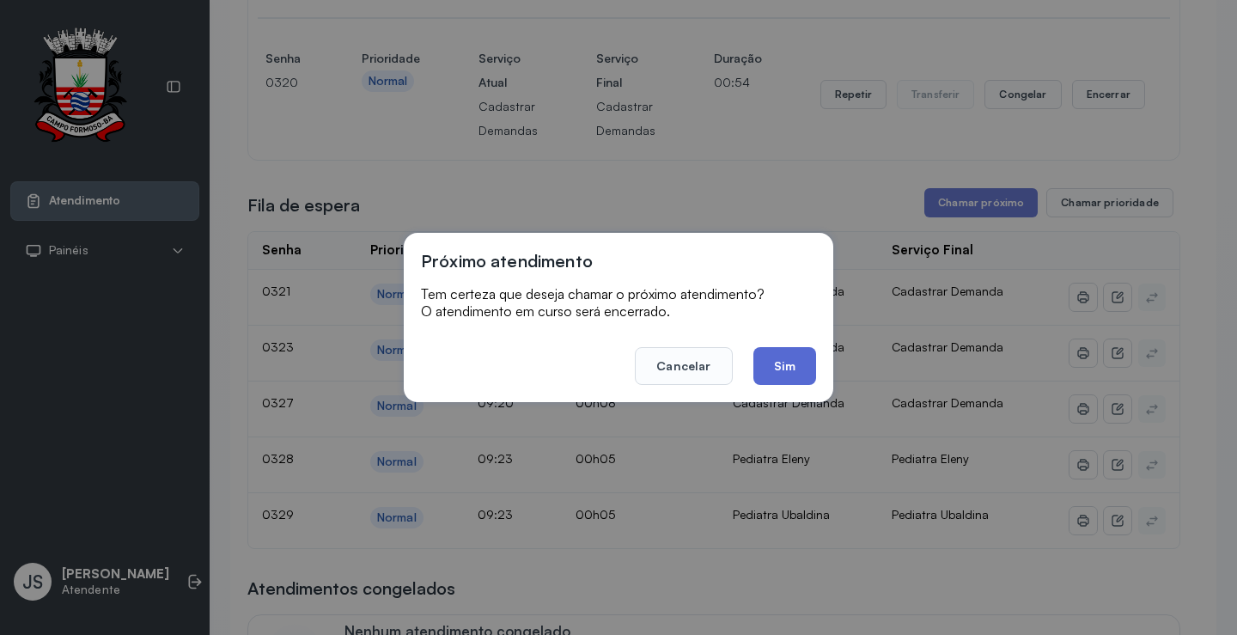
click at [806, 368] on button "Sim" at bounding box center [784, 366] width 63 height 38
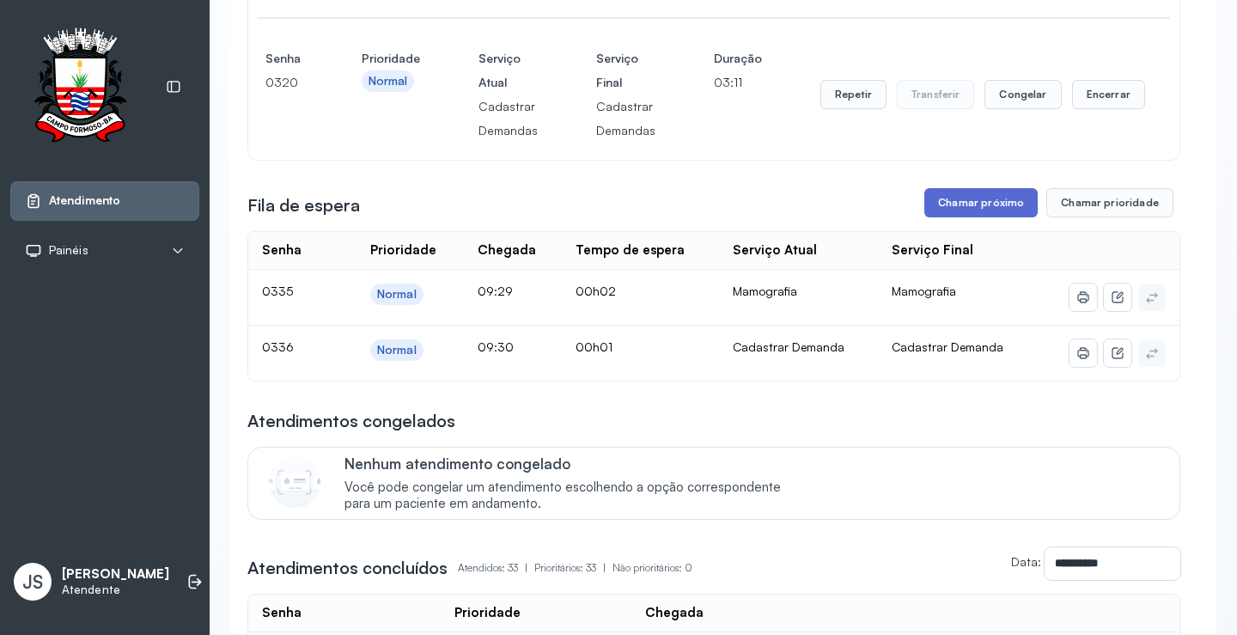
click at [962, 217] on button "Chamar próximo" at bounding box center [980, 202] width 113 height 29
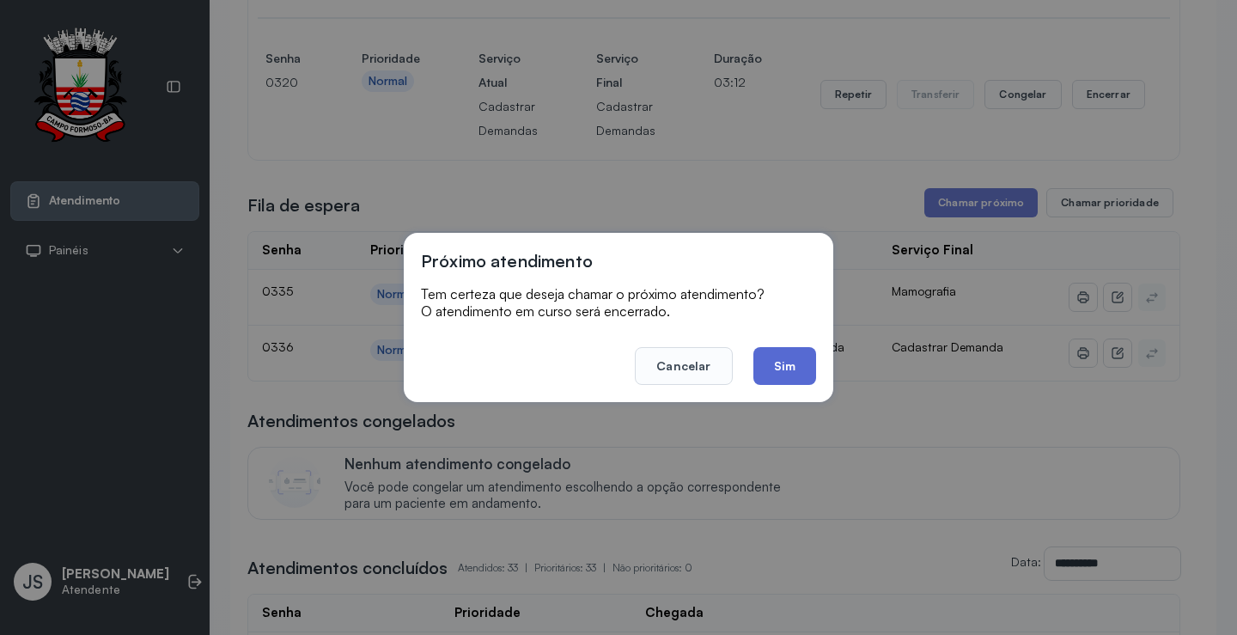
click at [791, 368] on button "Sim" at bounding box center [784, 366] width 63 height 38
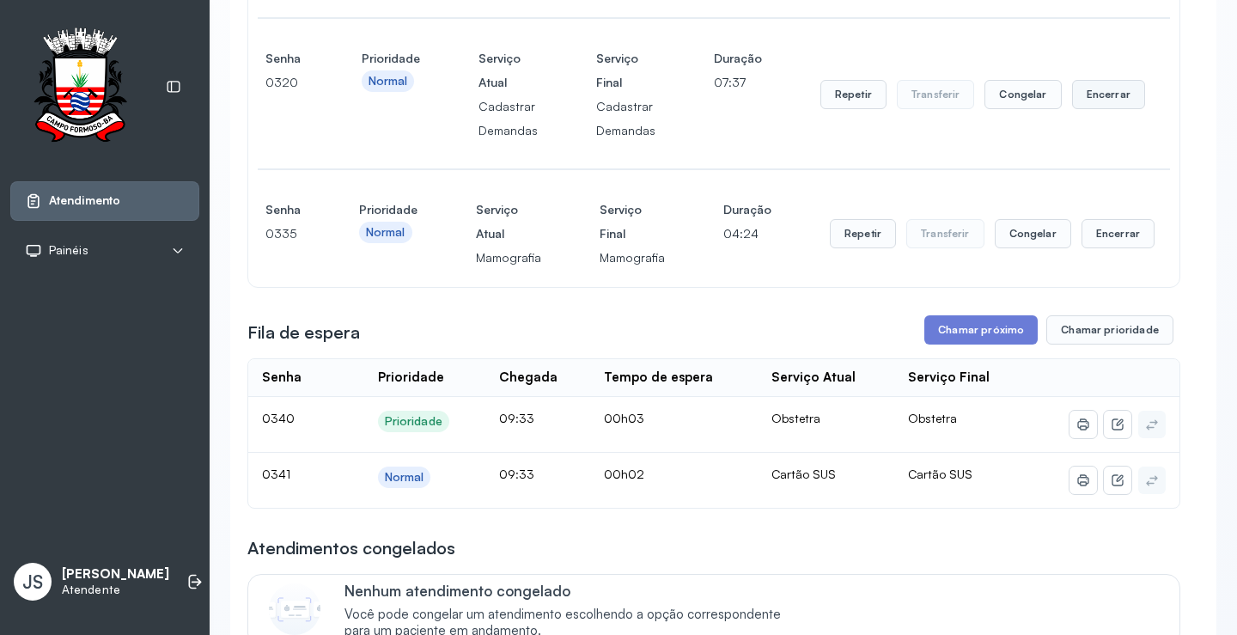
click at [1085, 109] on button "Encerrar" at bounding box center [1108, 94] width 73 height 29
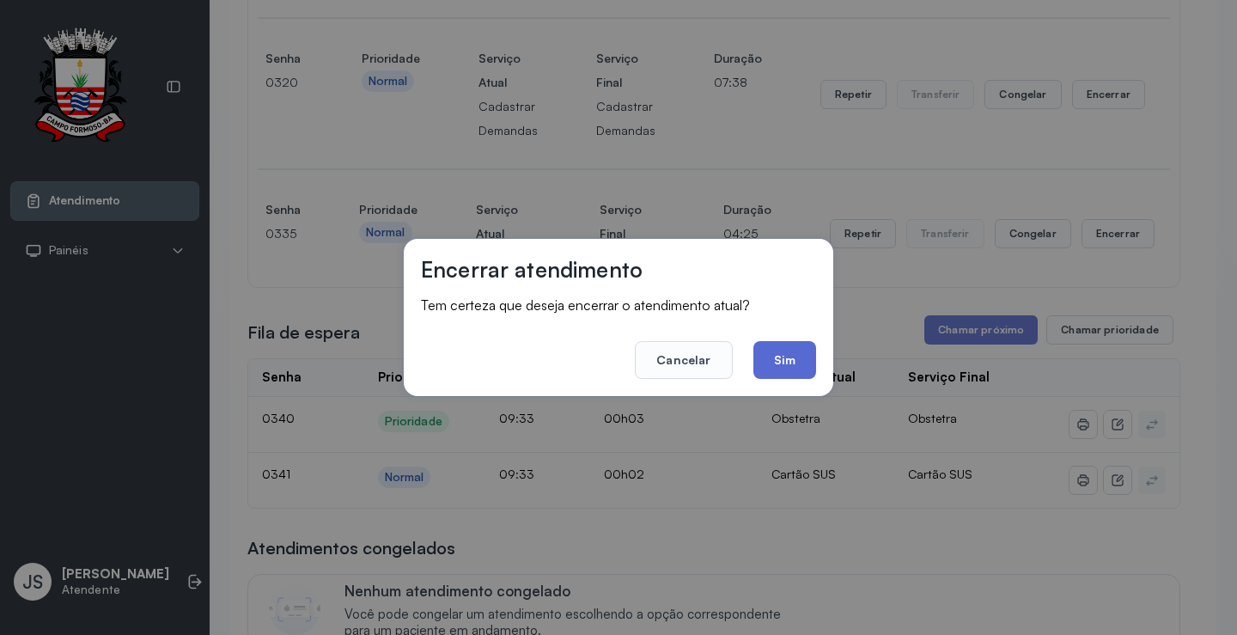
click at [791, 354] on button "Sim" at bounding box center [784, 360] width 63 height 38
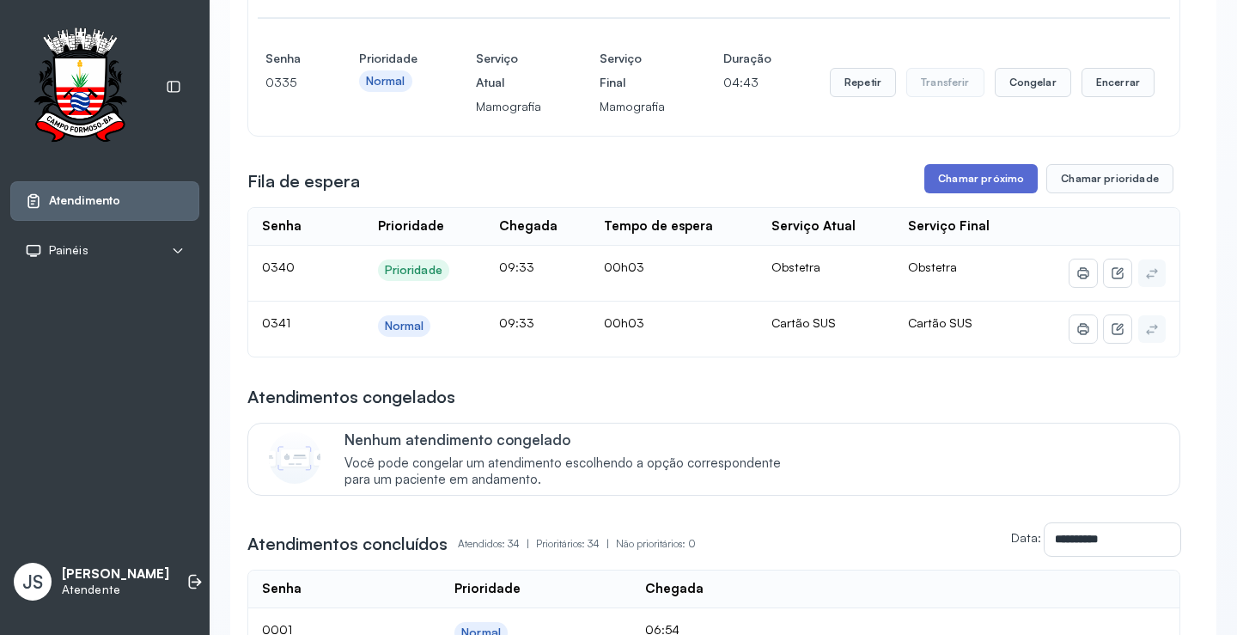
click at [980, 193] on button "Chamar próximo" at bounding box center [980, 178] width 113 height 29
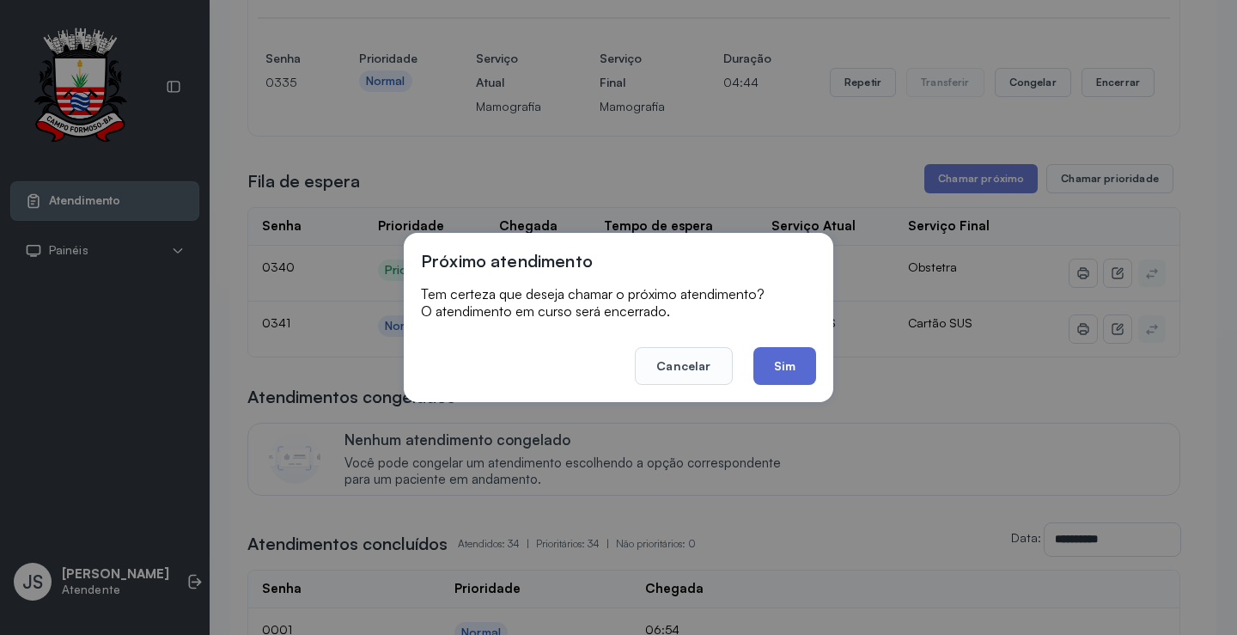
click at [806, 358] on button "Sim" at bounding box center [784, 366] width 63 height 38
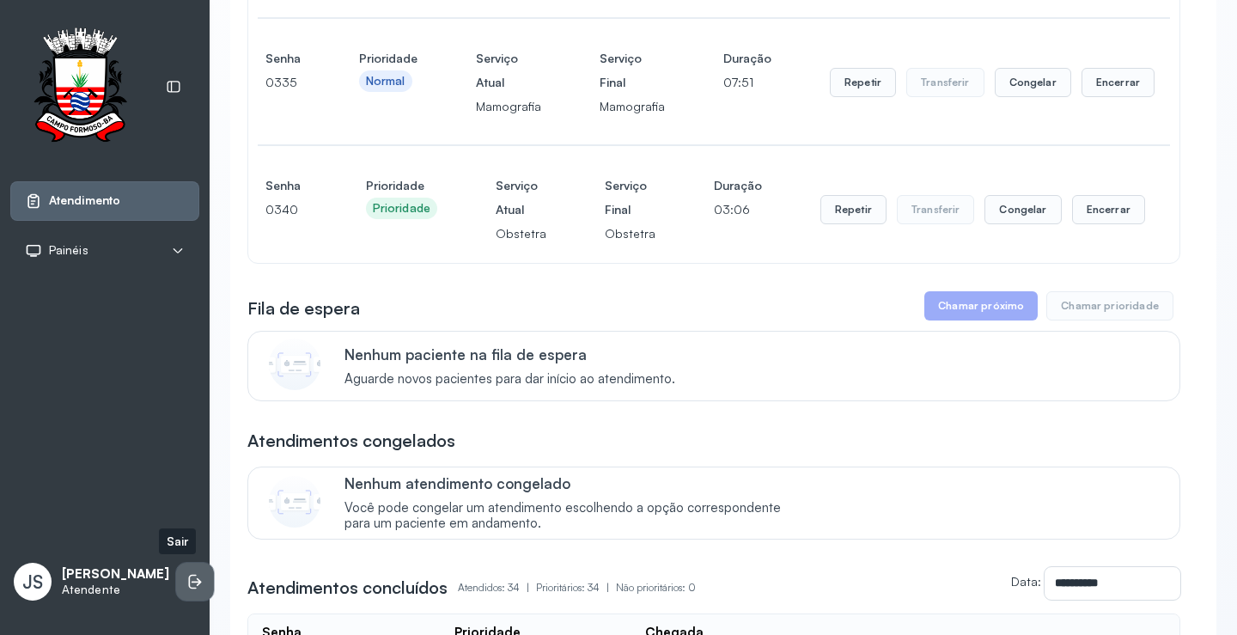
click at [186, 590] on li at bounding box center [195, 581] width 38 height 38
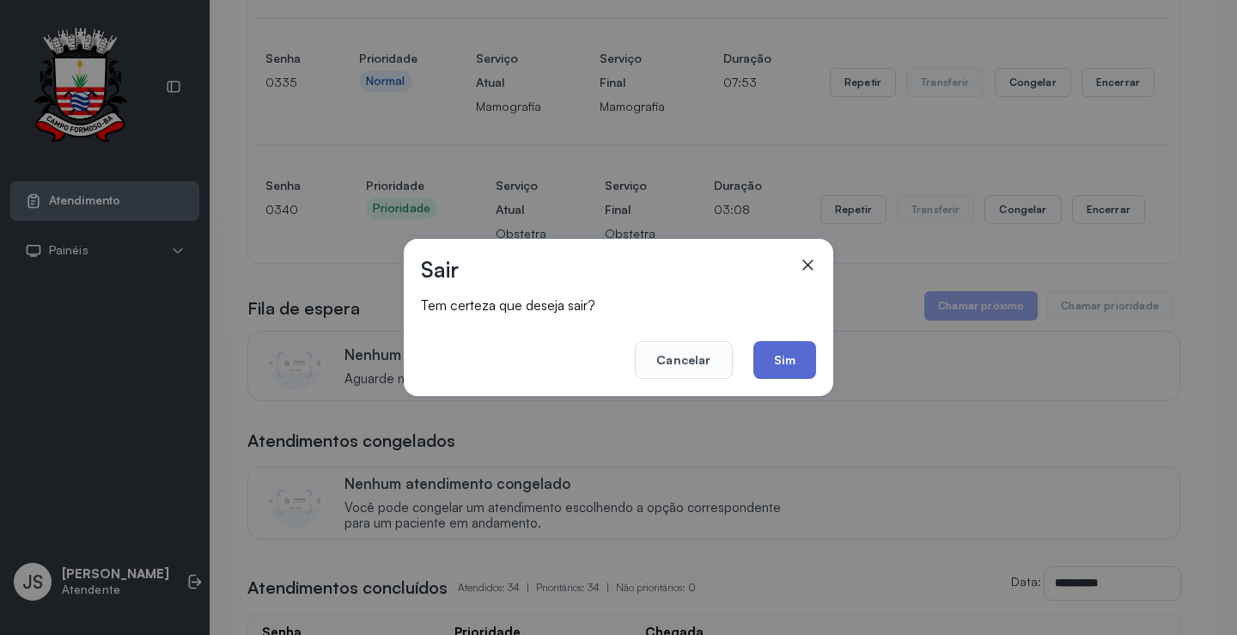
click at [786, 362] on button "Sim" at bounding box center [784, 360] width 63 height 38
